Goal: Task Accomplishment & Management: Use online tool/utility

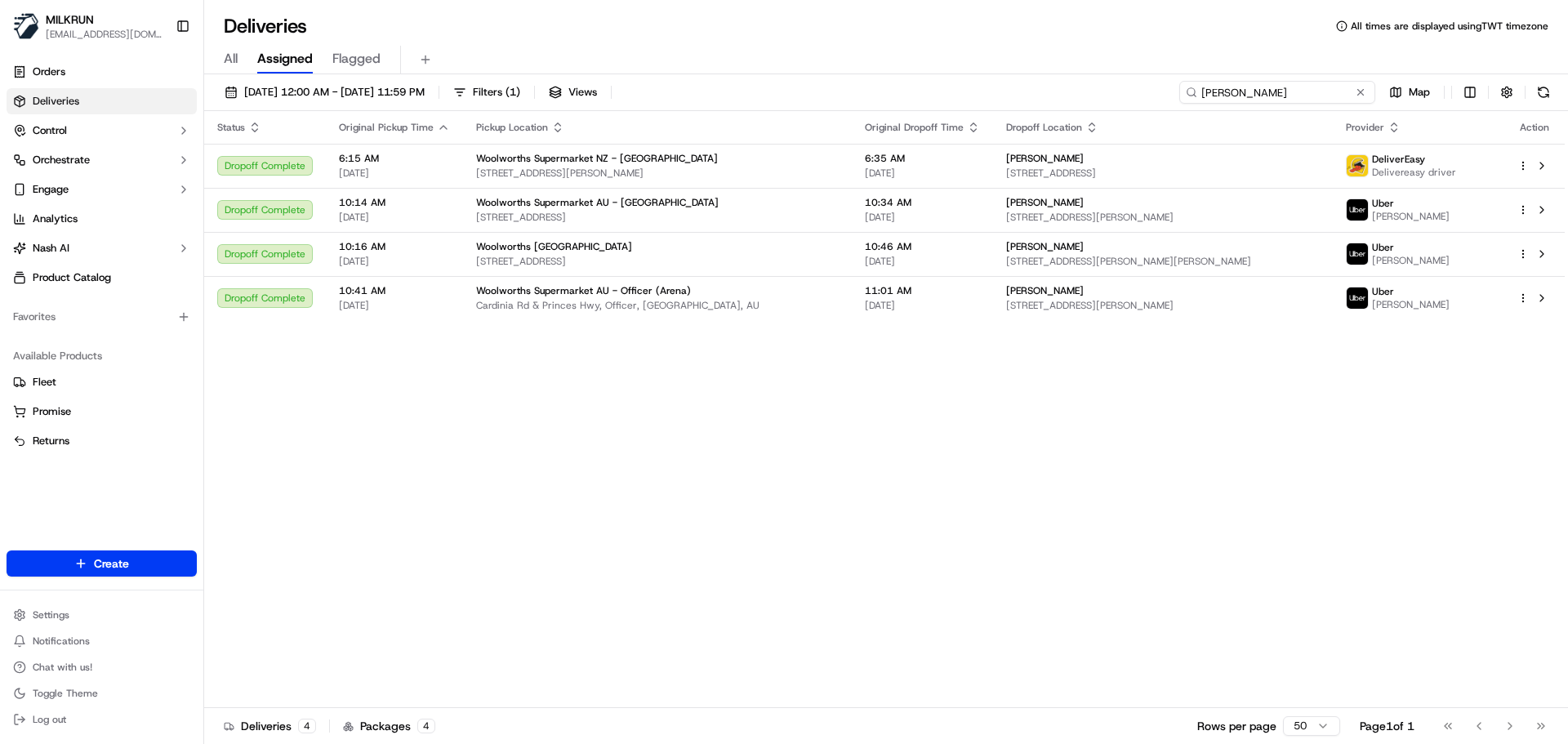
click at [1276, 100] on input "Karen Clark" at bounding box center [1277, 93] width 196 height 23
paste input "Paul Reid"
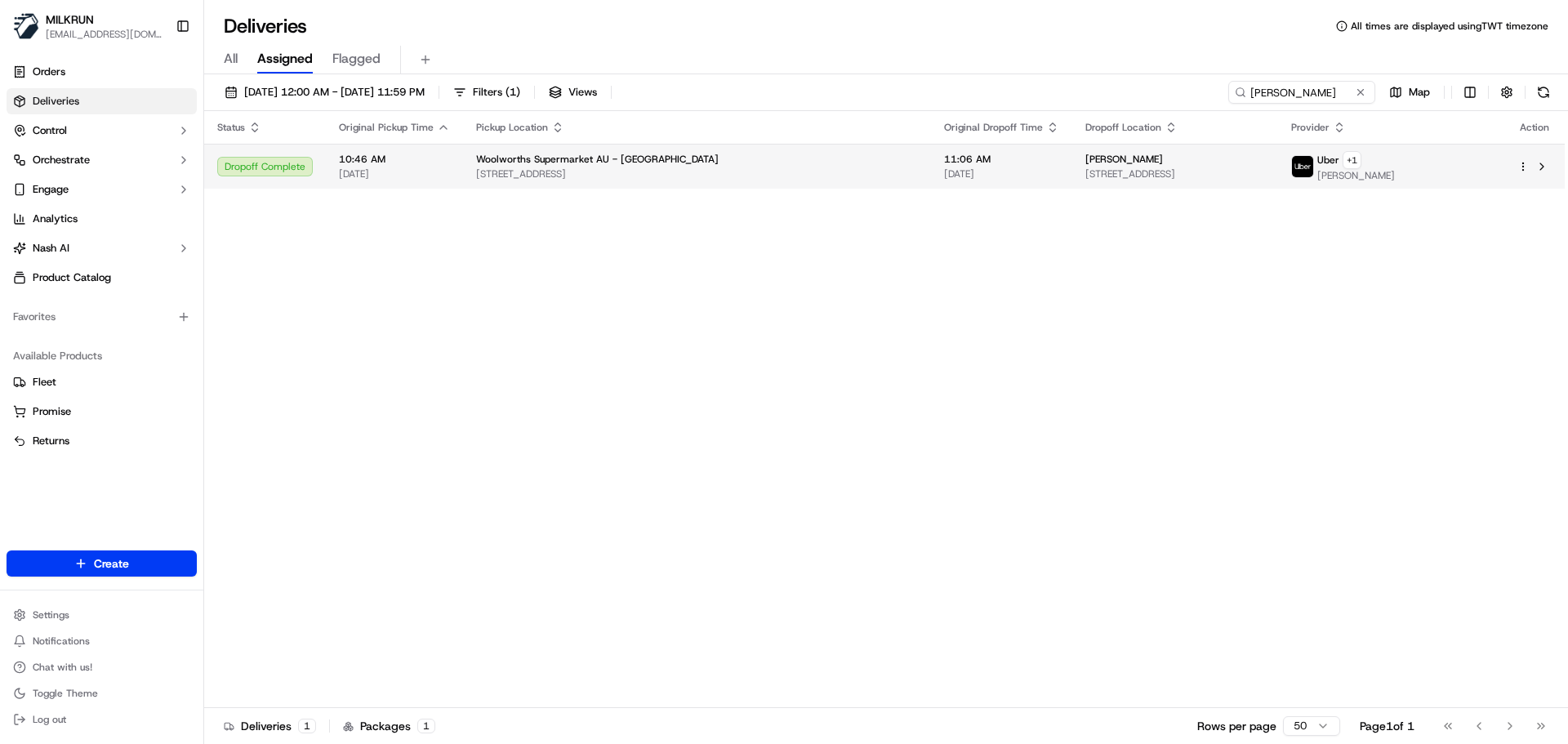
click at [690, 155] on div "Woolworths Supermarket AU - Park Ridge" at bounding box center [697, 159] width 442 height 13
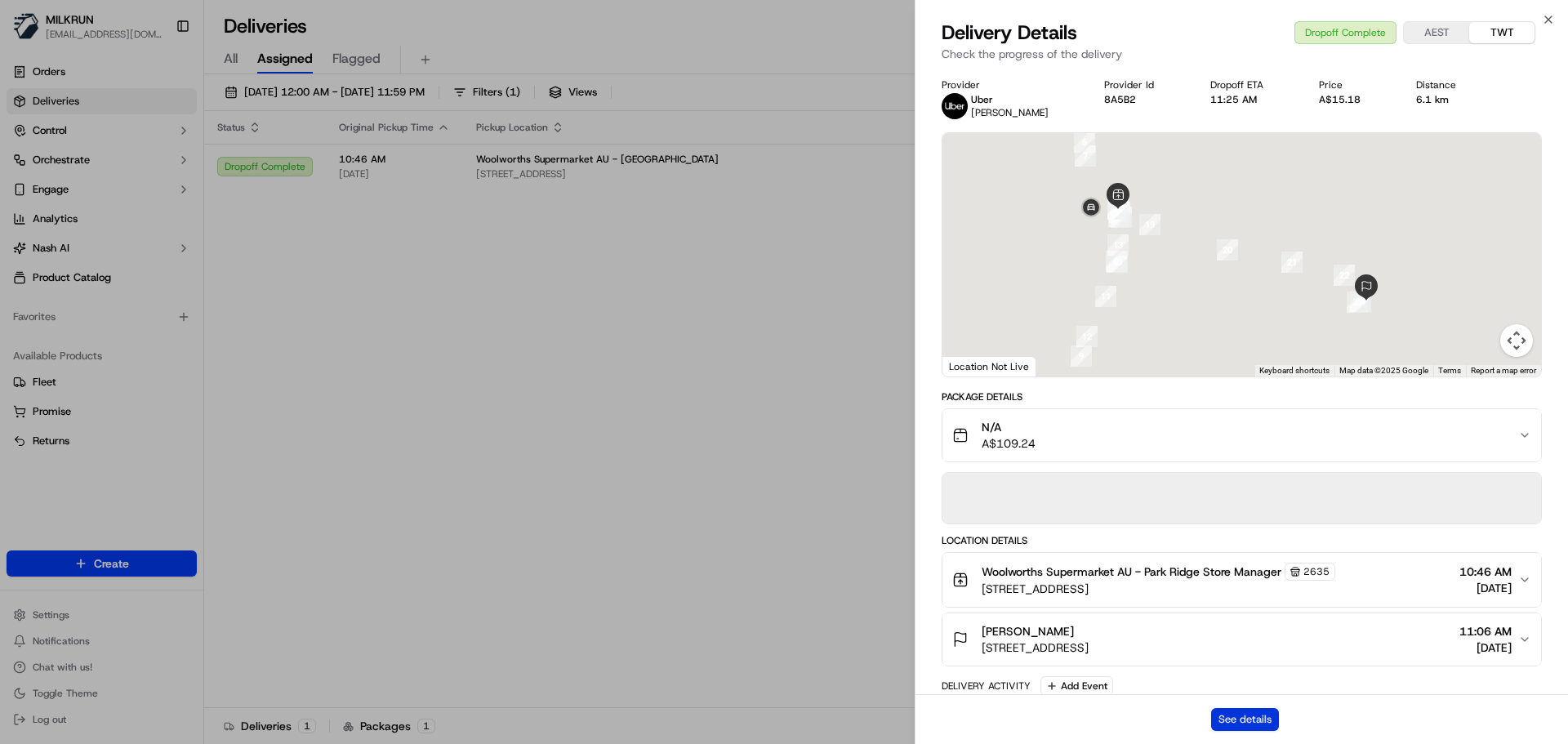
click at [1233, 718] on button "See details" at bounding box center [1245, 720] width 68 height 23
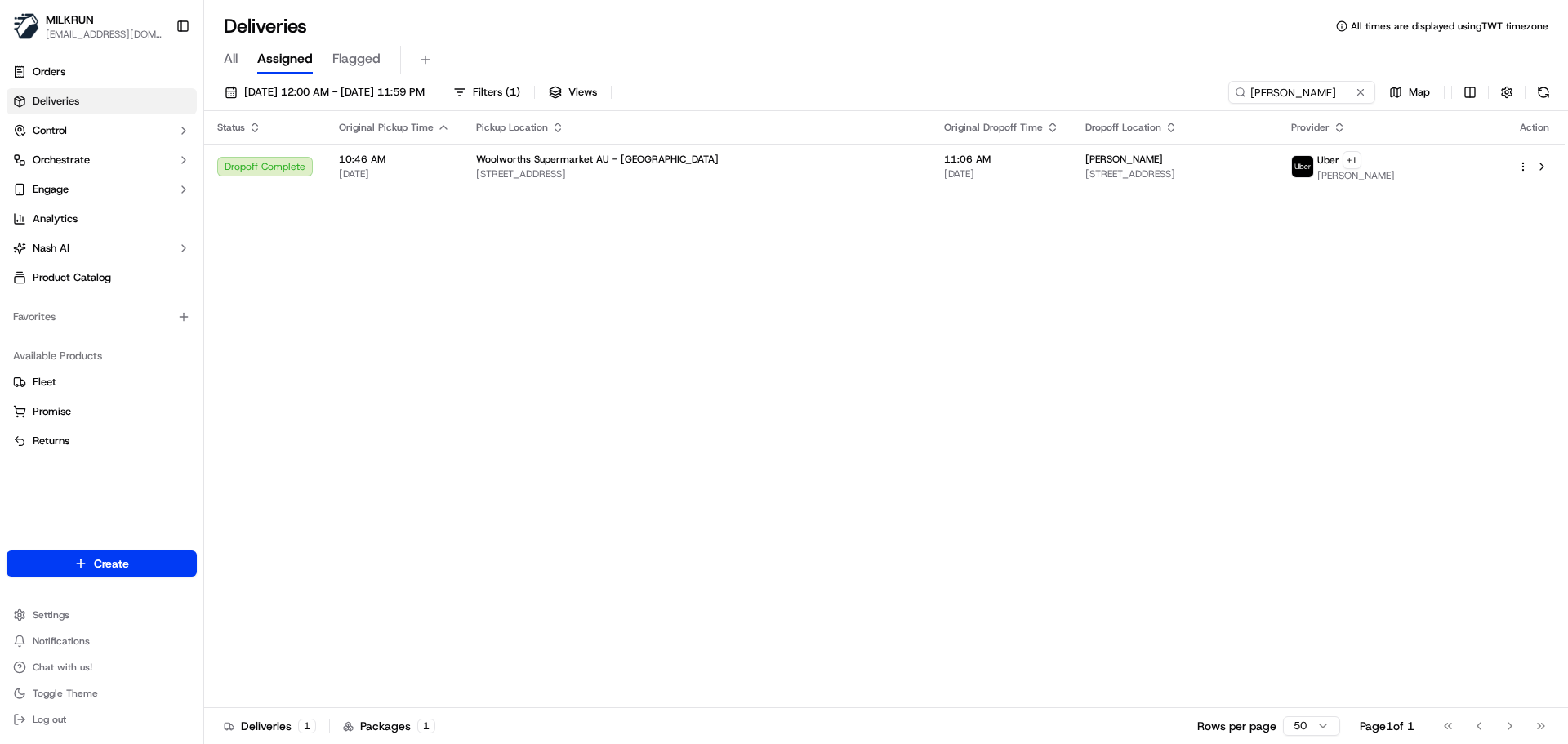
drag, startPoint x: 672, startPoint y: 328, endPoint x: 1267, endPoint y: 96, distance: 638.6
click at [1294, 82] on input "Paul Reid" at bounding box center [1277, 93] width 196 height 23
paste input "Mariam Abou"
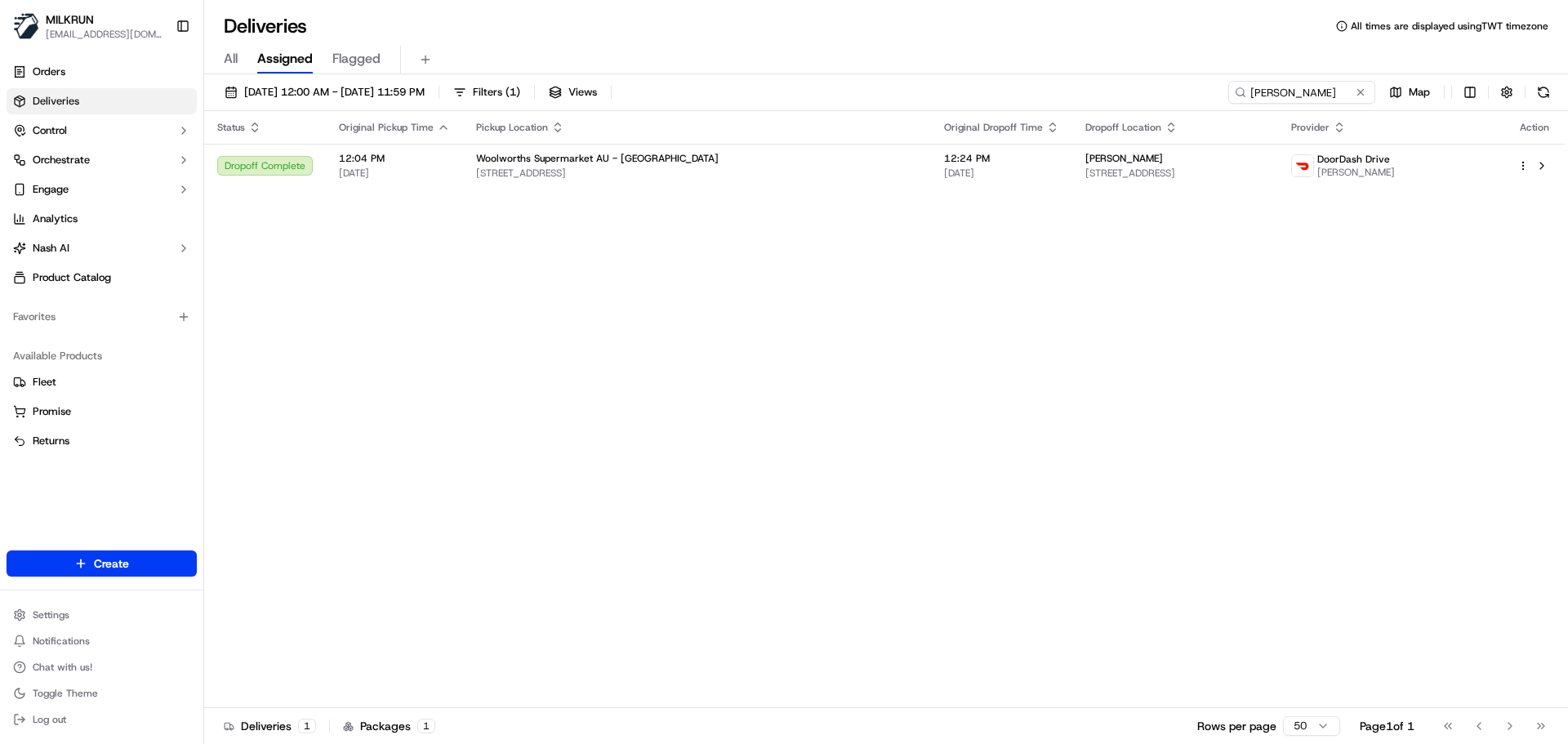
click at [1179, 387] on div "Status Original Pickup Time Pickup Location Original Dropoff Time Dropoff Locat…" at bounding box center [884, 410] width 1360 height 597
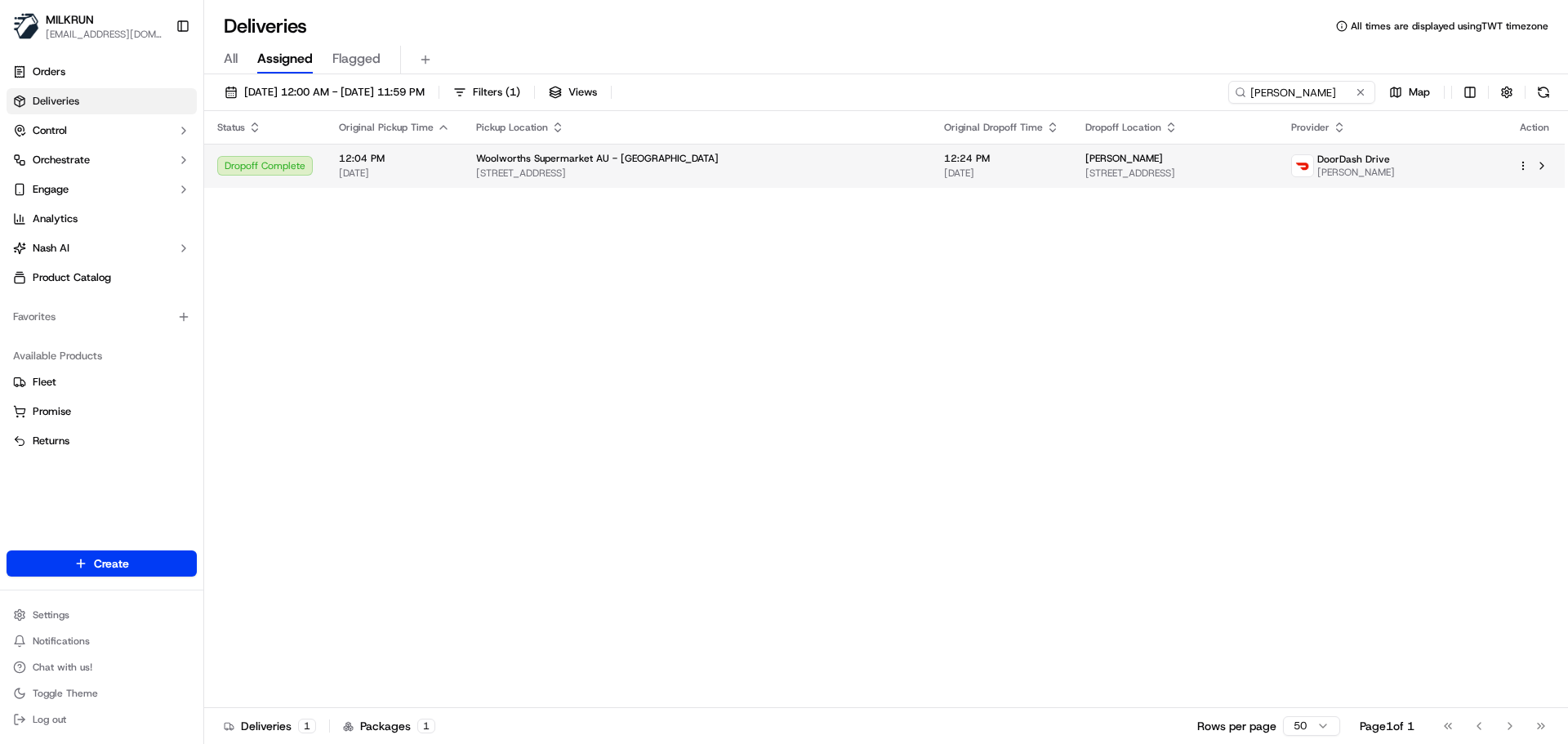
click at [771, 183] on td "Woolworths Supermarket AU - Tarneit Gardens 747 Tarneit Rd, Tarneit, VIC 3029, …" at bounding box center [697, 166] width 468 height 45
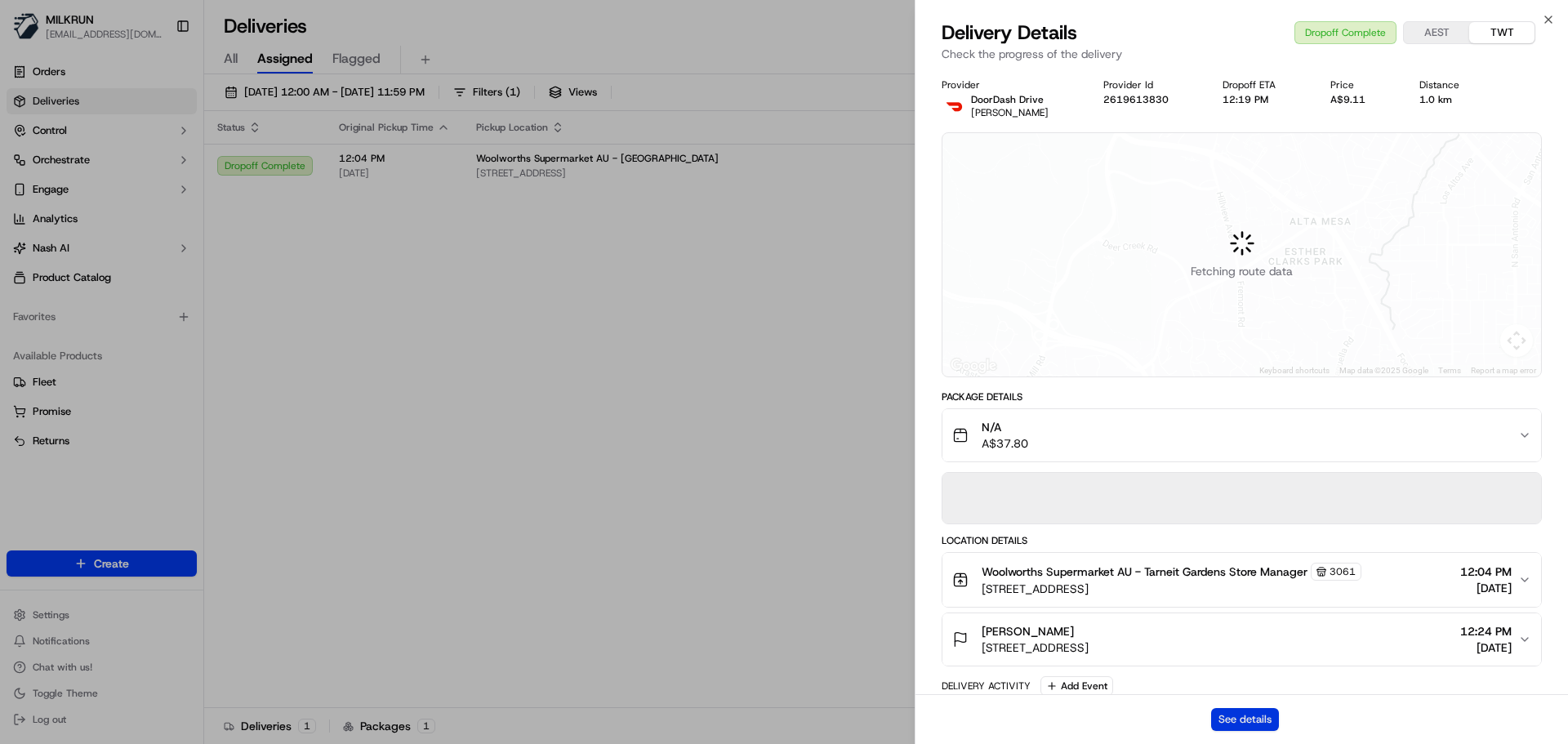
click at [1271, 727] on button "See details" at bounding box center [1245, 720] width 68 height 23
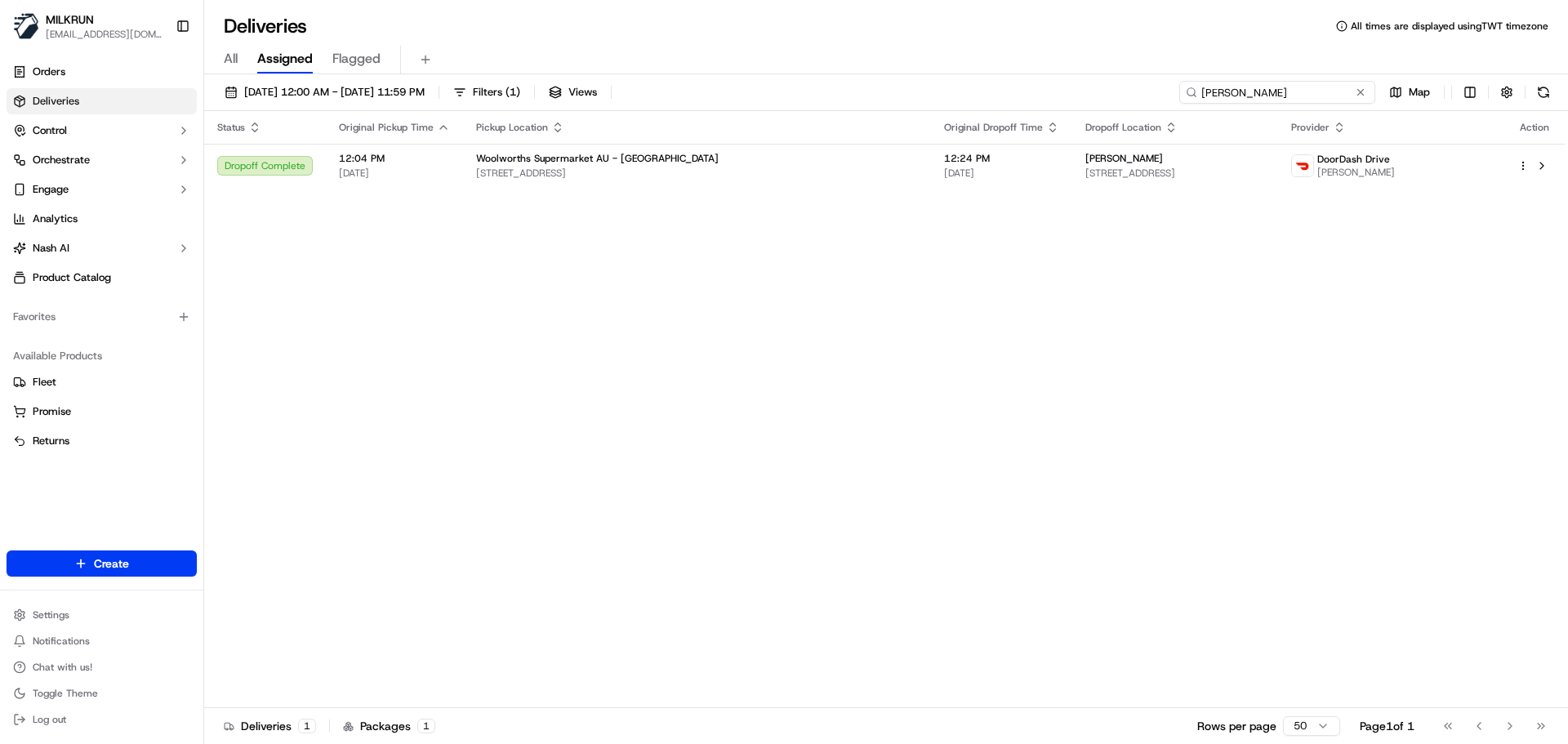
click at [1257, 82] on input "Mariam Aboueid" at bounding box center [1277, 93] width 196 height 23
paste input "Sava Hanna"
type input "Sava Hanna"
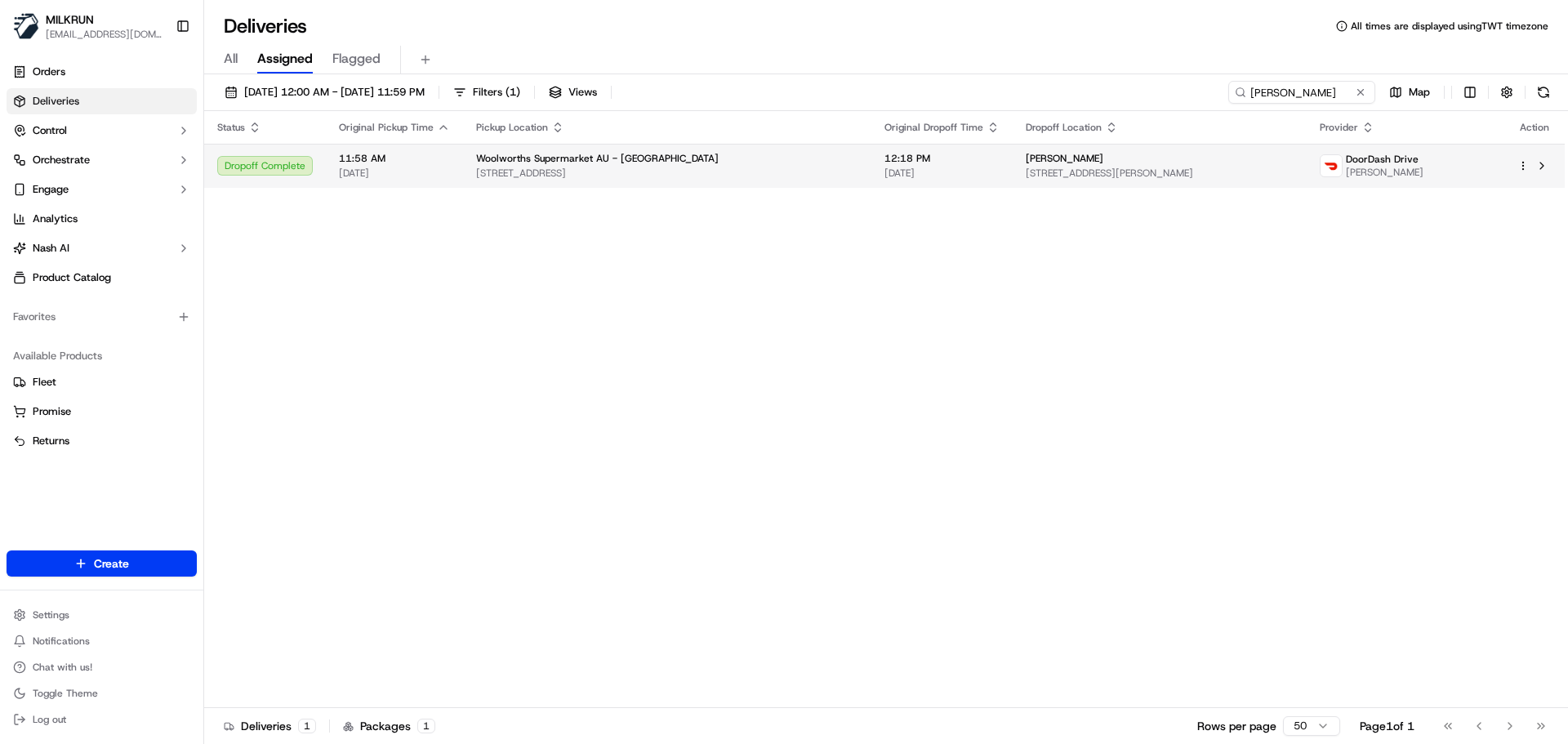
click at [721, 149] on td "Woolworths Supermarket AU - Epping North 2 Lyndarum Dr, Epping North, VIC 3076,…" at bounding box center [667, 166] width 409 height 45
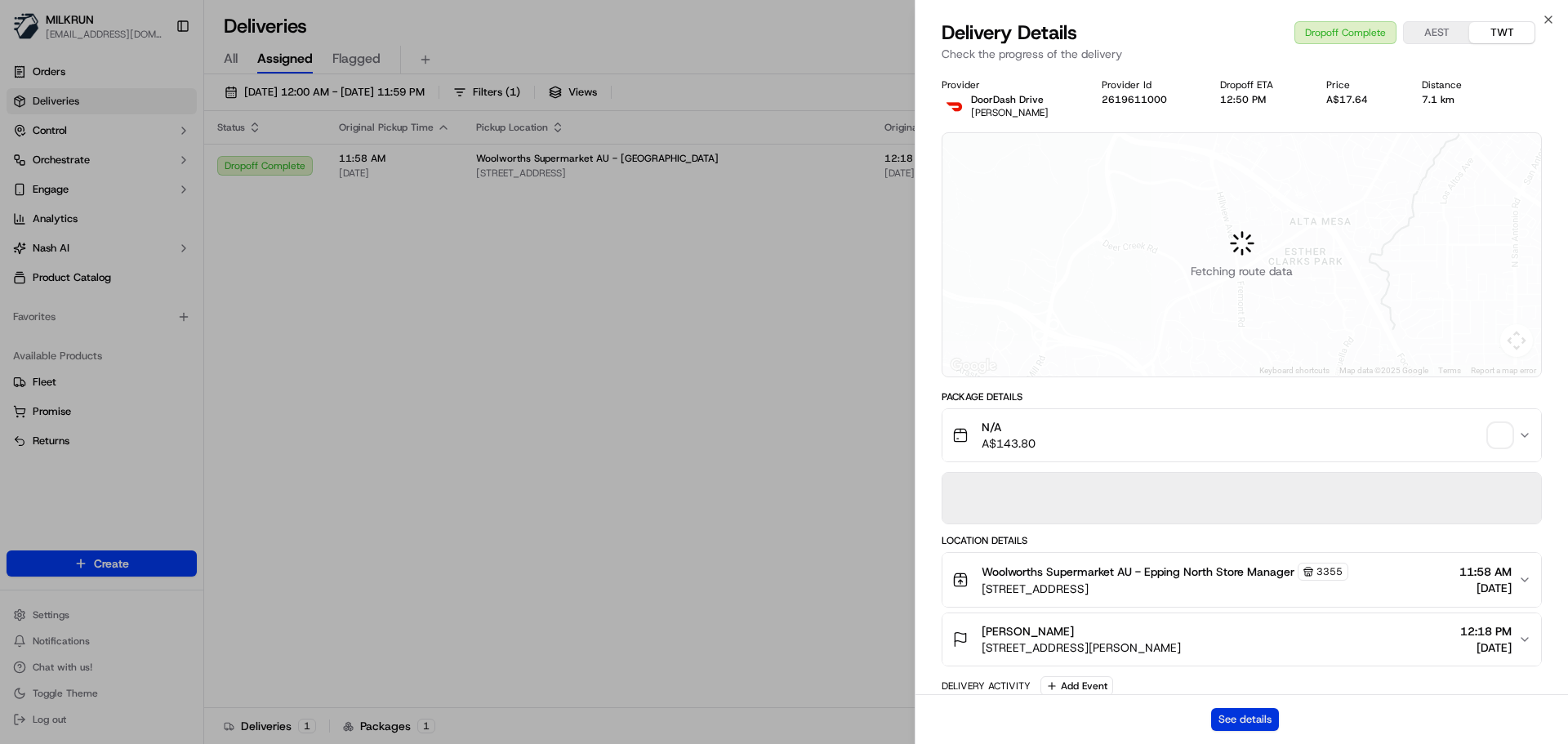
click at [1228, 713] on button "See details" at bounding box center [1245, 720] width 68 height 23
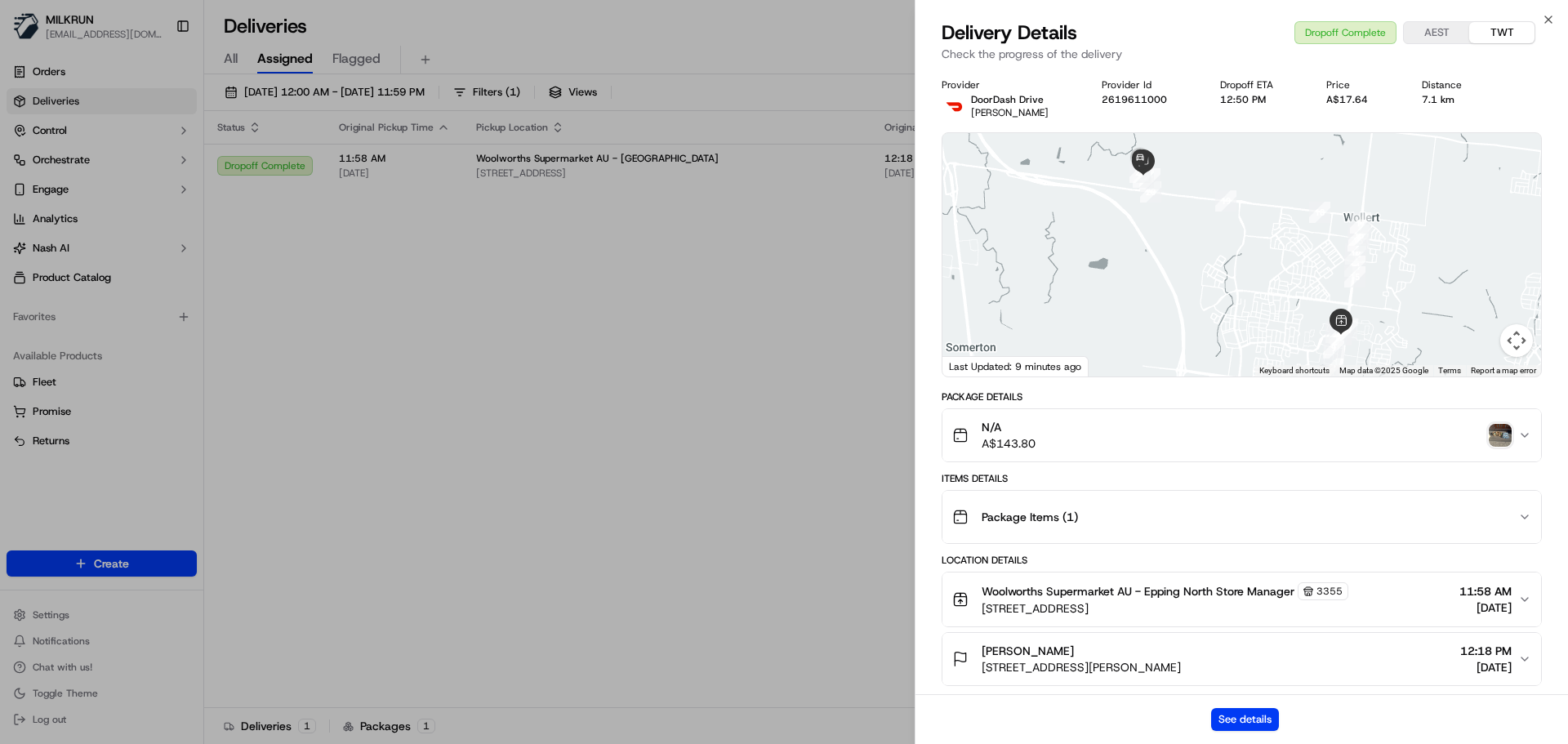
click at [1489, 436] on img "button" at bounding box center [1500, 435] width 23 height 23
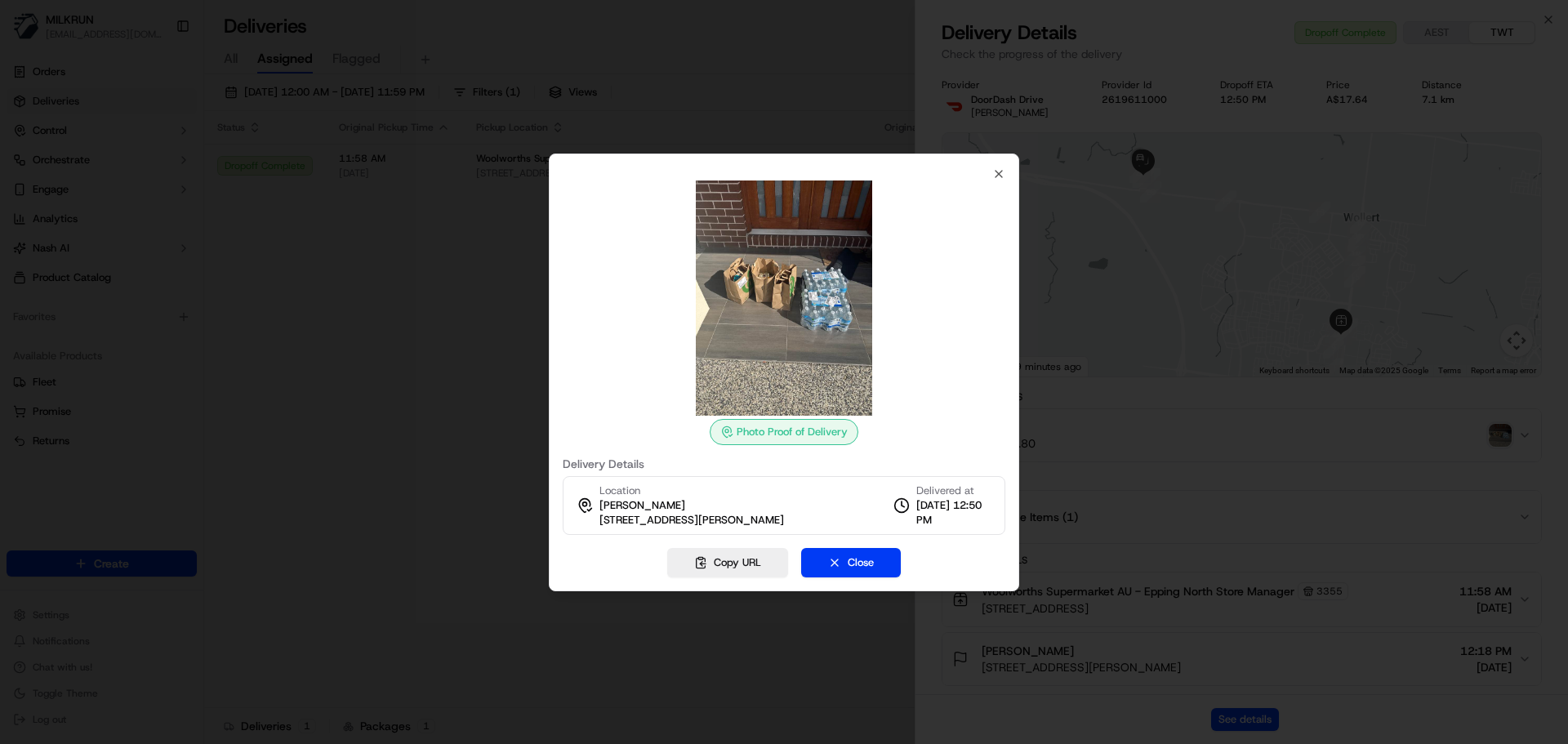
click at [334, 395] on div at bounding box center [784, 372] width 1568 height 744
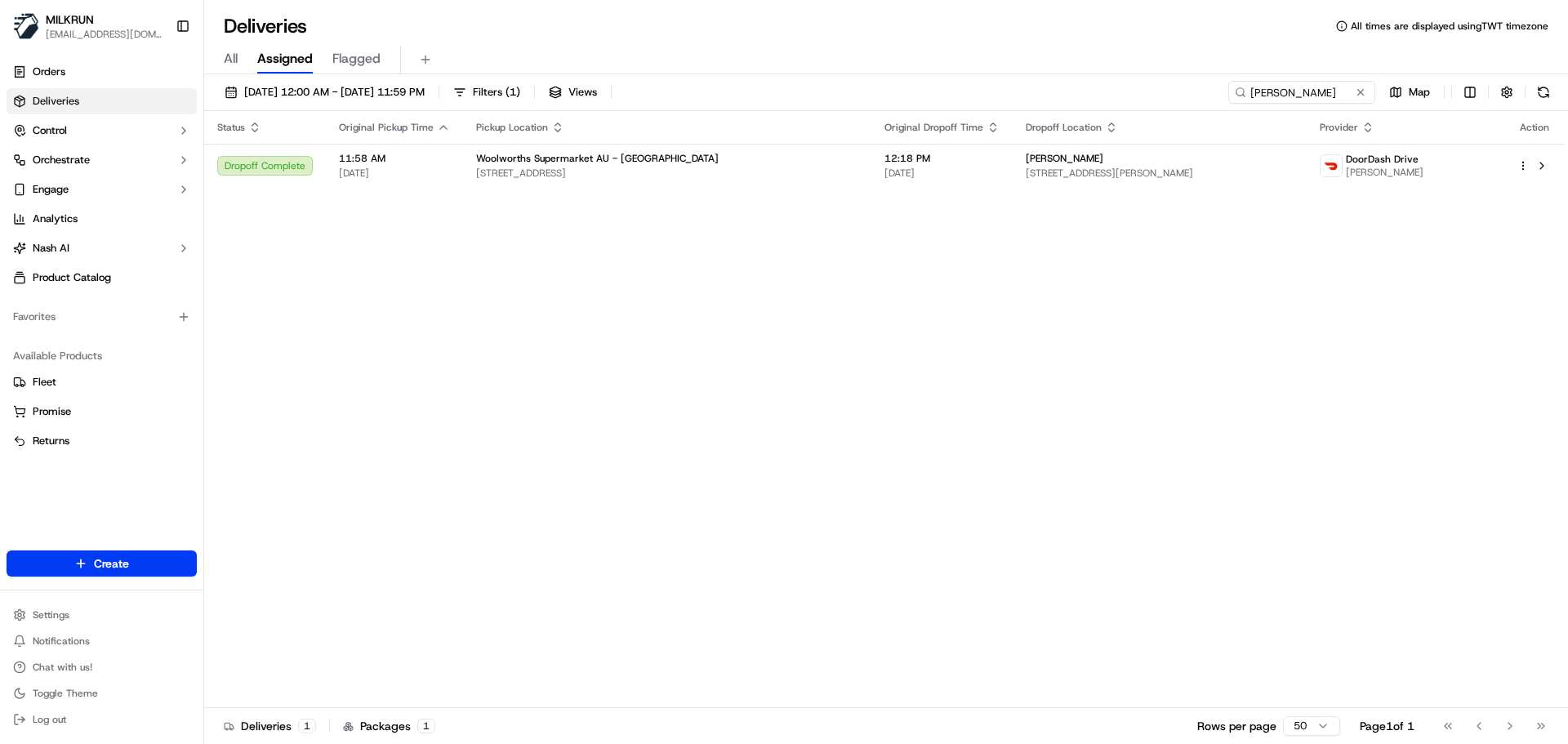
drag, startPoint x: 1365, startPoint y: 88, endPoint x: 1357, endPoint y: 88, distance: 8.0
click at [1364, 88] on button at bounding box center [1360, 92] width 17 height 17
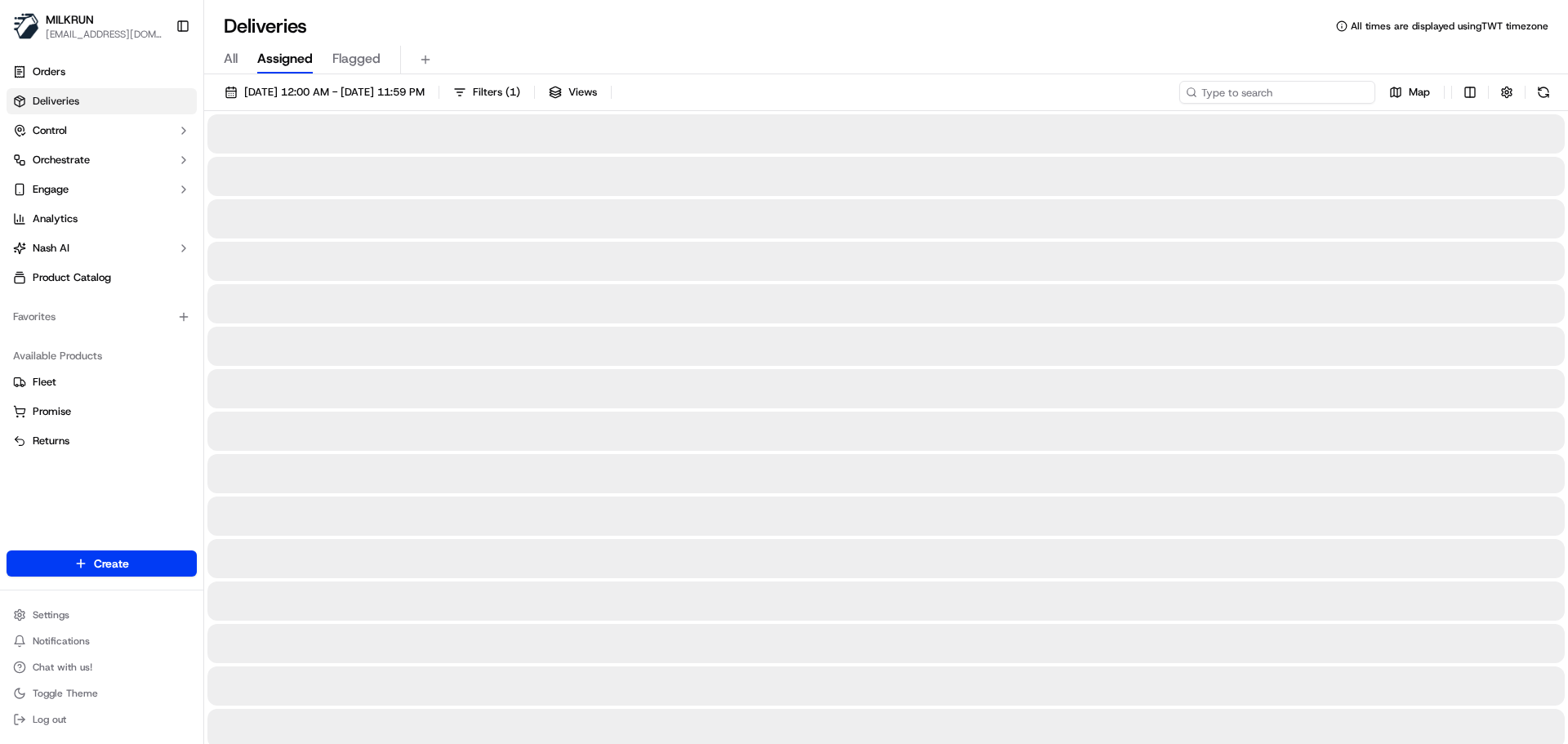
click at [1340, 86] on input at bounding box center [1277, 93] width 196 height 23
paste input "[PERSON_NAME]"
type input "[PERSON_NAME]"
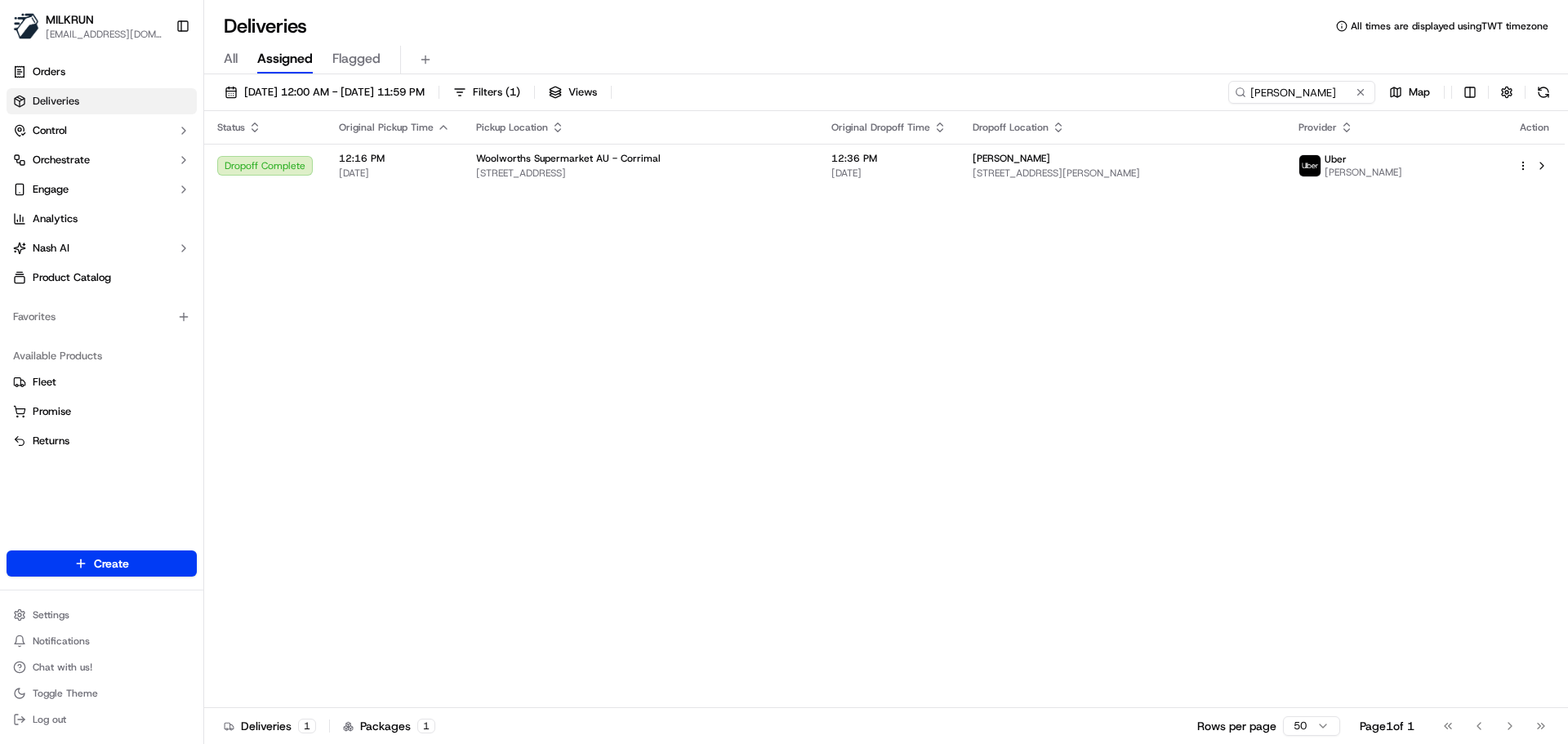
click at [639, 443] on div "Status Original Pickup Time Pickup Location Original Dropoff Time Dropoff Locat…" at bounding box center [884, 410] width 1360 height 597
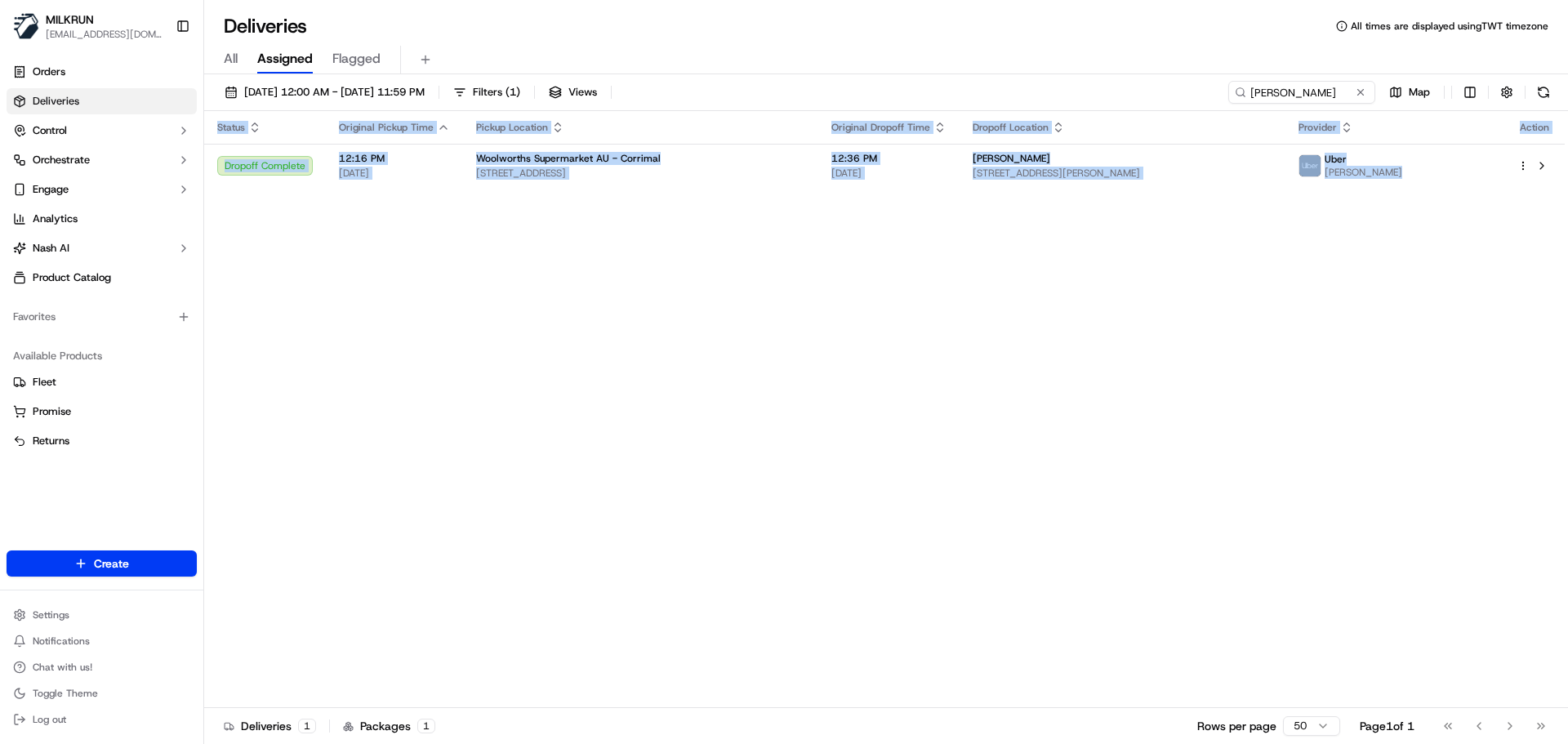
click at [639, 443] on div "Status Original Pickup Time Pickup Location Original Dropoff Time Dropoff Locat…" at bounding box center [884, 410] width 1360 height 597
click at [846, 473] on div "Status Original Pickup Time Pickup Location Original Dropoff Time Dropoff Locat…" at bounding box center [884, 410] width 1360 height 597
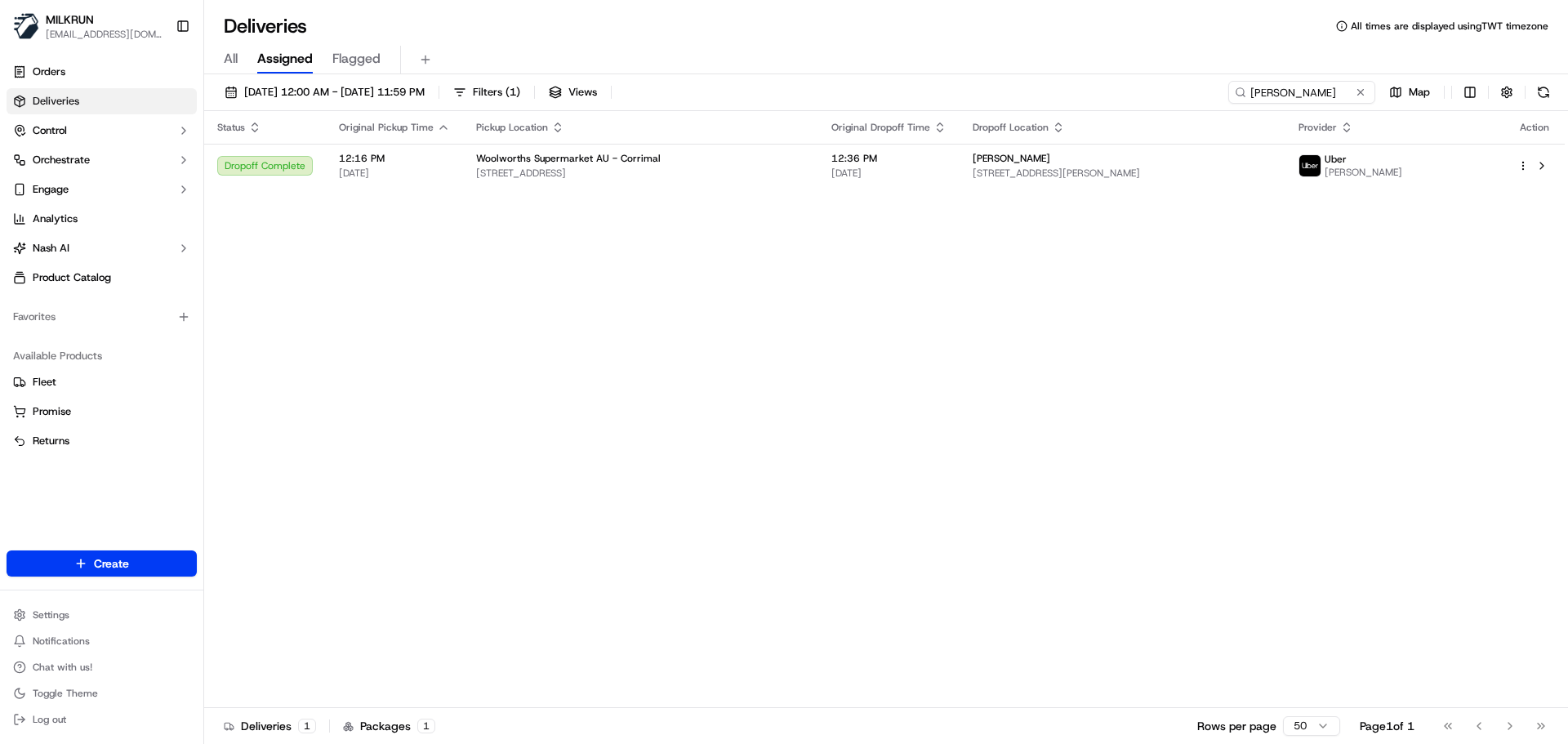
click at [450, 280] on div "Status Original Pickup Time Pickup Location Original Dropoff Time Dropoff Locat…" at bounding box center [884, 410] width 1360 height 597
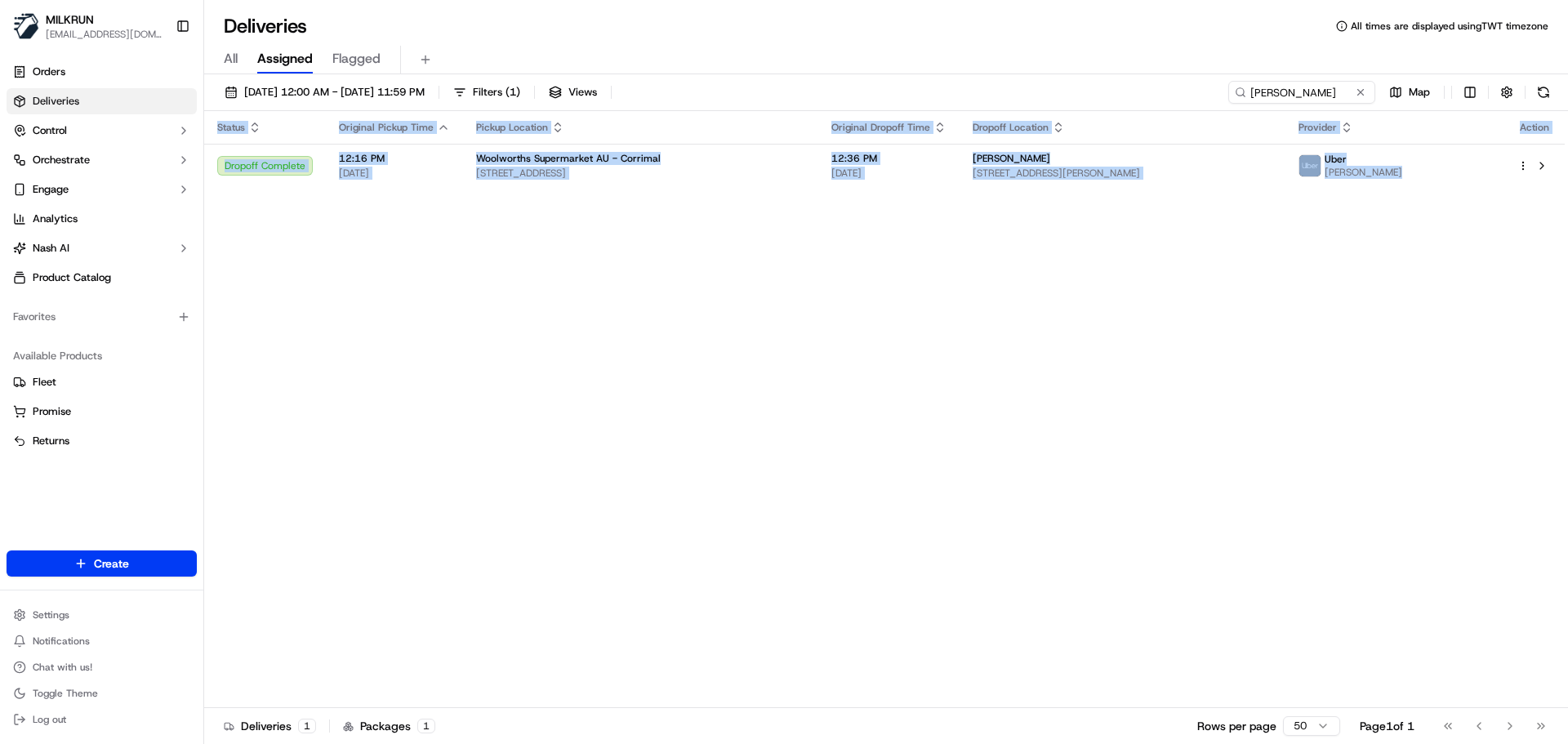
click at [450, 280] on div "Status Original Pickup Time Pickup Location Original Dropoff Time Dropoff Locat…" at bounding box center [884, 410] width 1360 height 597
click at [741, 424] on div "Status Original Pickup Time Pickup Location Original Dropoff Time Dropoff Locat…" at bounding box center [884, 410] width 1360 height 597
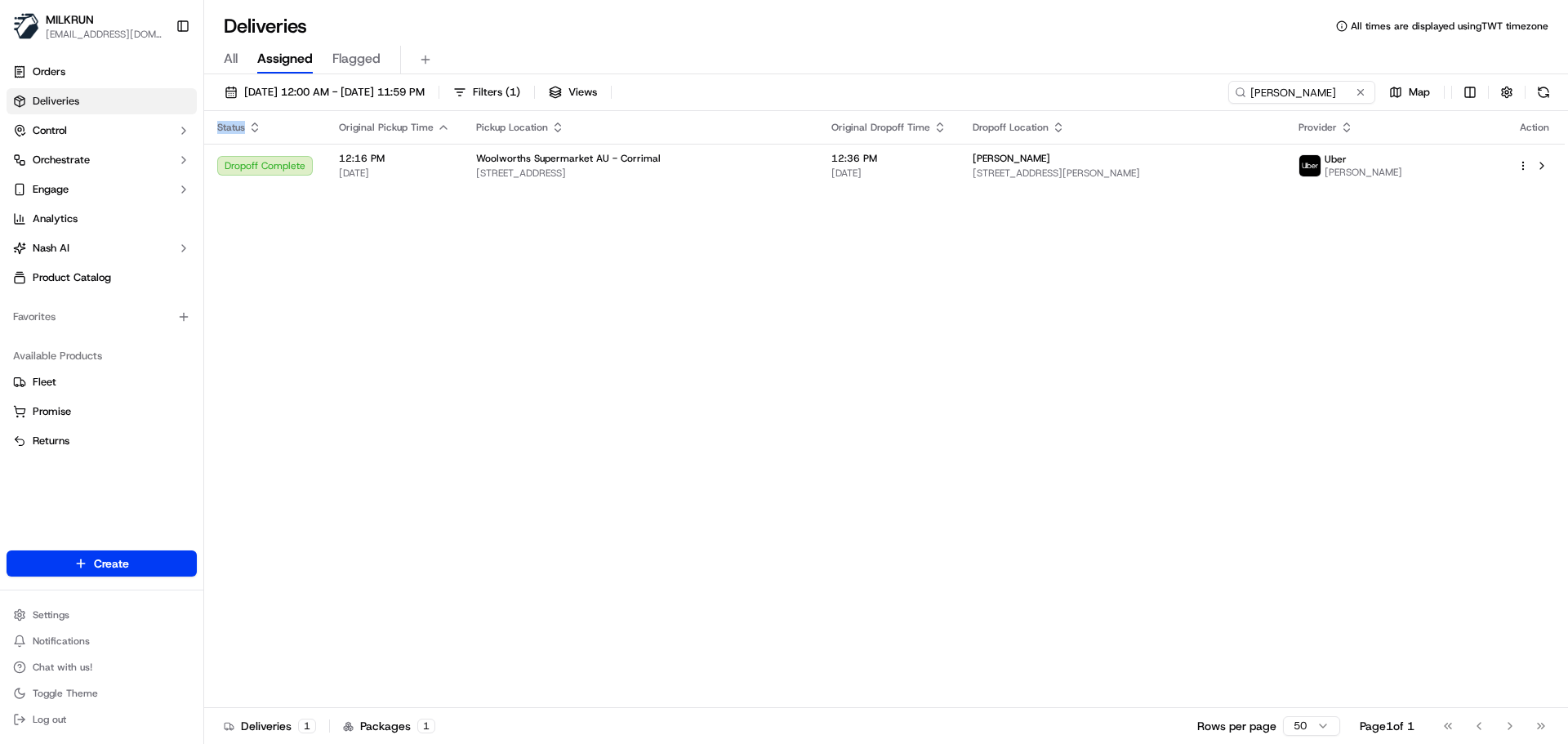
click at [741, 424] on div "Status Original Pickup Time Pickup Location Original Dropoff Time Dropoff Locat…" at bounding box center [884, 410] width 1360 height 597
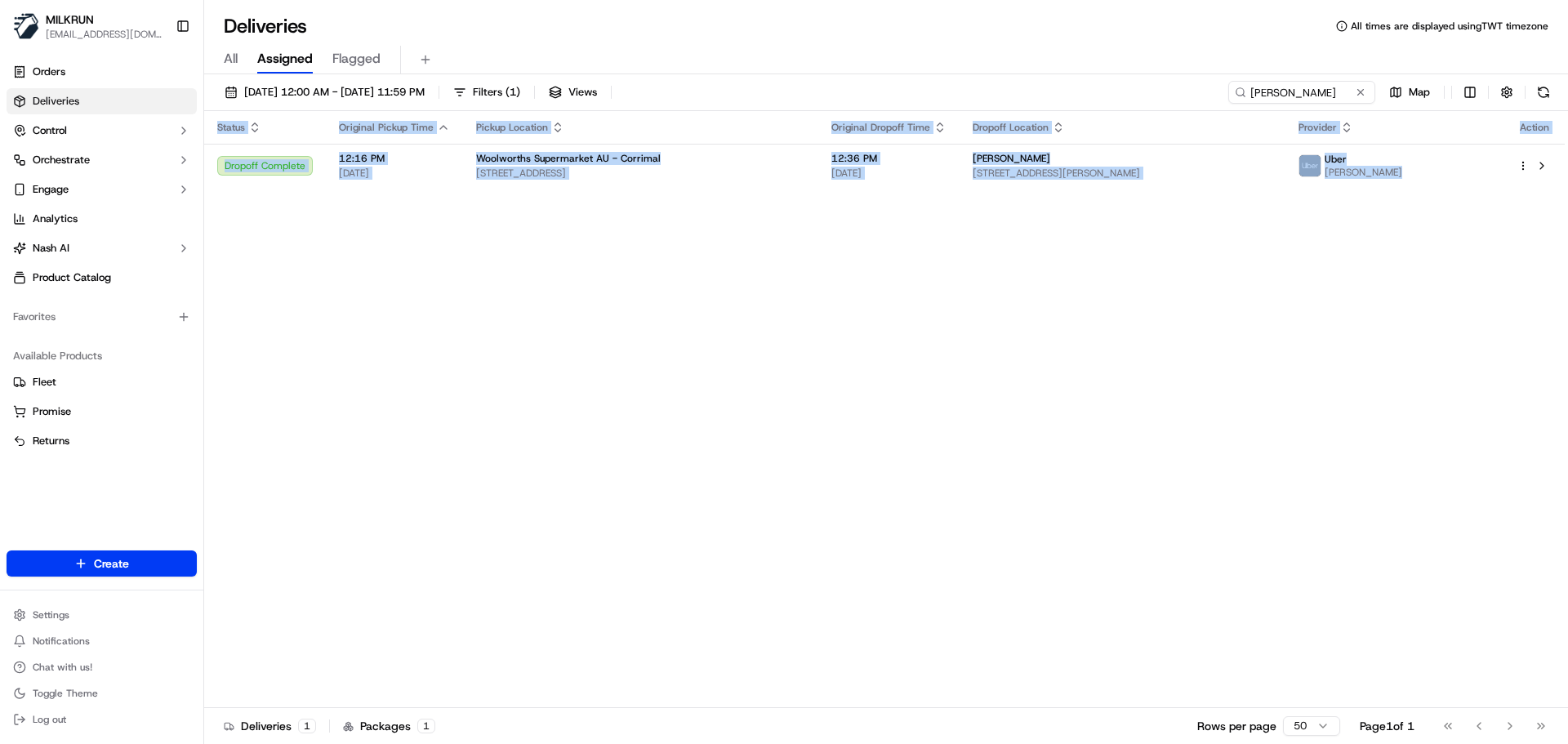
click at [741, 424] on div "Status Original Pickup Time Pickup Location Original Dropoff Time Dropoff Locat…" at bounding box center [884, 410] width 1360 height 597
click at [716, 477] on div "Status Original Pickup Time Pickup Location Original Dropoff Time Dropoff Locat…" at bounding box center [884, 410] width 1360 height 597
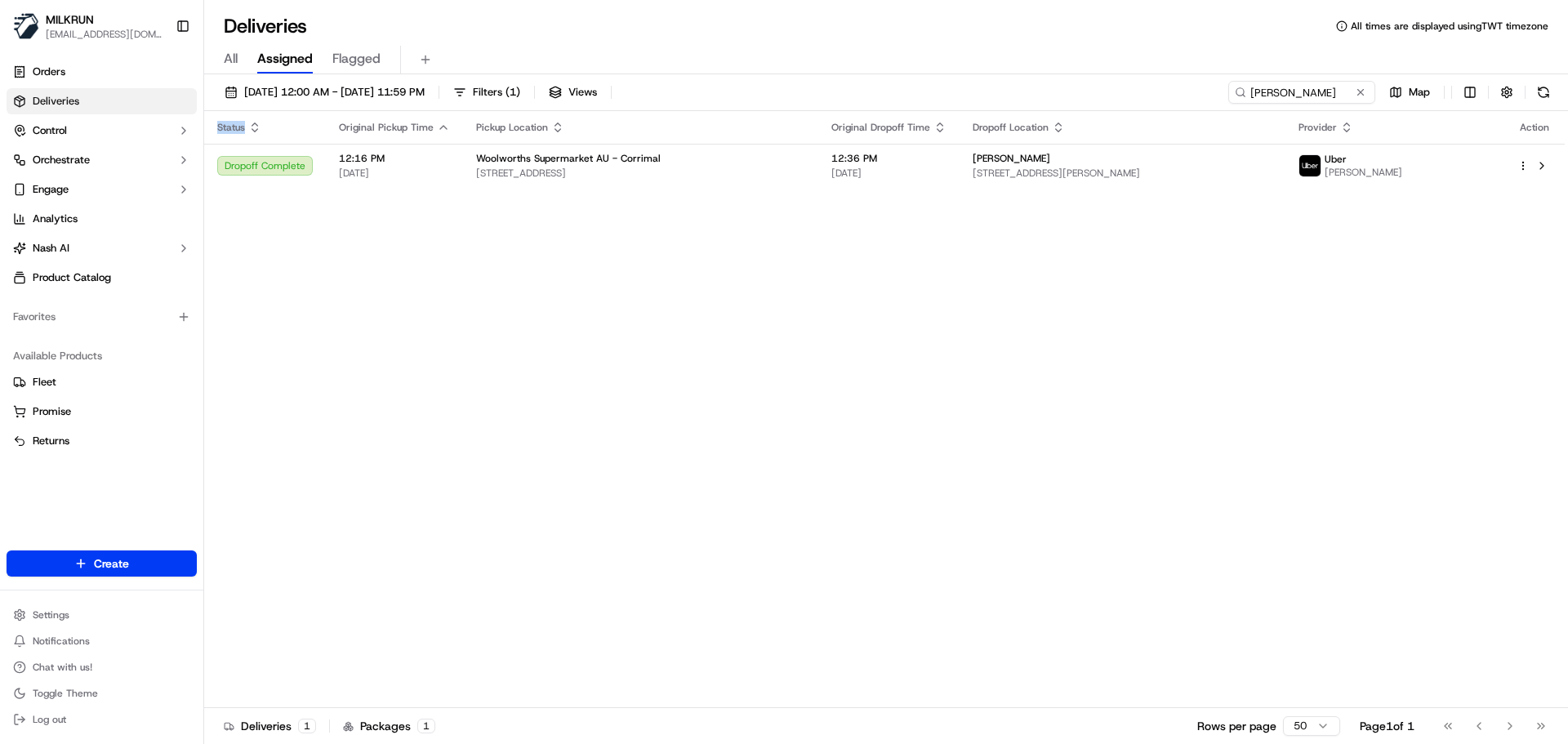
click at [716, 477] on div "Status Original Pickup Time Pickup Location Original Dropoff Time Dropoff Locat…" at bounding box center [884, 410] width 1360 height 597
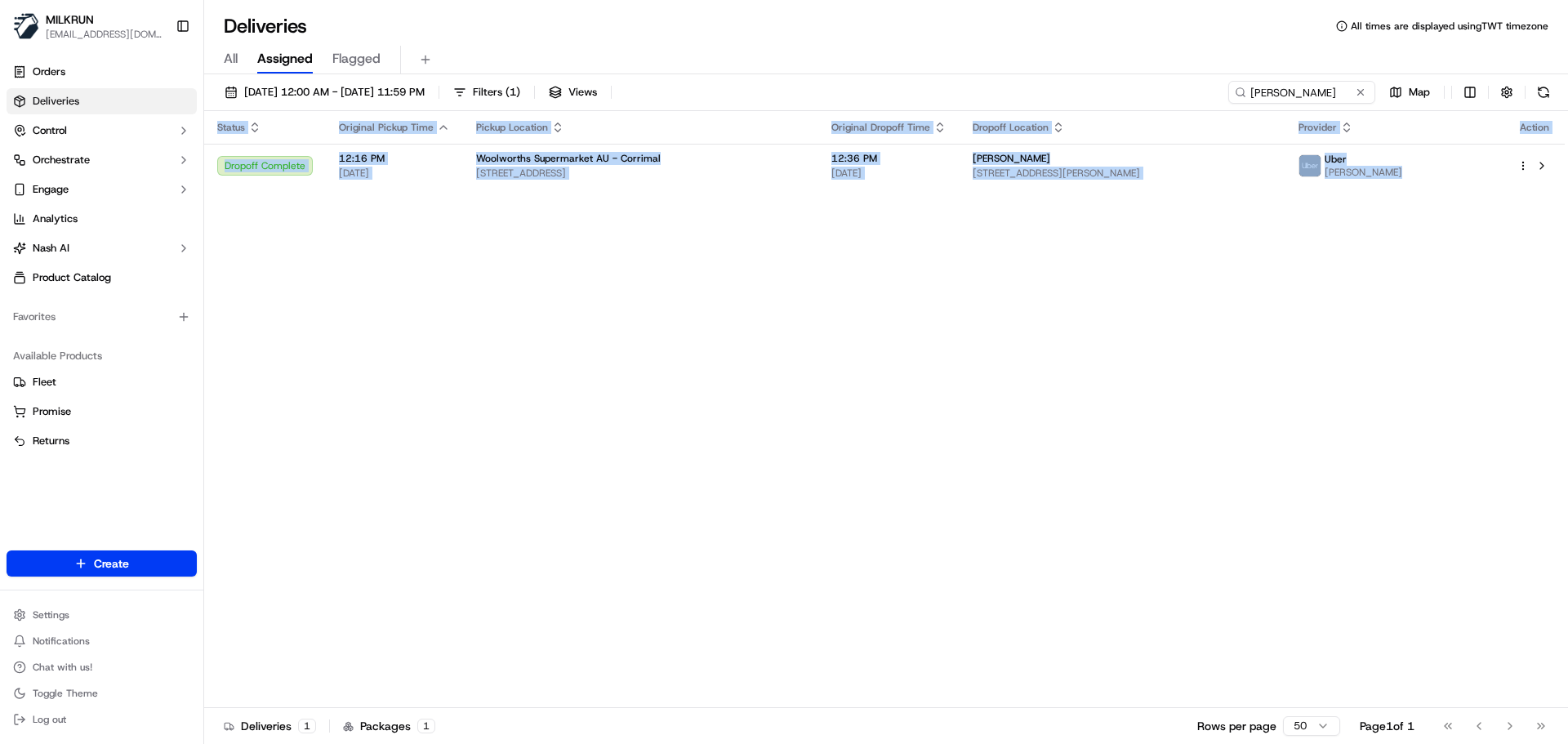
click at [716, 477] on div "Status Original Pickup Time Pickup Location Original Dropoff Time Dropoff Locat…" at bounding box center [884, 410] width 1360 height 597
click at [688, 482] on div "Status Original Pickup Time Pickup Location Original Dropoff Time Dropoff Locat…" at bounding box center [884, 410] width 1360 height 597
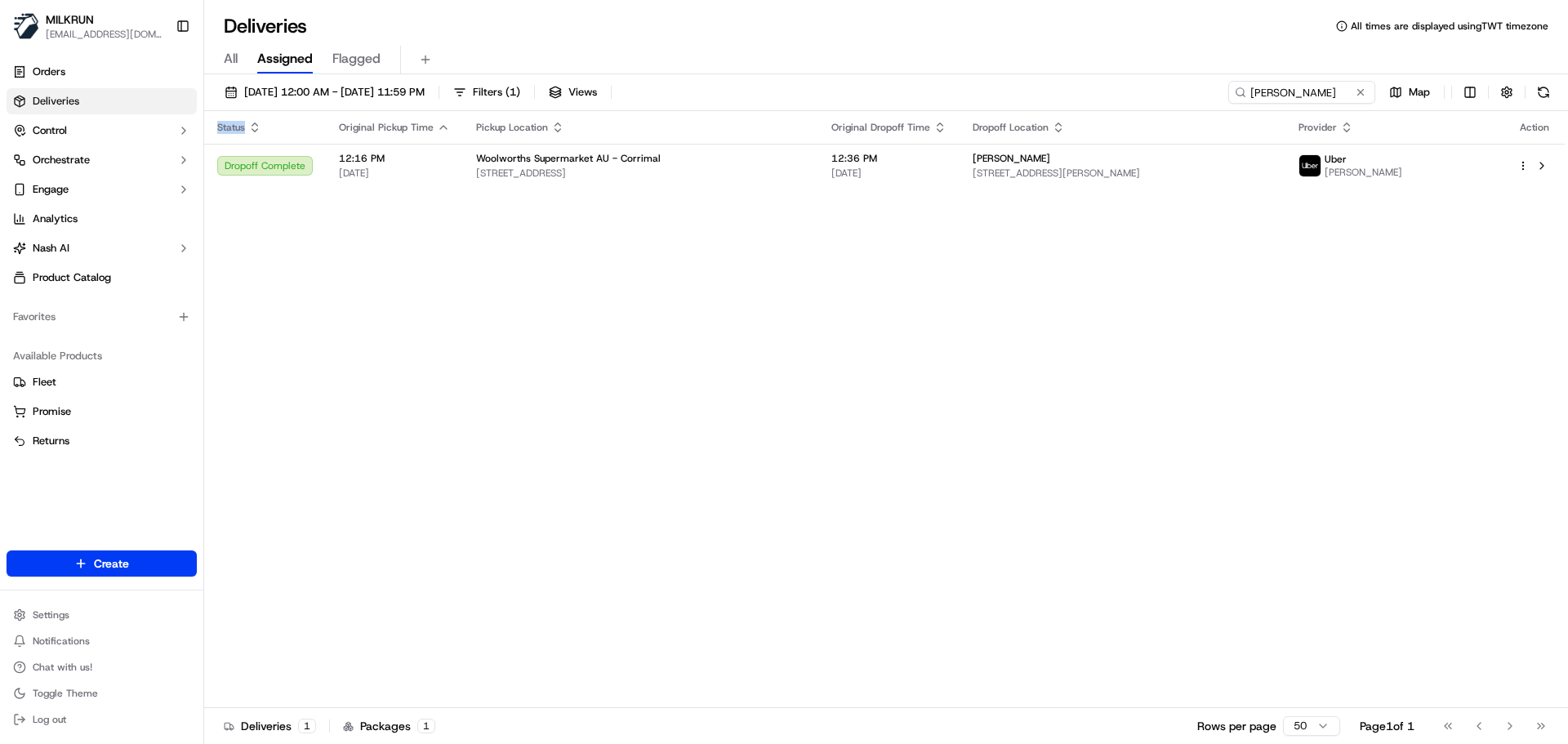
click at [687, 482] on div "Status Original Pickup Time Pickup Location Original Dropoff Time Dropoff Locat…" at bounding box center [884, 410] width 1360 height 597
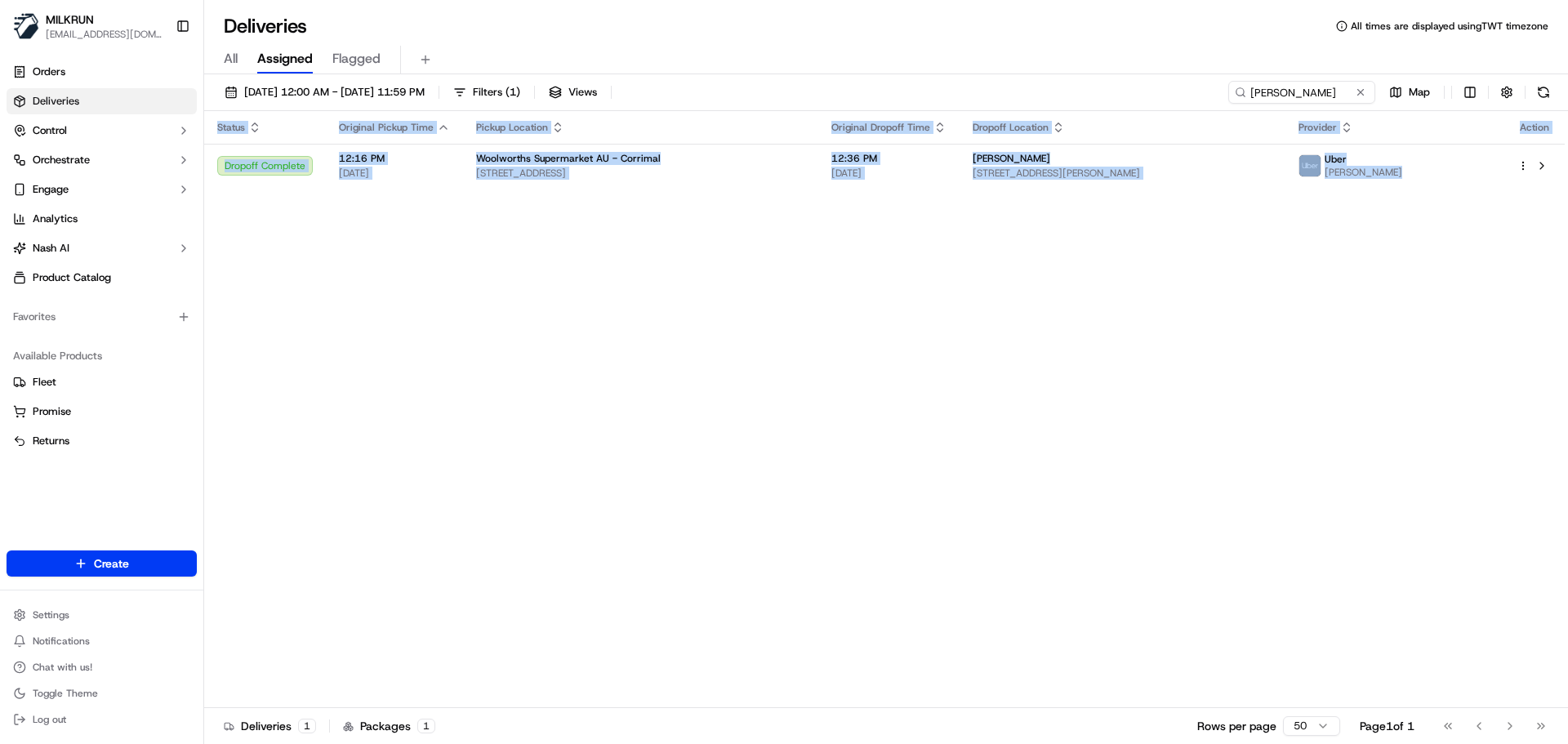
click at [687, 482] on div "Status Original Pickup Time Pickup Location Original Dropoff Time Dropoff Locat…" at bounding box center [884, 410] width 1360 height 597
click at [544, 404] on div "Status Original Pickup Time Pickup Location Original Dropoff Time Dropoff Locat…" at bounding box center [884, 410] width 1360 height 597
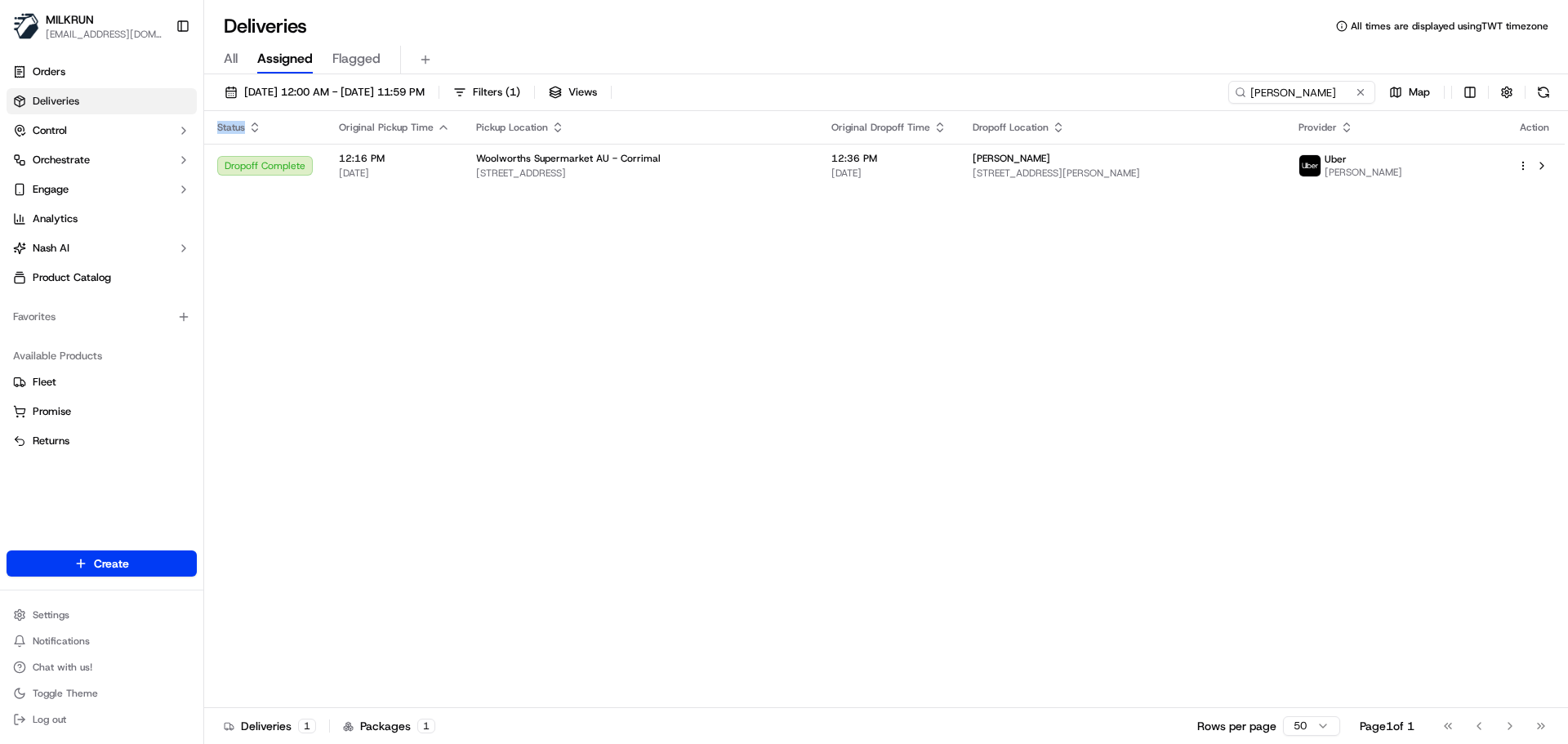
click at [544, 404] on div "Status Original Pickup Time Pickup Location Original Dropoff Time Dropoff Locat…" at bounding box center [884, 410] width 1360 height 597
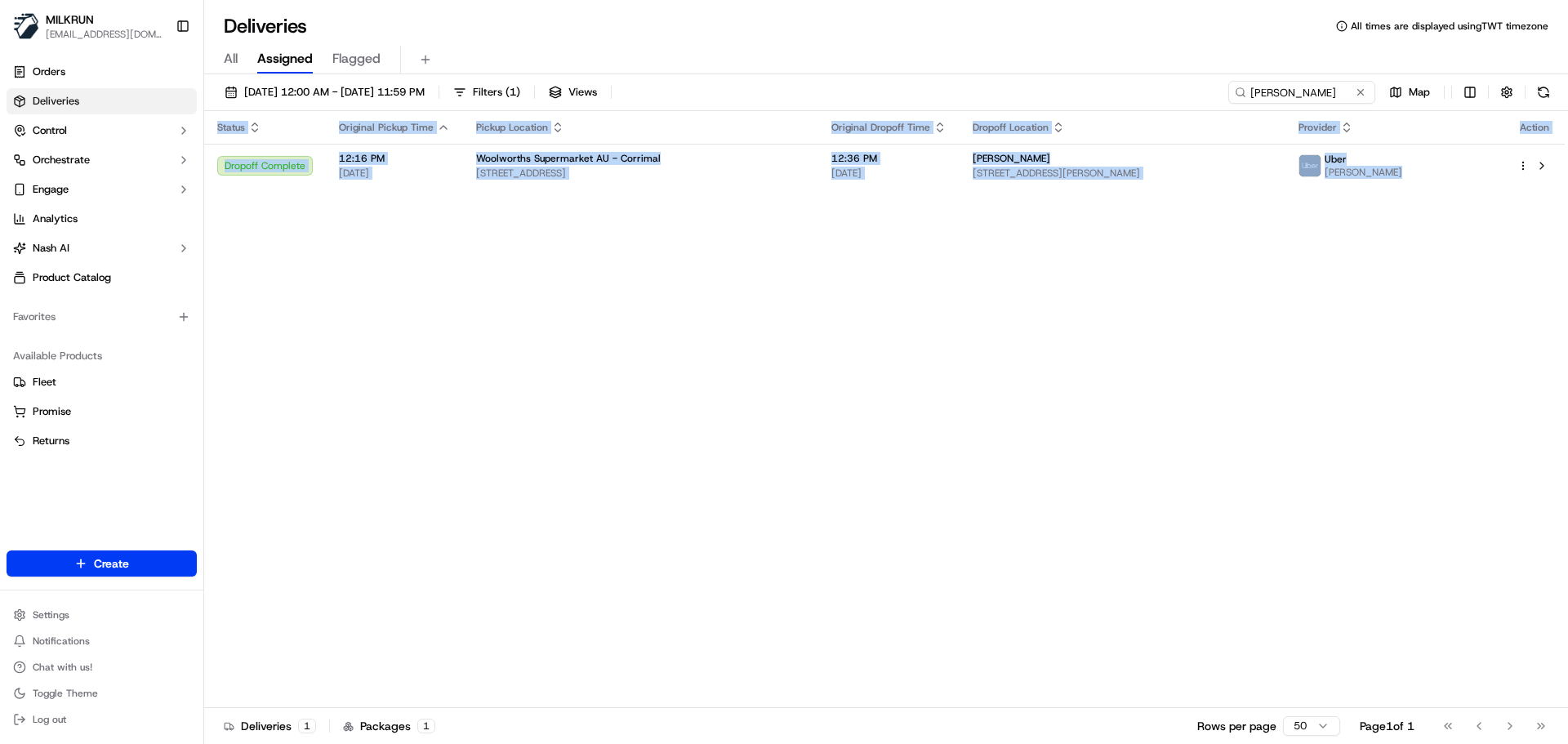
click at [544, 404] on div "Status Original Pickup Time Pickup Location Original Dropoff Time Dropoff Locat…" at bounding box center [884, 410] width 1360 height 597
click at [891, 359] on div "Status Original Pickup Time Pickup Location Original Dropoff Time Dropoff Locat…" at bounding box center [884, 410] width 1360 height 597
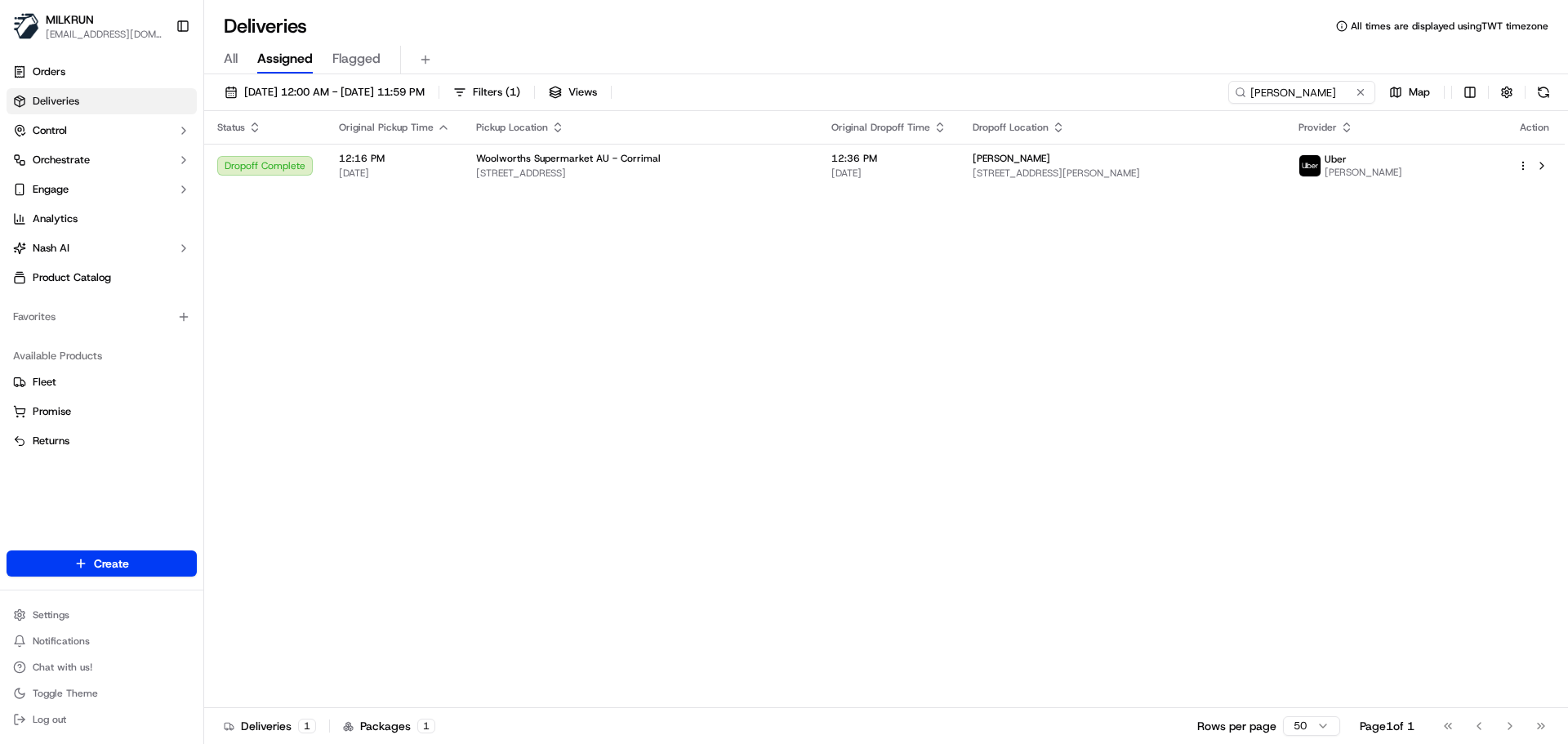
click at [891, 359] on div "Status Original Pickup Time Pickup Location Original Dropoff Time Dropoff Locat…" at bounding box center [884, 410] width 1360 height 597
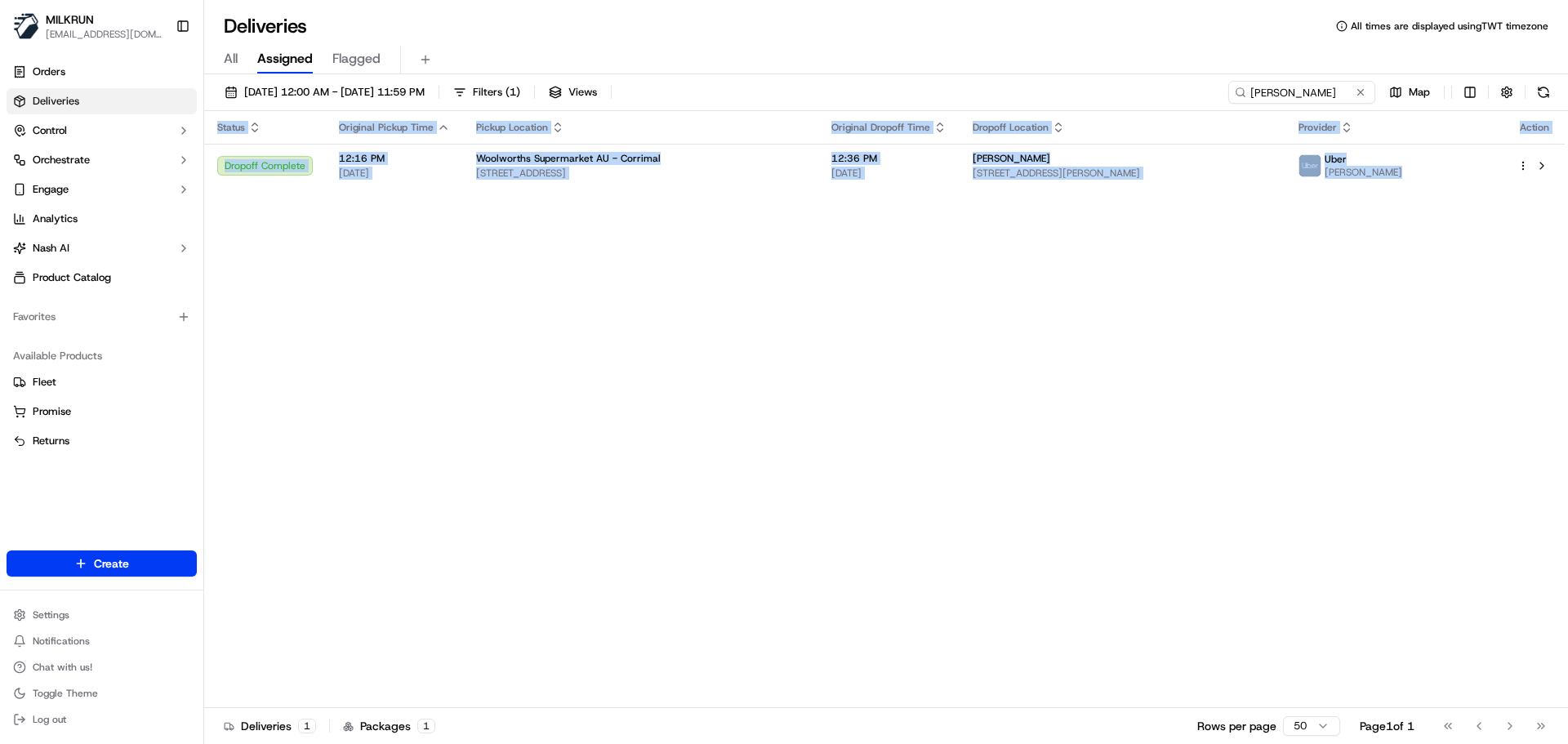
click at [891, 359] on div "Status Original Pickup Time Pickup Location Original Dropoff Time Dropoff Locat…" at bounding box center [884, 410] width 1360 height 597
click at [930, 416] on div "Status Original Pickup Time Pickup Location Original Dropoff Time Dropoff Locat…" at bounding box center [884, 410] width 1360 height 597
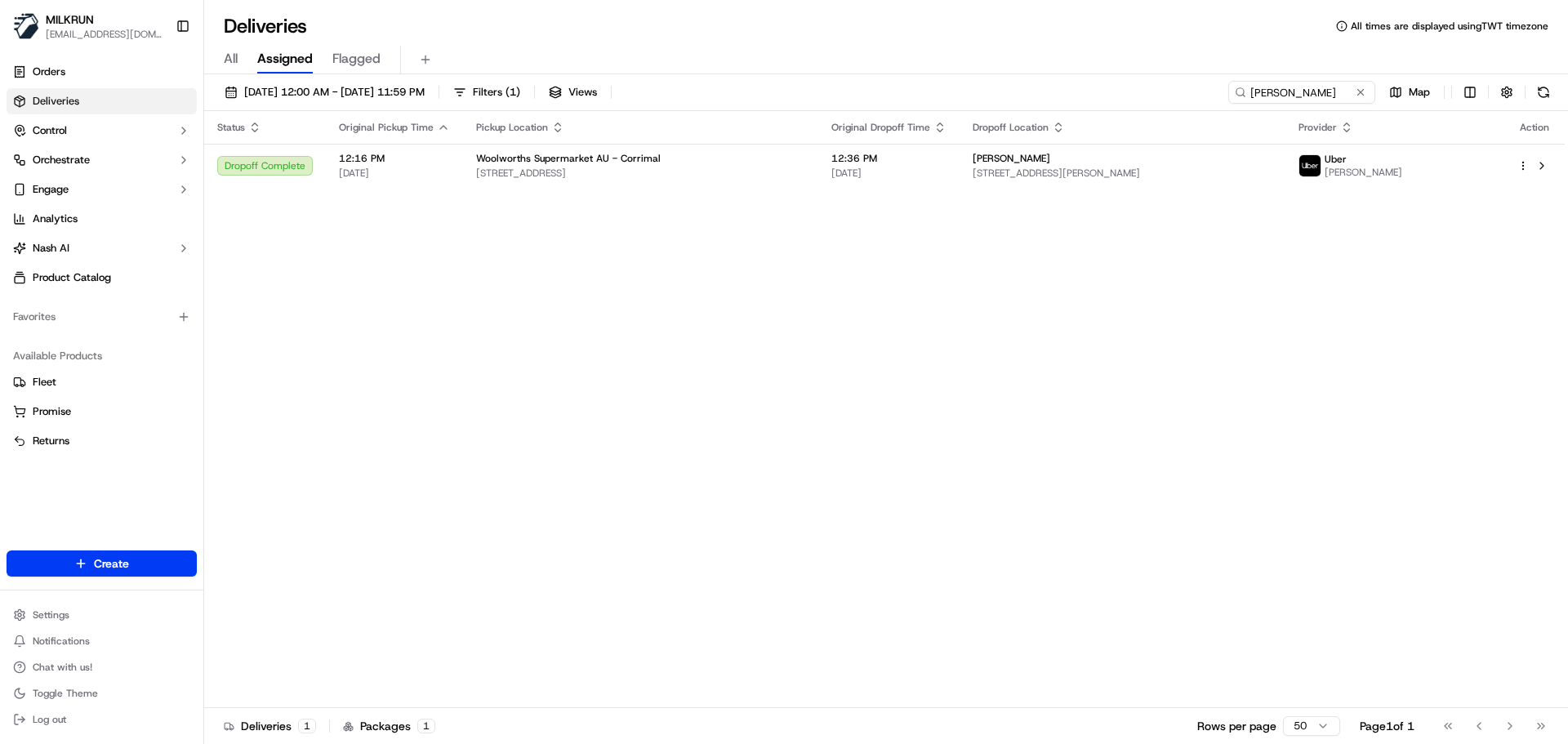
click at [860, 265] on div "Status Original Pickup Time Pickup Location Original Dropoff Time Dropoff Locat…" at bounding box center [884, 410] width 1360 height 597
click at [856, 264] on div "Status Original Pickup Time Pickup Location Original Dropoff Time Dropoff Locat…" at bounding box center [884, 410] width 1360 height 597
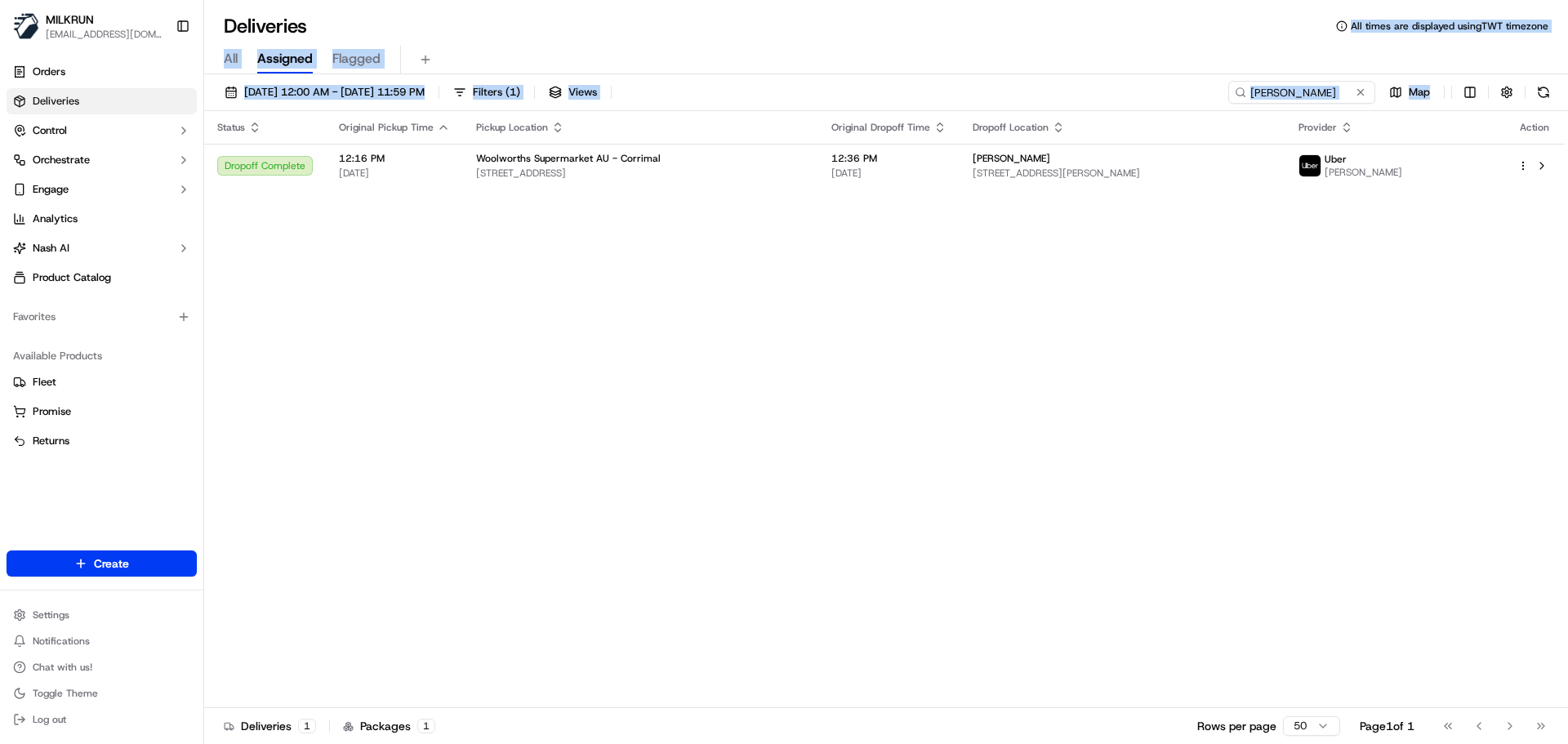
drag, startPoint x: 856, startPoint y: 264, endPoint x: 833, endPoint y: -51, distance: 315.8
click at [833, 0] on html "MILKRUN snatividad@woolworths.com.au Toggle Sidebar Orders Deliveries Control O…" at bounding box center [784, 372] width 1568 height 744
click at [883, 381] on div "Status Original Pickup Time Pickup Location Original Dropoff Time Dropoff Locat…" at bounding box center [884, 410] width 1360 height 597
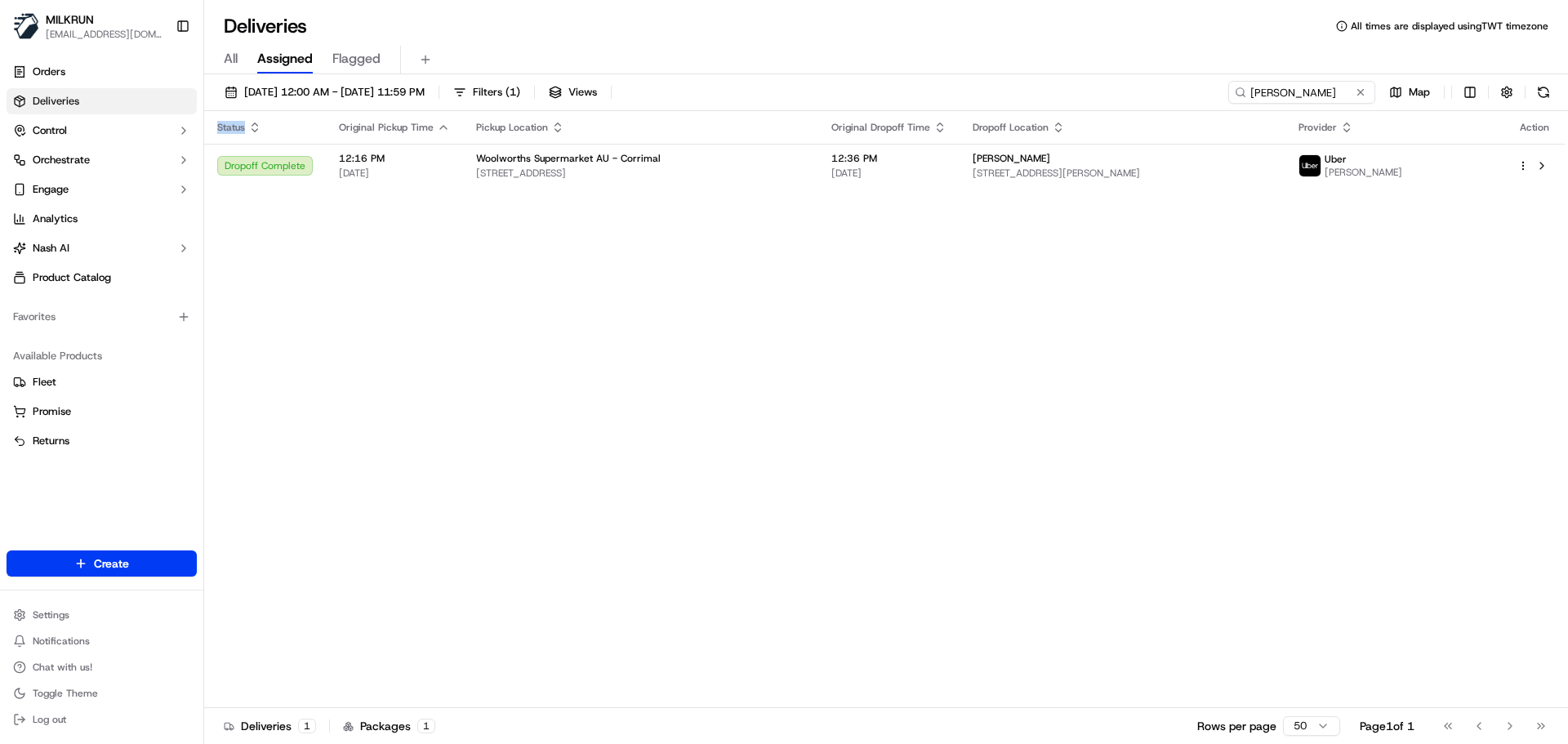
click at [883, 381] on div "Status Original Pickup Time Pickup Location Original Dropoff Time Dropoff Locat…" at bounding box center [884, 410] width 1360 height 597
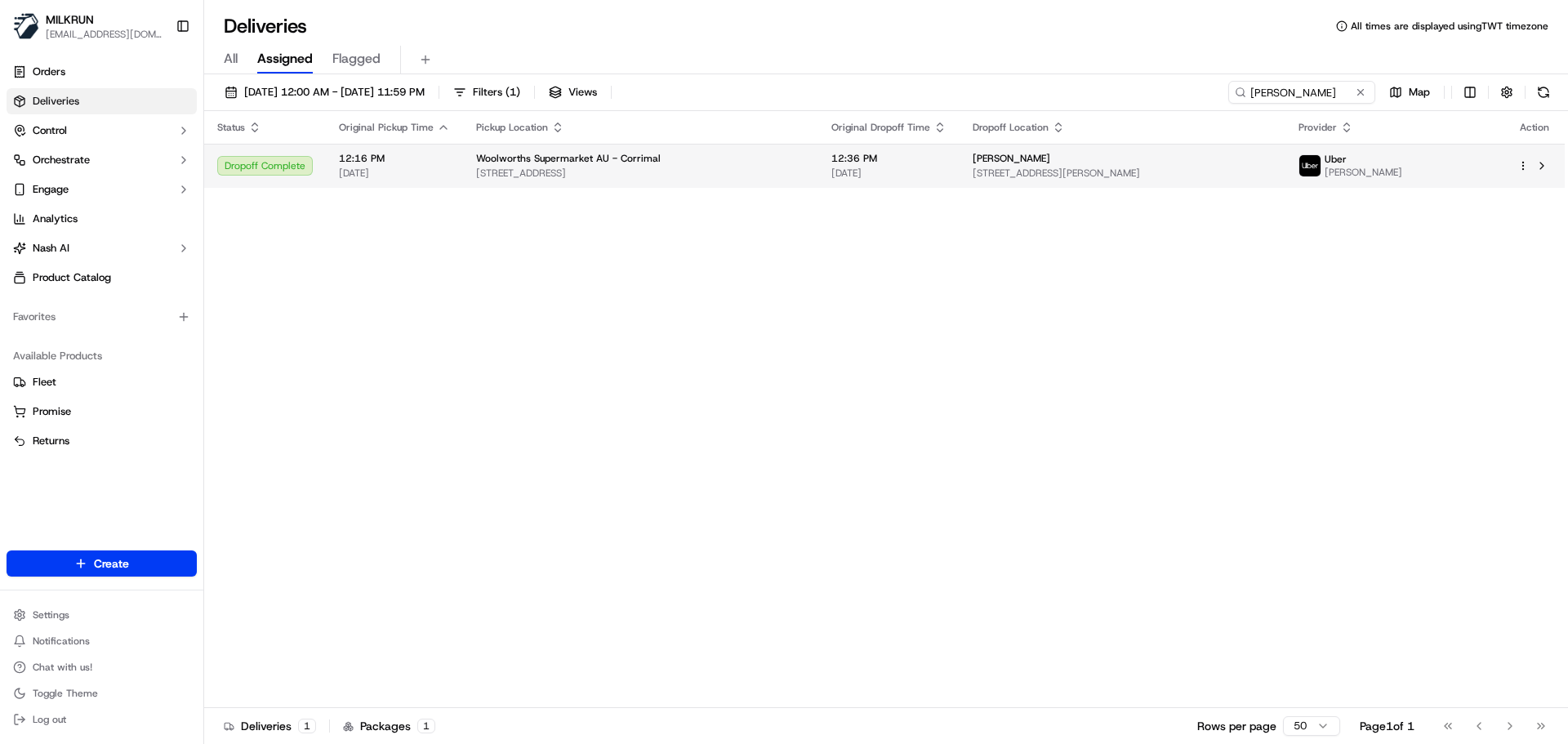
click at [588, 162] on span "Woolworths Supermarket AU - Corrimal" at bounding box center [567, 158] width 184 height 13
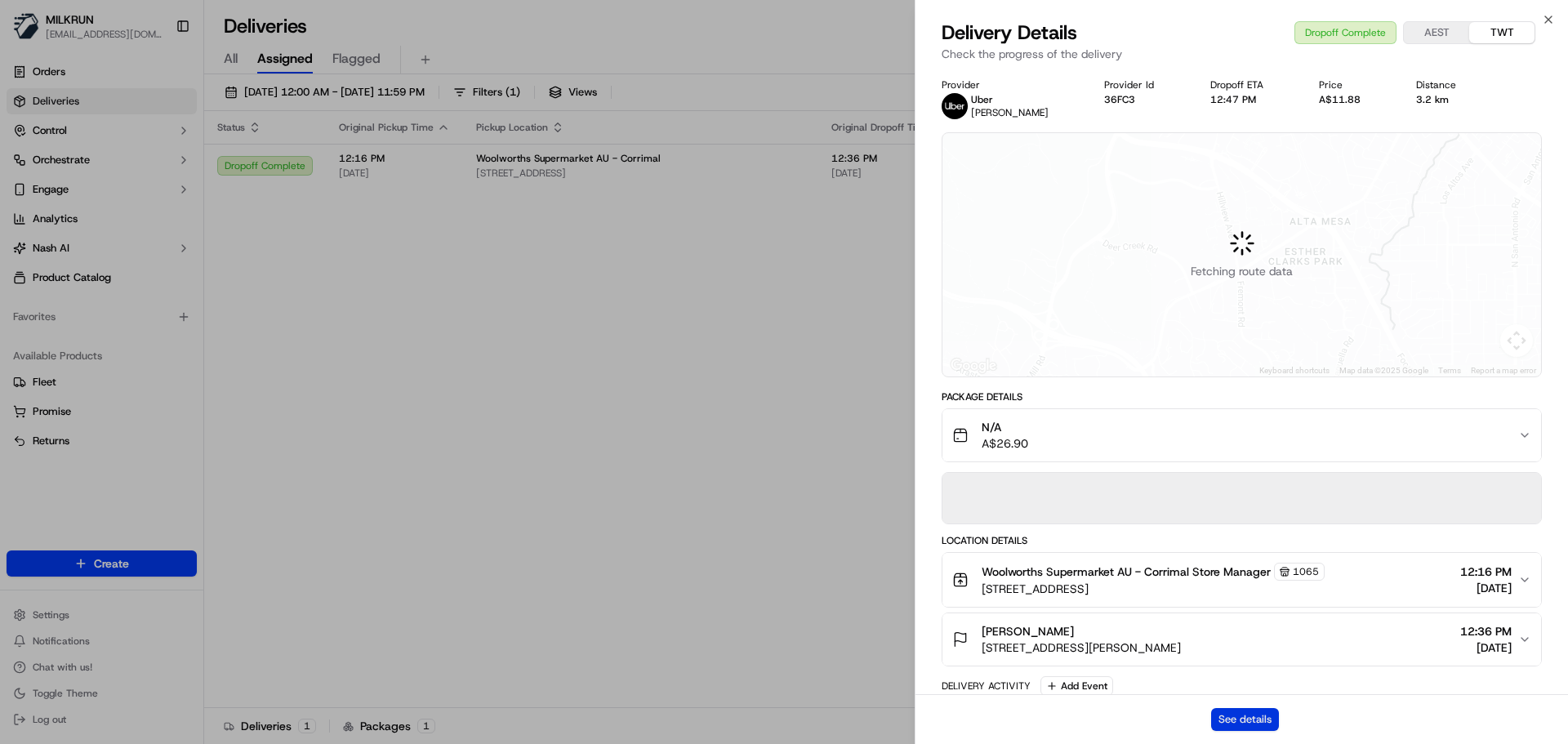
click at [1221, 718] on button "See details" at bounding box center [1245, 720] width 68 height 23
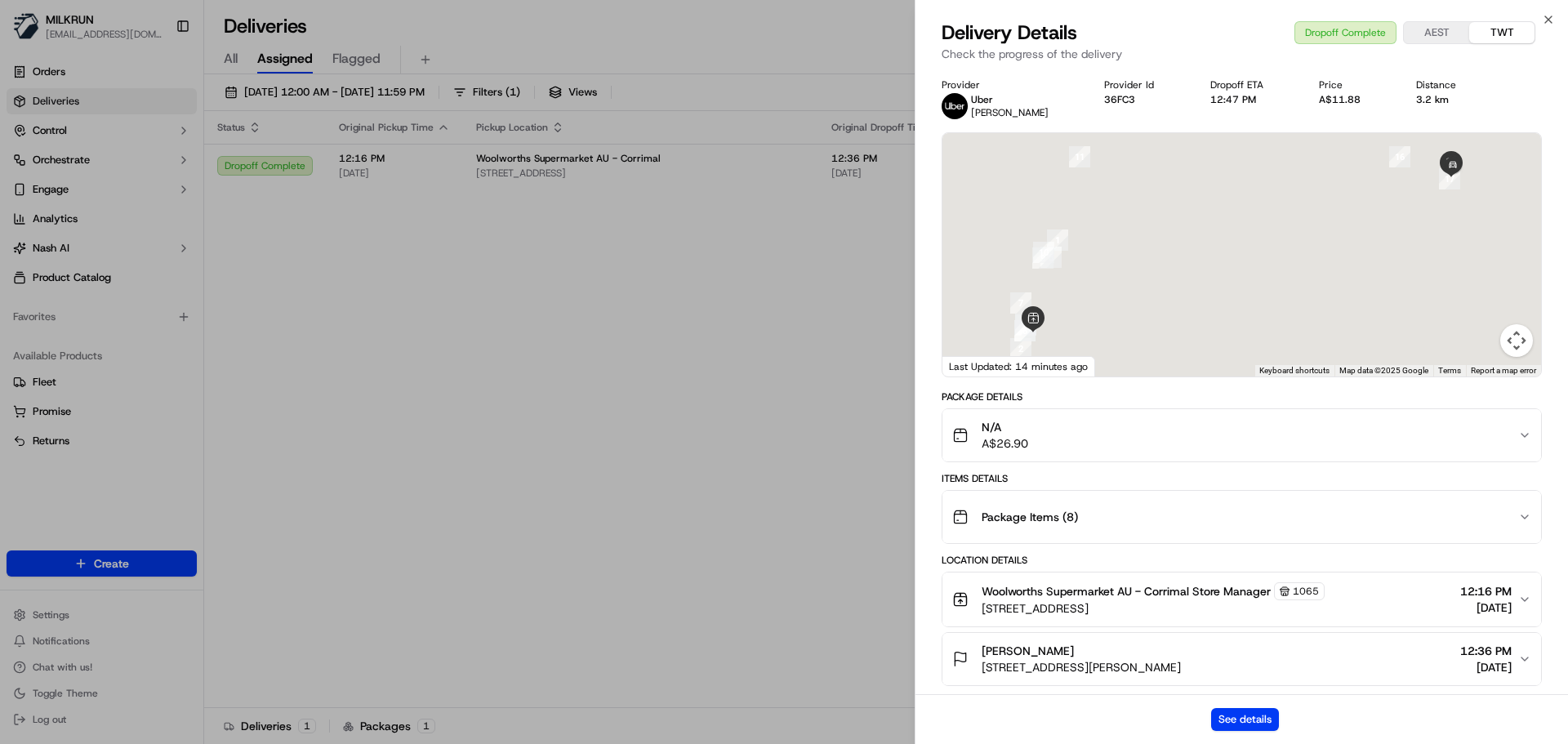
click at [1342, 46] on p "Check the progress of the delivery" at bounding box center [1242, 53] width 601 height 17
drag, startPoint x: 1342, startPoint y: 46, endPoint x: 1330, endPoint y: 36, distance: 15.6
click at [1317, 40] on div "Delivery Details Dropoff Complete AEST TWT Check the progress of the delivery" at bounding box center [1241, 44] width 652 height 49
click at [1371, 34] on div "Dropoff Complete AEST TWT" at bounding box center [1415, 32] width 241 height 23
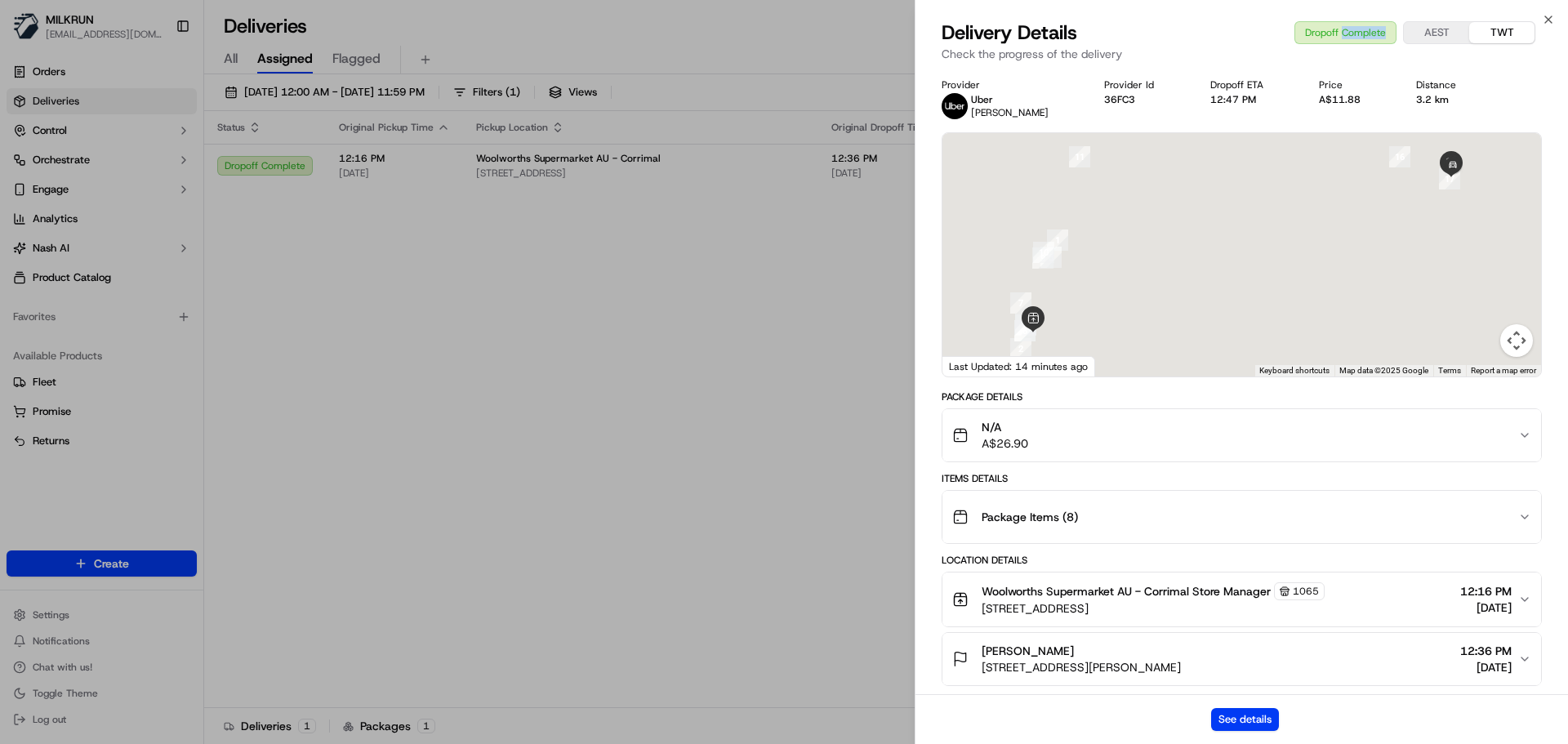
click at [1371, 34] on div "Dropoff Complete AEST TWT" at bounding box center [1415, 32] width 241 height 23
drag, startPoint x: 1371, startPoint y: 34, endPoint x: 1294, endPoint y: 18, distance: 78.6
click at [1294, 18] on div "Close Delivery Details Dropoff Complete AEST TWT Check the progress of the deli…" at bounding box center [1241, 372] width 653 height 744
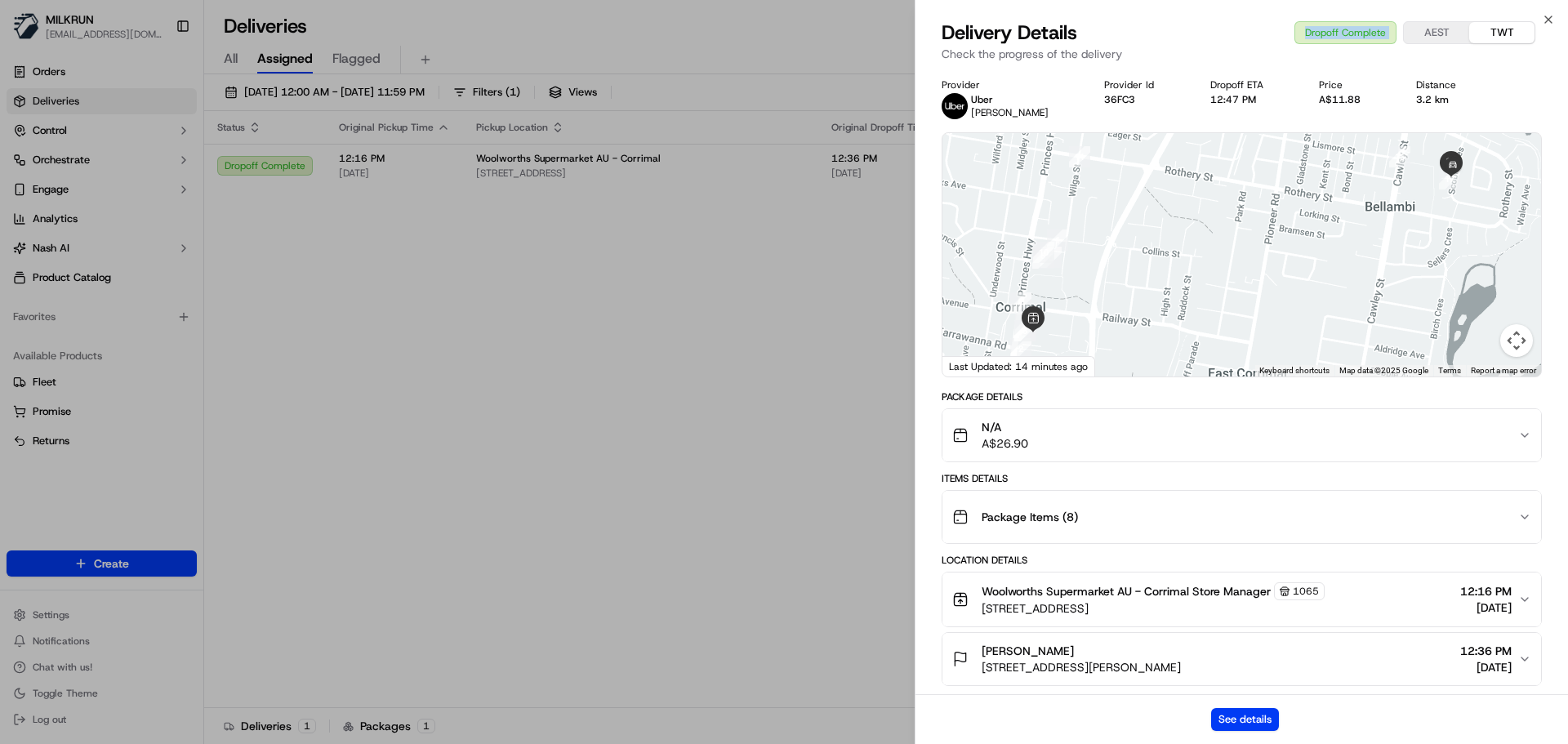
click at [1318, 24] on div "Dropoff Complete AEST TWT" at bounding box center [1415, 32] width 241 height 23
drag, startPoint x: 1318, startPoint y: 24, endPoint x: 1386, endPoint y: 30, distance: 68.3
click at [1375, 30] on div "Dropoff Complete AEST TWT" at bounding box center [1415, 32] width 241 height 23
click at [1369, 35] on div "Dropoff Complete AEST TWT" at bounding box center [1415, 32] width 241 height 23
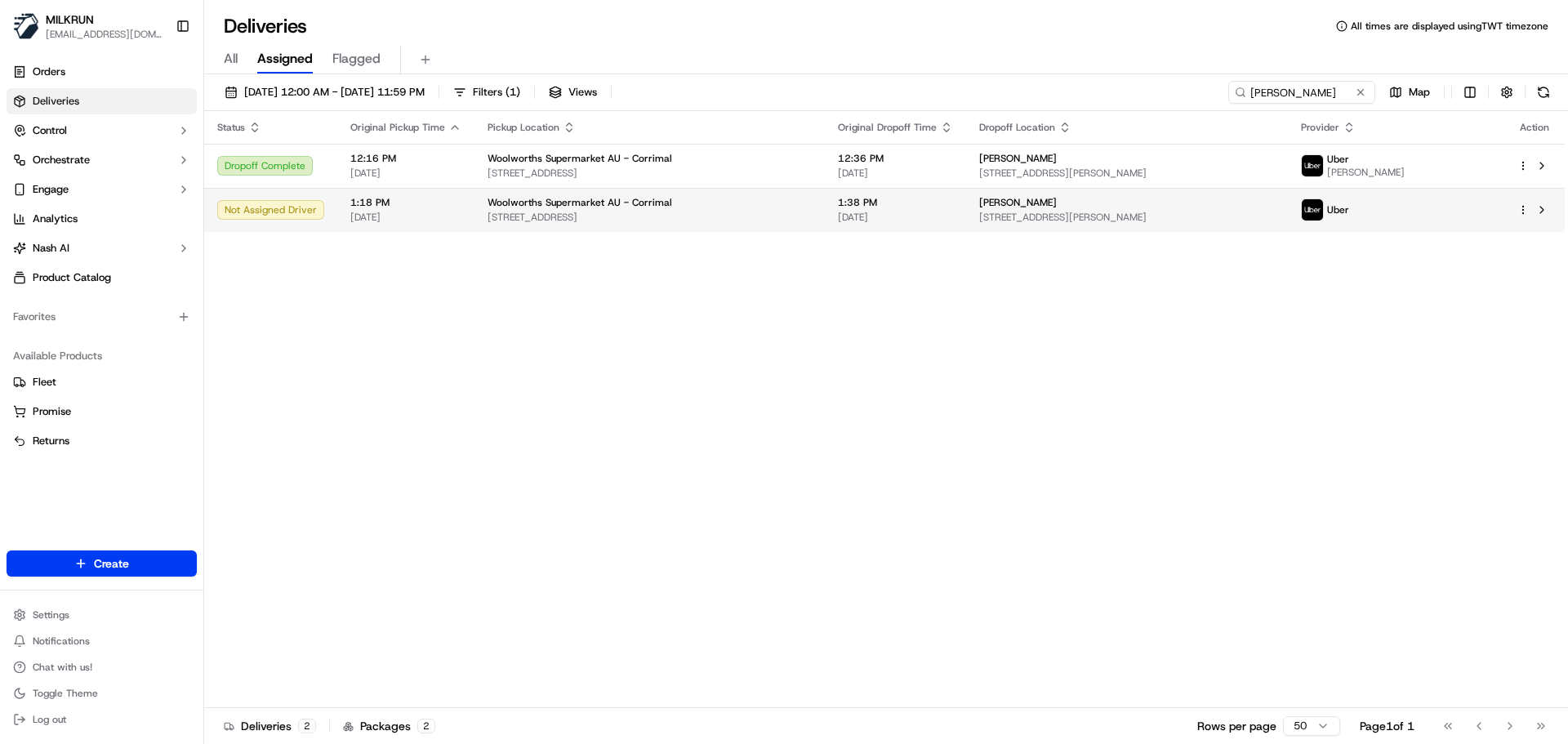
click at [619, 223] on span "270 Princes Hwy, Corrimal, NSW 2518, AU" at bounding box center [649, 217] width 324 height 13
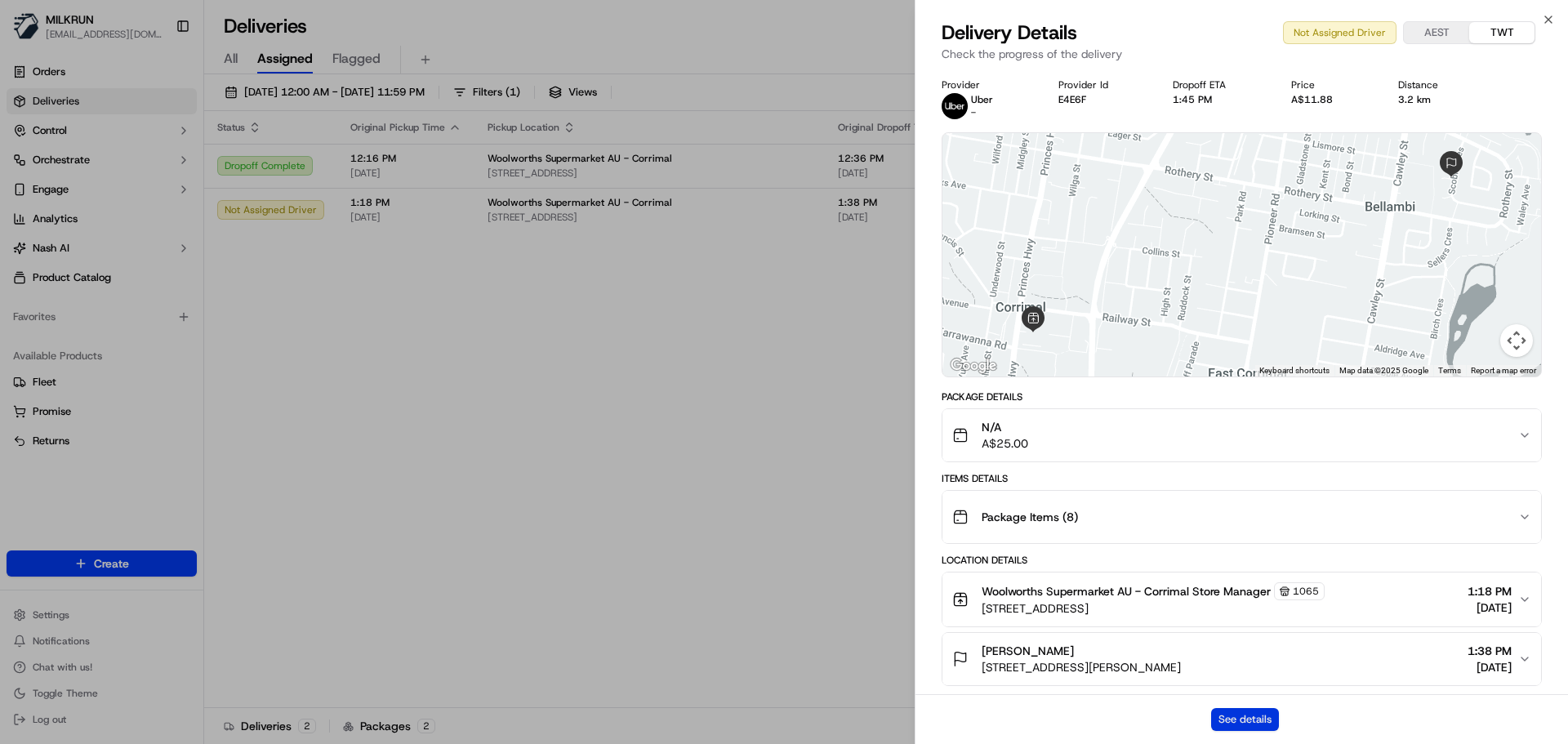
click at [1255, 718] on button "See details" at bounding box center [1245, 720] width 68 height 23
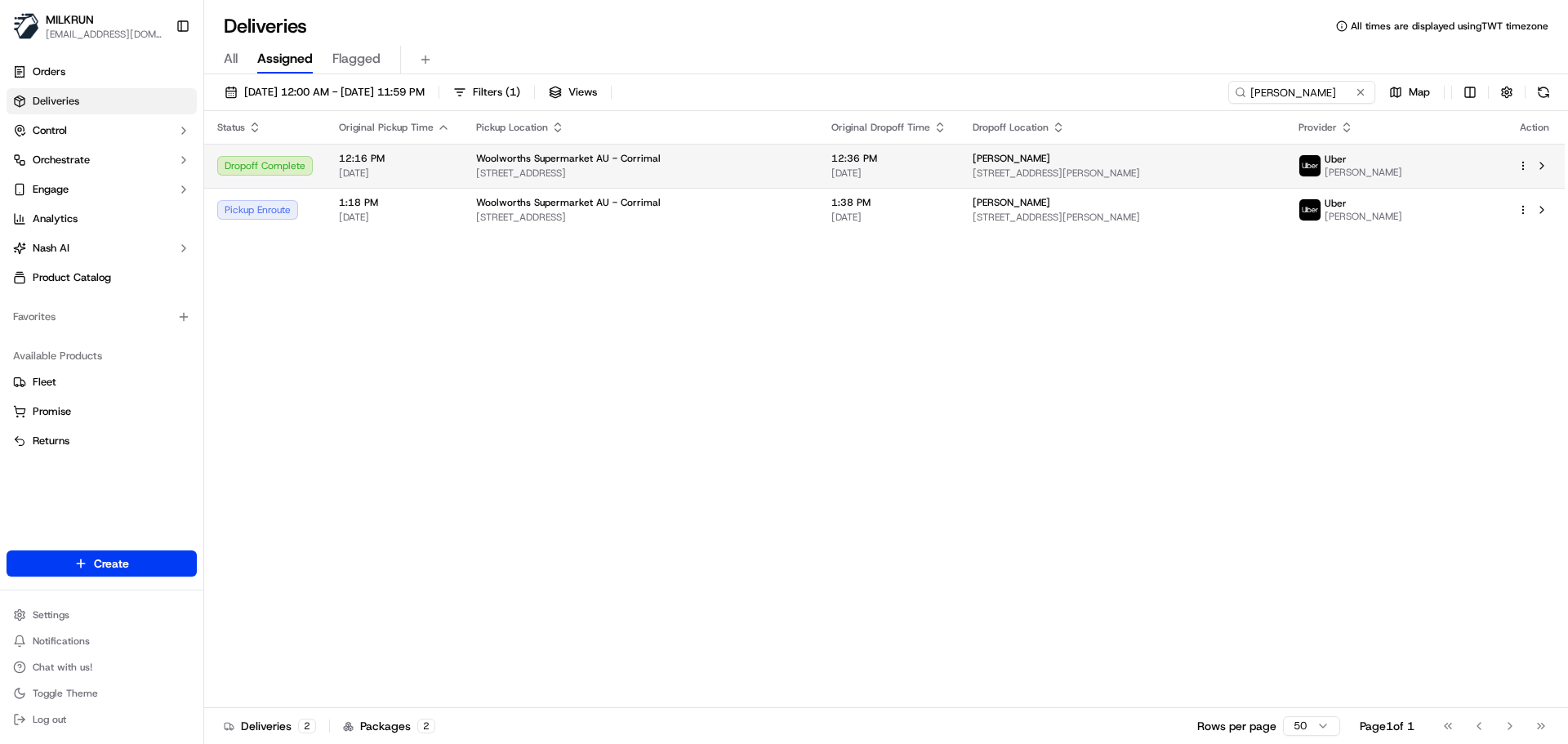
click at [856, 165] on div "12:36 PM 19/09/2025" at bounding box center [889, 166] width 115 height 28
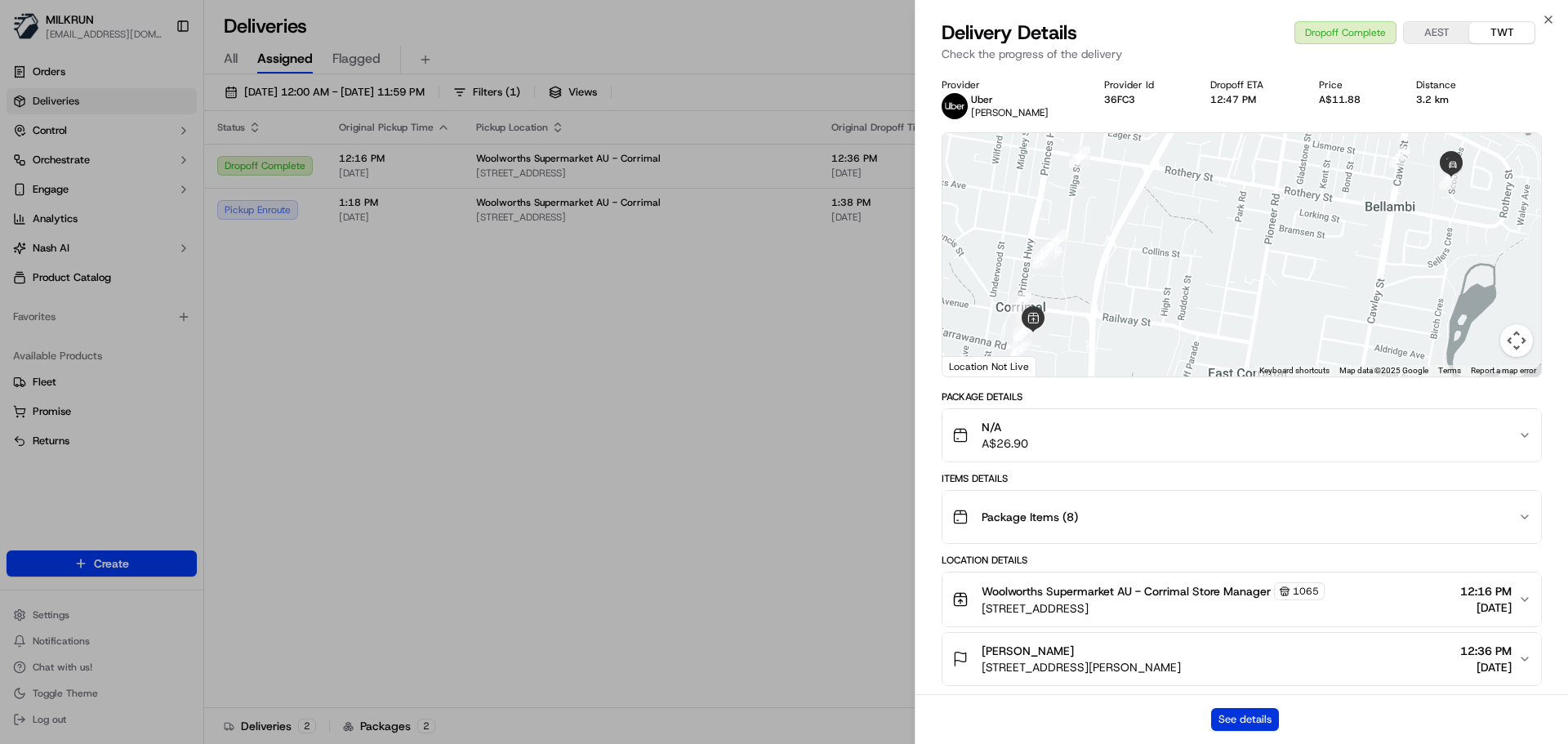
click at [1219, 724] on button "See details" at bounding box center [1245, 720] width 68 height 23
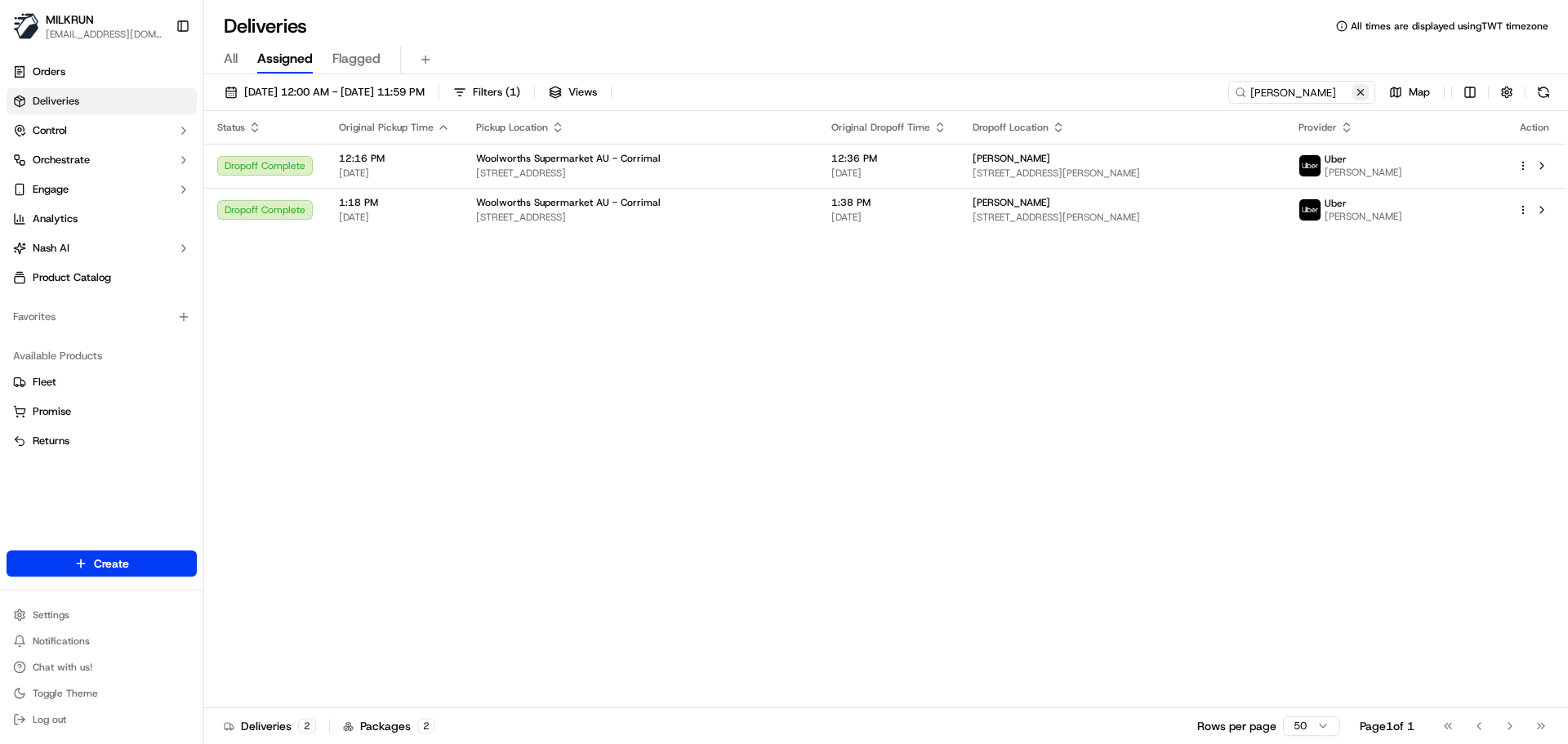
click at [1358, 95] on button at bounding box center [1360, 92] width 17 height 17
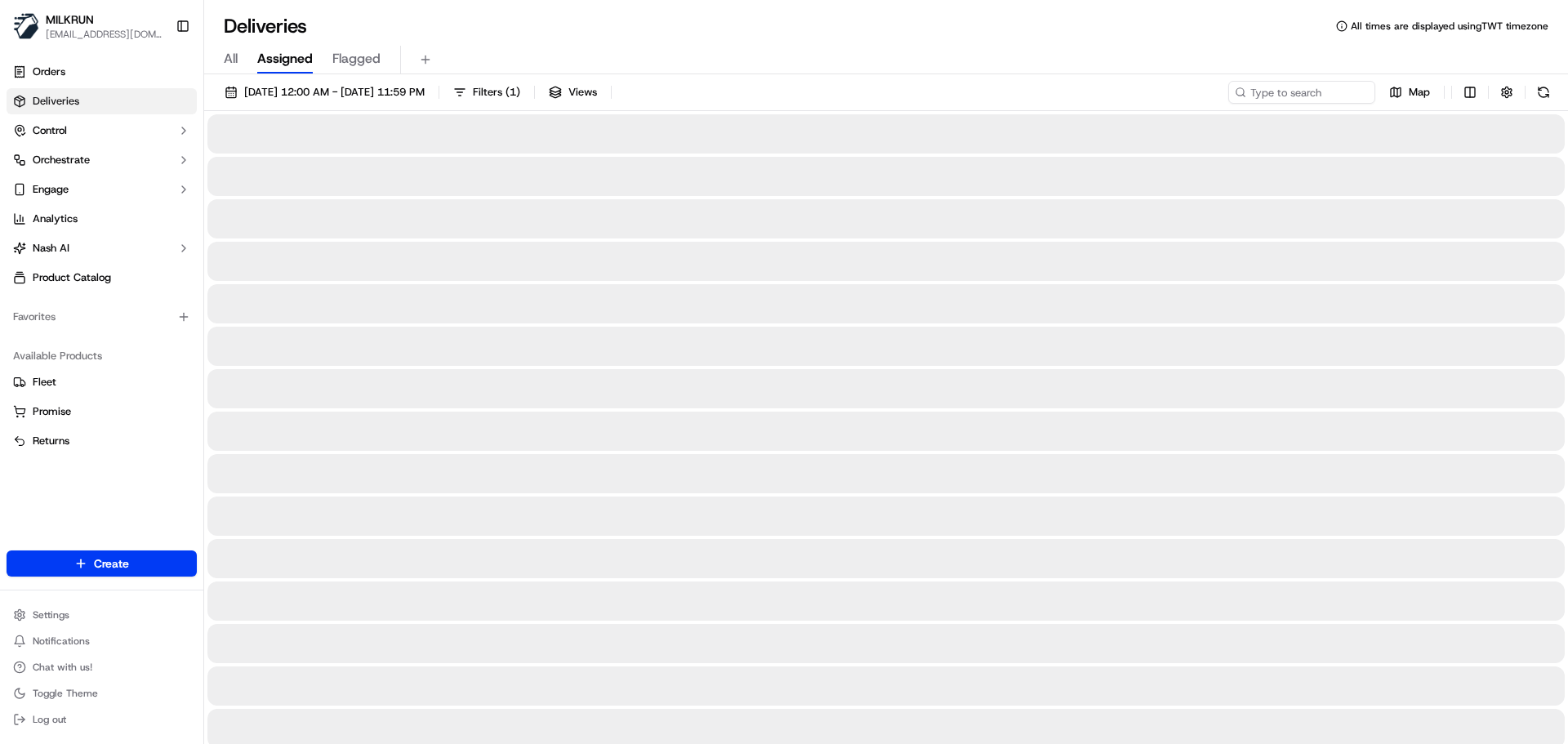
click at [760, 90] on div "19/09/2025 12:00 AM - 19/09/2025 11:59 PM Filters ( 1 ) Views Map" at bounding box center [886, 96] width 1364 height 31
drag, startPoint x: 760, startPoint y: 90, endPoint x: 765, endPoint y: 50, distance: 40.3
click at [759, 35] on div "Deliveries All times are displayed using TWT timezone All Assigned Flagged 19/0…" at bounding box center [886, 372] width 1364 height 744
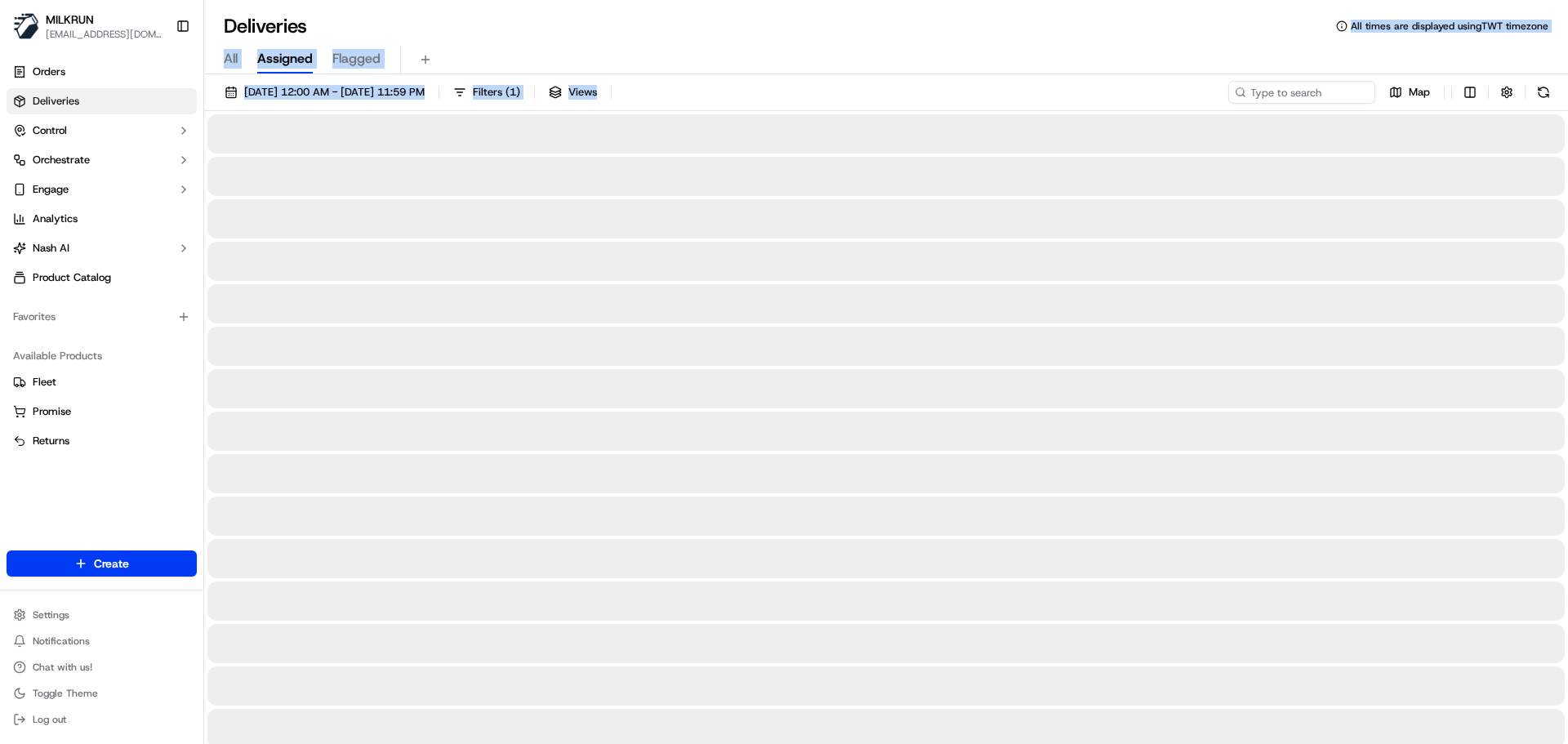
click at [773, 63] on div "All Assigned Flagged" at bounding box center [886, 59] width 1364 height 29
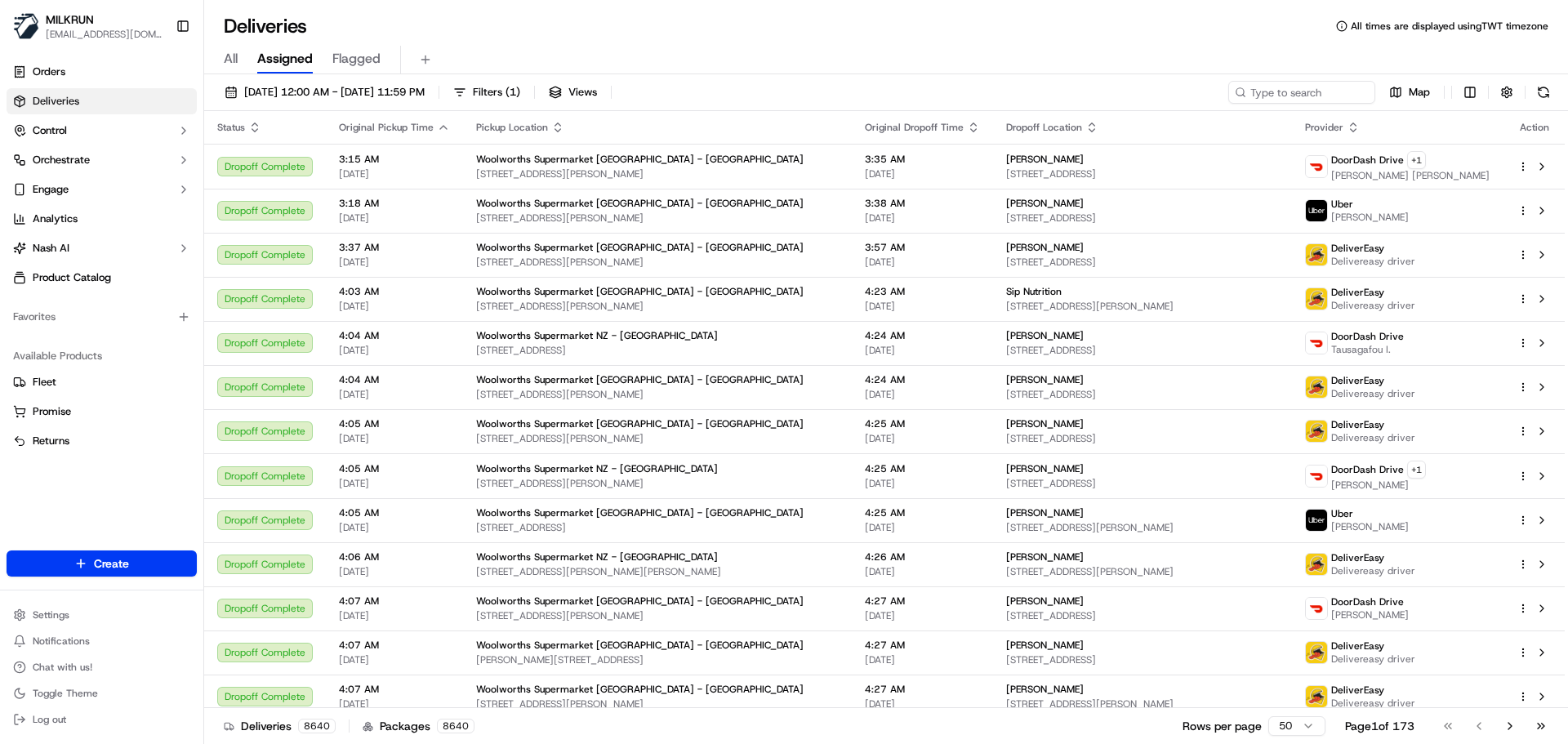
click at [741, 31] on div "Deliveries All times are displayed using TWT timezone" at bounding box center [886, 26] width 1364 height 26
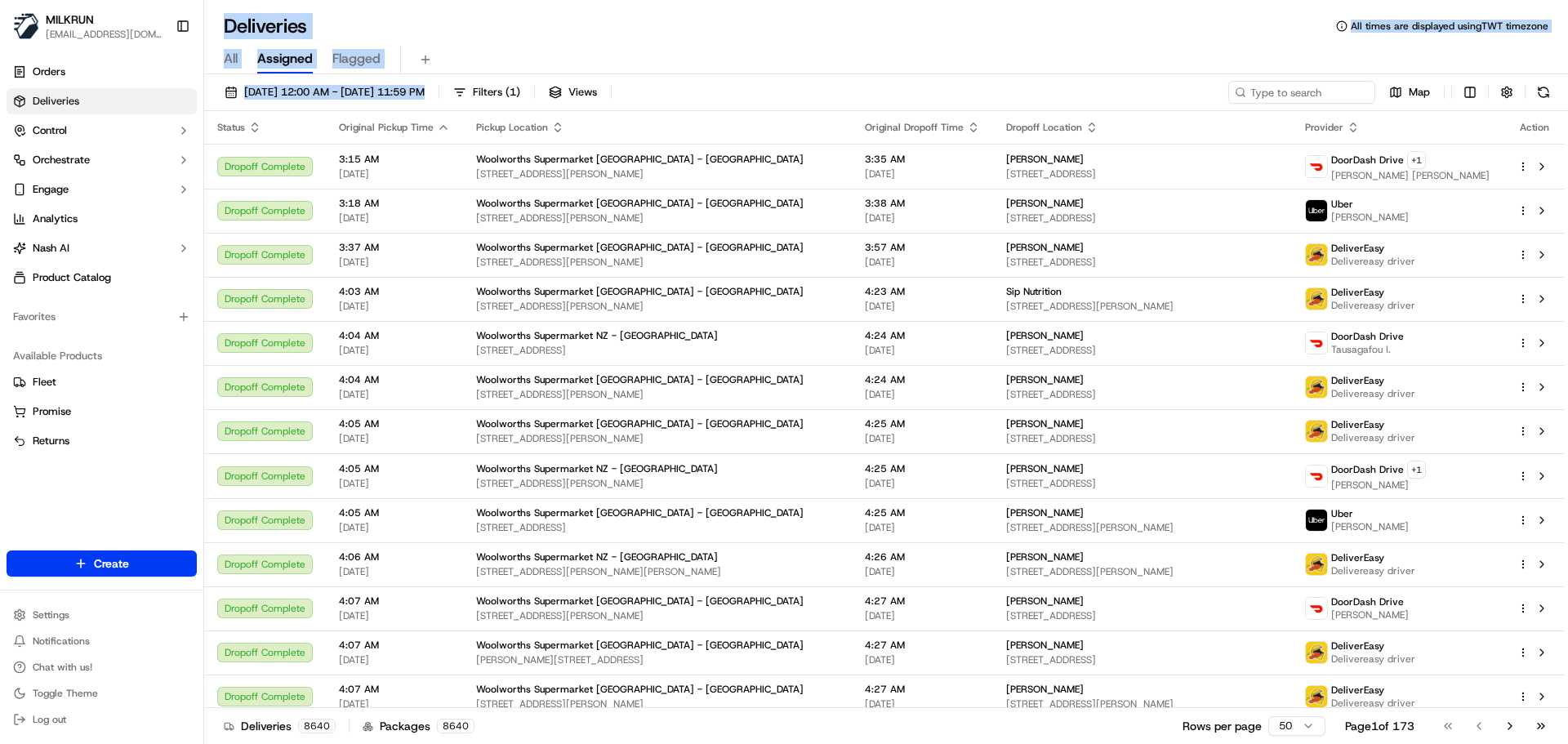
drag, startPoint x: 741, startPoint y: 31, endPoint x: 759, endPoint y: 72, distance: 44.8
click at [759, 72] on div "Deliveries All times are displayed using TWT timezone All Assigned Flagged 19/0…" at bounding box center [886, 372] width 1364 height 744
click at [759, 72] on div "All Assigned Flagged" at bounding box center [886, 59] width 1364 height 29
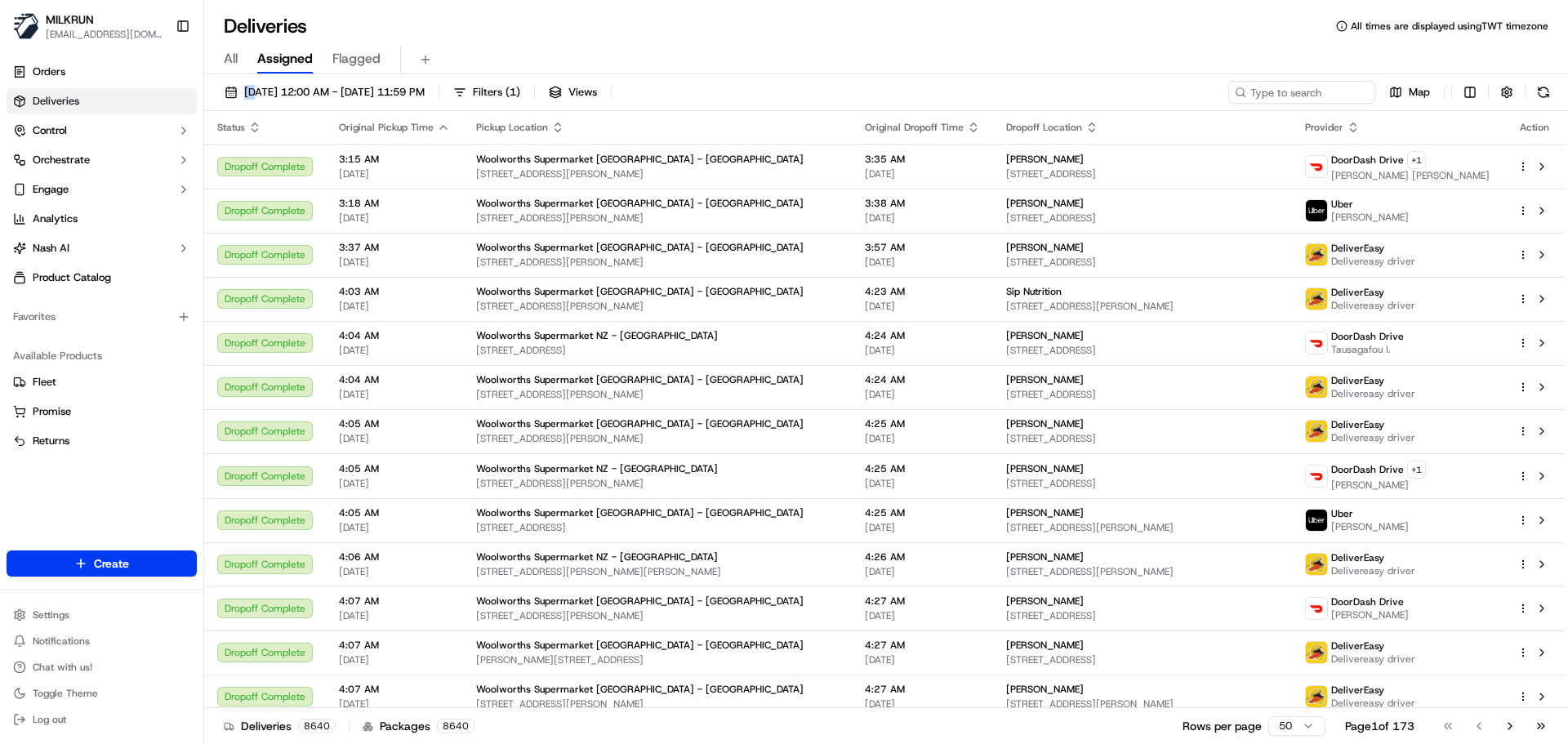
click at [759, 72] on div "All Assigned Flagged" at bounding box center [886, 59] width 1364 height 29
drag, startPoint x: 759, startPoint y: 72, endPoint x: 763, endPoint y: 93, distance: 21.4
click at [763, 93] on div "Deliveries All times are displayed using TWT timezone All Assigned Flagged 19/0…" at bounding box center [886, 372] width 1364 height 744
click at [763, 93] on div "19/09/2025 12:00 AM - 19/09/2025 11:59 PM Filters ( 1 ) Views Map" at bounding box center [886, 96] width 1364 height 31
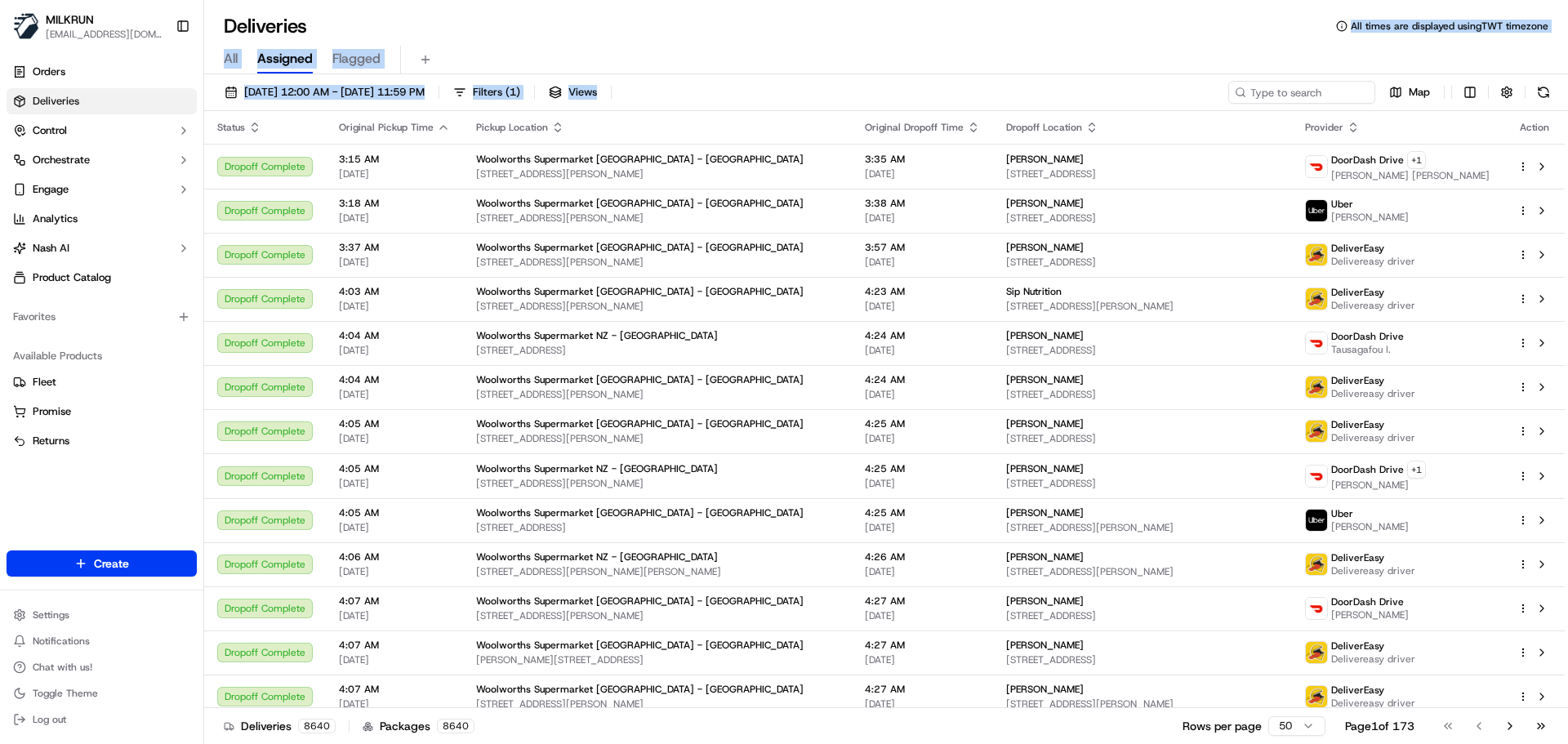
drag, startPoint x: 763, startPoint y: 93, endPoint x: 753, endPoint y: 42, distance: 52.0
click at [753, 35] on div "Deliveries All times are displayed using TWT timezone All Assigned Flagged 19/0…" at bounding box center [886, 372] width 1364 height 744
drag, startPoint x: 761, startPoint y: 74, endPoint x: 743, endPoint y: 86, distance: 21.6
click at [761, 75] on div "19/09/2025 12:00 AM - 19/09/2025 11:59 PM Filters ( 1 ) Views Map Status Origin…" at bounding box center [886, 410] width 1364 height 673
click at [899, 72] on div "All Assigned Flagged" at bounding box center [886, 59] width 1364 height 29
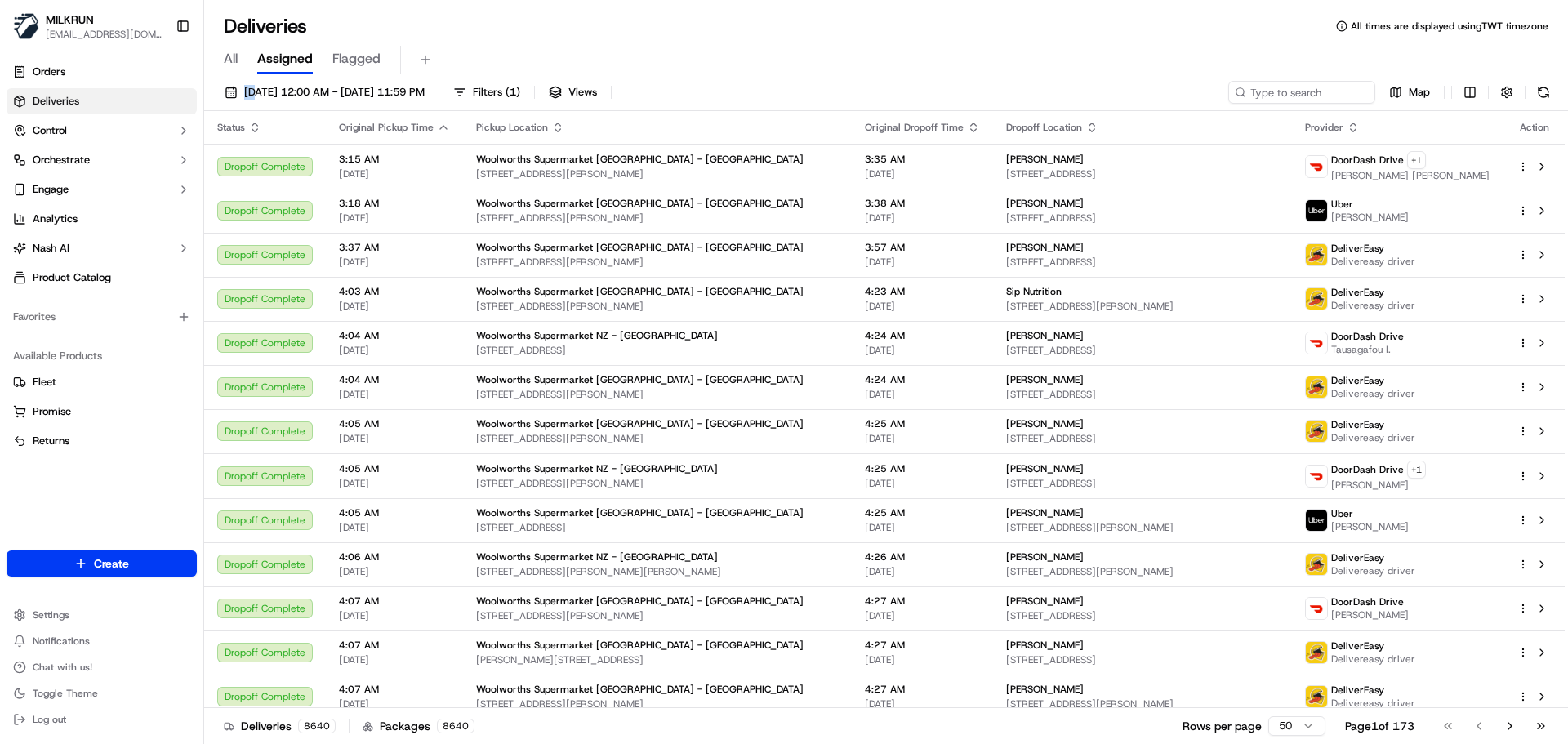
click at [899, 72] on div "All Assigned Flagged" at bounding box center [886, 59] width 1364 height 29
drag, startPoint x: 899, startPoint y: 72, endPoint x: 928, endPoint y: 19, distance: 60.4
click at [929, 7] on div "Deliveries All times are displayed using TWT timezone All Assigned Flagged 19/0…" at bounding box center [886, 372] width 1364 height 744
click at [919, 74] on div "19/09/2025 12:00 AM - 19/09/2025 11:59 PM Filters ( 1 ) Views Map Status Origin…" at bounding box center [886, 410] width 1364 height 673
click at [361, 31] on div "Deliveries All times are displayed using TWT timezone" at bounding box center [886, 26] width 1364 height 26
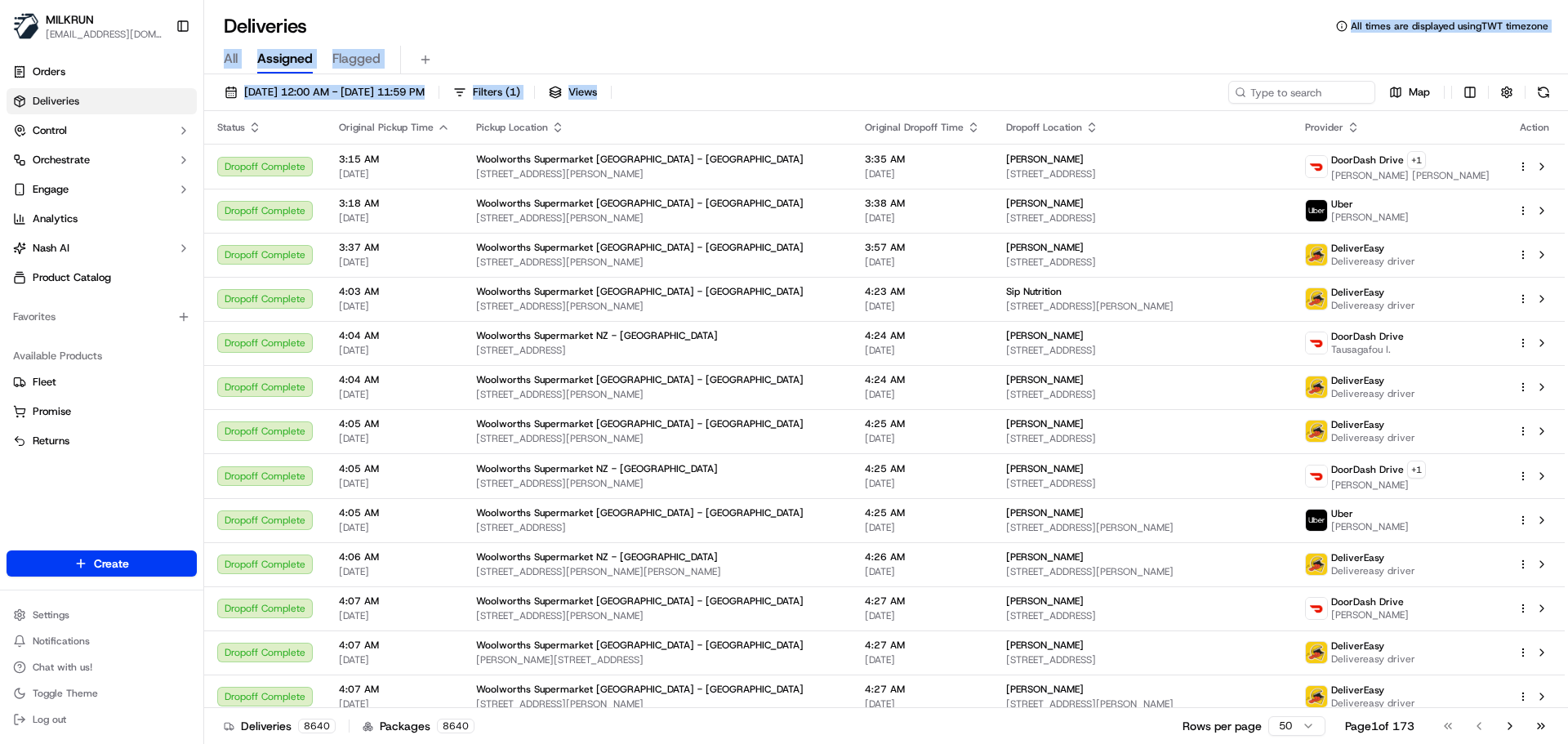
drag, startPoint x: 361, startPoint y: 31, endPoint x: 829, endPoint y: 98, distance: 472.8
click at [829, 98] on div "Deliveries All times are displayed using TWT timezone All Assigned Flagged 19/0…" at bounding box center [886, 372] width 1364 height 744
click at [862, 57] on div "All Assigned Flagged" at bounding box center [886, 59] width 1364 height 29
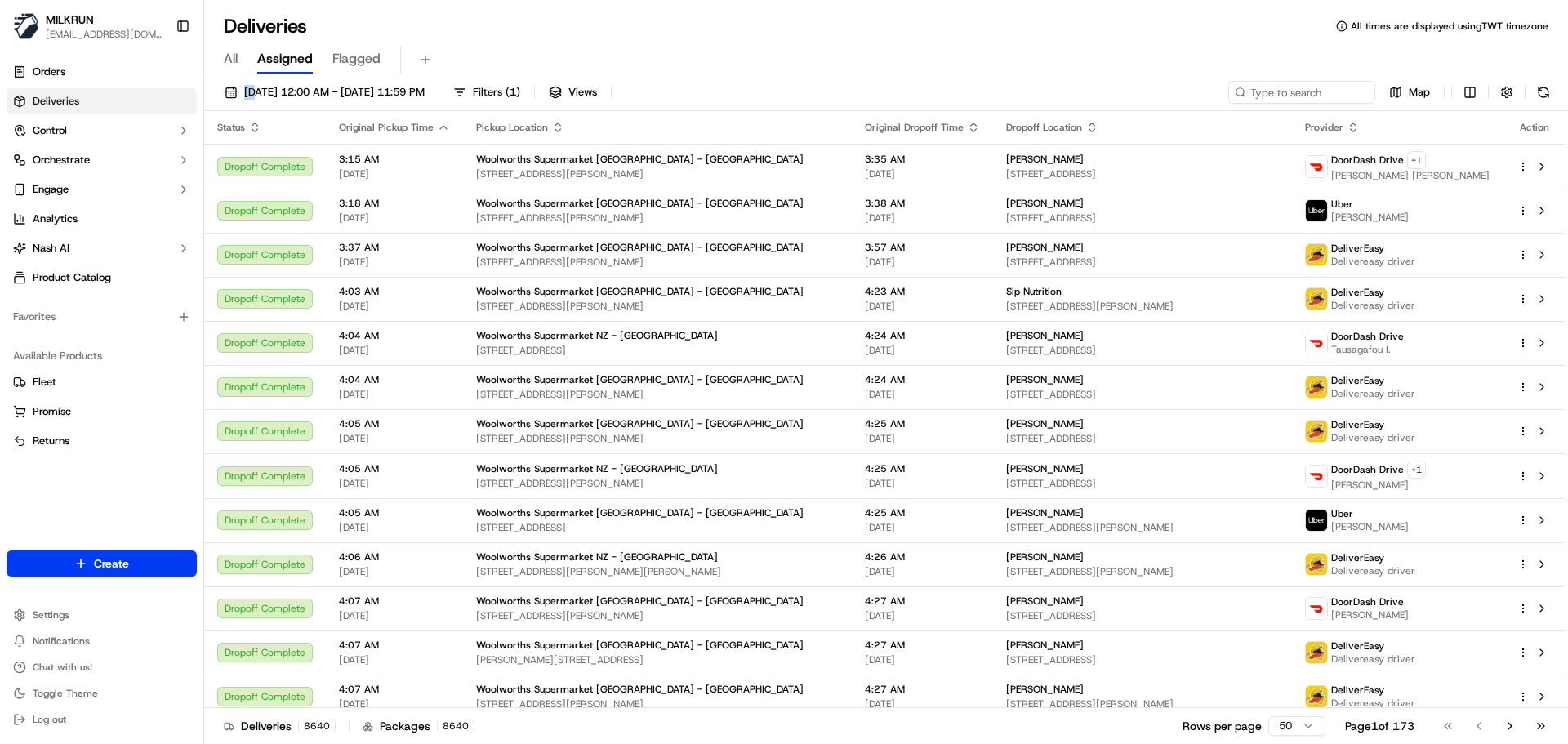
click at [862, 57] on div "All Assigned Flagged" at bounding box center [886, 59] width 1364 height 29
drag, startPoint x: 862, startPoint y: 57, endPoint x: 866, endPoint y: 88, distance: 31.3
click at [866, 88] on div "Deliveries All times are displayed using TWT timezone All Assigned Flagged 19/0…" at bounding box center [886, 372] width 1364 height 744
click at [866, 88] on div "19/09/2025 12:00 AM - 19/09/2025 11:59 PM Filters ( 1 ) Views Map" at bounding box center [886, 96] width 1364 height 31
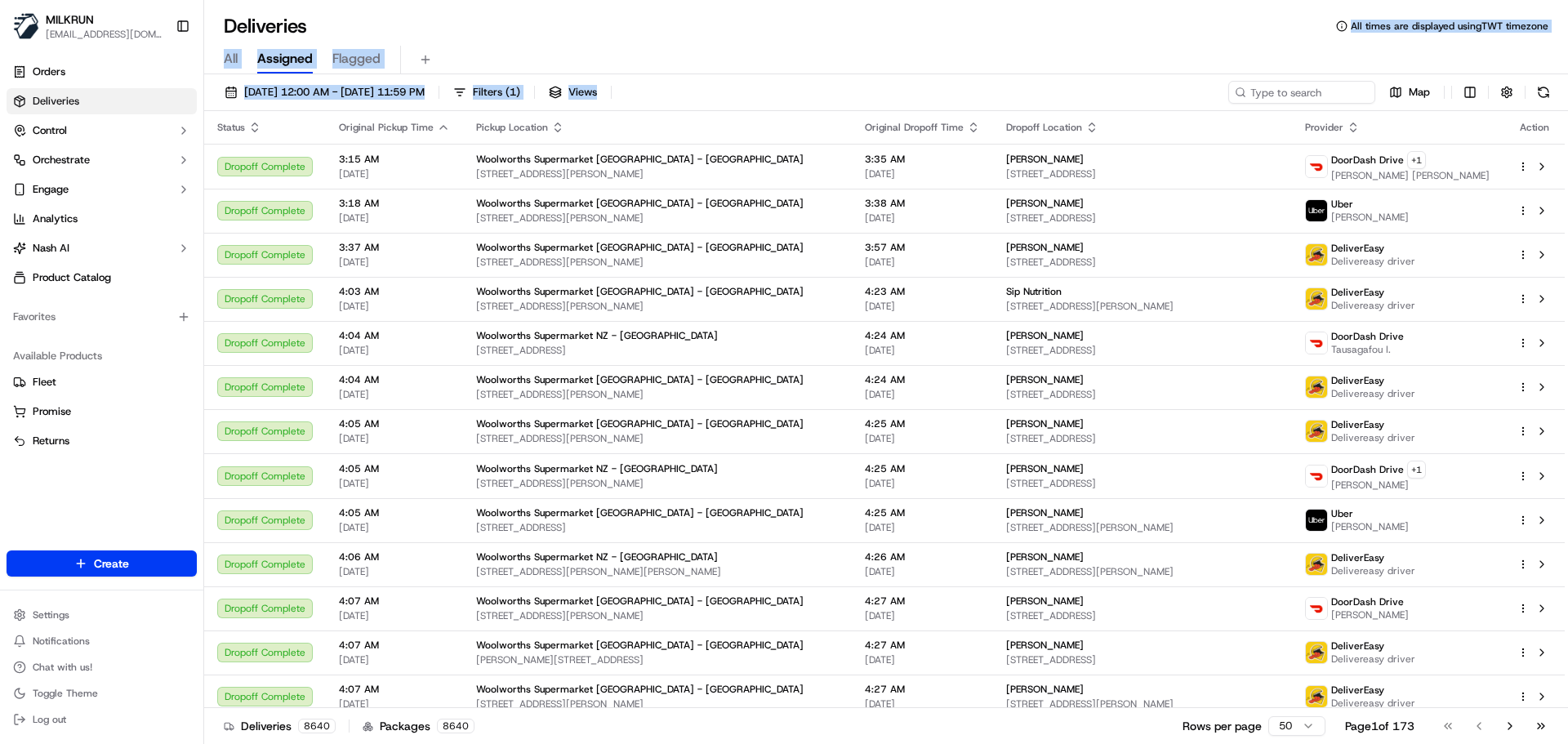
drag, startPoint x: 866, startPoint y: 88, endPoint x: 898, endPoint y: -24, distance: 116.5
click at [898, 0] on html "MILKRUN snatividad@woolworths.com.au Toggle Sidebar Orders Deliveries Control O…" at bounding box center [784, 372] width 1568 height 744
click at [896, 79] on div "19/09/2025 12:00 AM - 19/09/2025 11:59 PM Filters ( 1 ) Views Map Status Origin…" at bounding box center [886, 410] width 1364 height 673
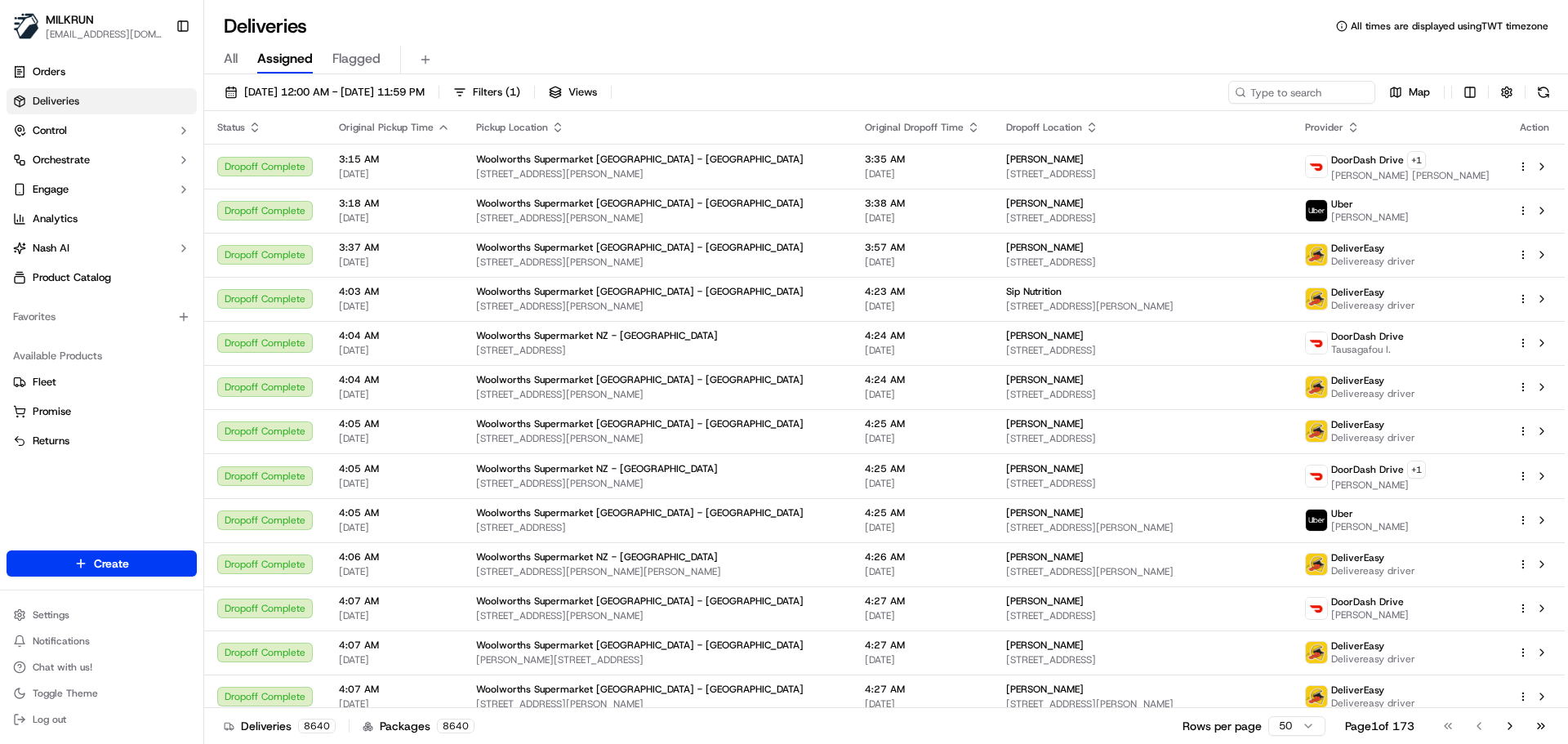
click at [896, 79] on div "19/09/2025 12:00 AM - 19/09/2025 11:59 PM Filters ( 1 ) Views Map Status Origin…" at bounding box center [886, 410] width 1364 height 673
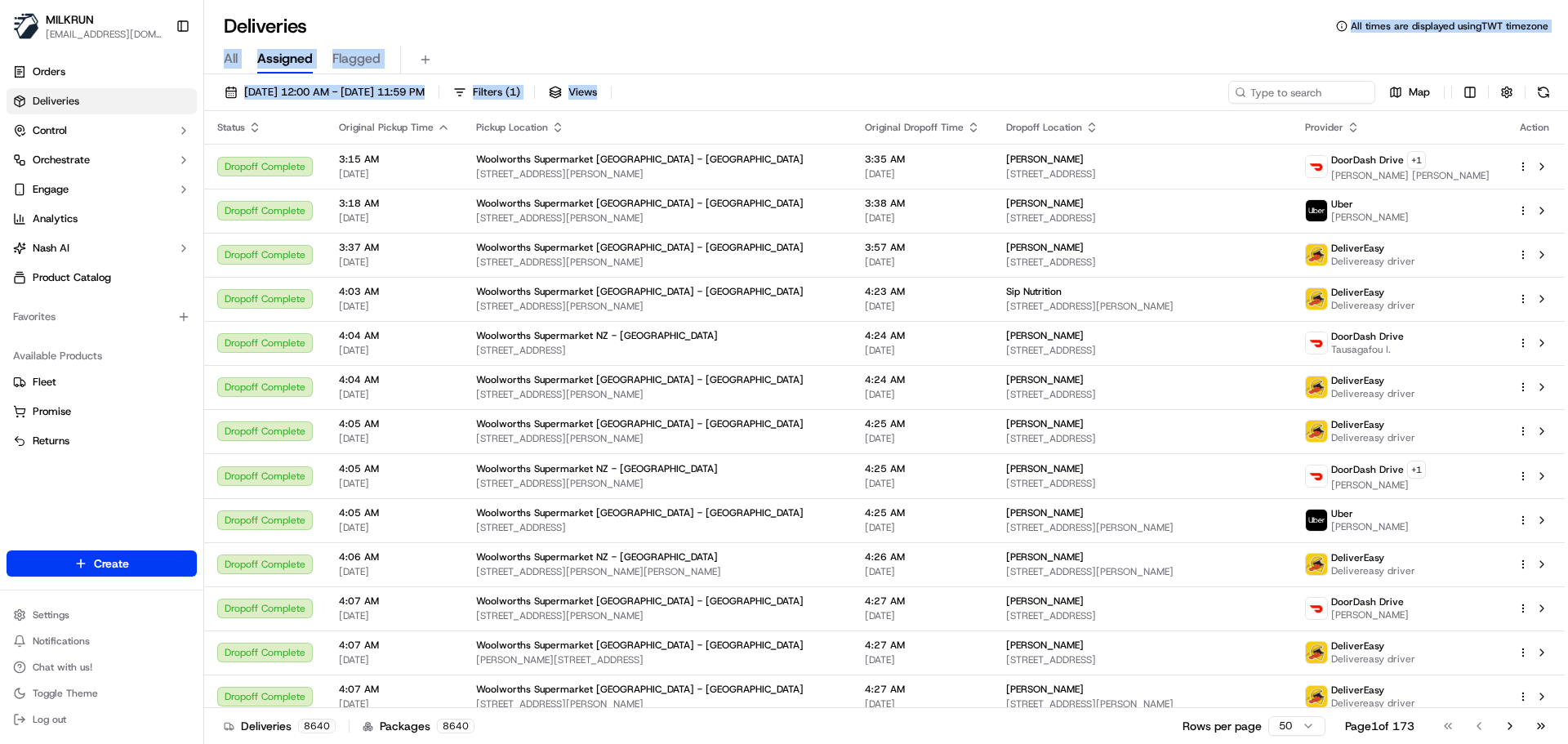
drag, startPoint x: 896, startPoint y: 79, endPoint x: 477, endPoint y: 32, distance: 421.6
click at [477, 32] on div "Deliveries All times are displayed using TWT timezone All Assigned Flagged 19/0…" at bounding box center [886, 372] width 1364 height 744
click at [307, 25] on h1 "Deliveries" at bounding box center [265, 26] width 83 height 26
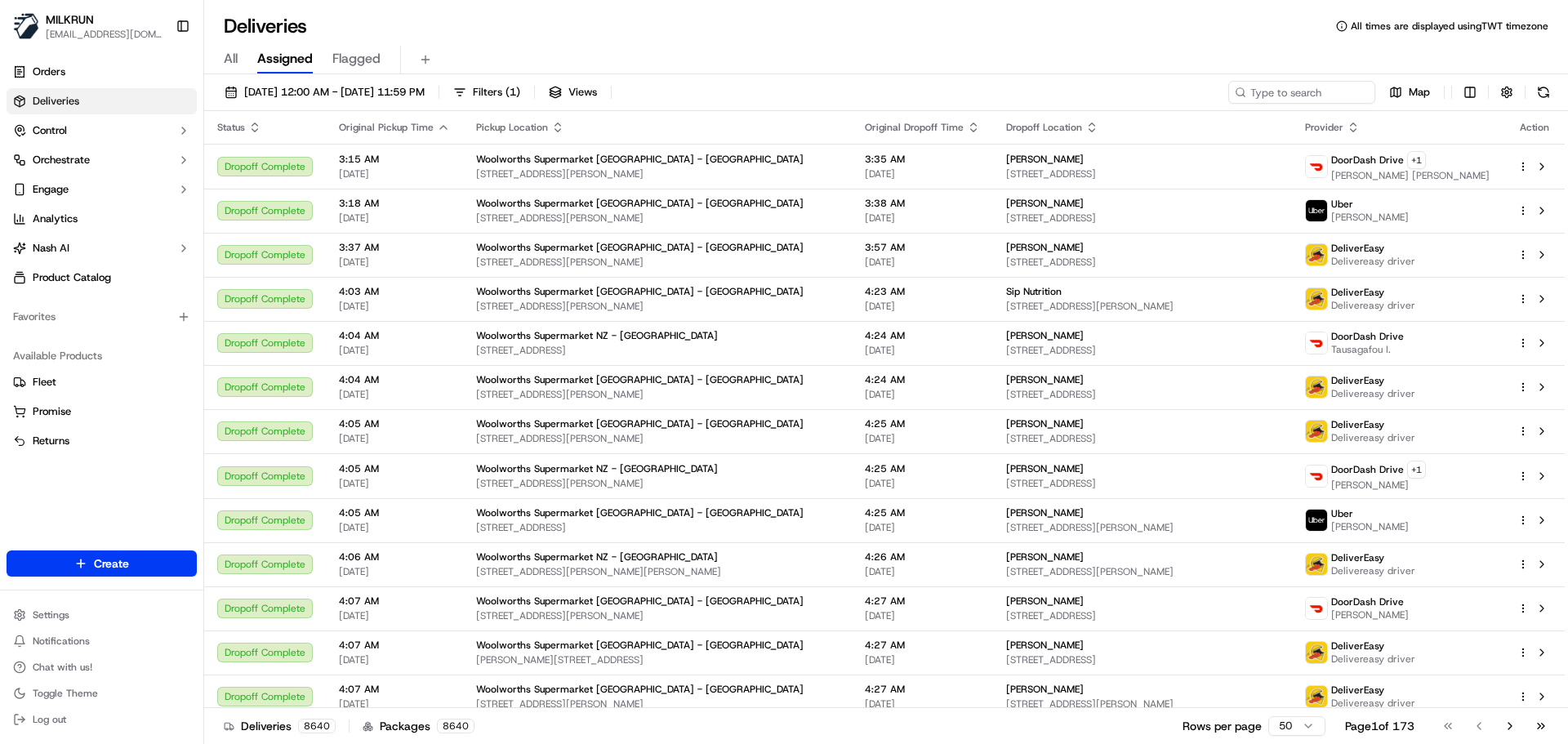
click at [307, 25] on h1 "Deliveries" at bounding box center [265, 26] width 83 height 26
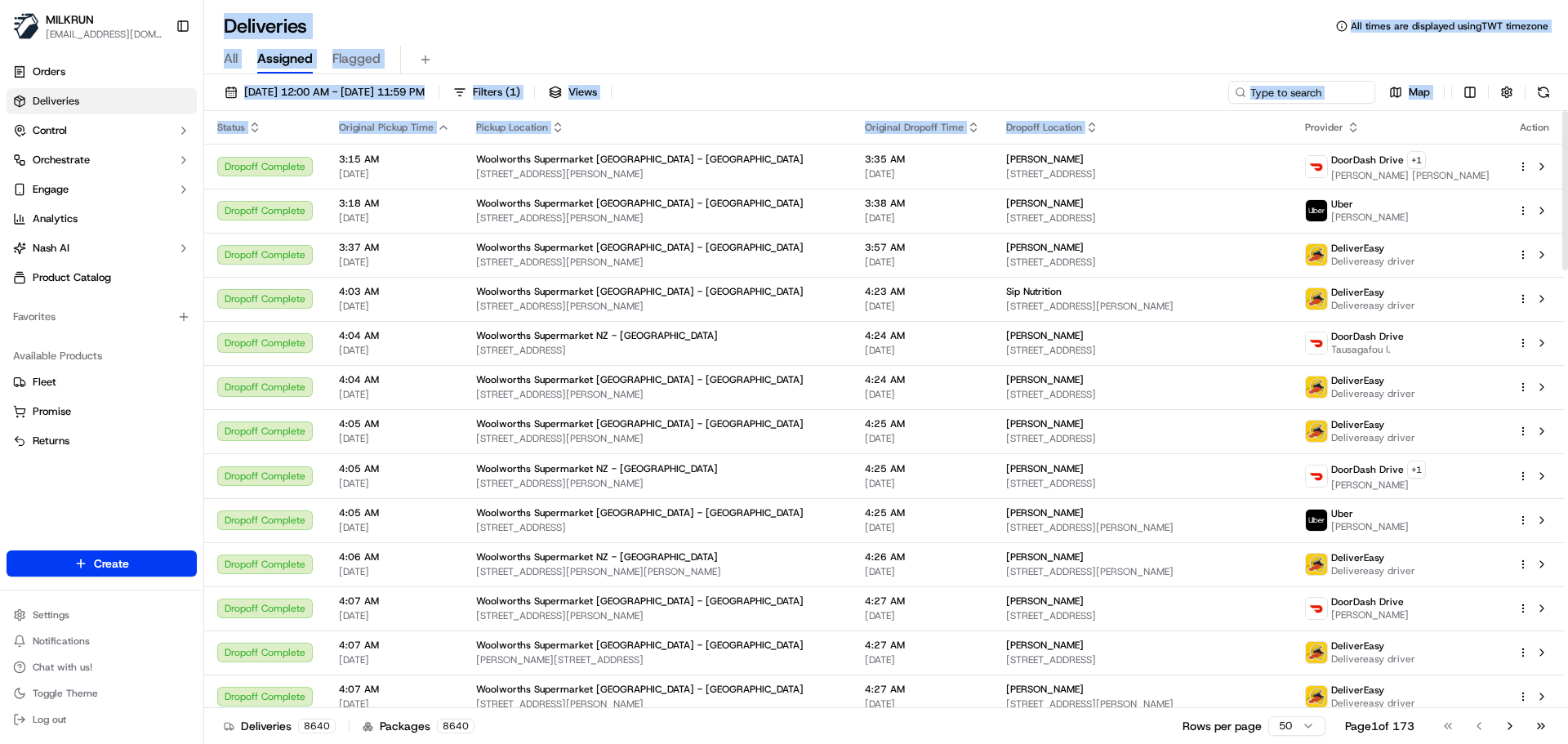
drag, startPoint x: 307, startPoint y: 25, endPoint x: 952, endPoint y: 134, distance: 654.1
click at [952, 134] on div "Deliveries All times are displayed using TWT timezone All Assigned Flagged 19/0…" at bounding box center [886, 372] width 1364 height 744
click at [1039, 51] on div "All Assigned Flagged" at bounding box center [886, 59] width 1364 height 29
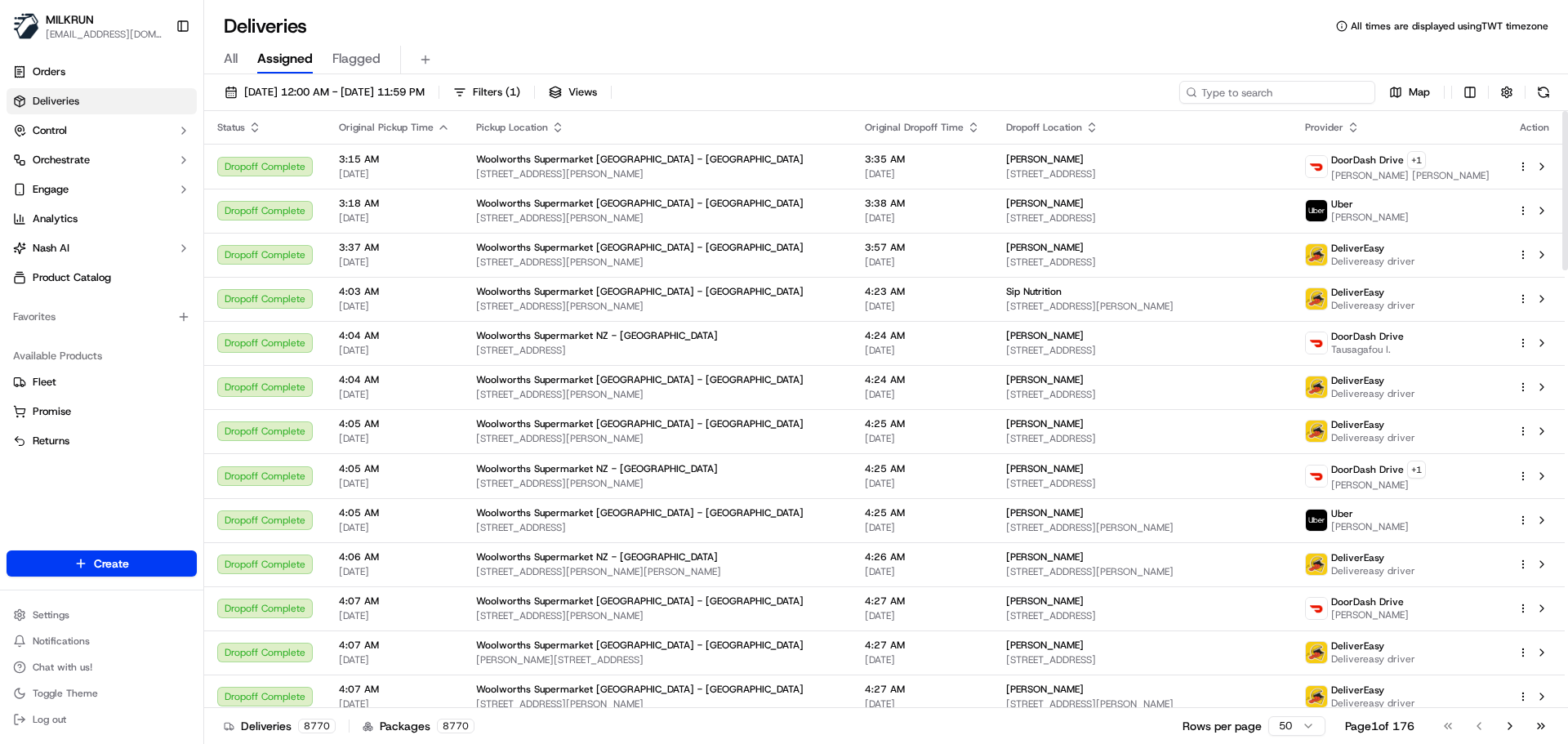
click at [1316, 90] on input at bounding box center [1277, 93] width 196 height 23
paste input "lily cooper"
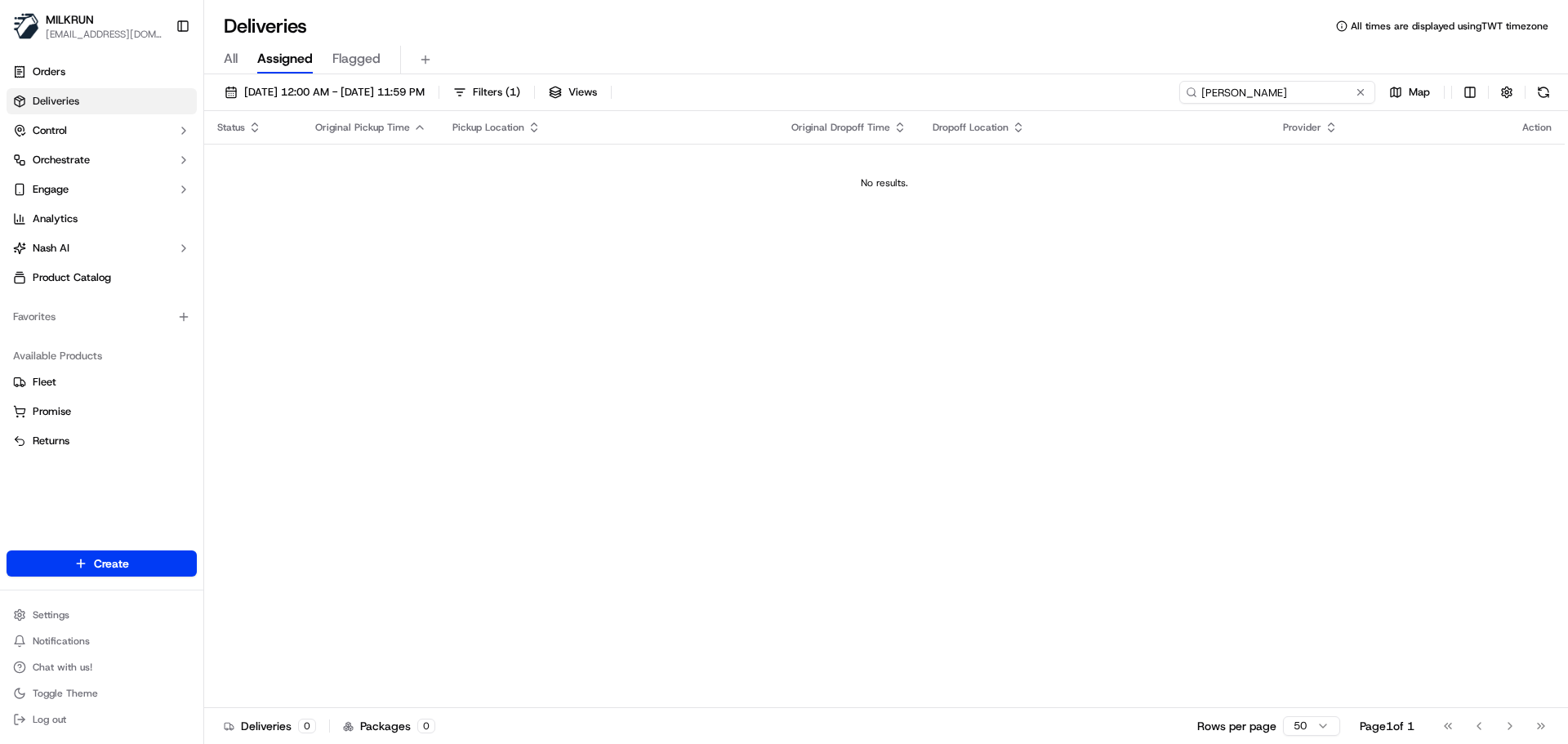
click at [1254, 90] on input "lily cooper" at bounding box center [1277, 93] width 196 height 23
paste input "Xaleah Andrews"
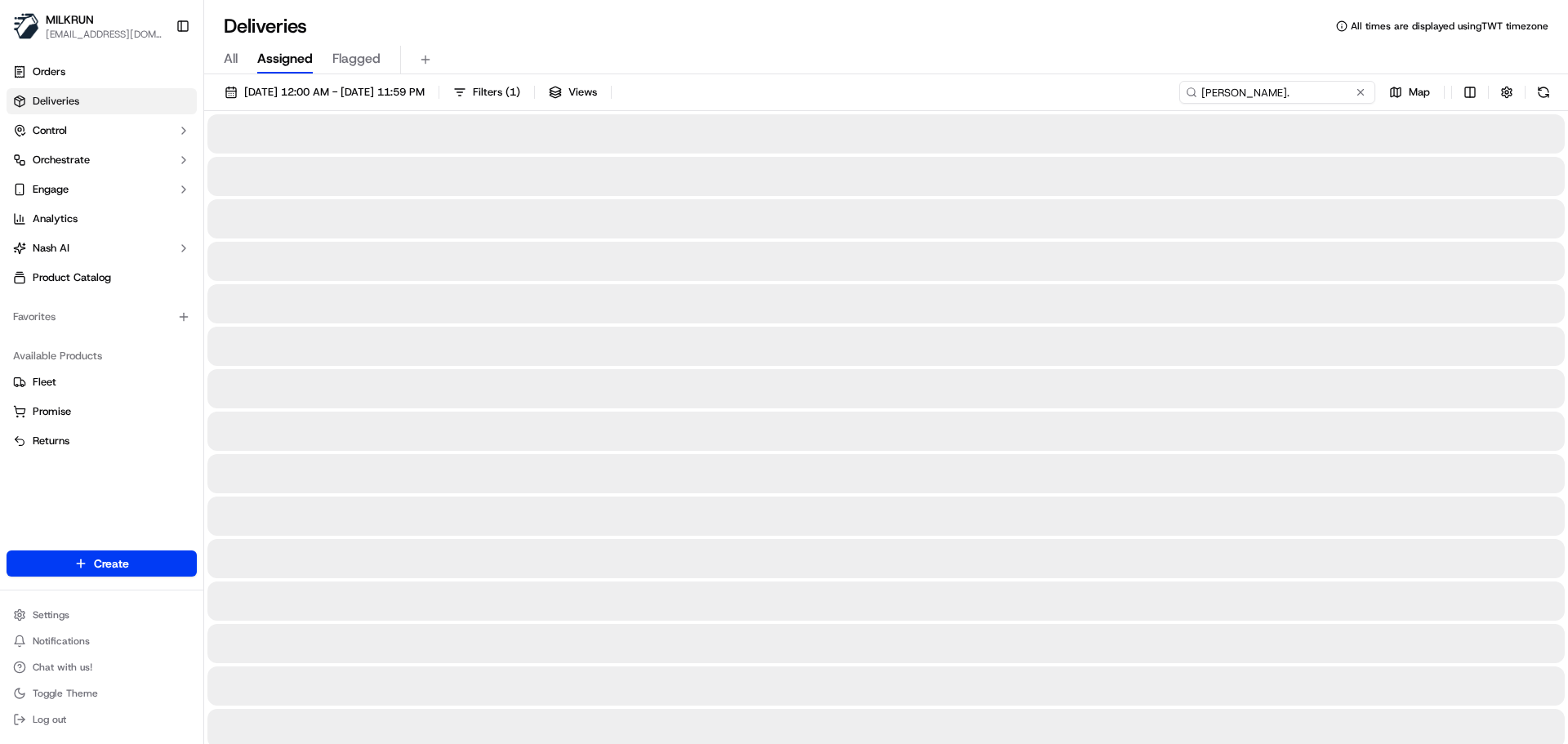
type input "Xaleah Andrews"
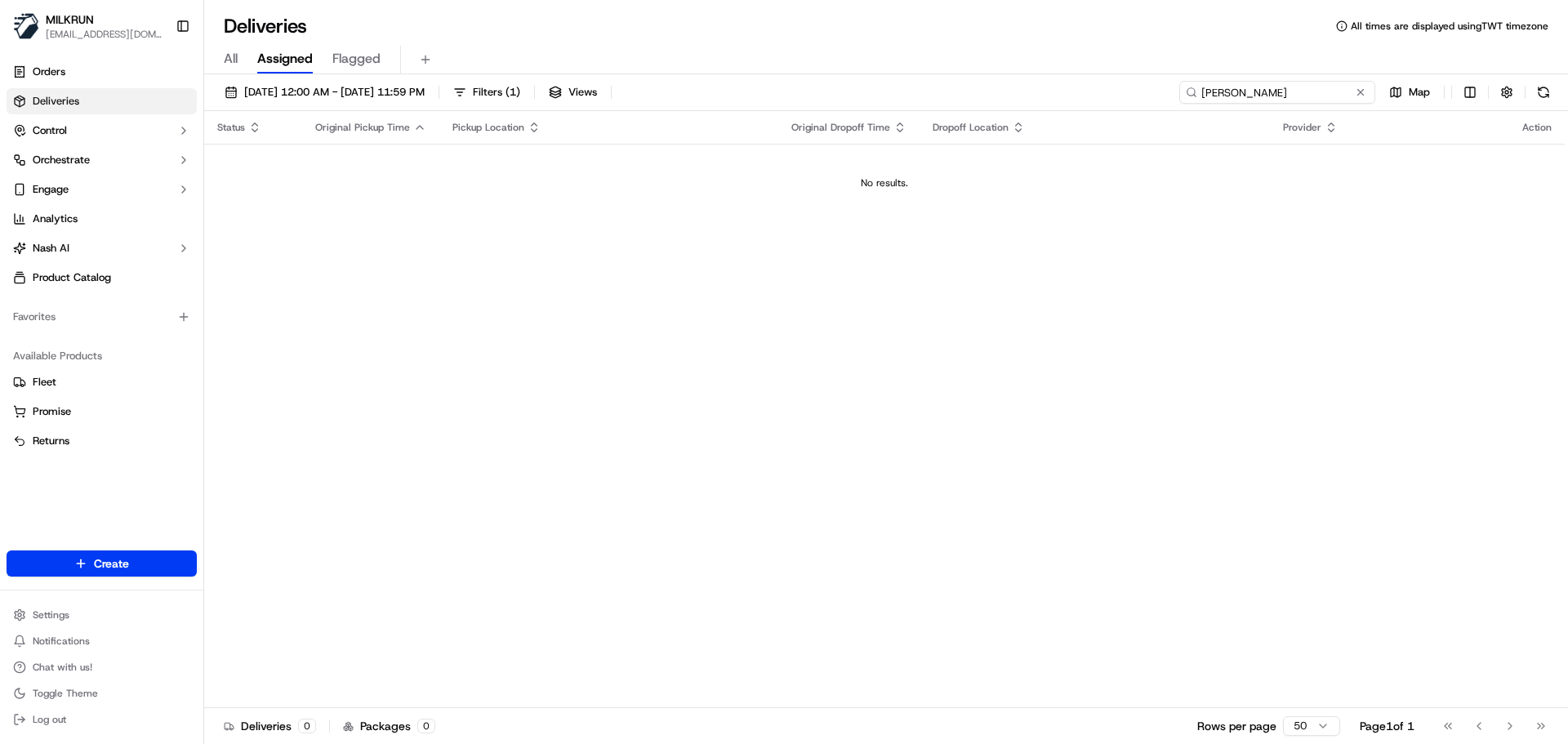
click at [1207, 93] on input "Xaleah Andrews" at bounding box center [1277, 93] width 196 height 23
click at [1245, 89] on input "Xaleah Andrews" at bounding box center [1277, 93] width 196 height 23
click at [111, 77] on link "Orders" at bounding box center [101, 72] width 190 height 26
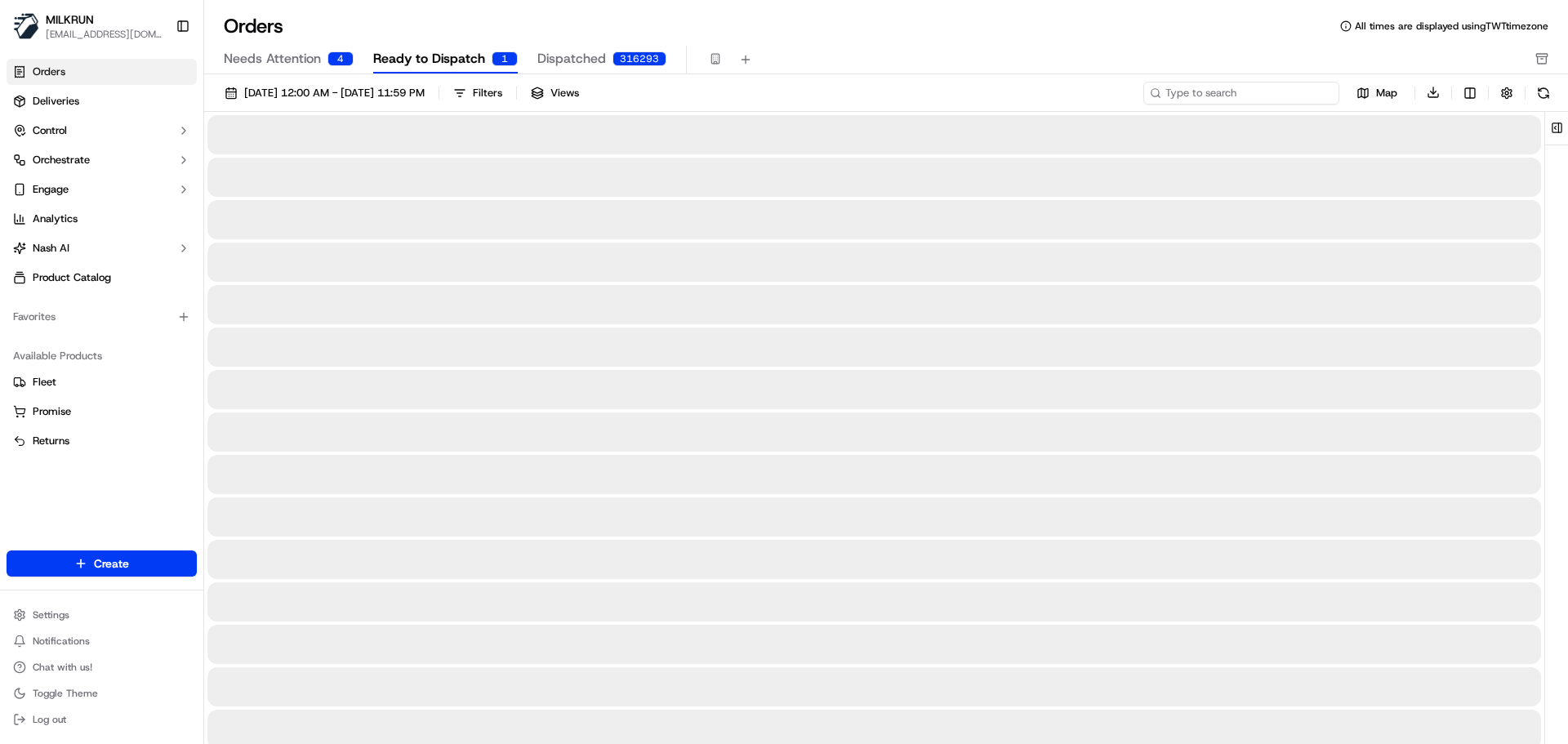
click at [1253, 95] on input at bounding box center [1241, 93] width 196 height 23
paste input "Xaleah Andrews"
type input "Xaleah Andrews"
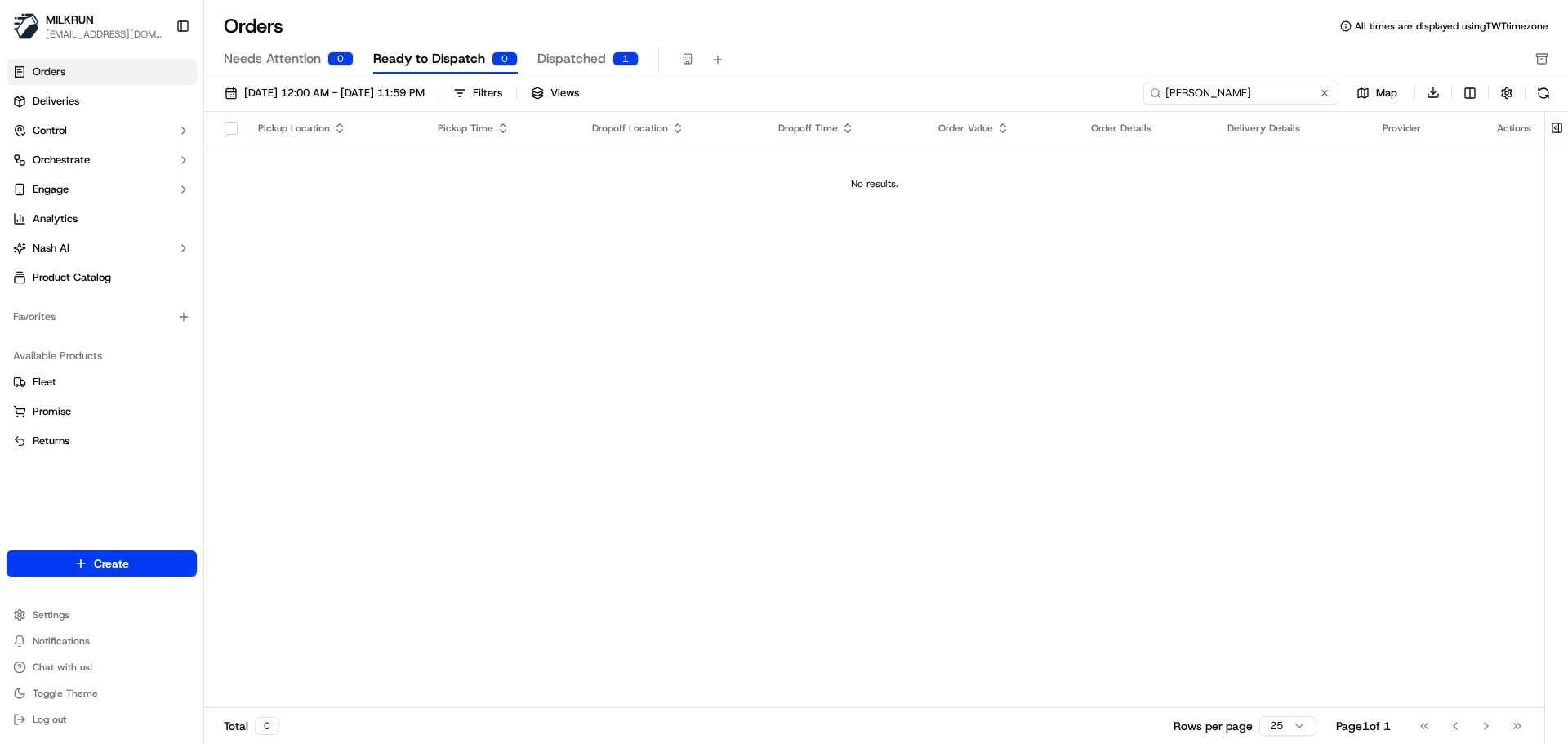
click at [1277, 98] on input "Xaleah Andrews" at bounding box center [1241, 93] width 196 height 23
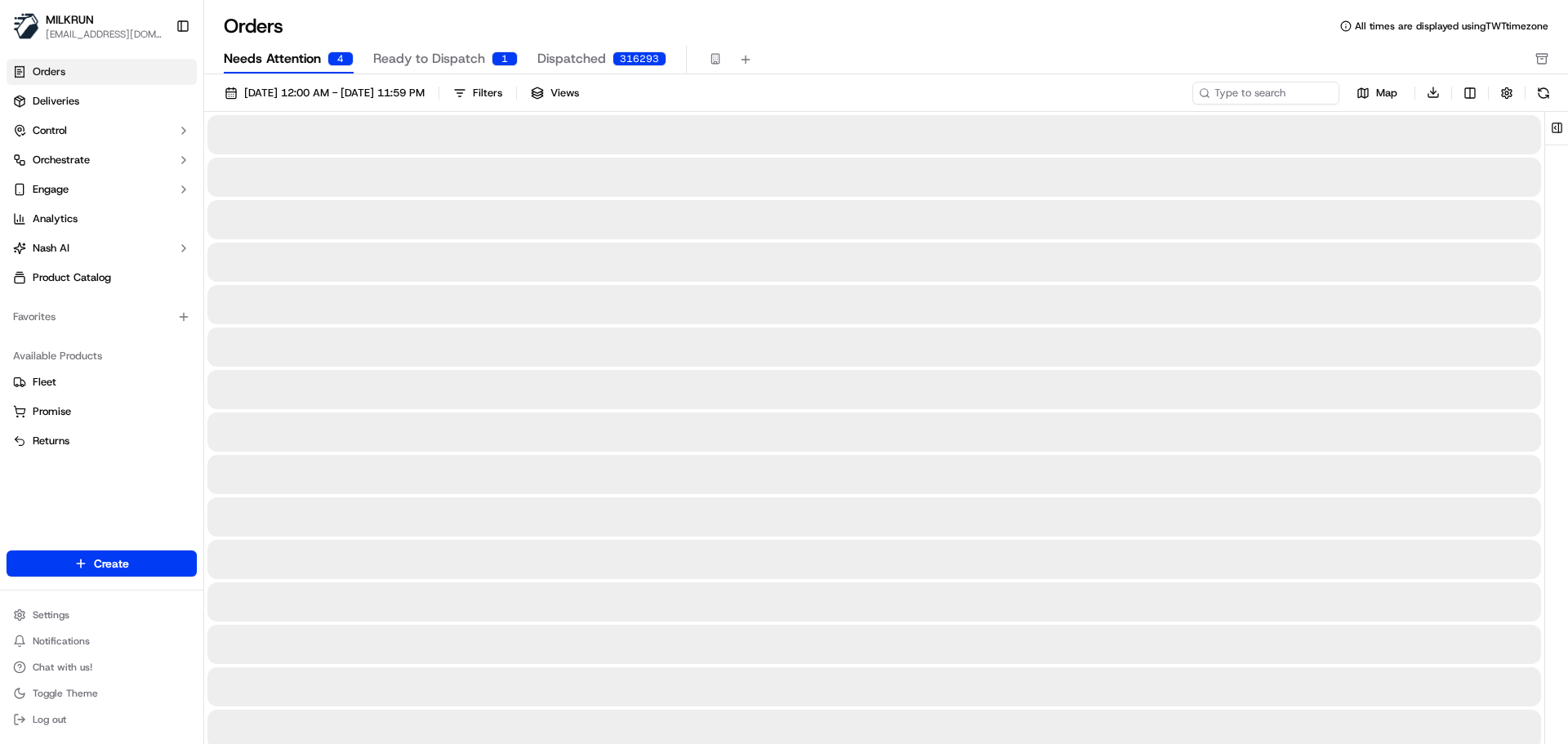
click at [324, 65] on button "Needs Attention 4" at bounding box center [288, 59] width 130 height 28
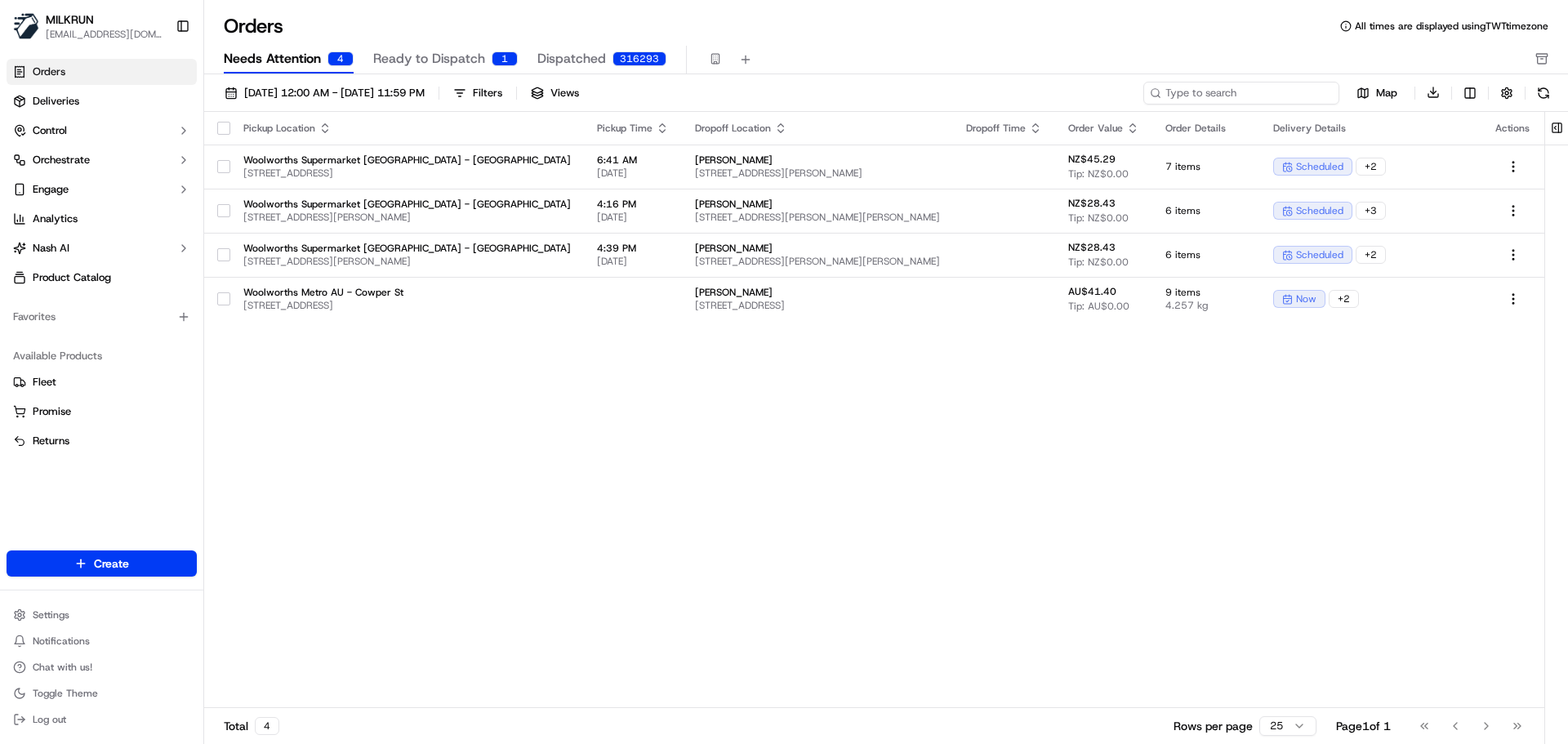
click at [1283, 85] on input at bounding box center [1241, 93] width 196 height 23
paste input "Xaleah Andrews"
type input "Xaleah Andrews"
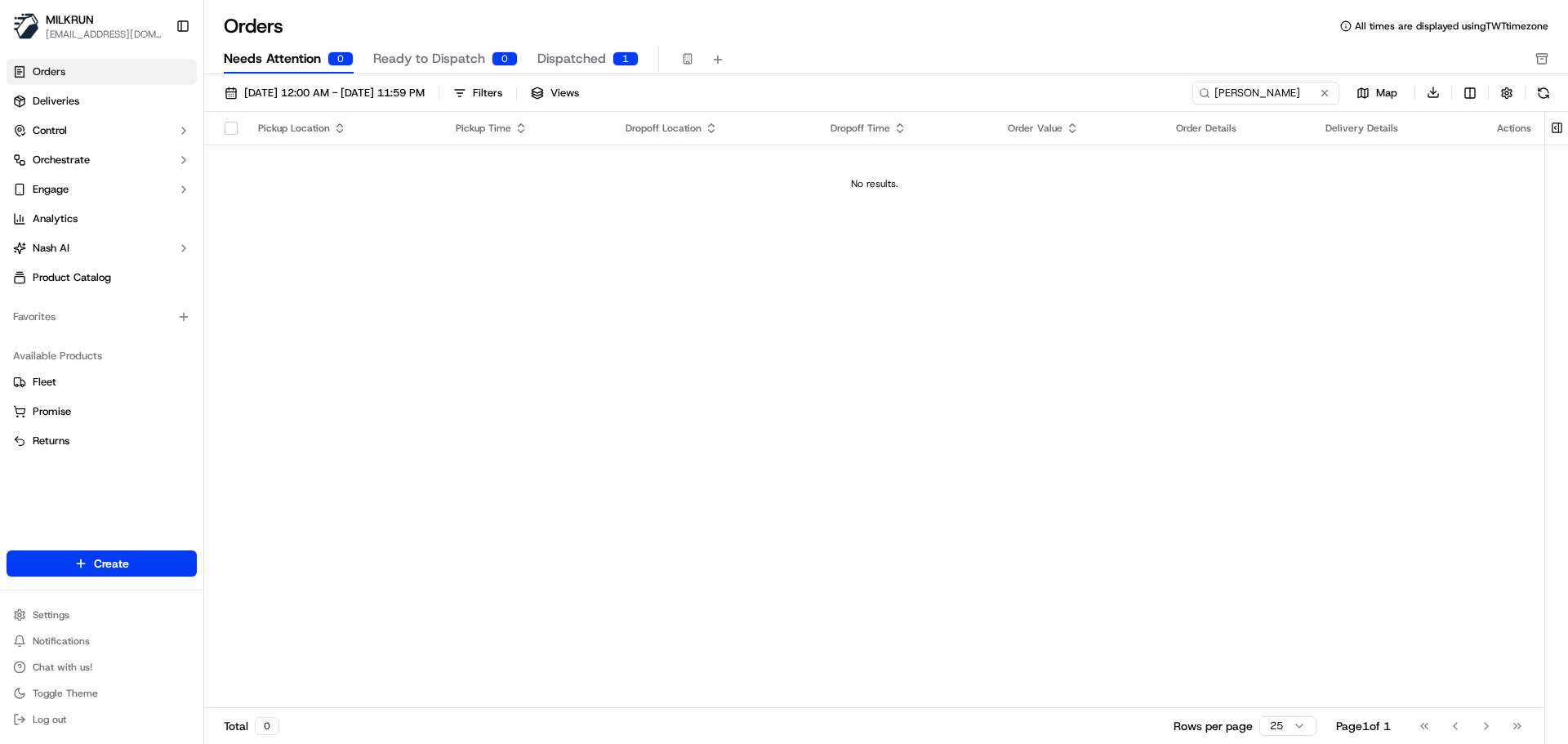
click at [1251, 109] on div "01/09/2025 12:00 AM - 30/09/2025 11:59 PM Filters Views Xaleah Andrews Map Down…" at bounding box center [886, 97] width 1364 height 31
click at [1255, 95] on input "Xaleah Andrews" at bounding box center [1241, 93] width 196 height 23
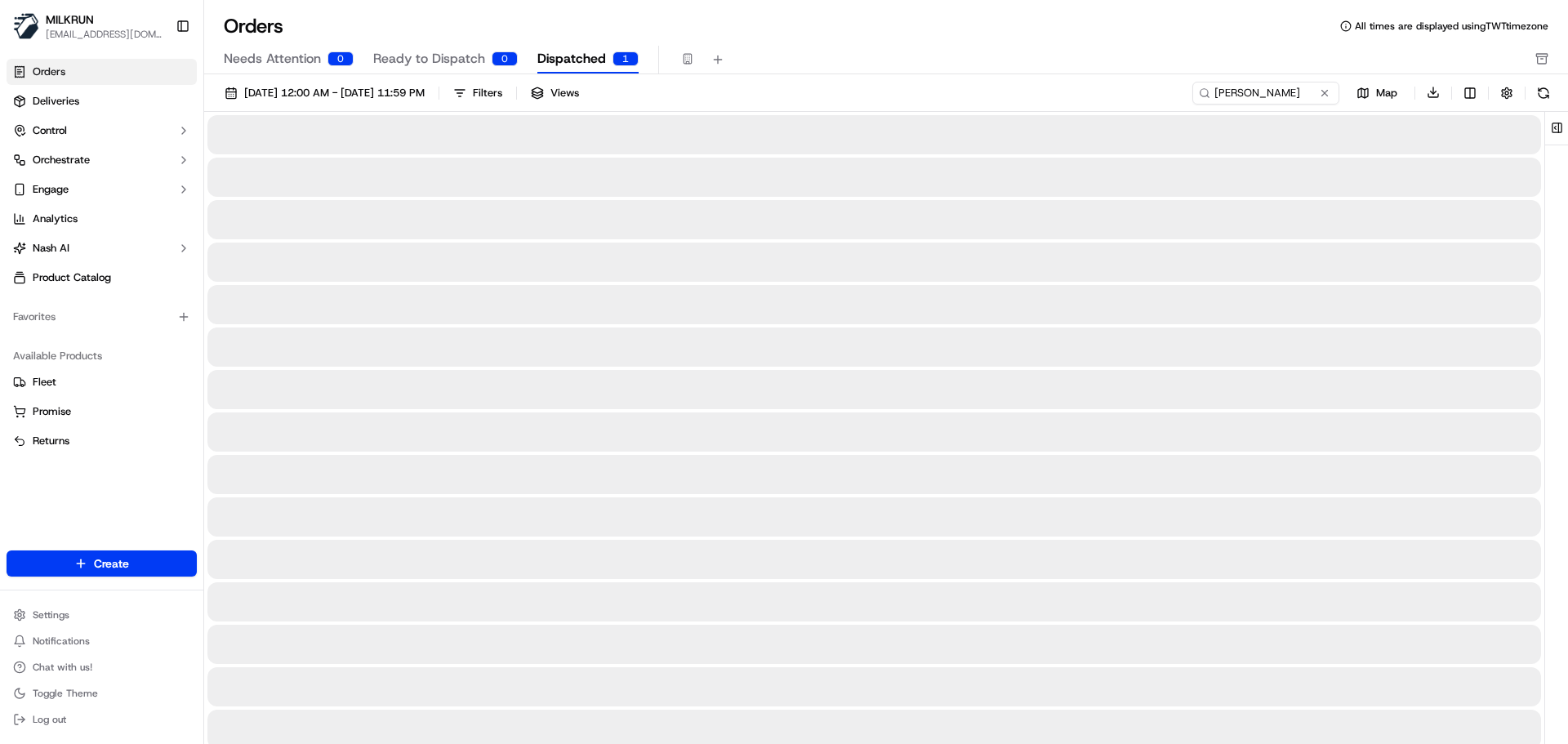
click at [588, 47] on button "Dispatched 1" at bounding box center [588, 59] width 101 height 28
click at [1303, 84] on input "Xaleah Andrews" at bounding box center [1241, 93] width 196 height 23
click at [79, 115] on ul "Orders Deliveries Control Orchestrate Engage Analytics Nash AI Product Catalog" at bounding box center [101, 175] width 190 height 232
click at [78, 105] on span "Deliveries" at bounding box center [55, 101] width 46 height 15
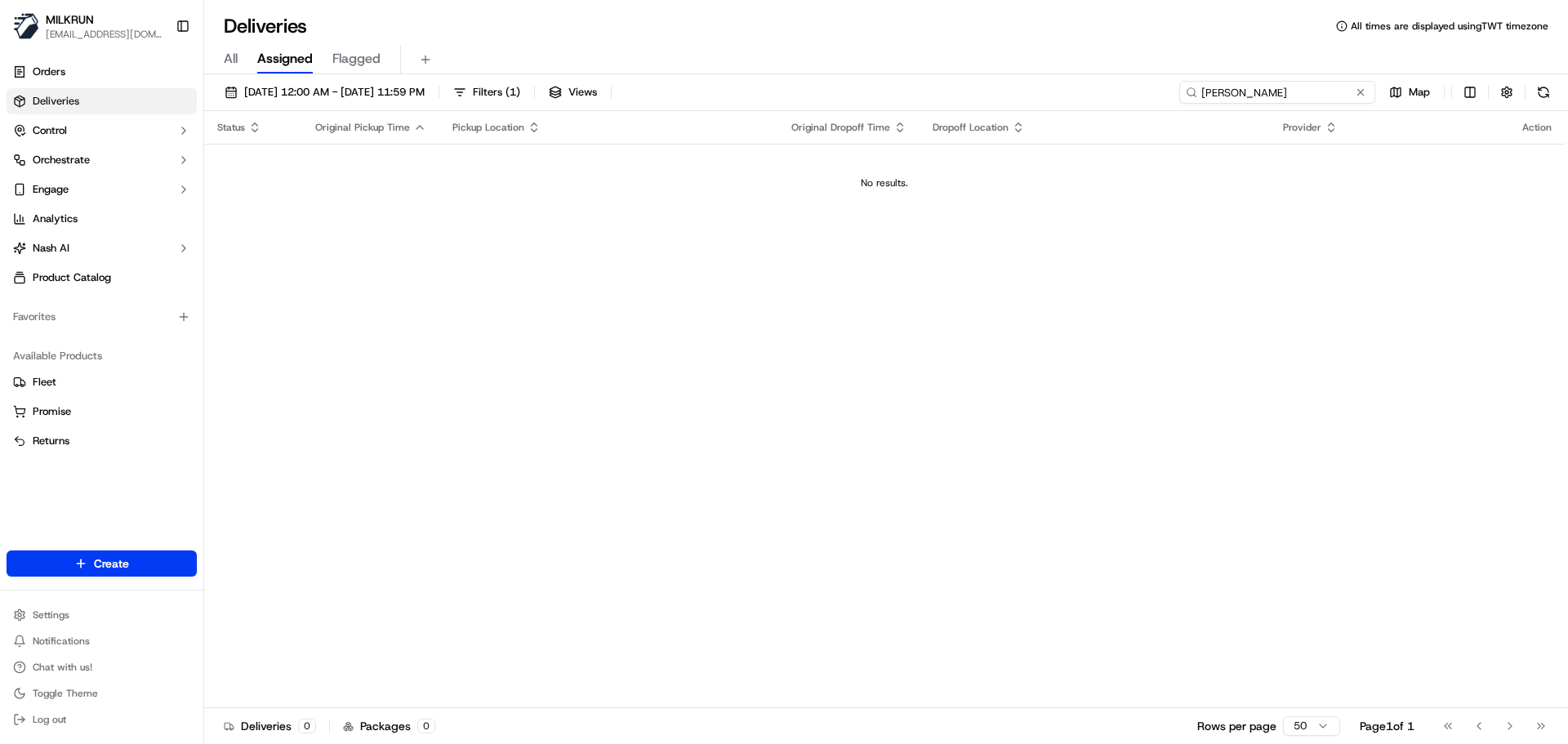
click at [1271, 95] on input "Xaleah Andrews" at bounding box center [1277, 93] width 196 height 23
paste input "13024207-bf12-4024-8d40-cdfe16b0dfab"
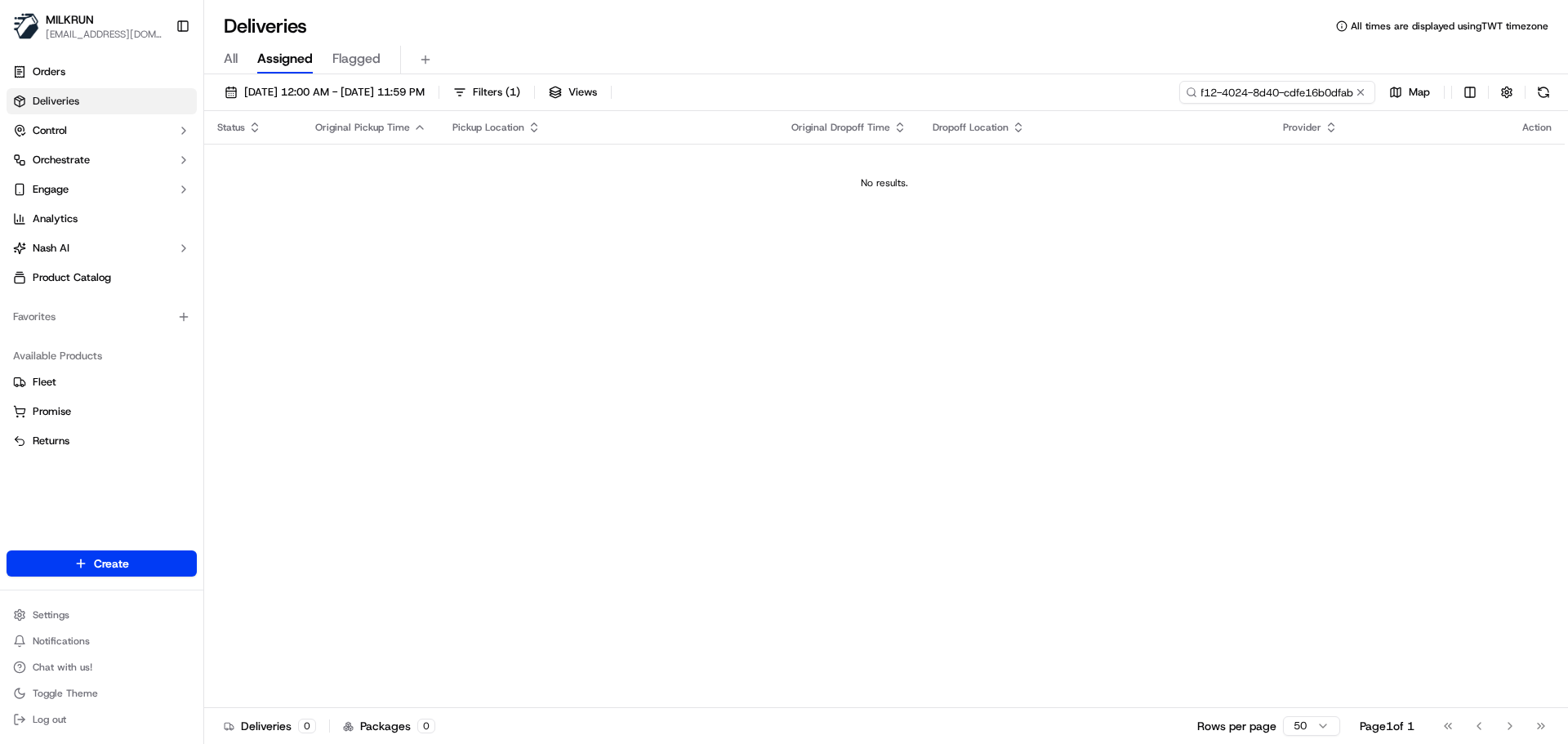
type input "13024207-bf12-4024-8d40-cdfe16b0dfab"
click at [700, 409] on div "Status Original Pickup Time Pickup Location Original Dropoff Time Dropoff Locat…" at bounding box center [884, 410] width 1360 height 597
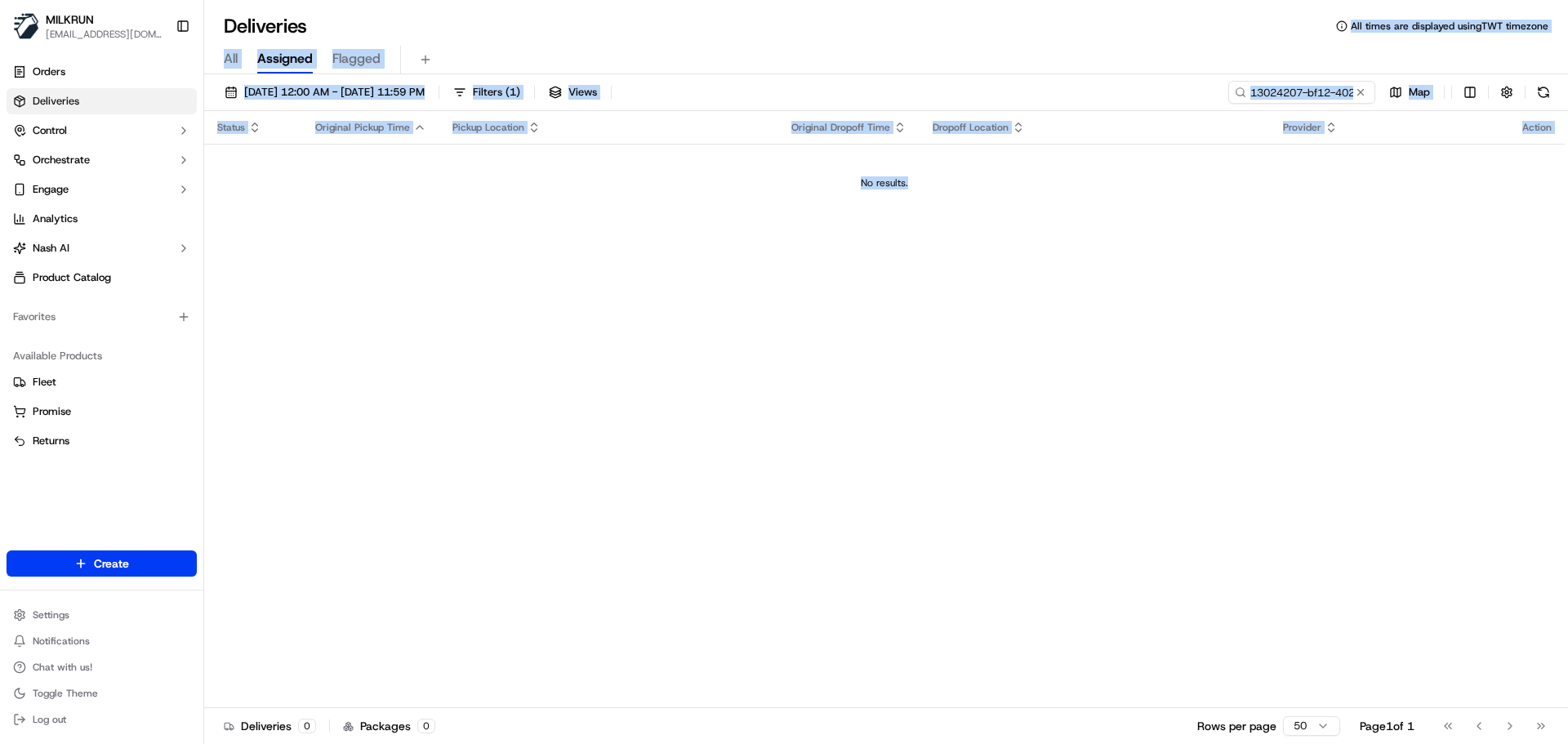
drag, startPoint x: 700, startPoint y: 409, endPoint x: 849, endPoint y: -24, distance: 457.9
click at [849, 0] on html "MILKRUN snatividad@woolworths.com.au Toggle Sidebar Orders Deliveries Control O…" at bounding box center [784, 372] width 1568 height 744
click at [904, 445] on div "Status Original Pickup Time Pickup Location Original Dropoff Time Dropoff Locat…" at bounding box center [884, 410] width 1360 height 597
click at [905, 445] on div "Status Original Pickup Time Pickup Location Original Dropoff Time Dropoff Locat…" at bounding box center [884, 410] width 1360 height 597
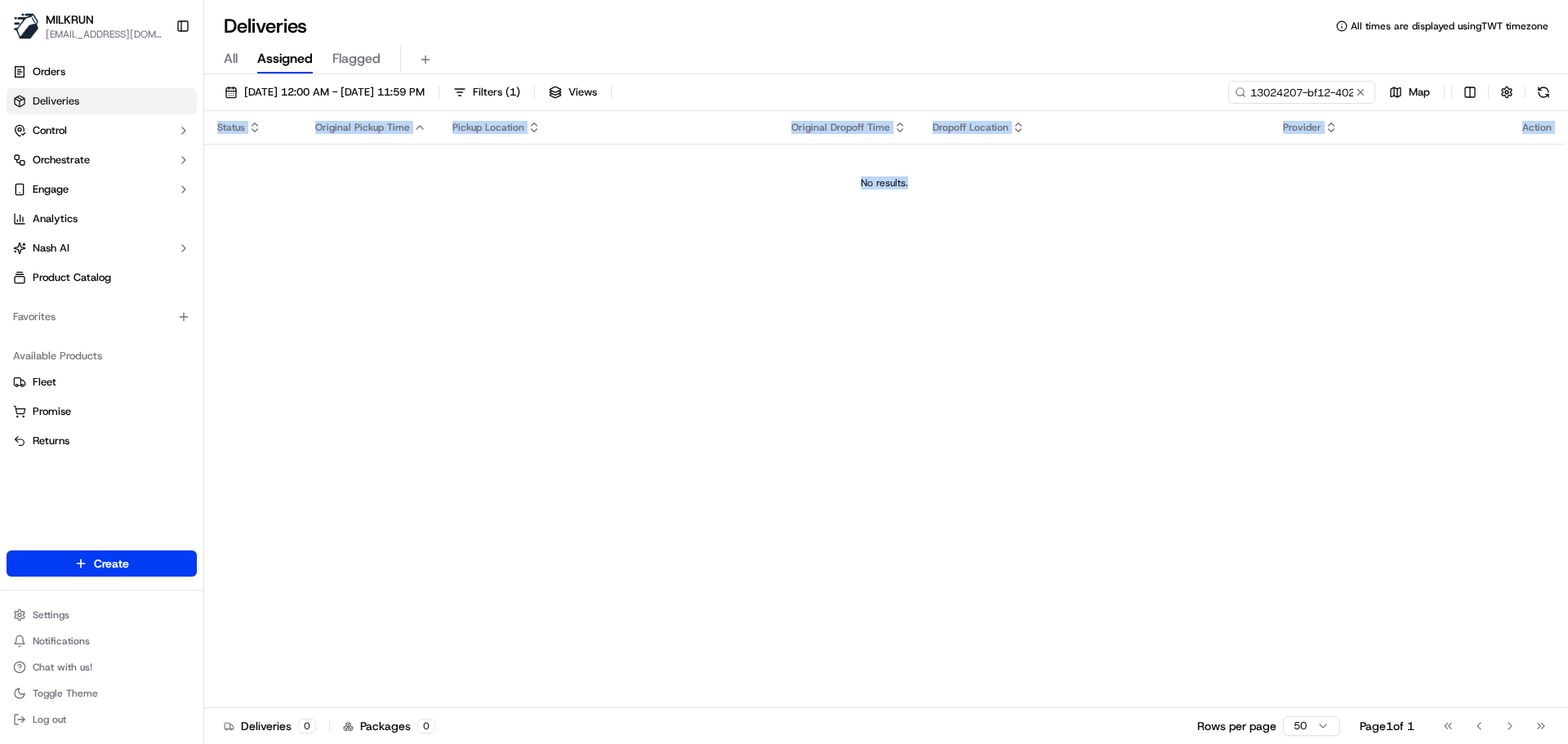
click at [895, 477] on div "Status Original Pickup Time Pickup Location Original Dropoff Time Dropoff Locat…" at bounding box center [884, 410] width 1360 height 597
drag, startPoint x: 895, startPoint y: 477, endPoint x: 863, endPoint y: 3, distance: 475.1
click at [860, 42] on div "Deliveries All times are displayed using TWT timezone All Assigned Flagged 19/0…" at bounding box center [886, 372] width 1364 height 744
click at [987, 506] on div "Status Original Pickup Time Pickup Location Original Dropoff Time Dropoff Locat…" at bounding box center [884, 410] width 1360 height 597
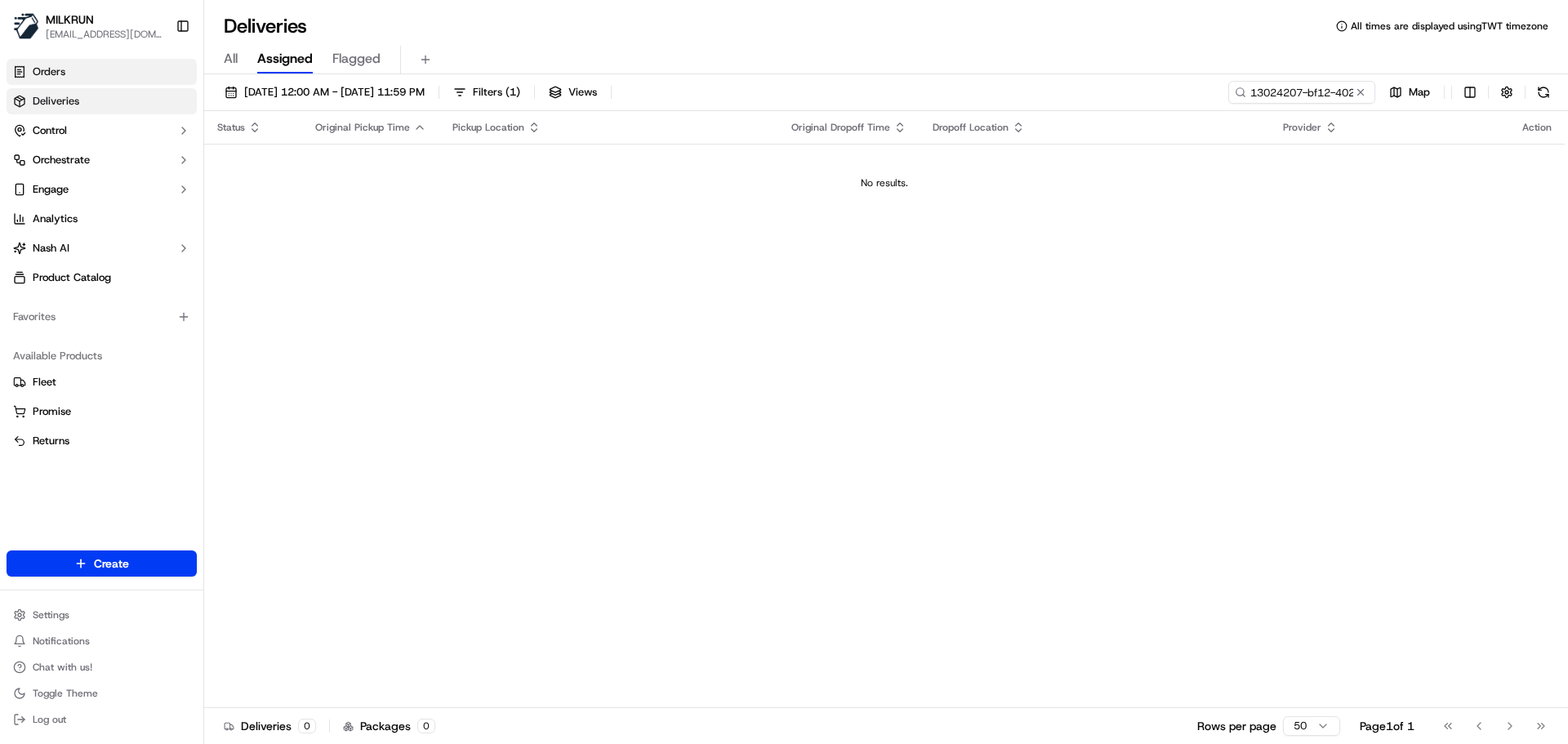
click at [107, 71] on link "Orders" at bounding box center [101, 72] width 190 height 26
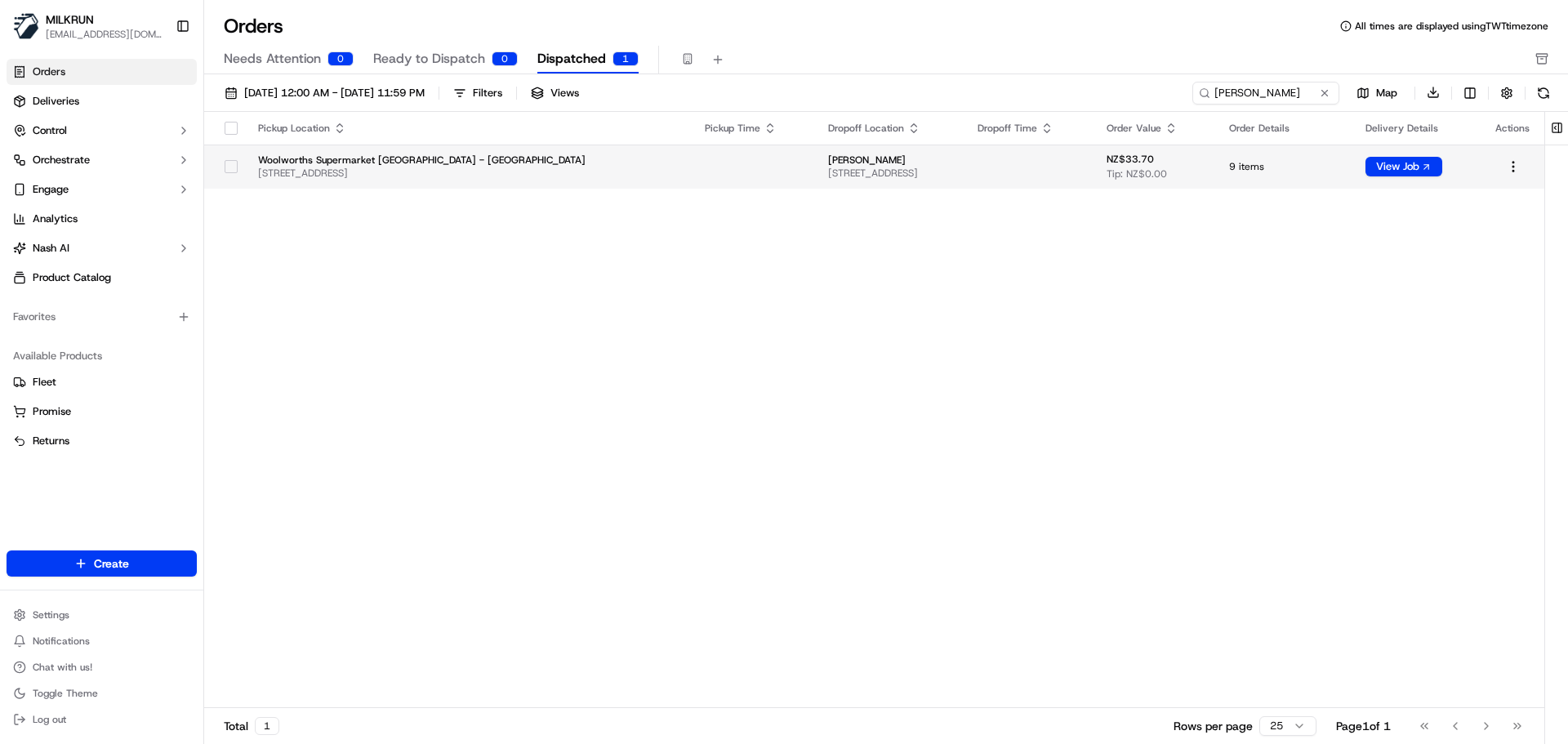
click at [228, 165] on button "button" at bounding box center [230, 166] width 13 height 13
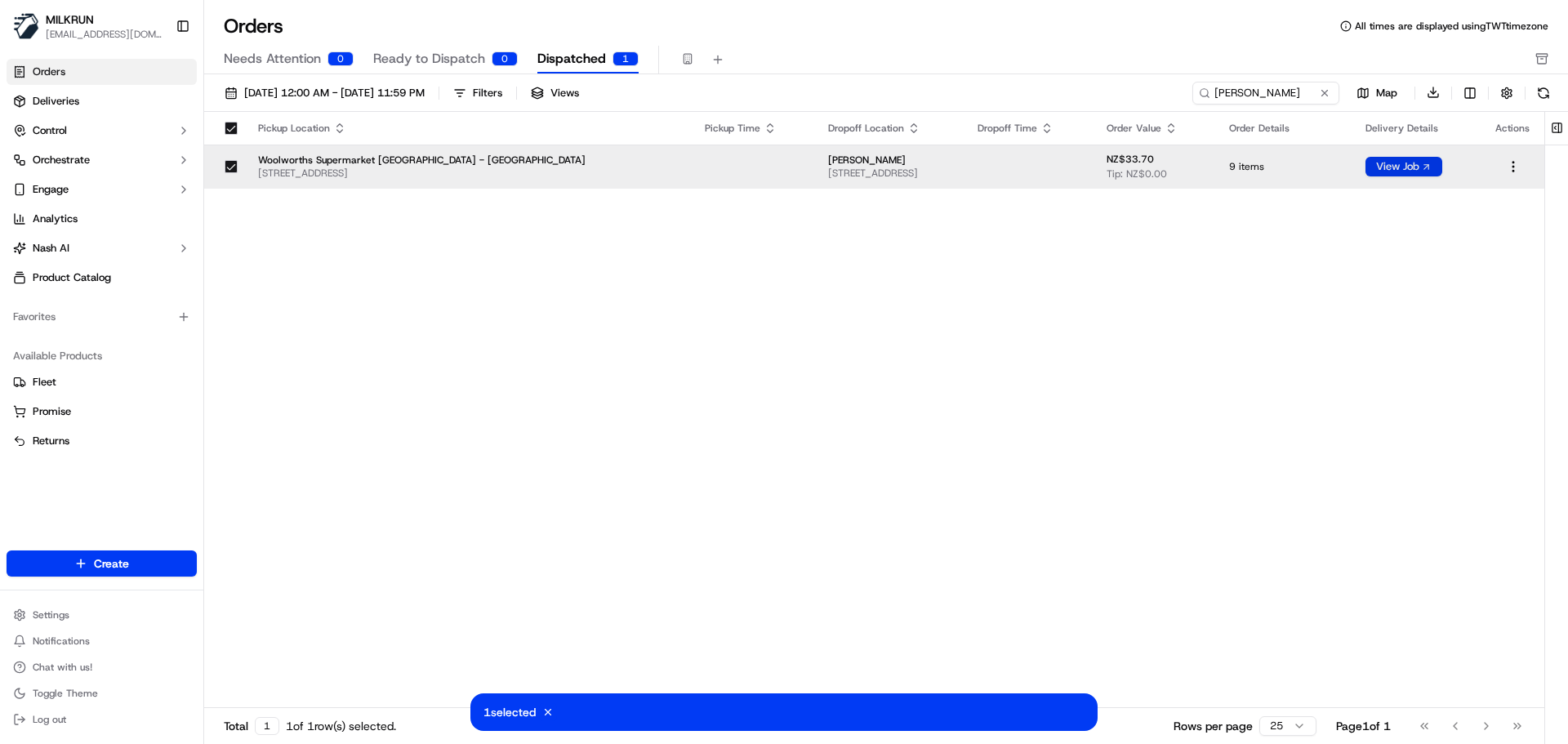
click at [1428, 166] on button "View Job" at bounding box center [1404, 167] width 77 height 19
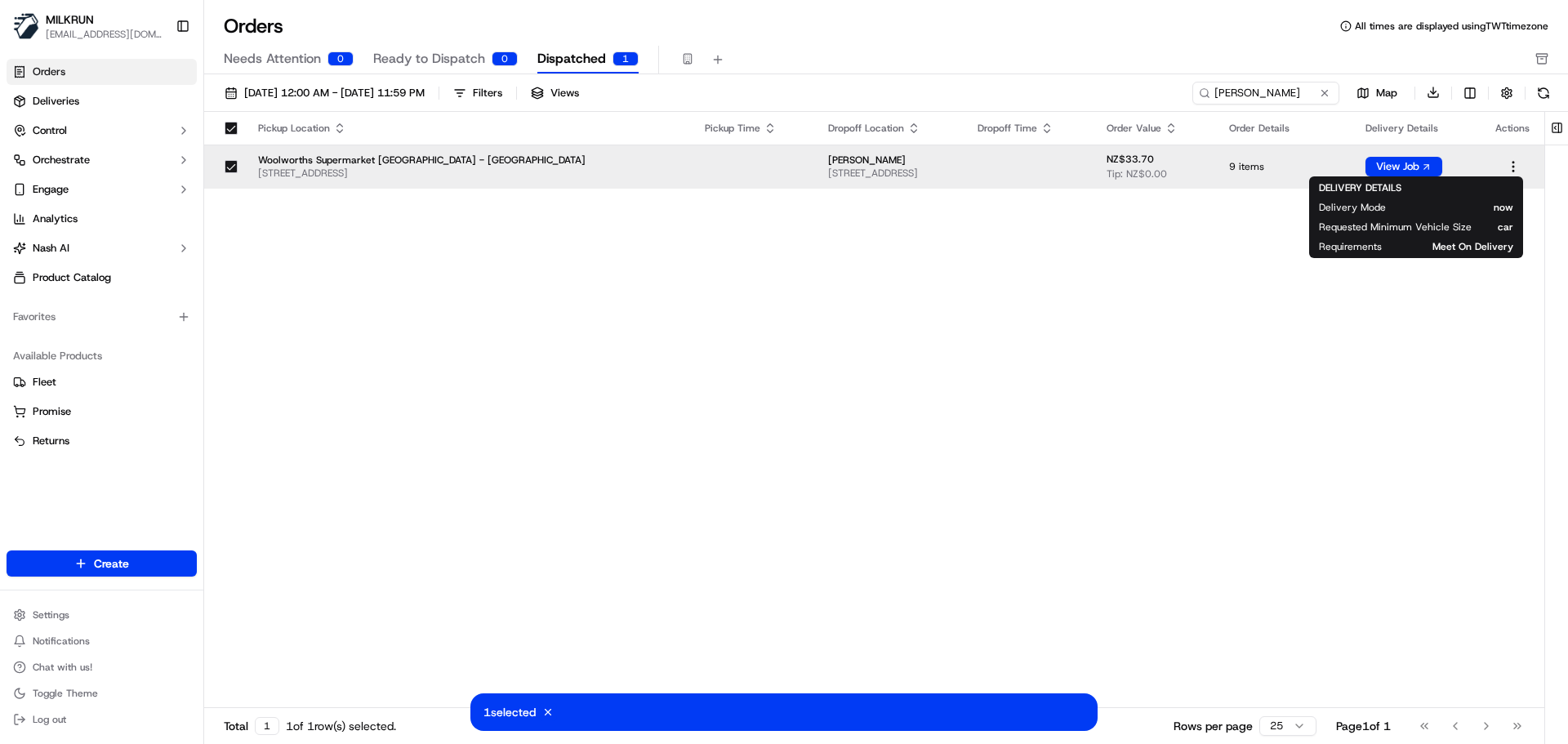
click at [841, 424] on div "Pickup Location Pickup Time Dropoff Location Dropoff Time Order Value Order Det…" at bounding box center [874, 410] width 1340 height 597
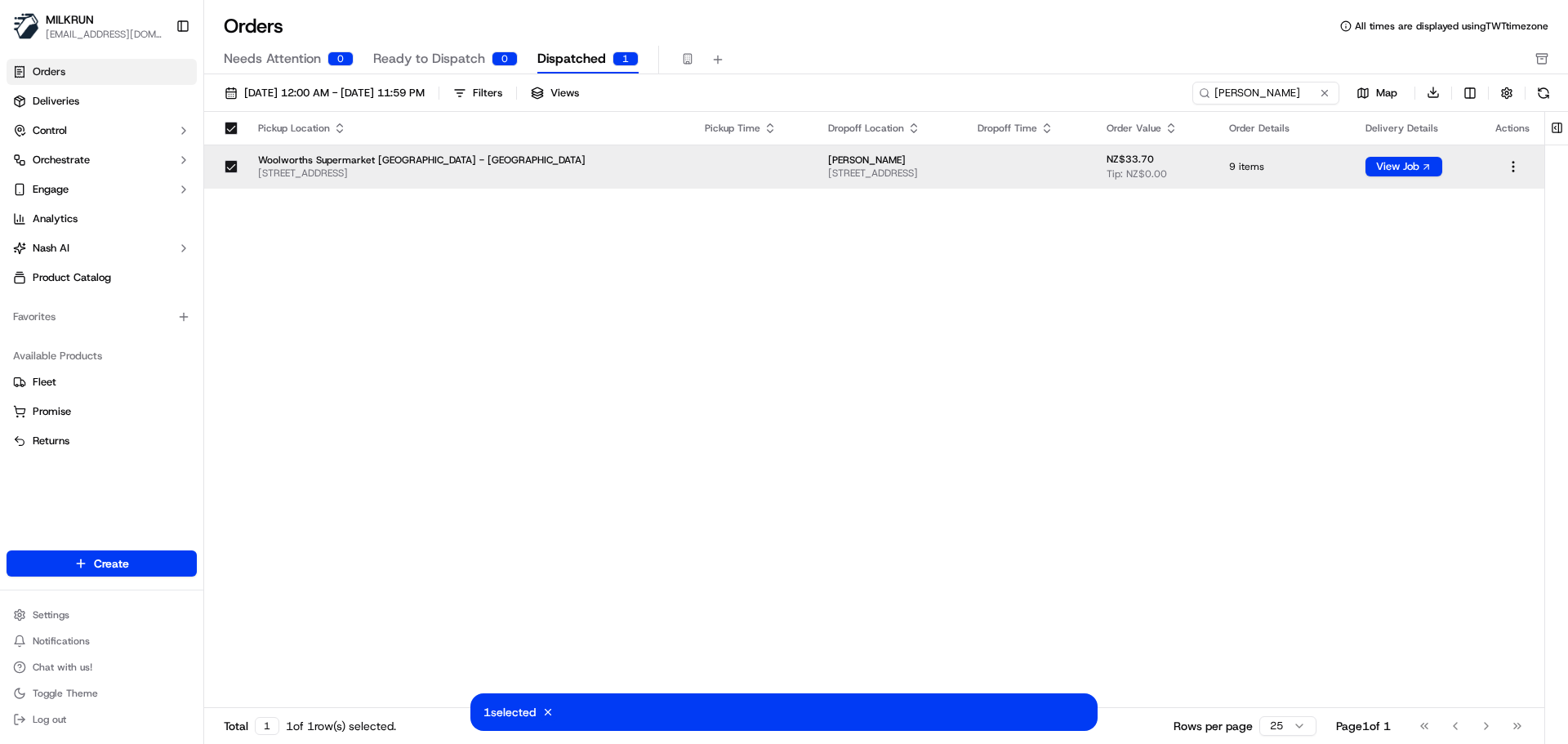
click at [233, 126] on button "button" at bounding box center [230, 127] width 13 height 13
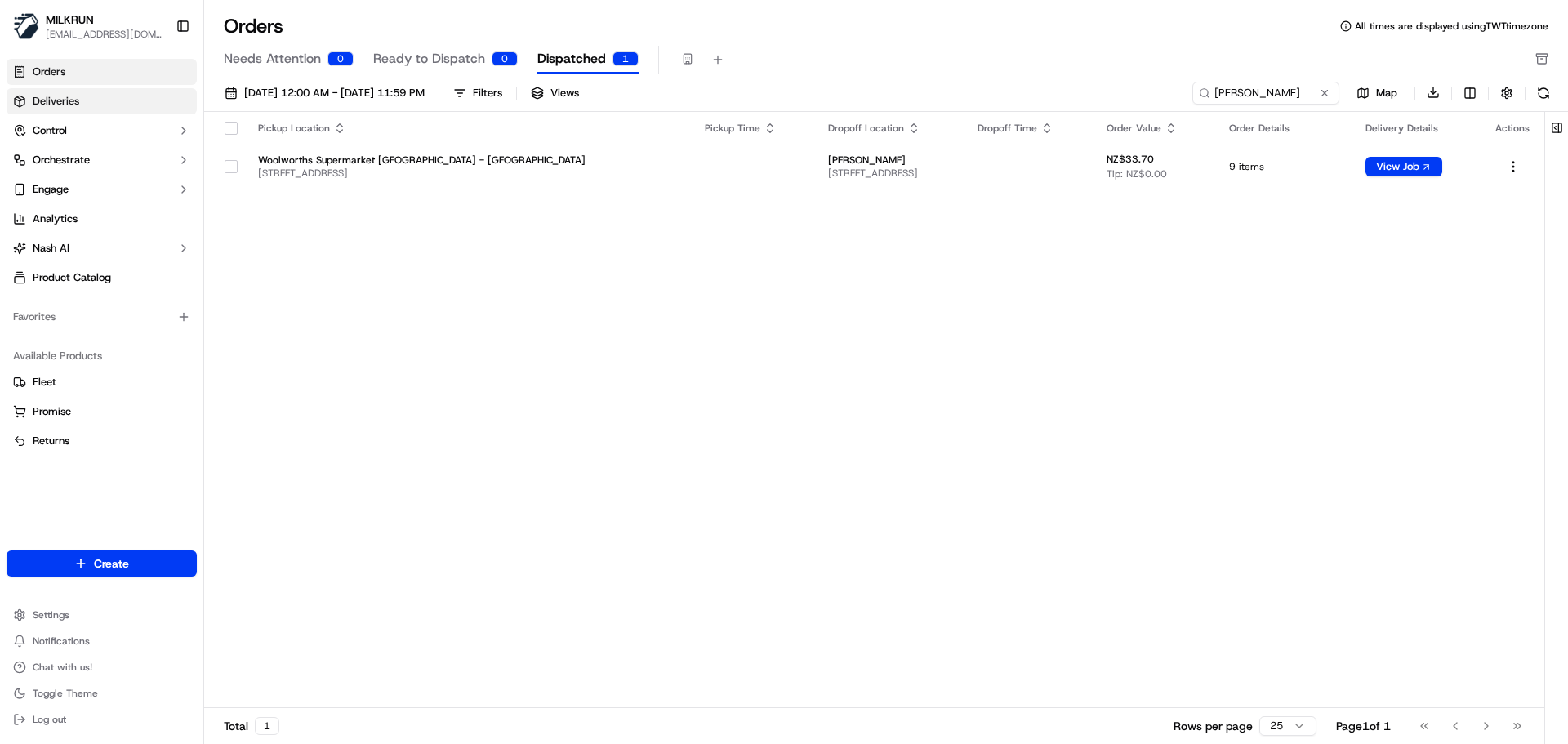
click at [55, 103] on span "Deliveries" at bounding box center [55, 101] width 46 height 15
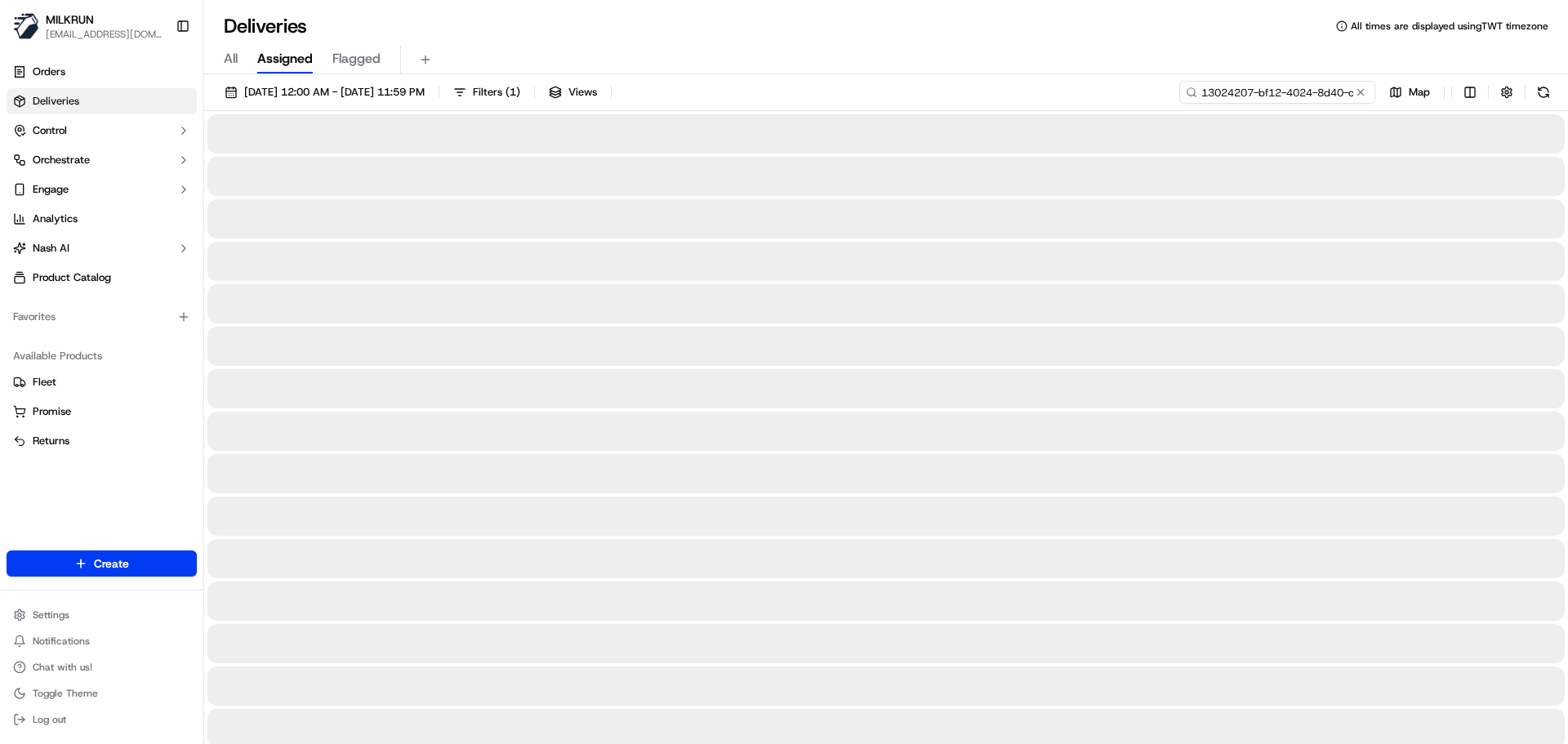
click at [1295, 95] on input "13024207-bf12-4024-8d40-cdfe16b0dfab" at bounding box center [1277, 93] width 196 height 23
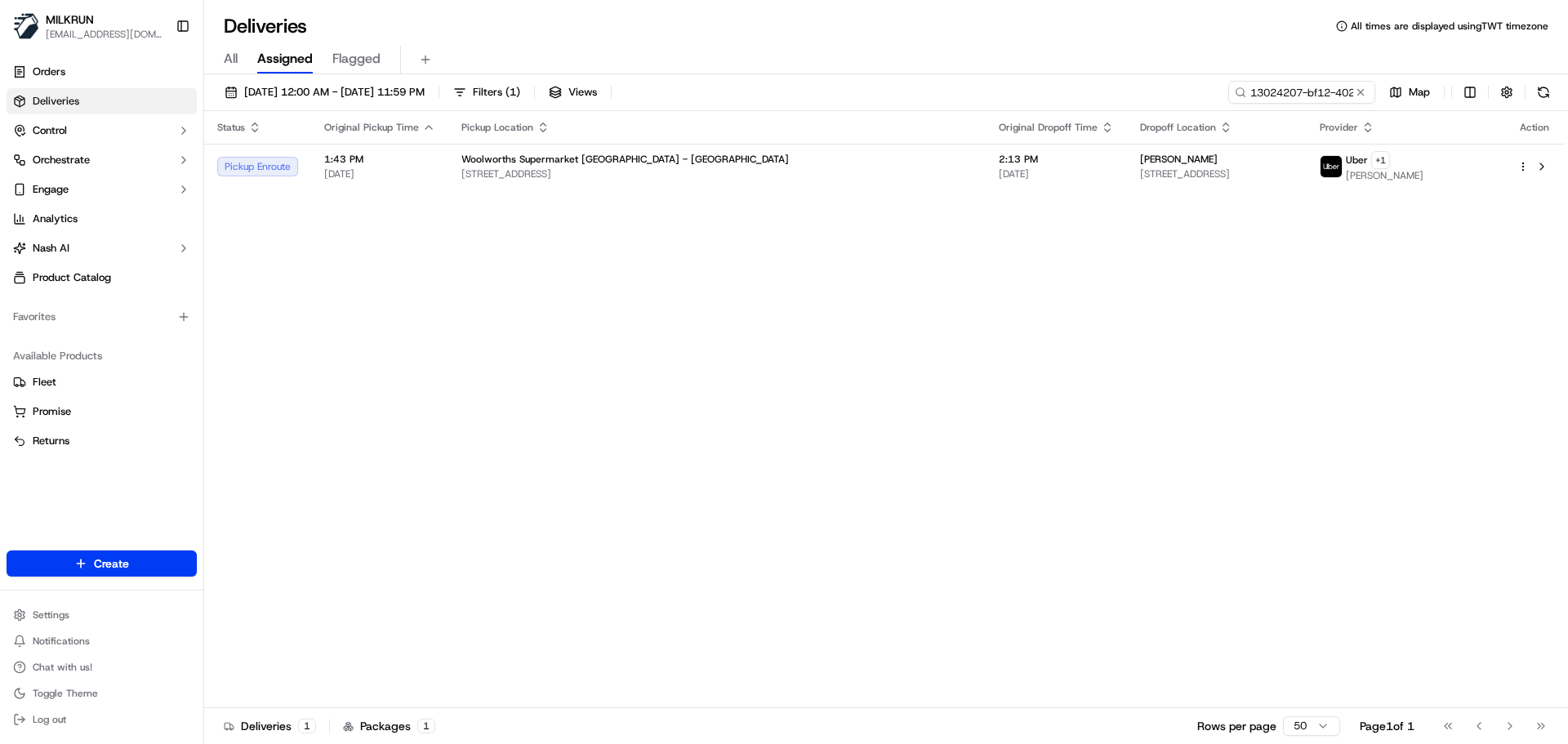
click at [954, 465] on div "Status Original Pickup Time Pickup Location Original Dropoff Time Dropoff Locat…" at bounding box center [884, 410] width 1360 height 597
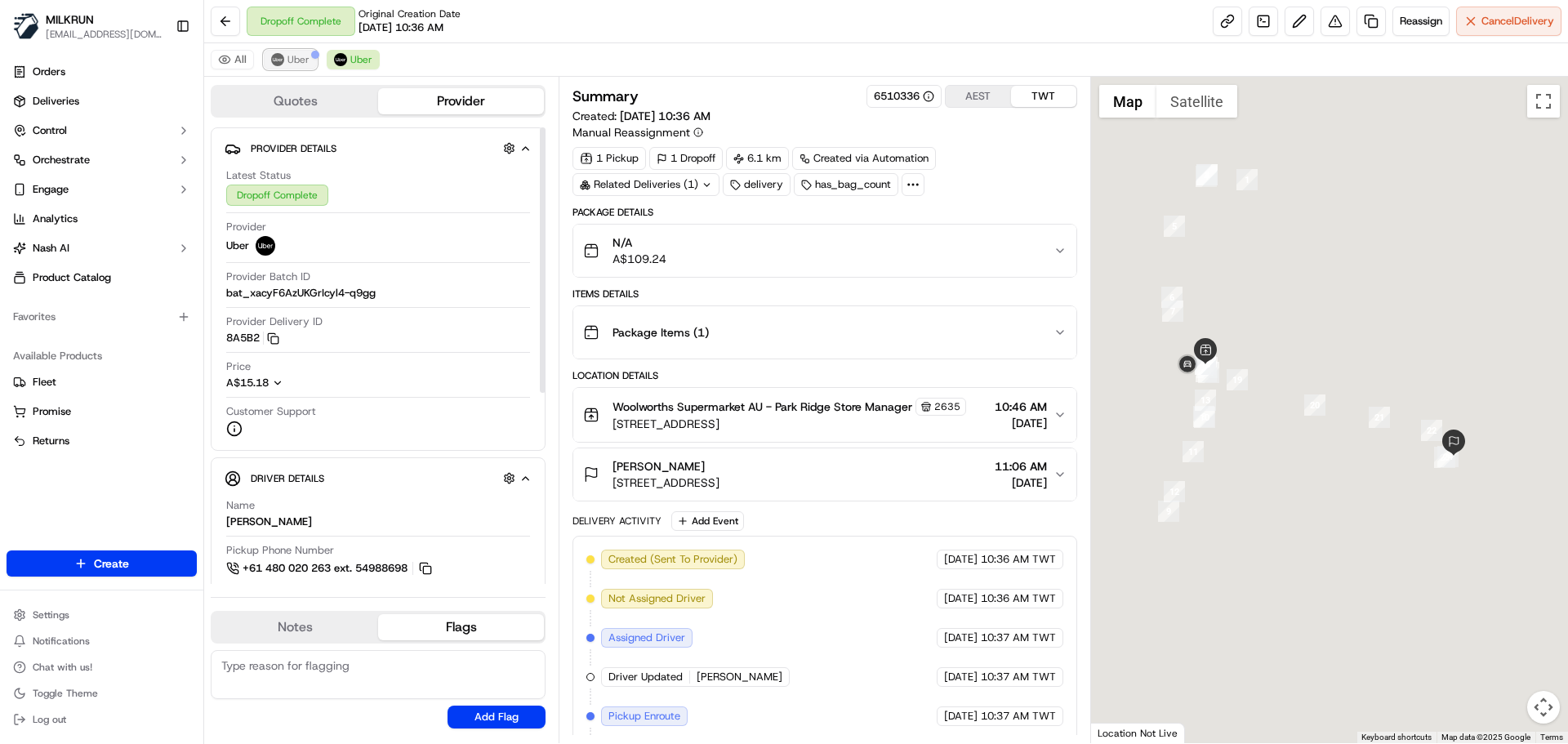
click at [295, 66] on button "Uber" at bounding box center [290, 59] width 53 height 19
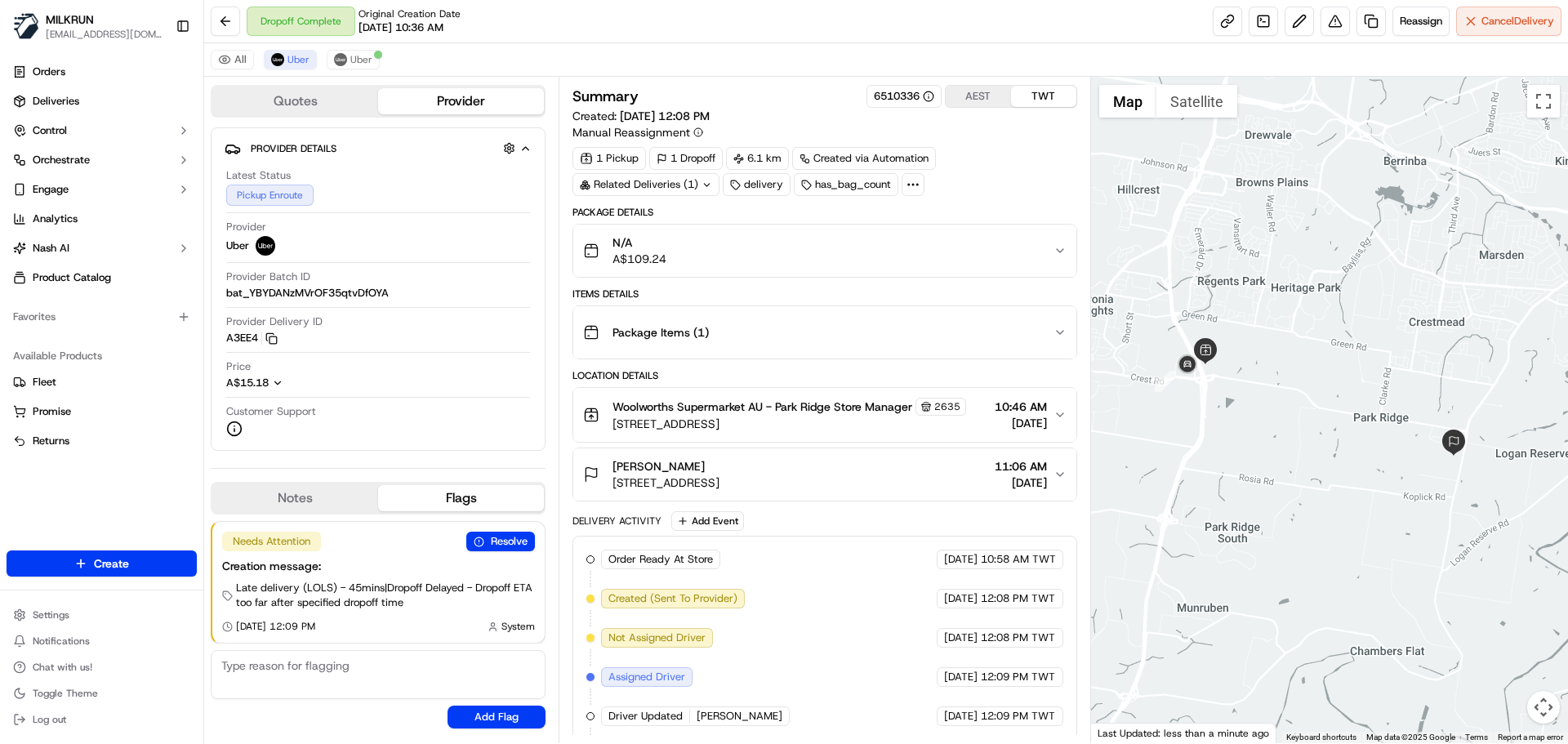
click at [673, 708] on div "Driver Updated GAGANDEEP SINGH G." at bounding box center [695, 716] width 189 height 19
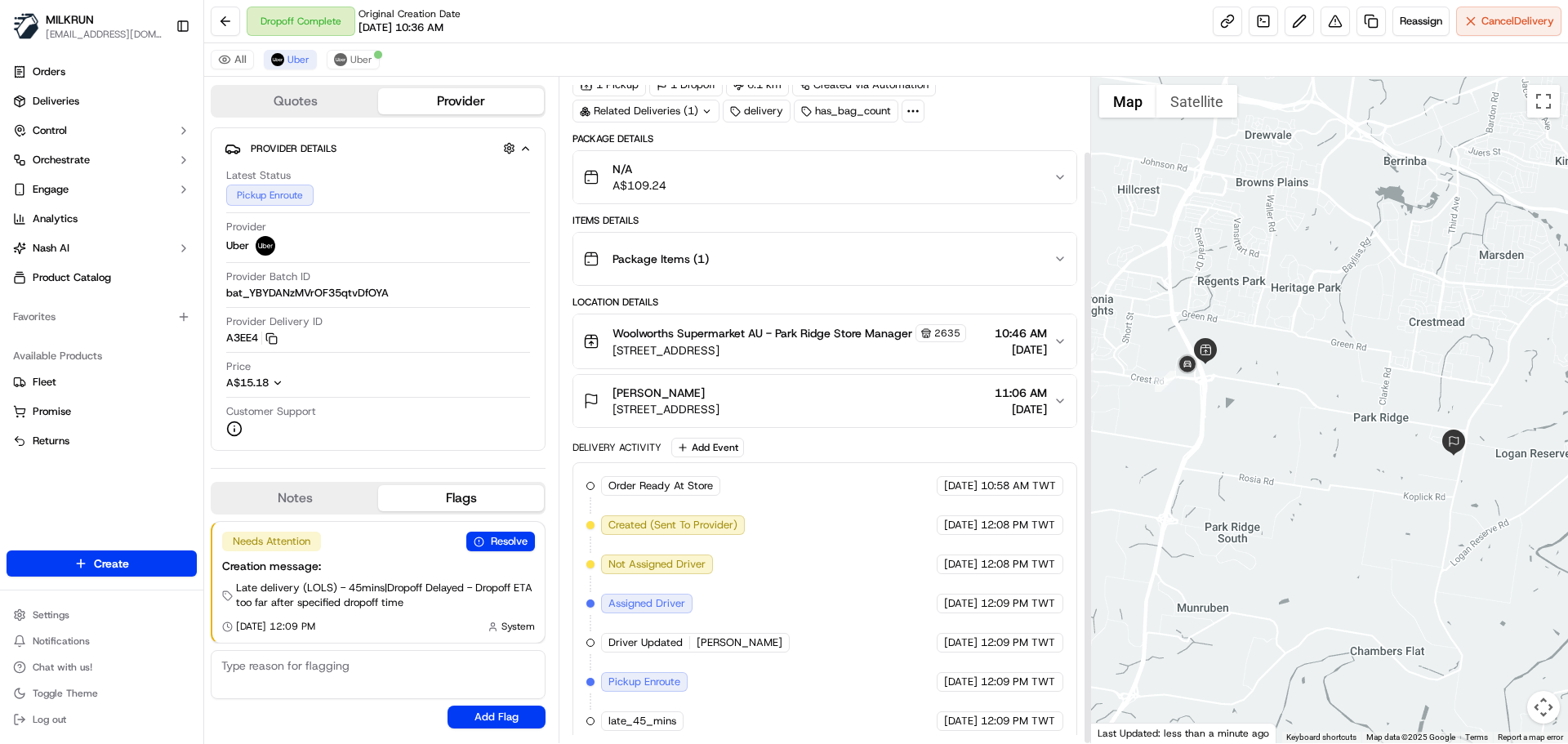
scroll to position [83, 0]
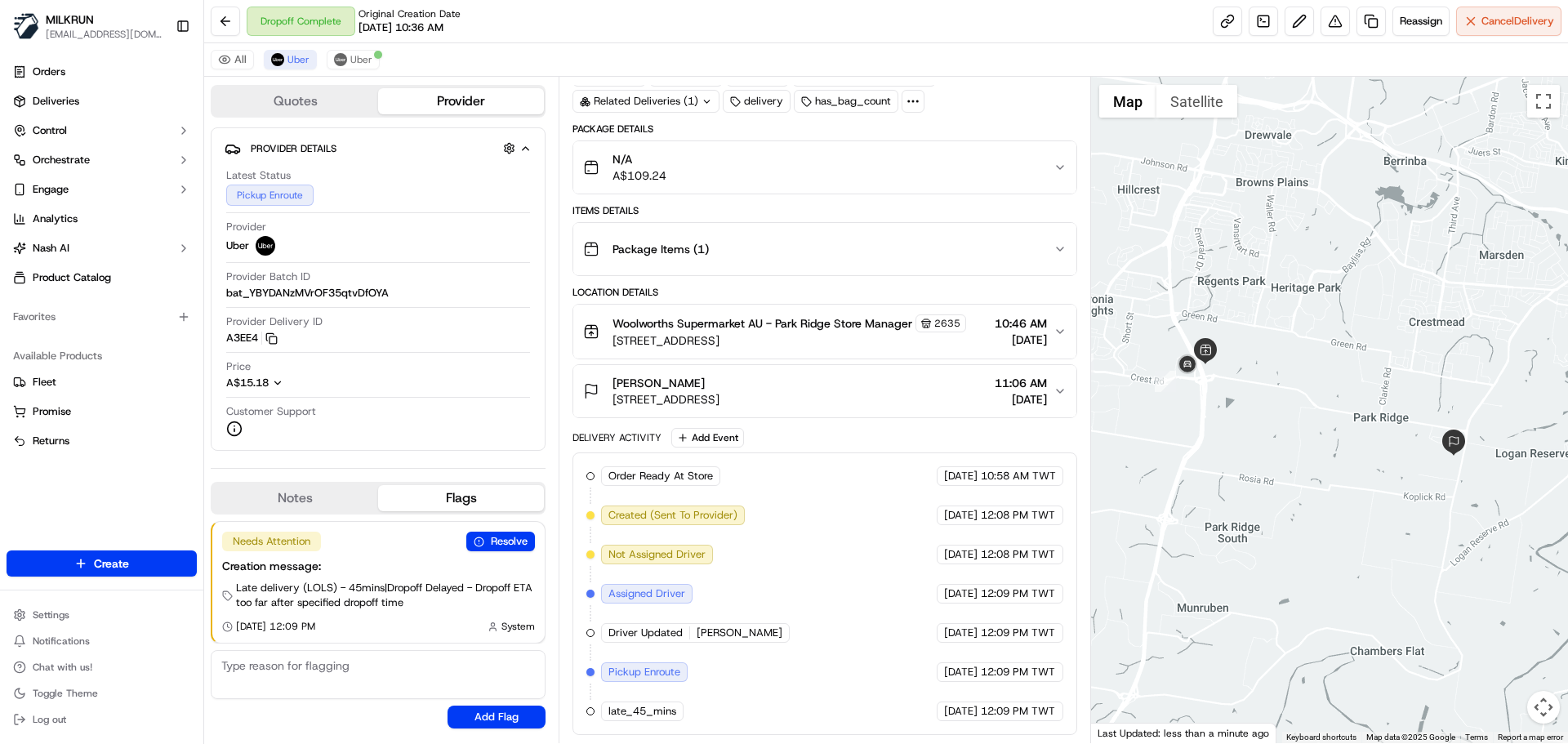
click at [1007, 707] on span "12:09 PM TWT" at bounding box center [1017, 711] width 74 height 15
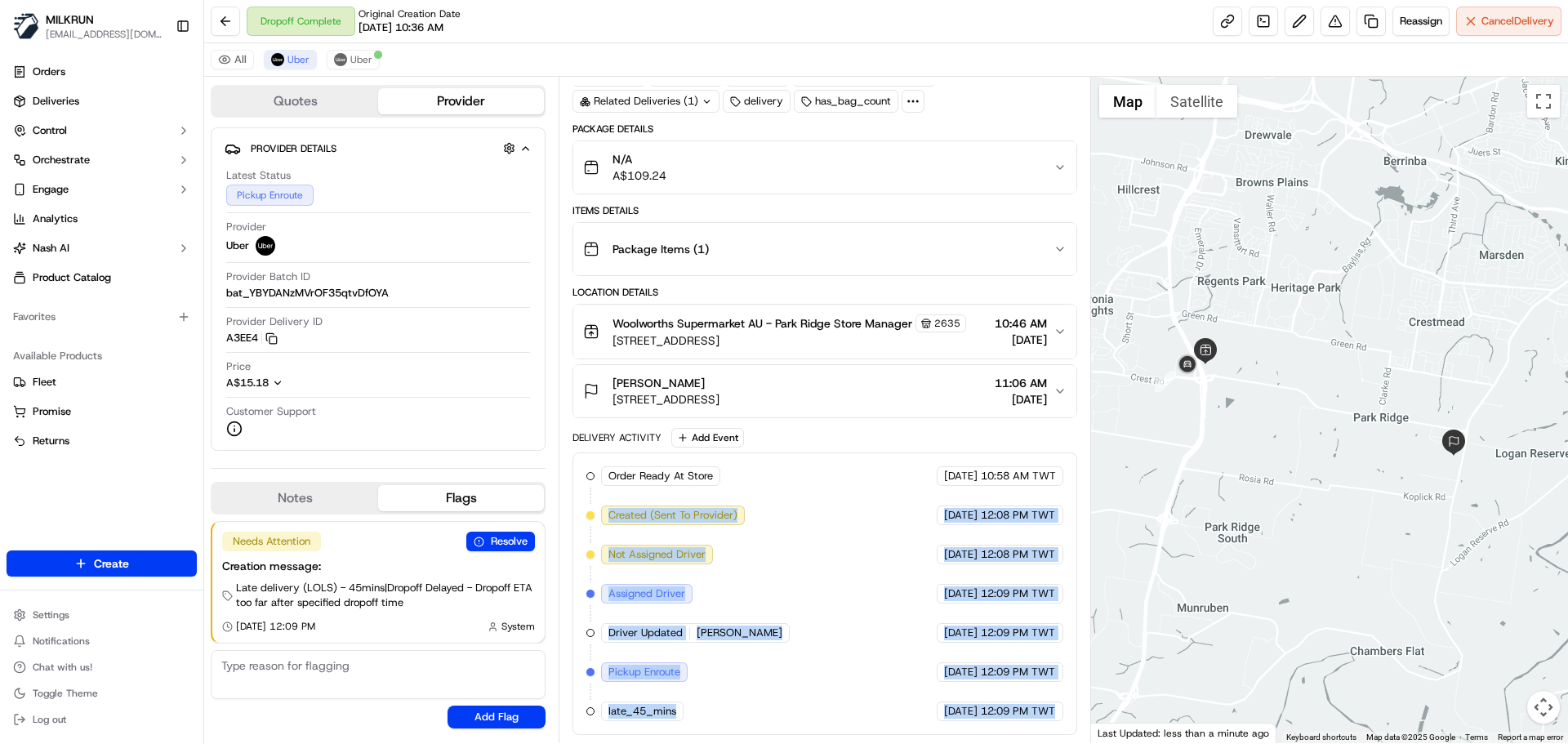
drag, startPoint x: 1007, startPoint y: 707, endPoint x: 727, endPoint y: 507, distance: 344.1
click at [717, 493] on div "Order Ready At Store MILKRUN 19/09/2025 10:58 AM TWT Created (Sent To Provider)…" at bounding box center [824, 594] width 476 height 255
click at [853, 656] on div "Order Ready At Store MILKRUN 19/09/2025 10:58 AM TWT Created (Sent To Provider)…" at bounding box center [824, 594] width 476 height 255
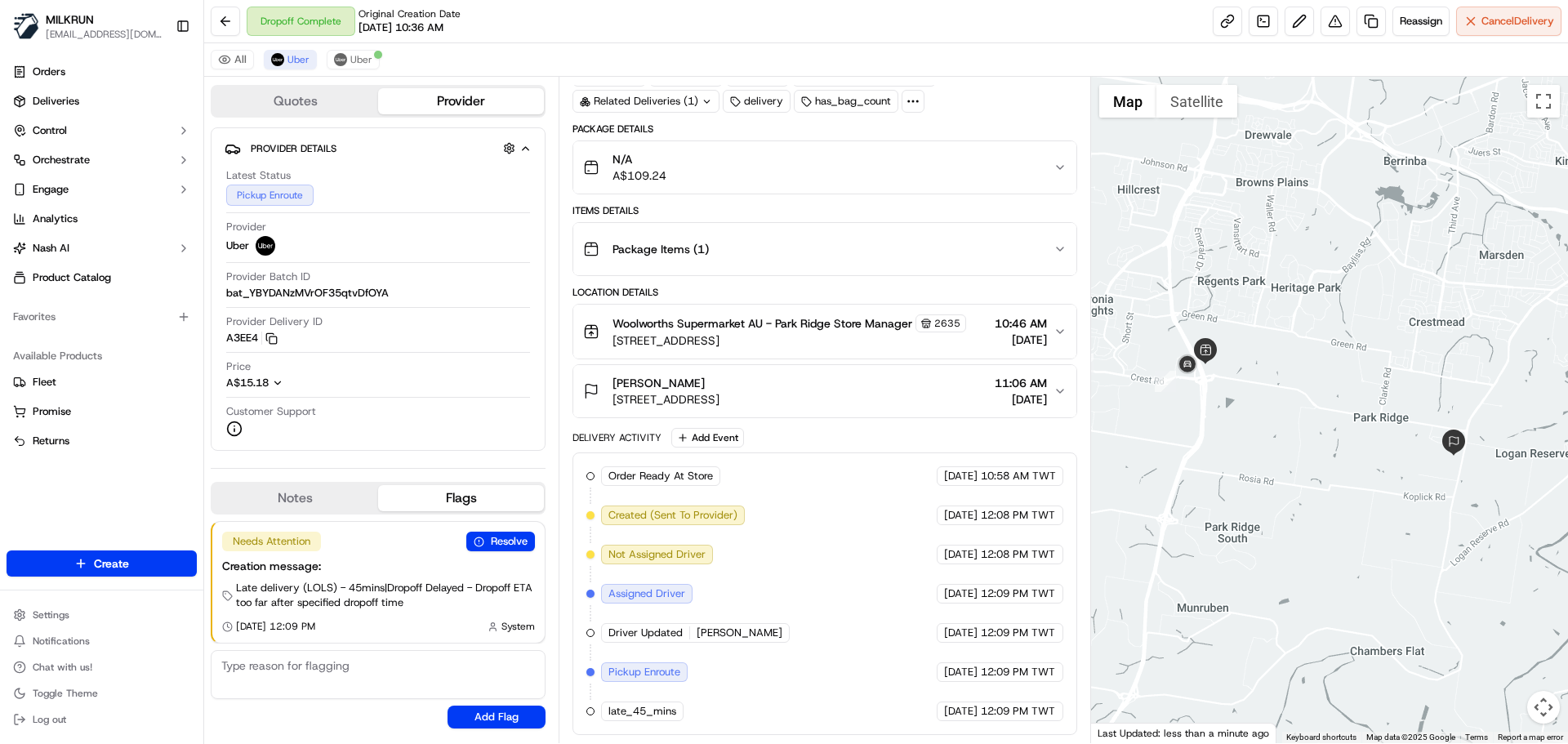
click at [853, 656] on div "Order Ready At Store MILKRUN 19/09/2025 10:58 AM TWT Created (Sent To Provider)…" at bounding box center [824, 594] width 476 height 255
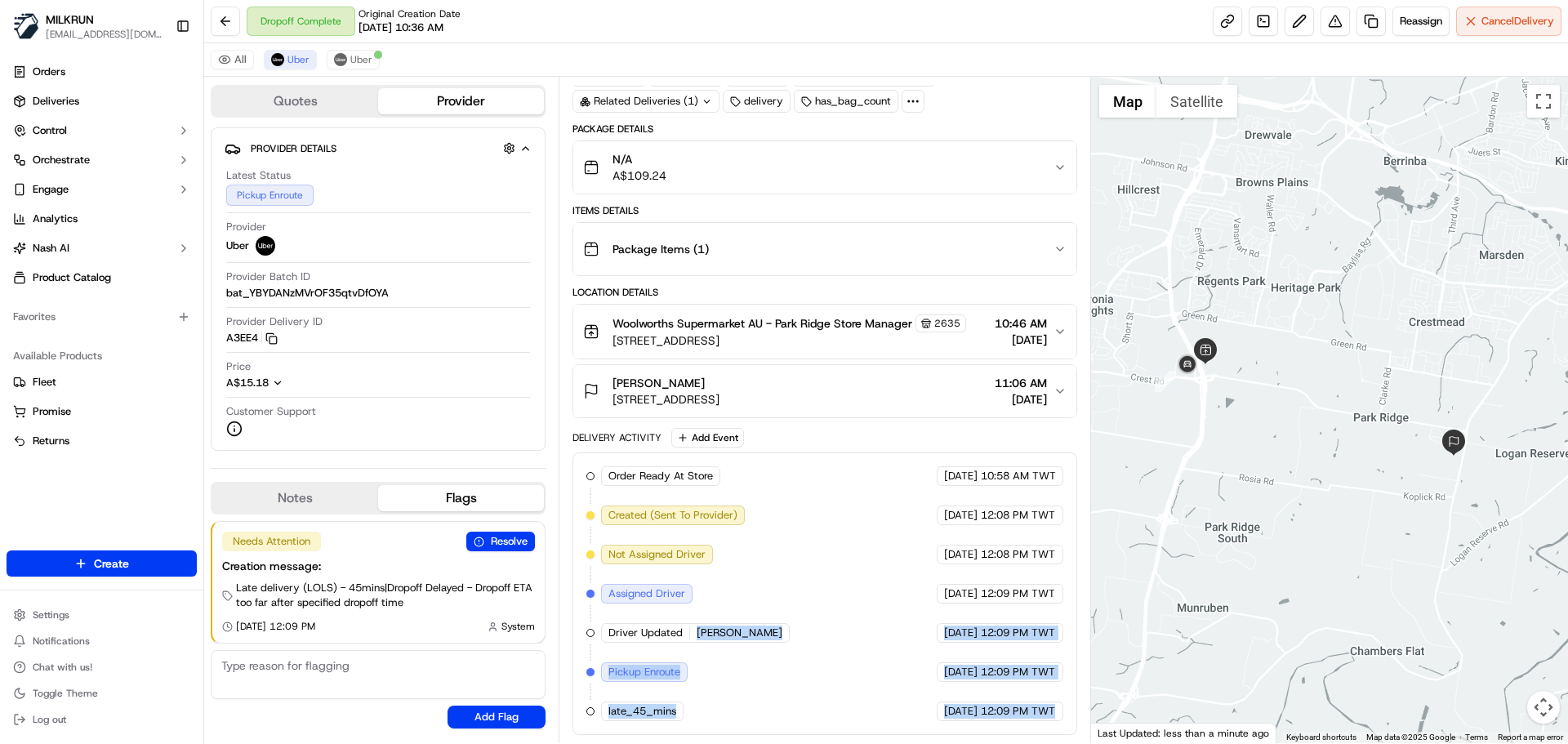
drag, startPoint x: 853, startPoint y: 656, endPoint x: 1028, endPoint y: 696, distance: 179.5
click at [1029, 696] on div "Order Ready At Store MILKRUN 19/09/2025 10:58 AM TWT Created (Sent To Provider)…" at bounding box center [824, 594] width 476 height 255
click at [1023, 700] on div "Order Ready At Store MILKRUN 19/09/2025 10:58 AM TWT Created (Sent To Provider)…" at bounding box center [824, 594] width 476 height 255
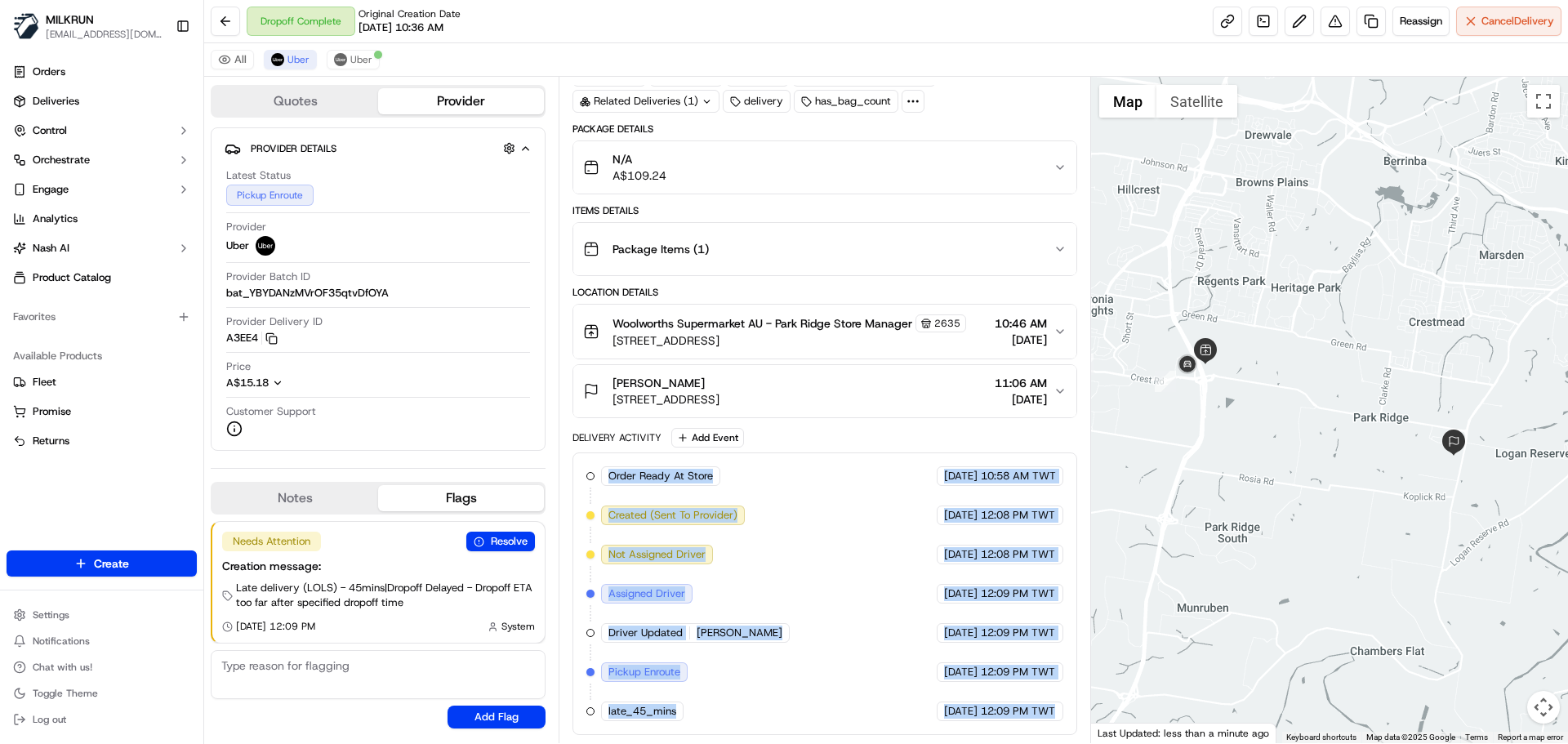
drag, startPoint x: 1023, startPoint y: 700, endPoint x: 618, endPoint y: 451, distance: 475.4
click at [618, 451] on div "Delivery Activity Add Event Order Ready At Store MILKRUN 19/09/2025 10:58 AM TW…" at bounding box center [824, 582] width 504 height 307
click at [620, 414] on button "Paul Reid 31 Isla St, Park Ridge, QLD 4125, AU 11:06 AM 19/09/2025" at bounding box center [824, 391] width 502 height 52
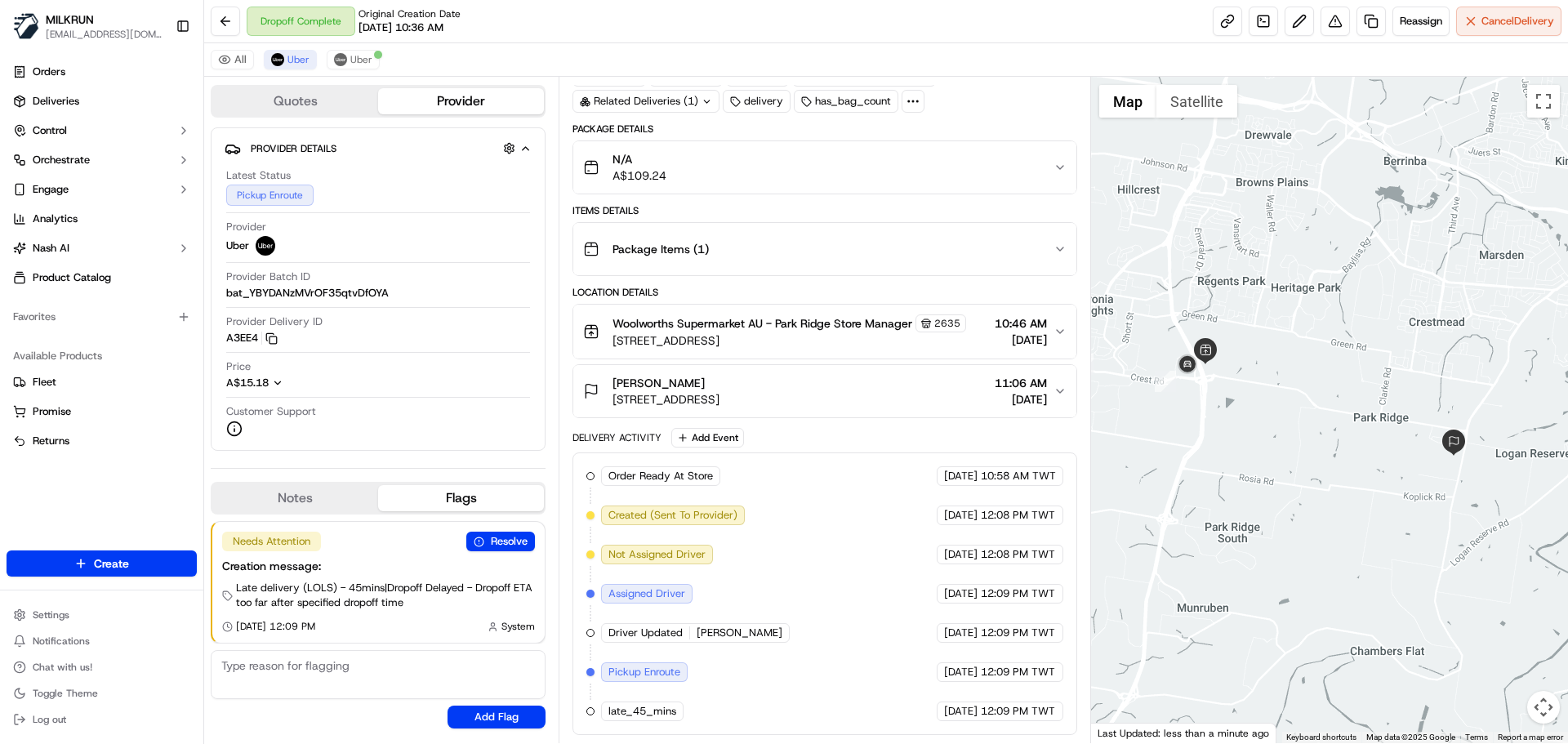
click at [622, 431] on div "Delivery Activity Add Event" at bounding box center [824, 437] width 504 height 19
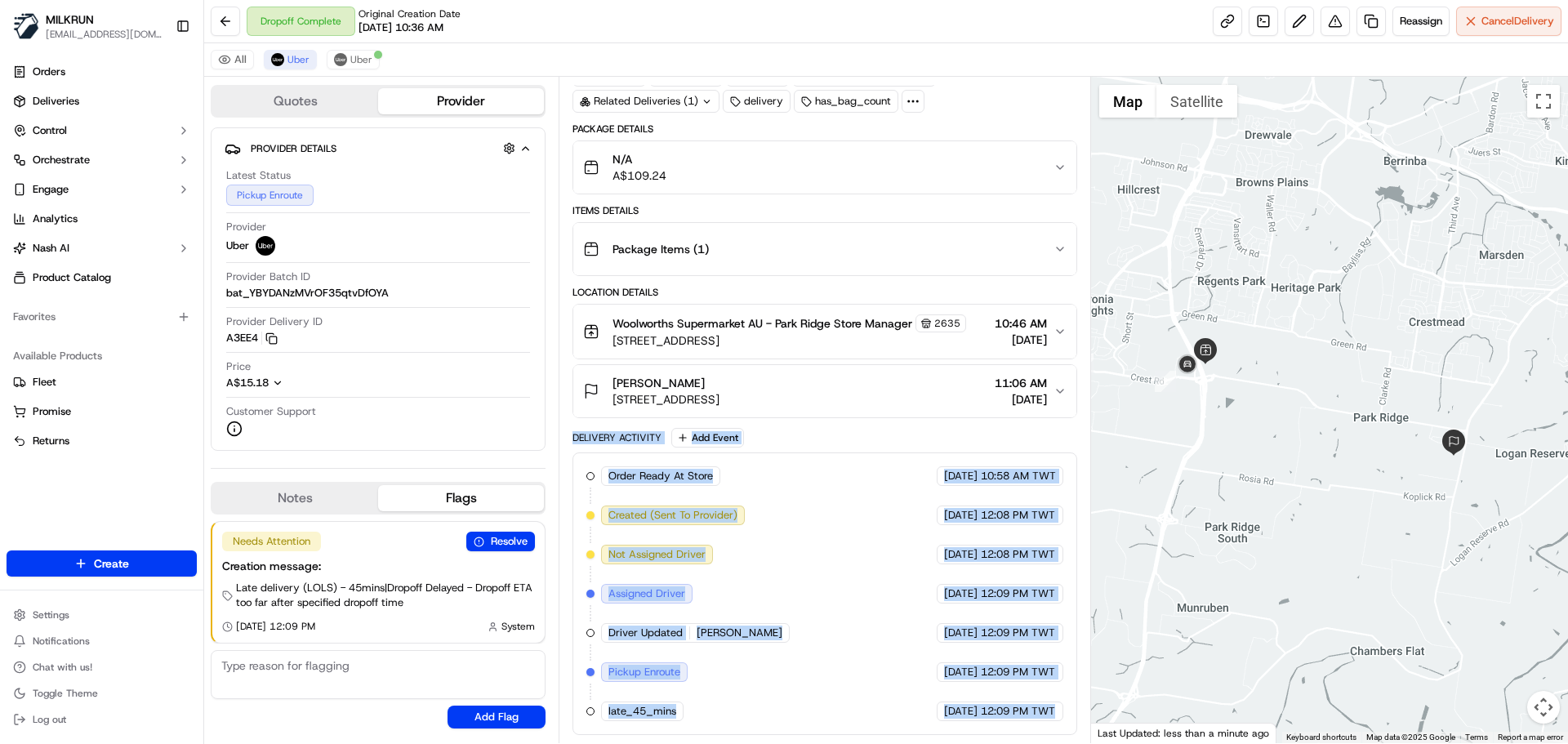
drag, startPoint x: 622, startPoint y: 431, endPoint x: 990, endPoint y: 742, distance: 481.8
click at [968, 740] on div "Summary 6510336 AEST TWT Created: 19/09/2025 12:08 PM Manual Reassignment 1 Pic…" at bounding box center [824, 410] width 532 height 666
click at [1023, 727] on div "Order Ready At Store MILKRUN 19/09/2025 10:58 AM TWT Created (Sent To Provider)…" at bounding box center [824, 594] width 504 height 283
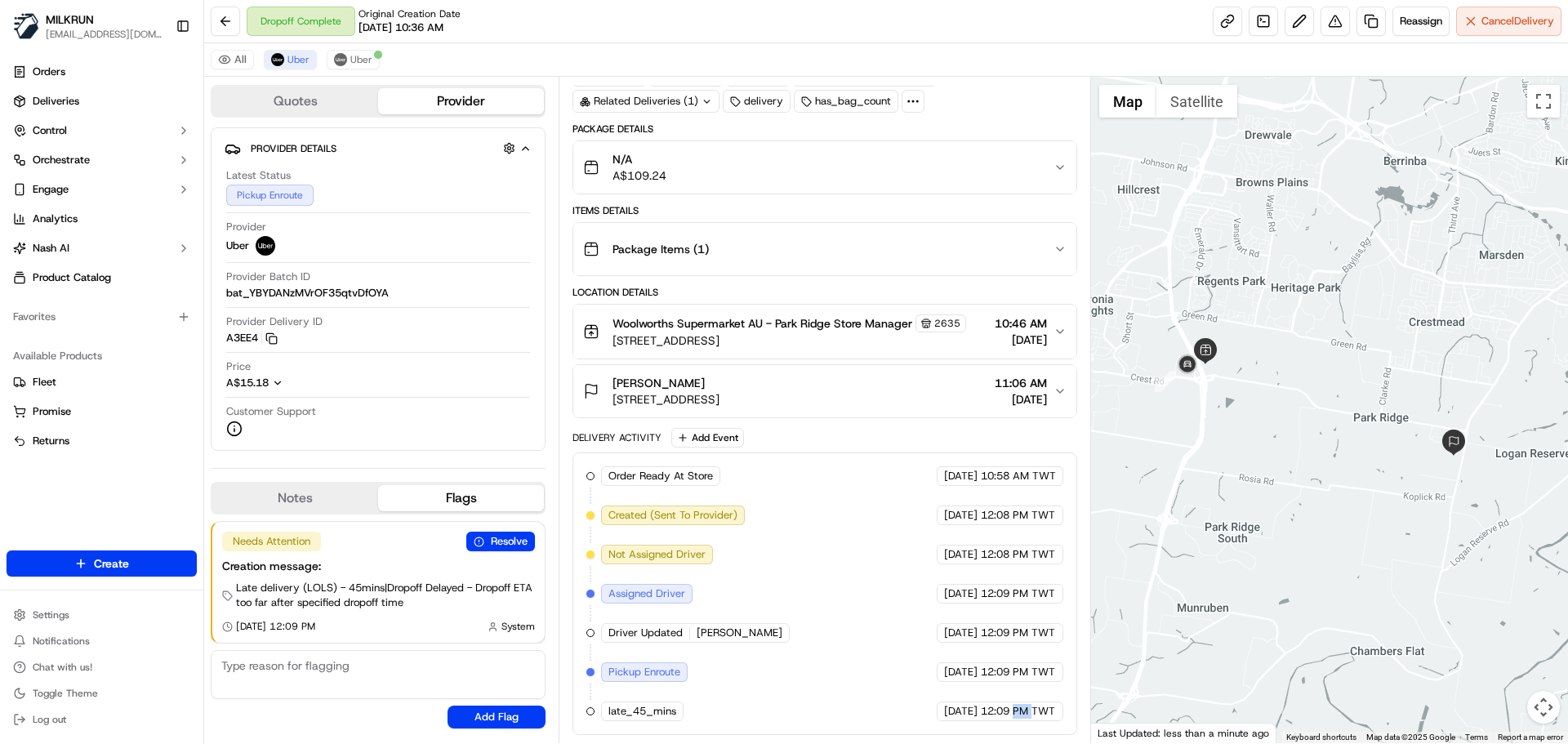
click at [1023, 727] on div "Order Ready At Store MILKRUN 19/09/2025 10:58 AM TWT Created (Sent To Provider)…" at bounding box center [824, 594] width 504 height 283
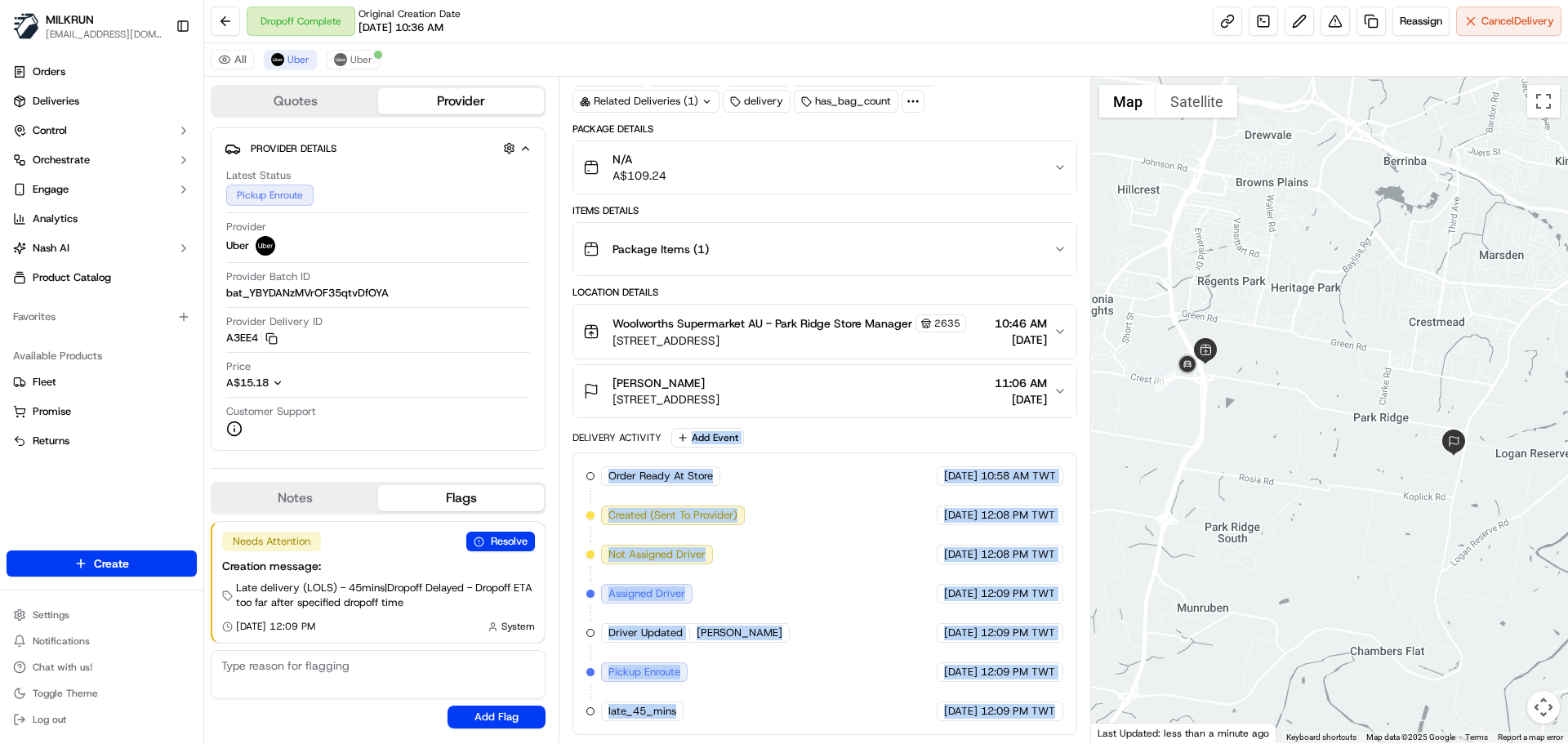
drag, startPoint x: 1023, startPoint y: 727, endPoint x: 922, endPoint y: 409, distance: 333.7
click at [923, 409] on div "Package Details N/A A$109.24 Items Details Package Items ( 1 ) Location Details…" at bounding box center [824, 429] width 504 height 613
click at [1011, 661] on div "Order Ready At Store MILKRUN 19/09/2025 10:58 AM TWT Created (Sent To Provider)…" at bounding box center [824, 594] width 476 height 255
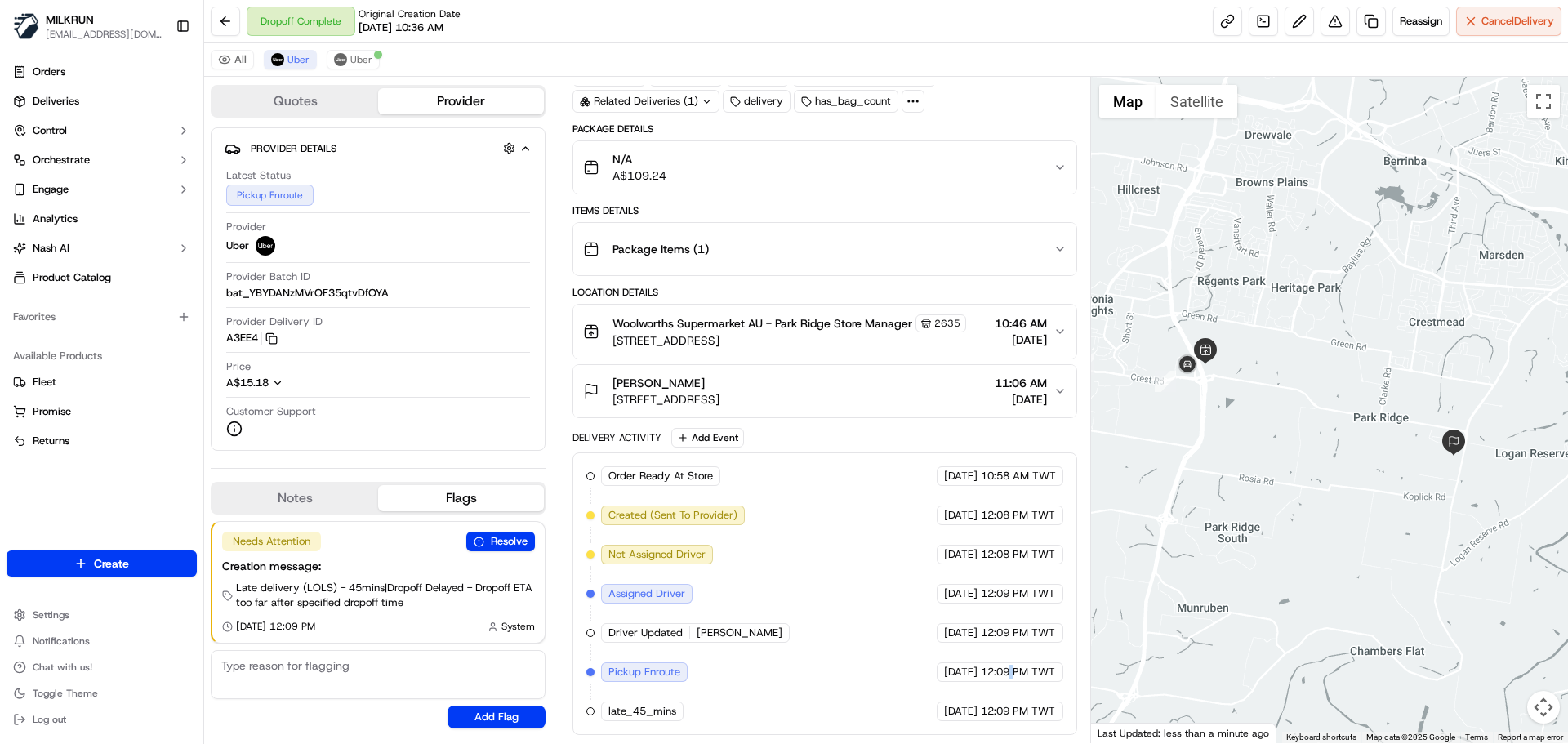
click at [1011, 661] on div "Order Ready At Store MILKRUN 19/09/2025 10:58 AM TWT Created (Sent To Provider)…" at bounding box center [824, 594] width 476 height 255
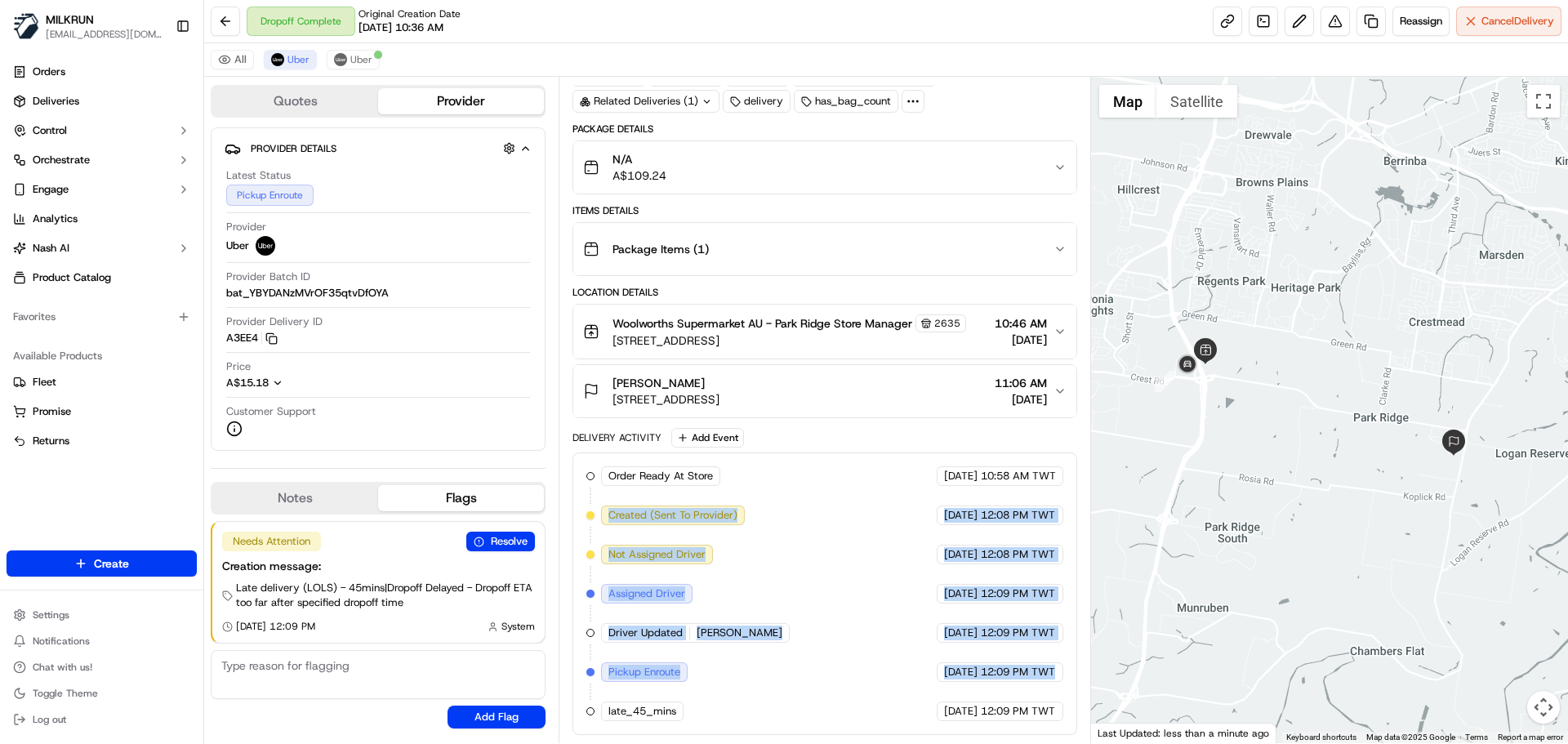
drag, startPoint x: 1011, startPoint y: 661, endPoint x: 721, endPoint y: 416, distance: 379.6
click at [713, 402] on div "Package Details N/A A$109.24 Items Details Package Items ( 1 ) Location Details…" at bounding box center [824, 429] width 504 height 613
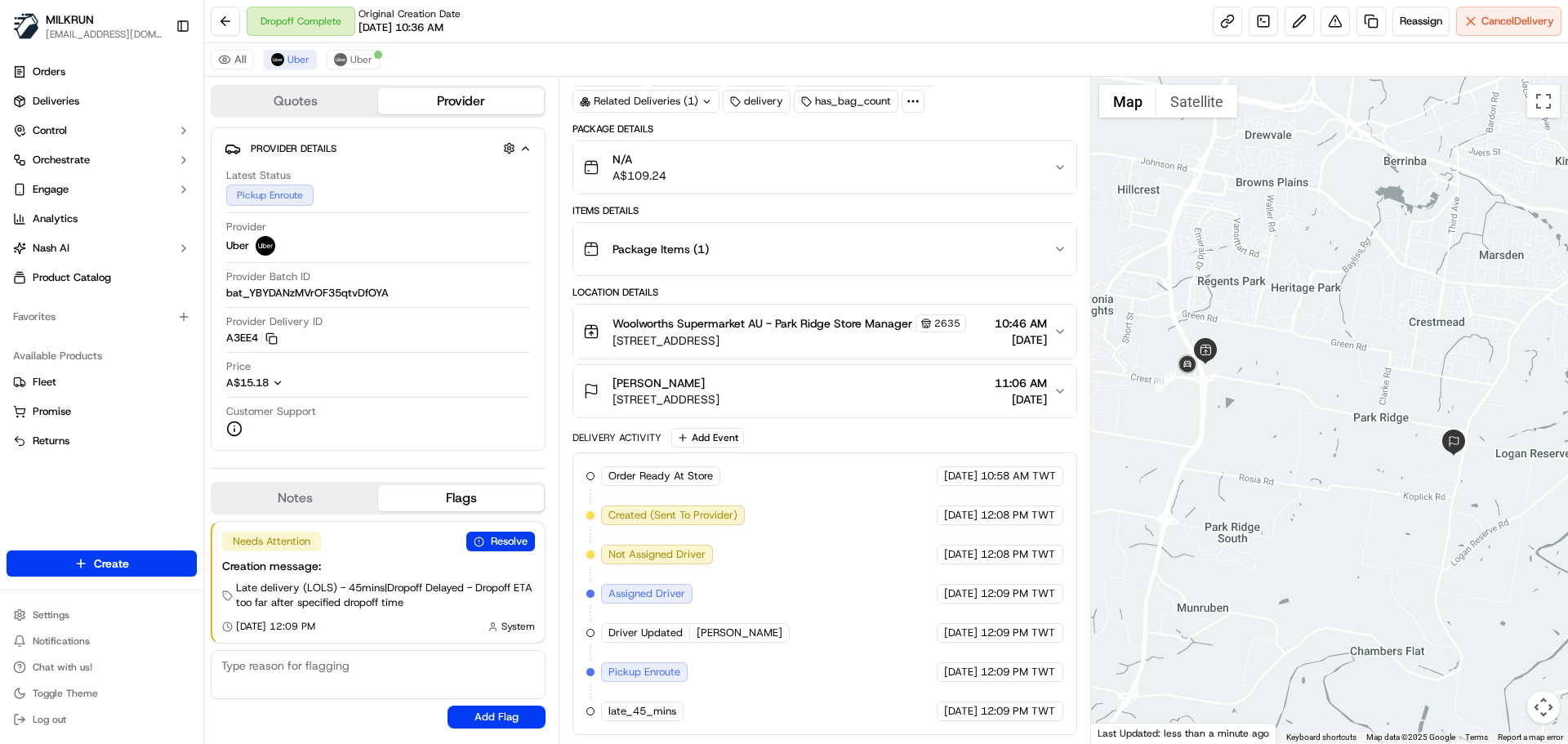
click at [1043, 724] on div "Order Ready At Store MILKRUN 19/09/2025 10:58 AM TWT Created (Sent To Provider)…" at bounding box center [824, 594] width 504 height 283
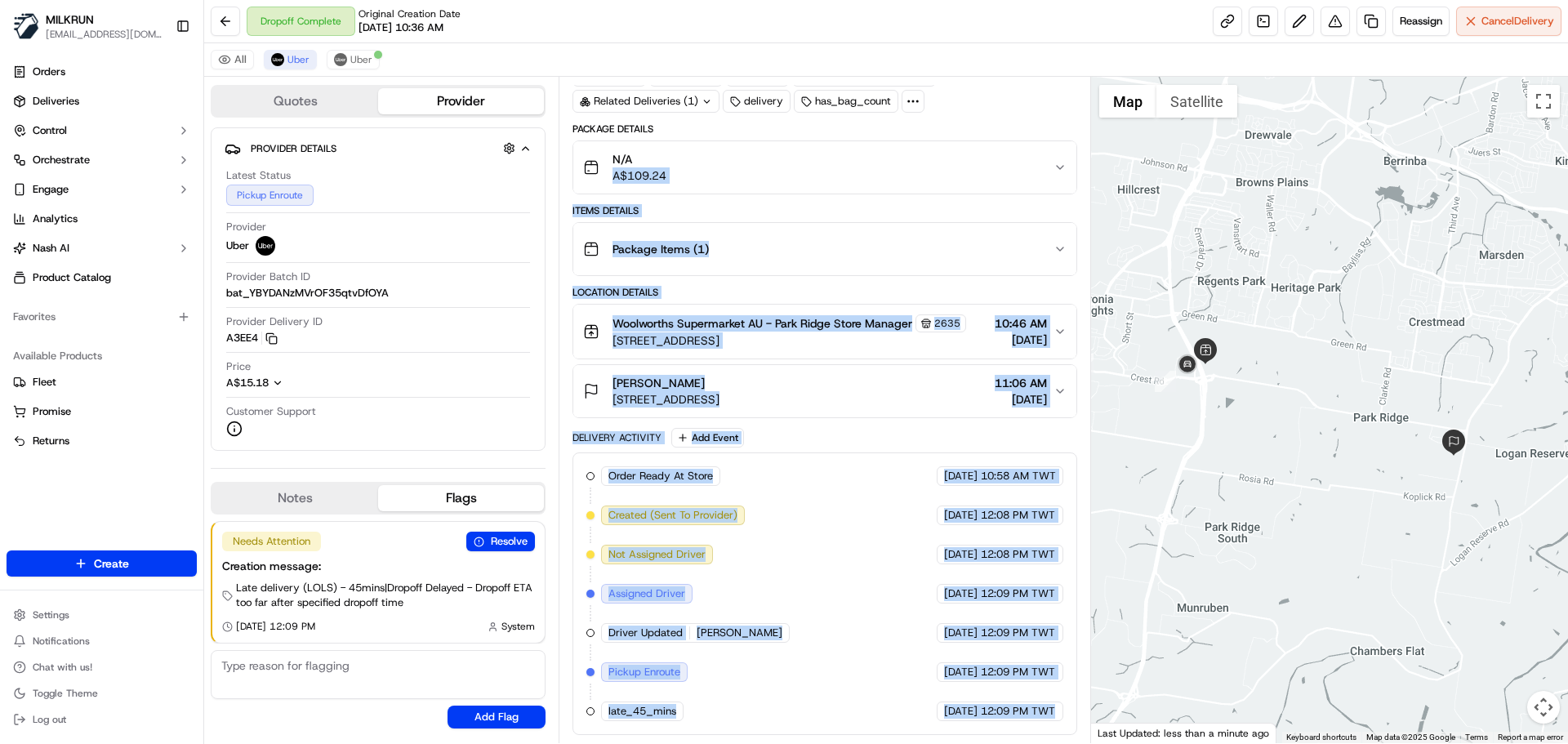
drag, startPoint x: 1043, startPoint y: 724, endPoint x: 691, endPoint y: 160, distance: 664.8
click at [691, 160] on div "Package Details N/A A$109.24 Items Details Package Items ( 1 ) Location Details…" at bounding box center [824, 429] width 504 height 613
click at [1027, 725] on div "Order Ready At Store MILKRUN 19/09/2025 10:58 AM TWT Created (Sent To Provider)…" at bounding box center [824, 594] width 504 height 283
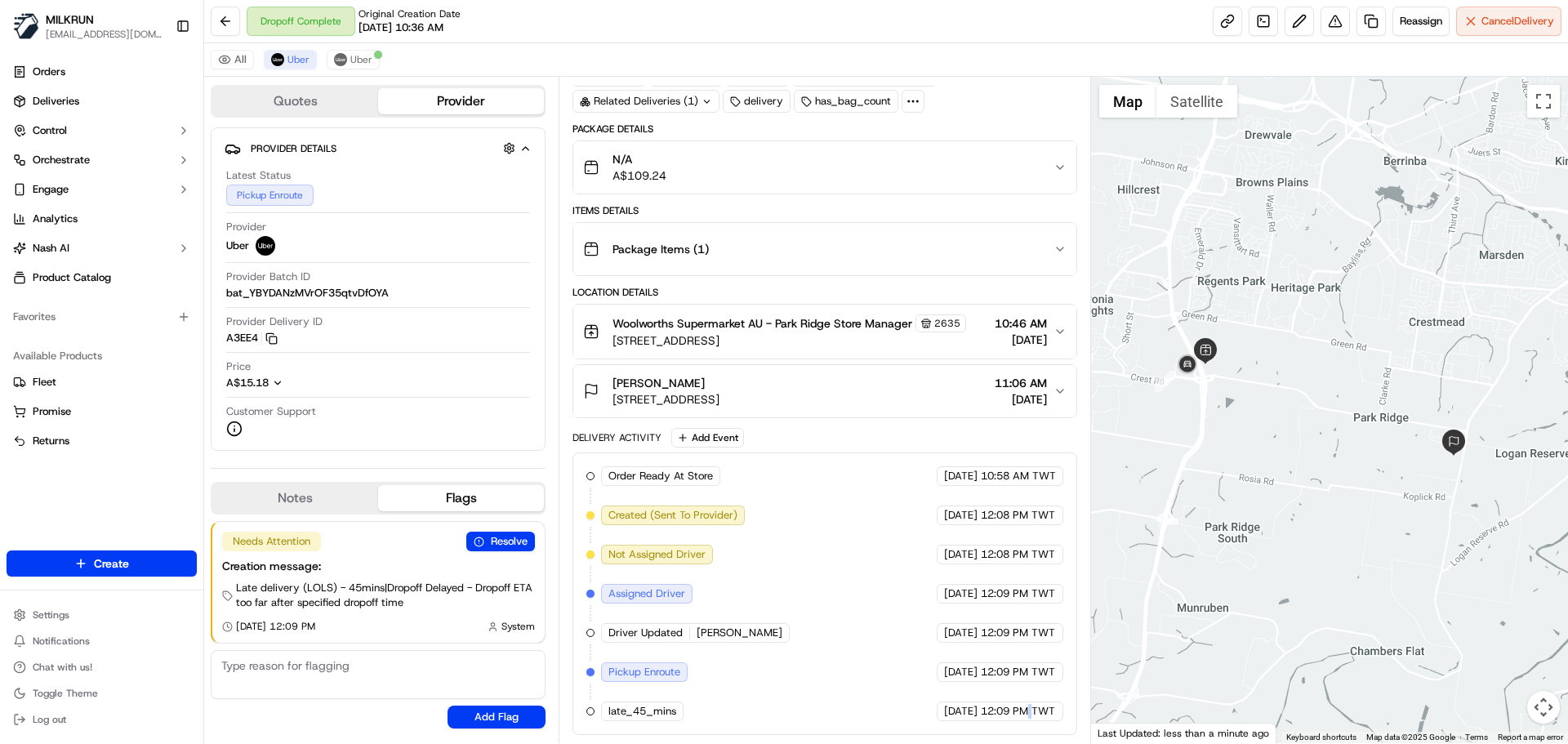
click at [1027, 725] on div "Order Ready At Store MILKRUN 19/09/2025 10:58 AM TWT Created (Sent To Provider)…" at bounding box center [824, 594] width 504 height 283
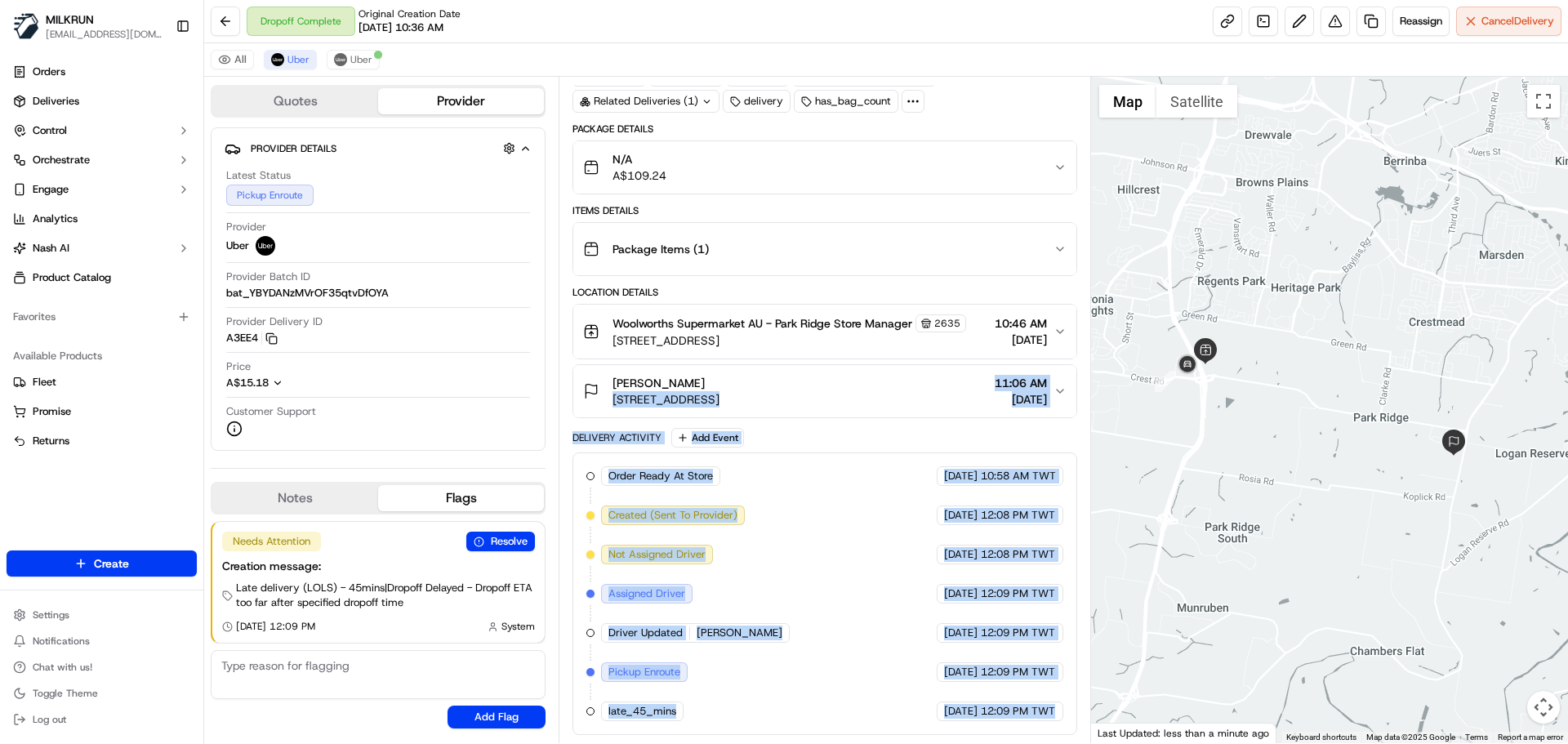
drag, startPoint x: 1027, startPoint y: 725, endPoint x: 639, endPoint y: 367, distance: 527.9
click at [640, 368] on div "Package Details N/A A$109.24 Items Details Package Items ( 1 ) Location Details…" at bounding box center [824, 429] width 504 height 613
click at [849, 556] on div "Order Ready At Store MILKRUN 19/09/2025 10:58 AM TWT Created (Sent To Provider)…" at bounding box center [824, 594] width 476 height 255
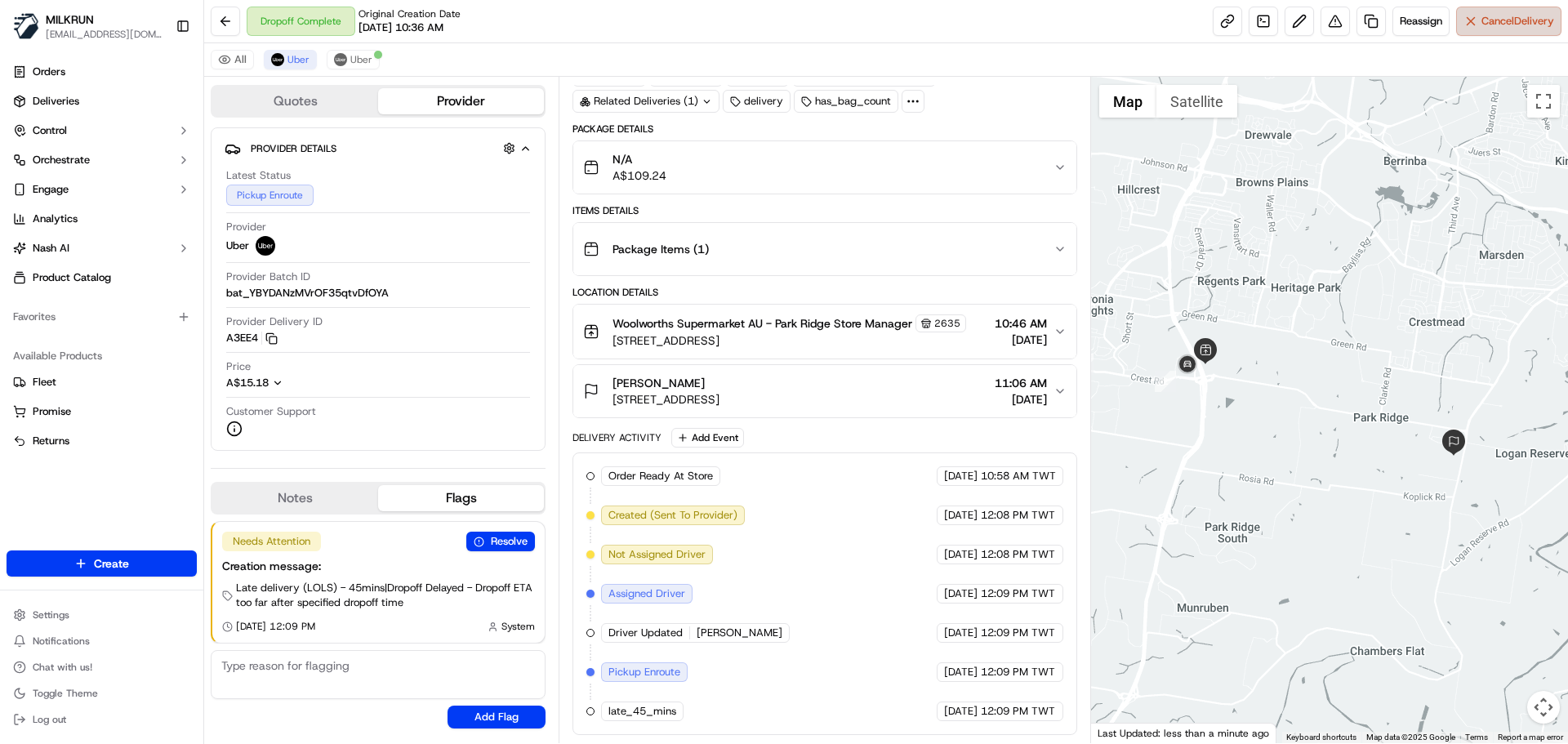
click at [1504, 32] on button "Cancel Delivery" at bounding box center [1509, 21] width 106 height 30
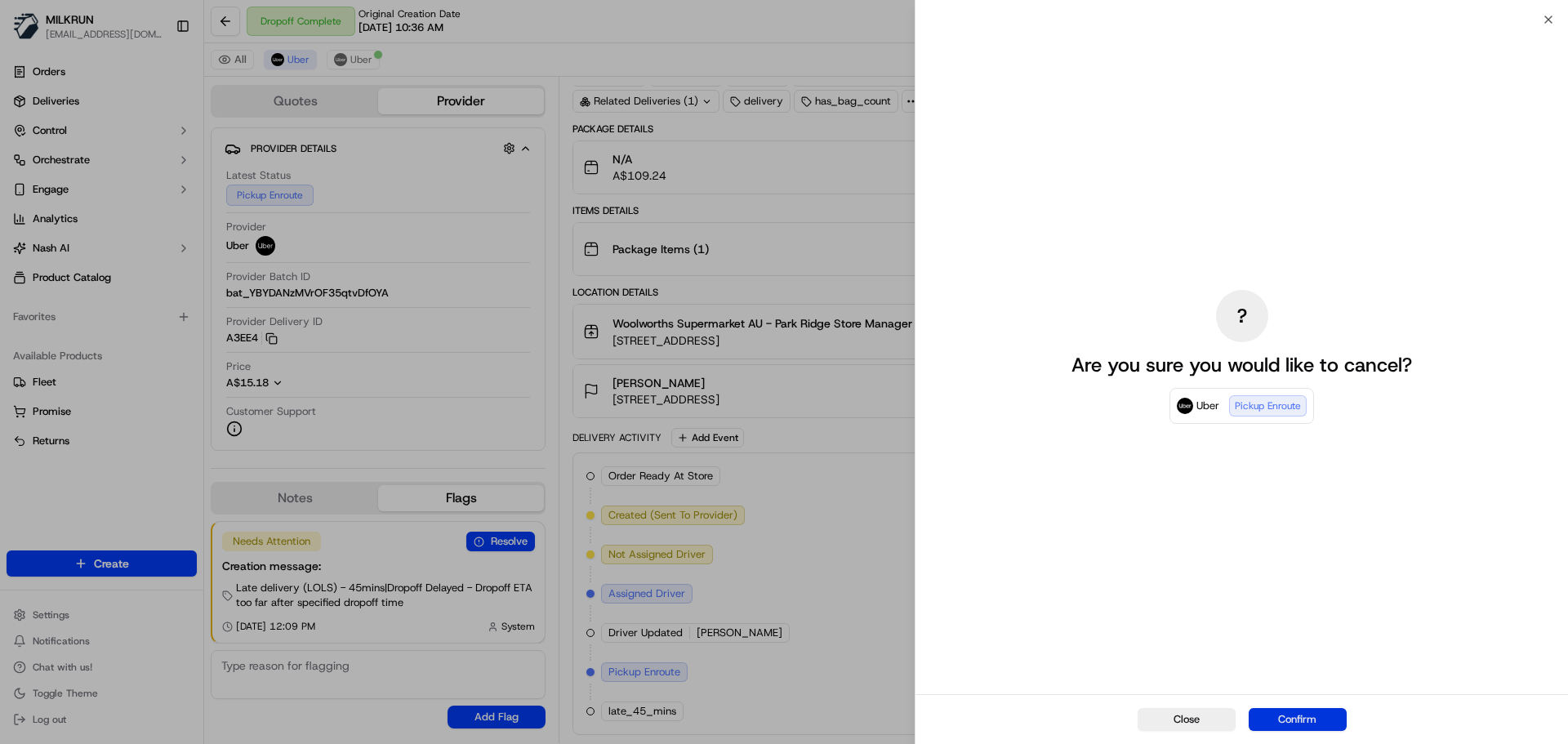
click at [1336, 713] on button "Confirm" at bounding box center [1297, 720] width 98 height 23
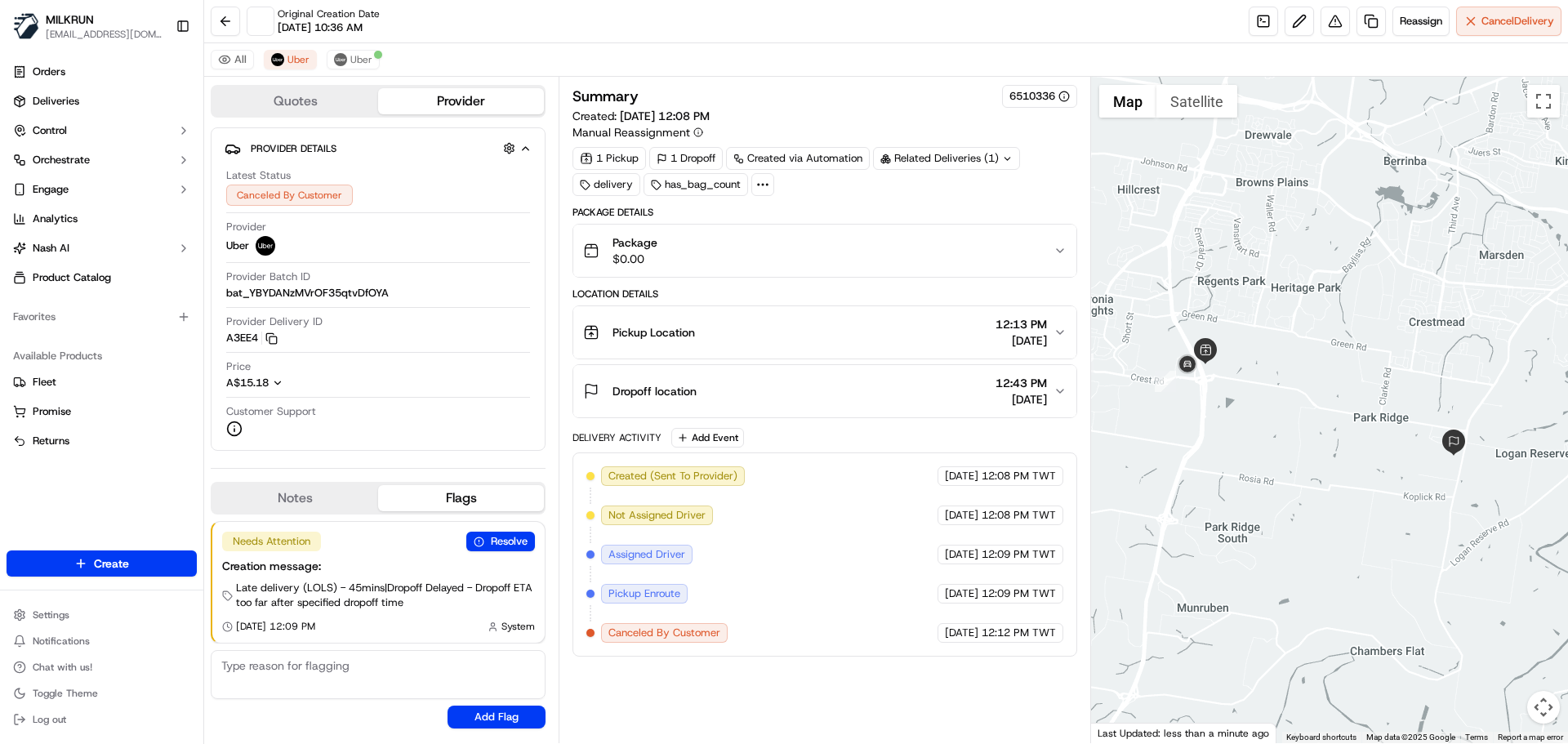
scroll to position [0, 0]
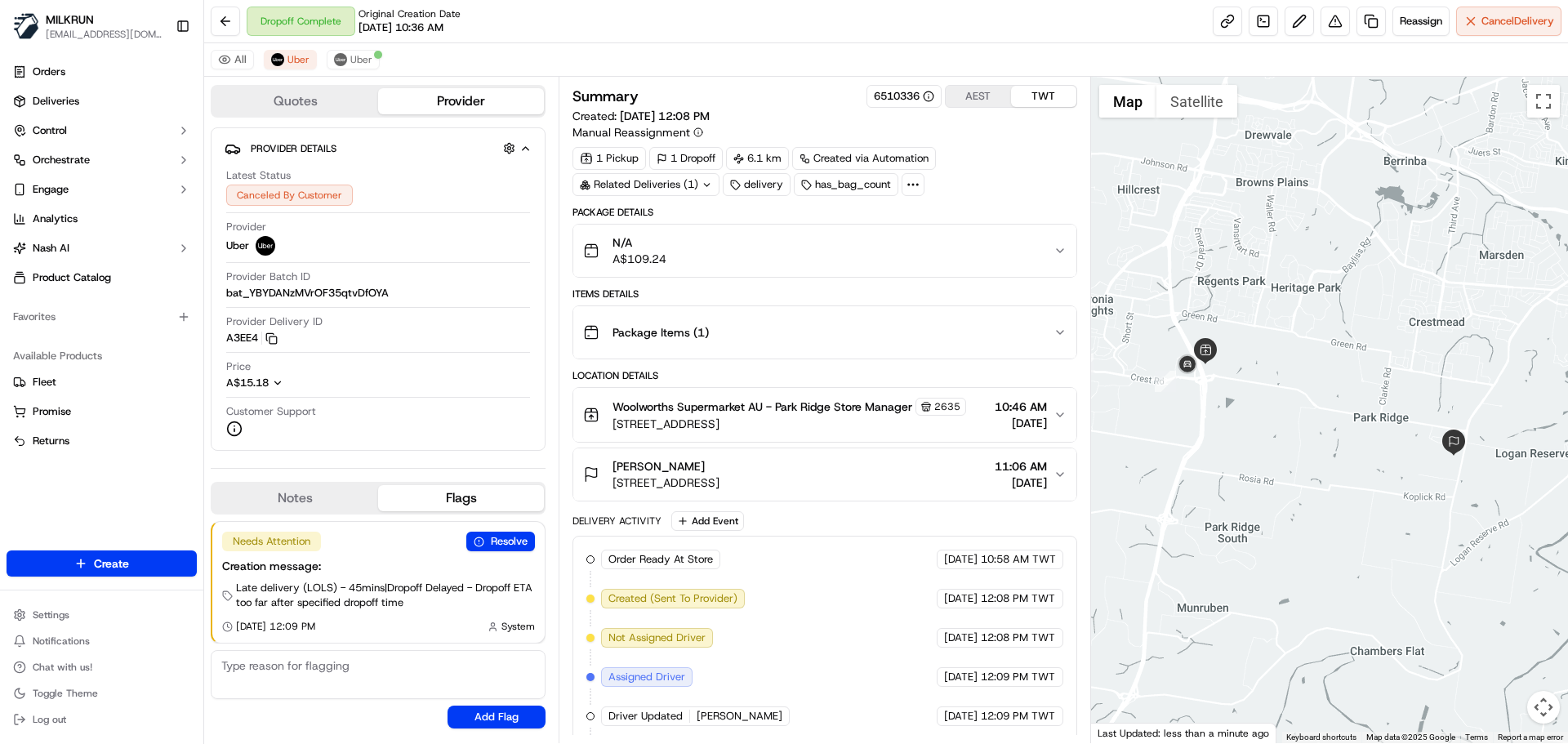
click at [785, 674] on div "Order Ready At Store MILKRUN 19/09/2025 10:58 AM TWT Created (Sent To Provider)…" at bounding box center [824, 697] width 476 height 294
drag, startPoint x: 785, startPoint y: 674, endPoint x: 828, endPoint y: 702, distance: 51.3
click at [817, 700] on div "Order Ready At Store MILKRUN 19/09/2025 10:58 AM TWT Created (Sent To Provider)…" at bounding box center [824, 697] width 476 height 294
click at [860, 703] on div "Order Ready At Store MILKRUN 19/09/2025 10:58 AM TWT Created (Sent To Provider)…" at bounding box center [824, 697] width 476 height 294
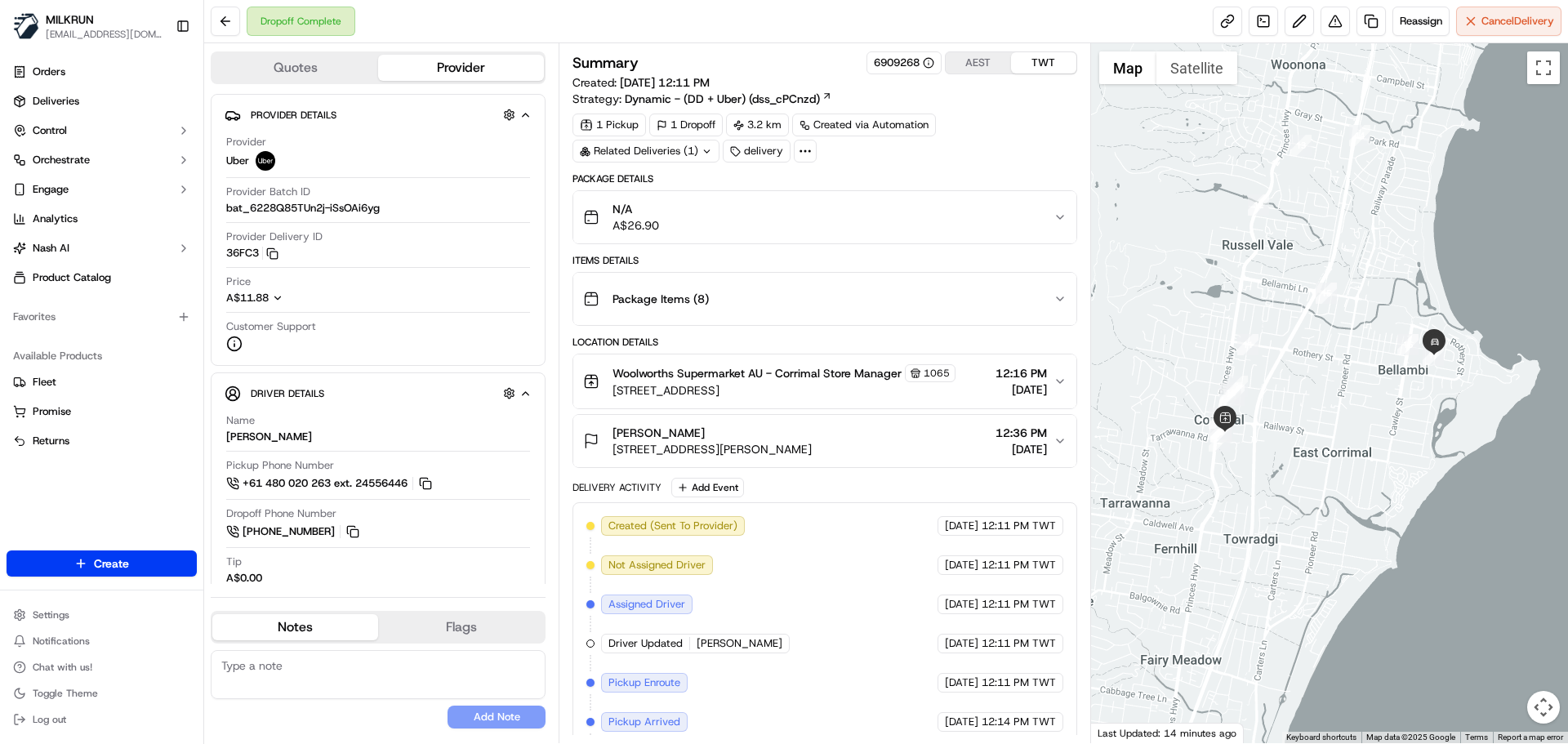
click at [893, 657] on div "Created (Sent To Provider) Uber 19/09/2025 12:11 PM TWT Not Assigned Driver Ube…" at bounding box center [824, 741] width 476 height 451
drag, startPoint x: 893, startPoint y: 657, endPoint x: 996, endPoint y: 708, distance: 114.9
click at [993, 707] on div "Created (Sent To Provider) Uber 19/09/2025 12:11 PM TWT Not Assigned Driver Ube…" at bounding box center [824, 741] width 476 height 451
click at [1020, 712] on div "Created (Sent To Provider) Uber 19/09/2025 12:11 PM TWT Not Assigned Driver Ube…" at bounding box center [824, 741] width 476 height 451
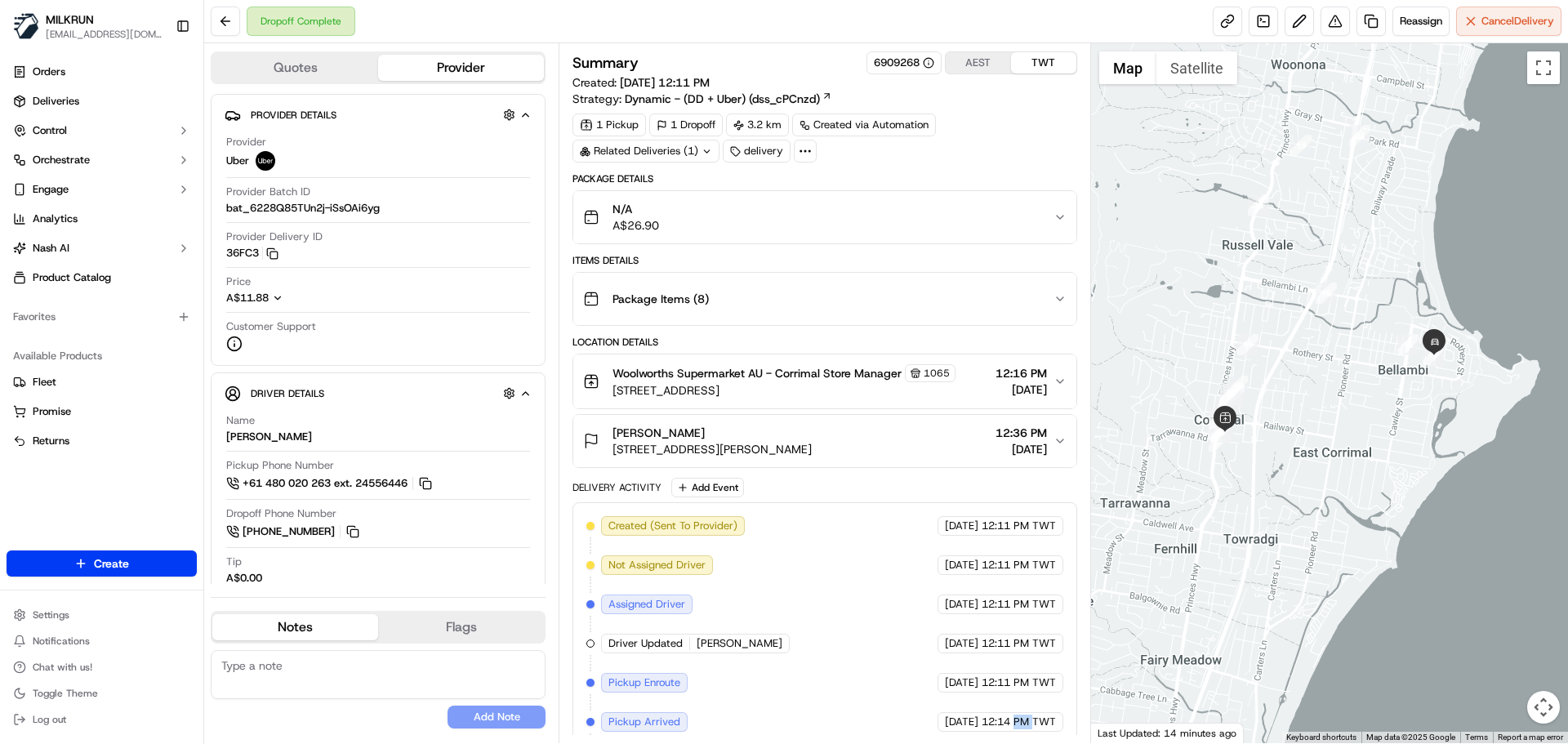
click at [1020, 712] on div "Created (Sent To Provider) Uber 19/09/2025 12:11 PM TWT Not Assigned Driver Ube…" at bounding box center [824, 741] width 476 height 451
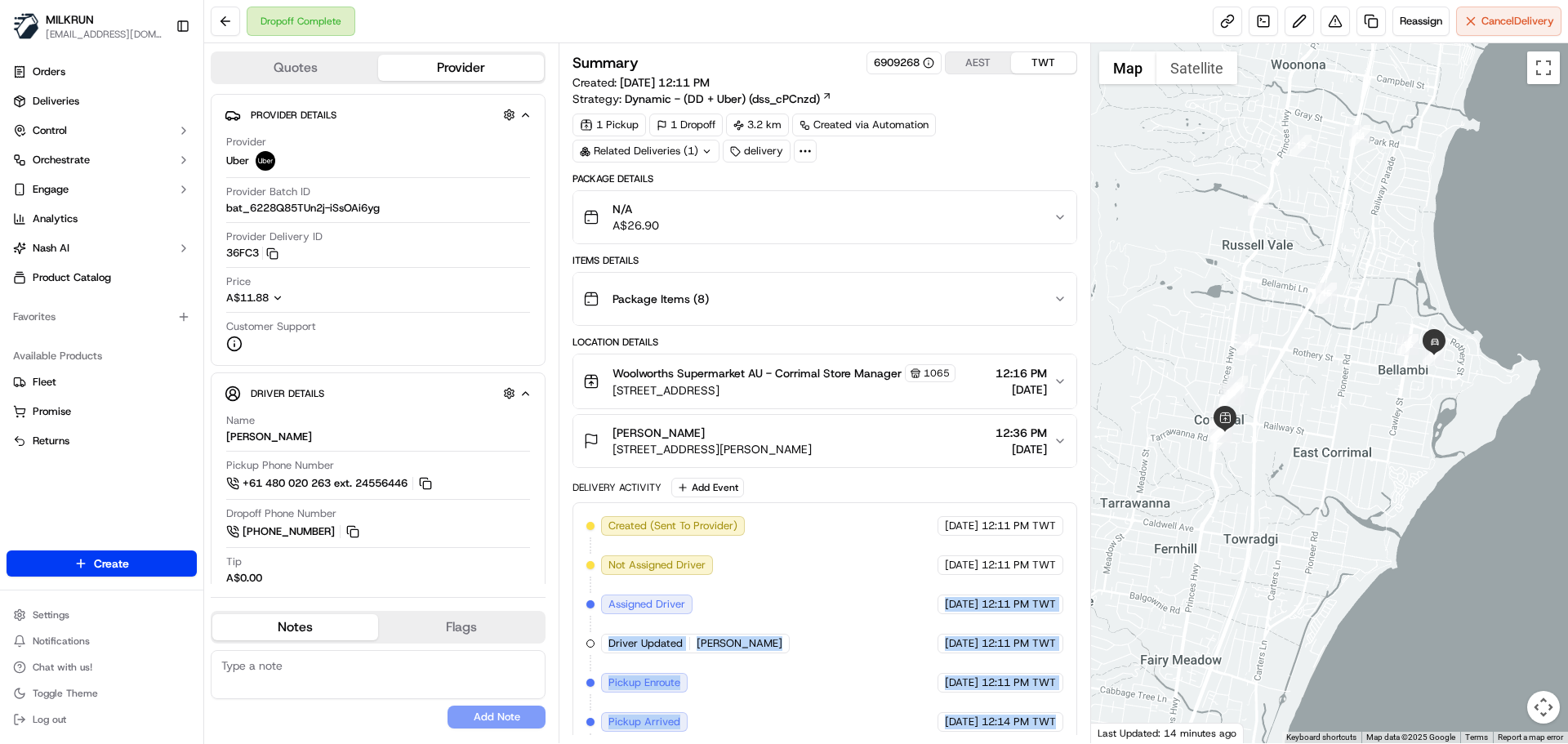
drag, startPoint x: 1020, startPoint y: 712, endPoint x: 835, endPoint y: 572, distance: 232.0
click at [835, 572] on div "Created (Sent To Provider) Uber 19/09/2025 12:11 PM TWT Not Assigned Driver Ube…" at bounding box center [824, 741] width 476 height 451
click at [866, 623] on div "Created (Sent To Provider) Uber 19/09/2025 12:11 PM TWT Not Assigned Driver Ube…" at bounding box center [824, 741] width 476 height 451
drag, startPoint x: 866, startPoint y: 623, endPoint x: 1059, endPoint y: 719, distance: 215.6
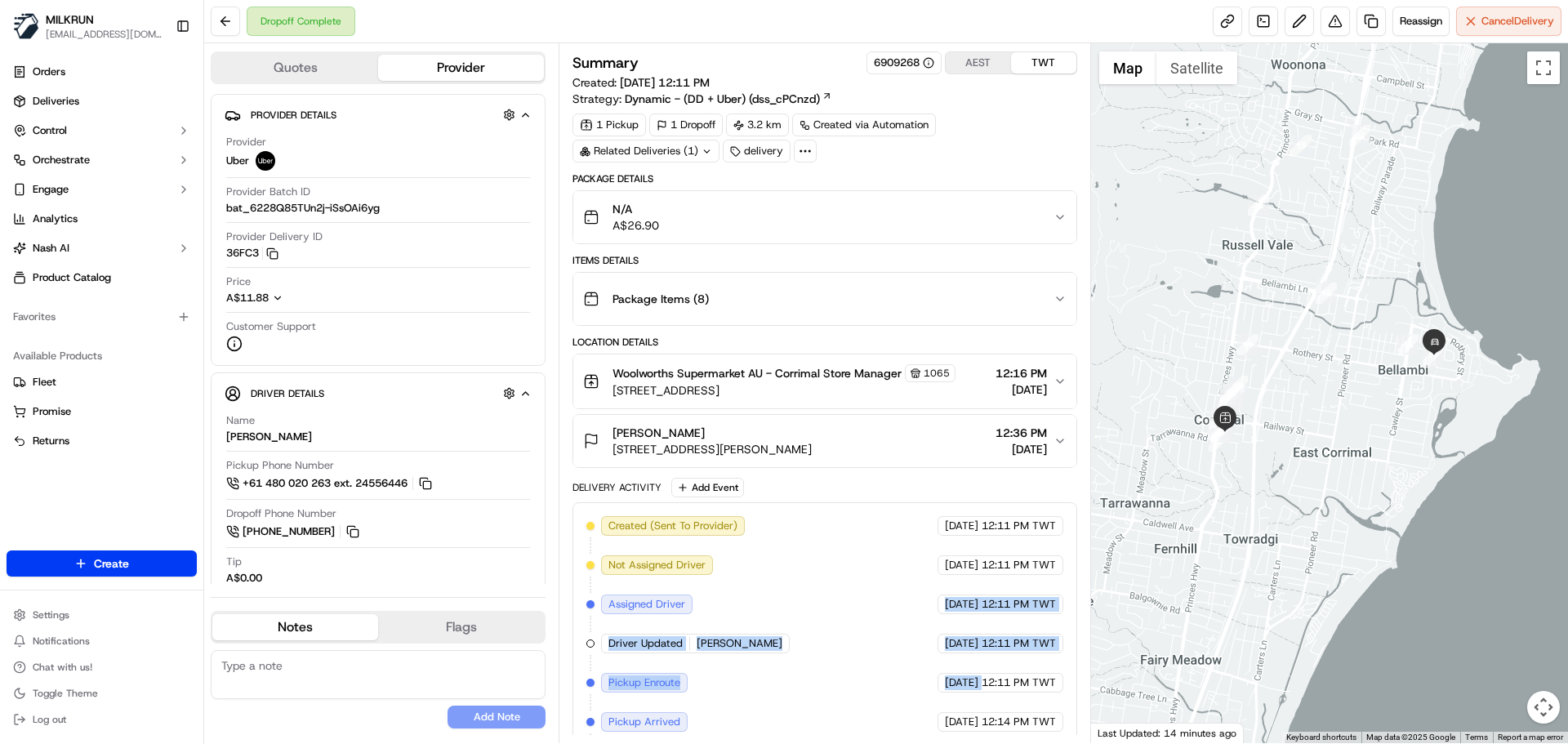
click at [1047, 715] on div "Created (Sent To Provider) Uber 19/09/2025 12:11 PM TWT Not Assigned Driver Ube…" at bounding box center [824, 741] width 476 height 451
click at [1050, 714] on span "12:14 PM TWT" at bounding box center [1018, 721] width 74 height 15
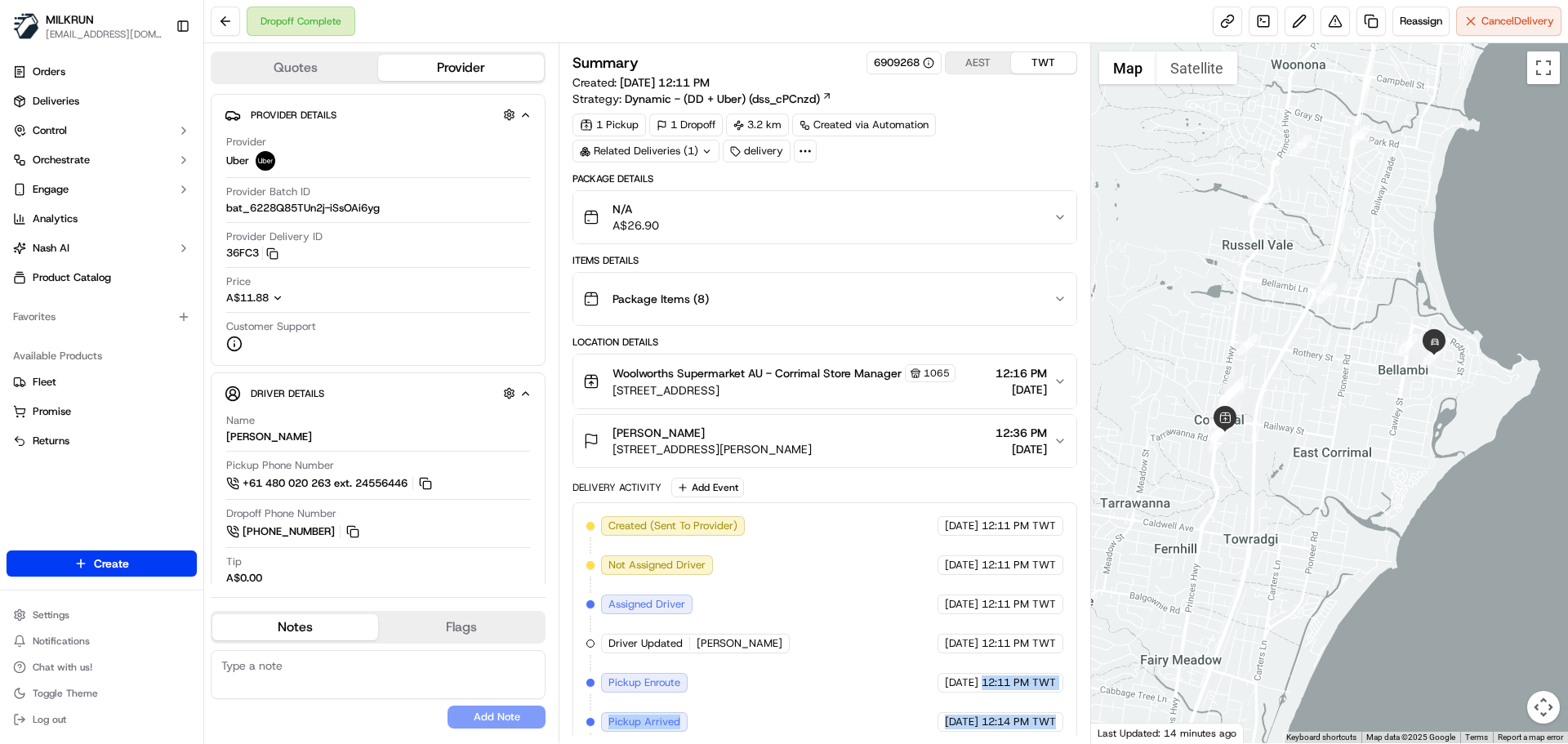
drag, startPoint x: 1050, startPoint y: 714, endPoint x: 885, endPoint y: 566, distance: 221.7
click at [885, 566] on div "Created (Sent To Provider) Uber 19/09/2025 12:11 PM TWT Not Assigned Driver Ube…" at bounding box center [824, 741] width 476 height 451
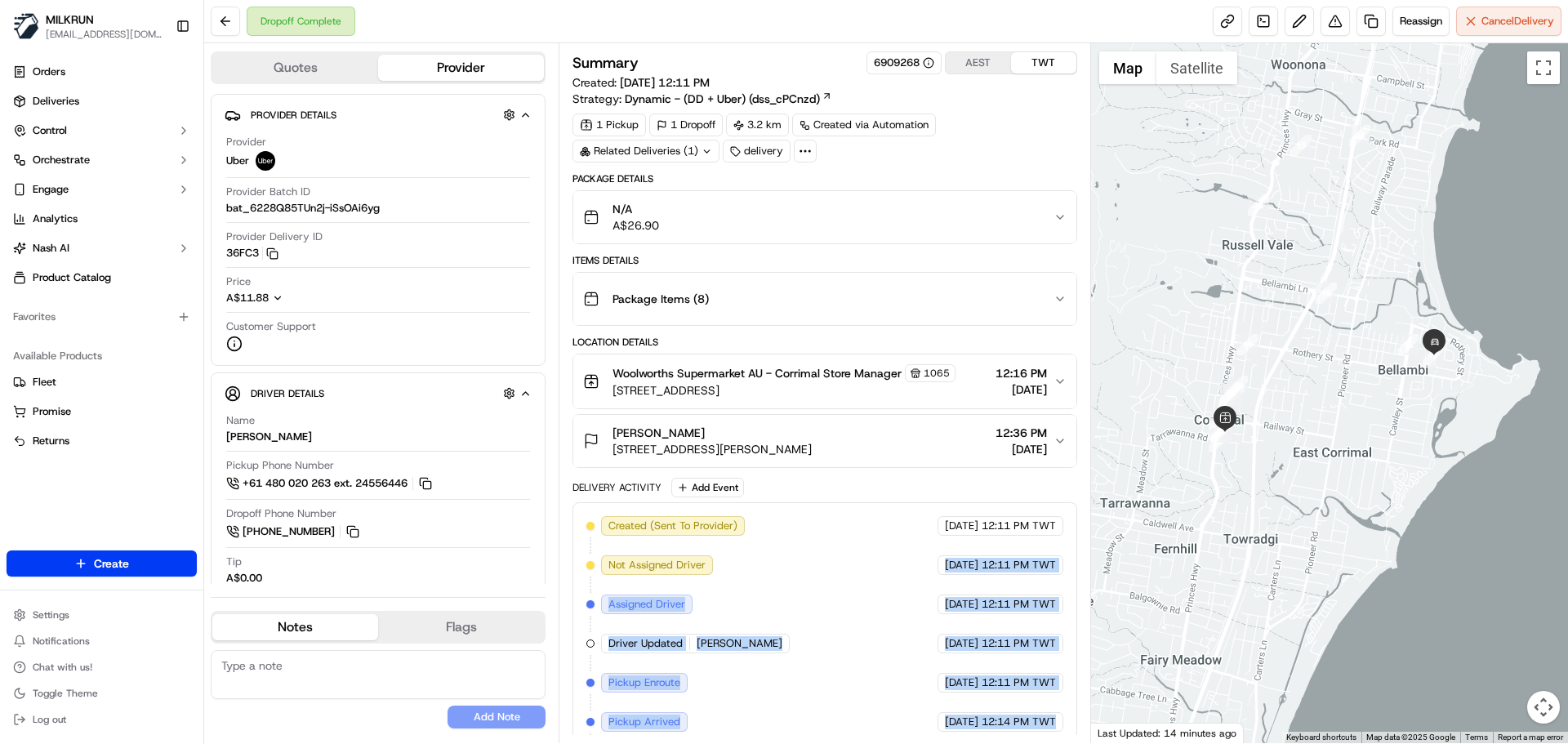
click at [927, 630] on div "Created (Sent To Provider) Uber 19/09/2025 12:11 PM TWT Not Assigned Driver Ube…" at bounding box center [824, 741] width 476 height 451
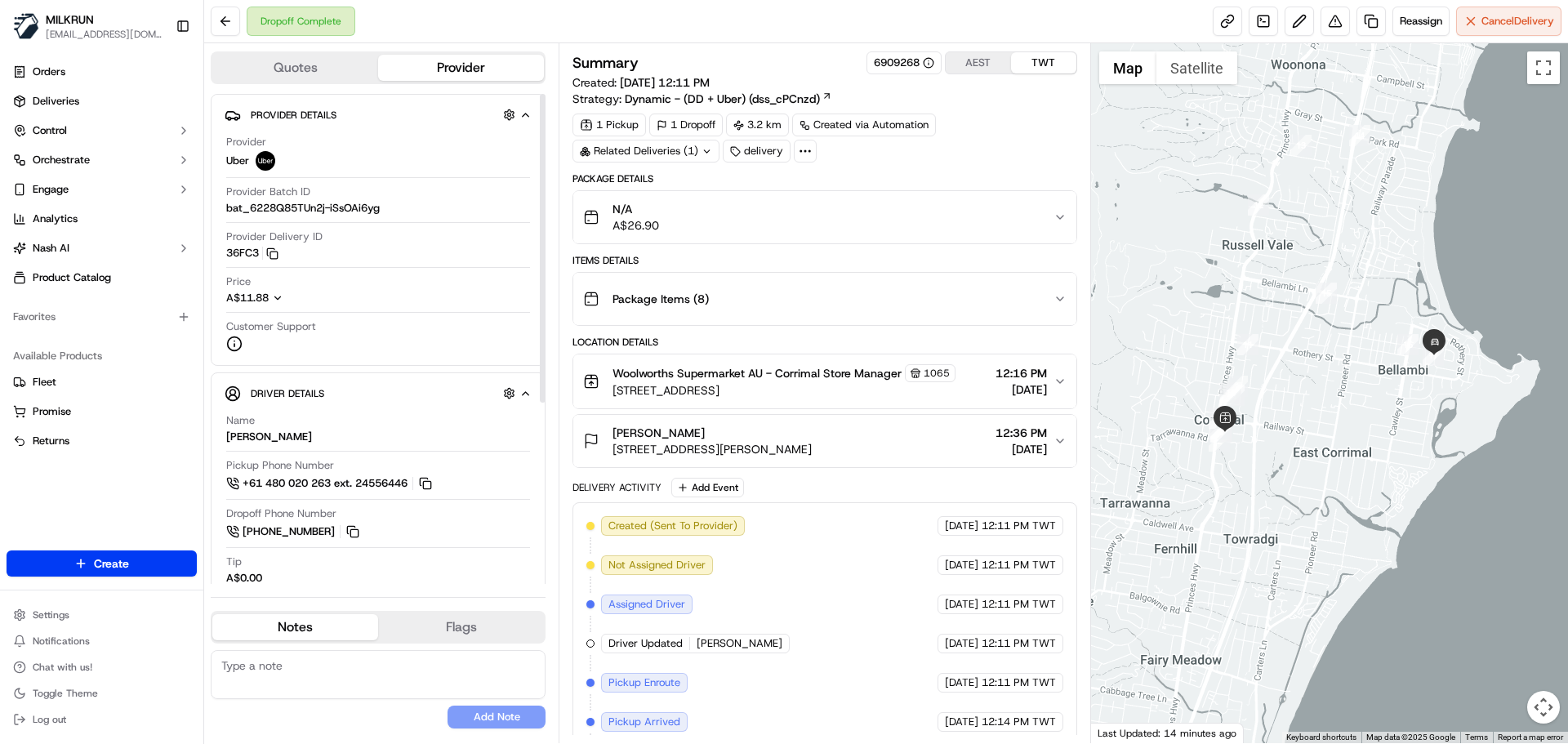
click at [233, 161] on span "Uber" at bounding box center [237, 161] width 23 height 15
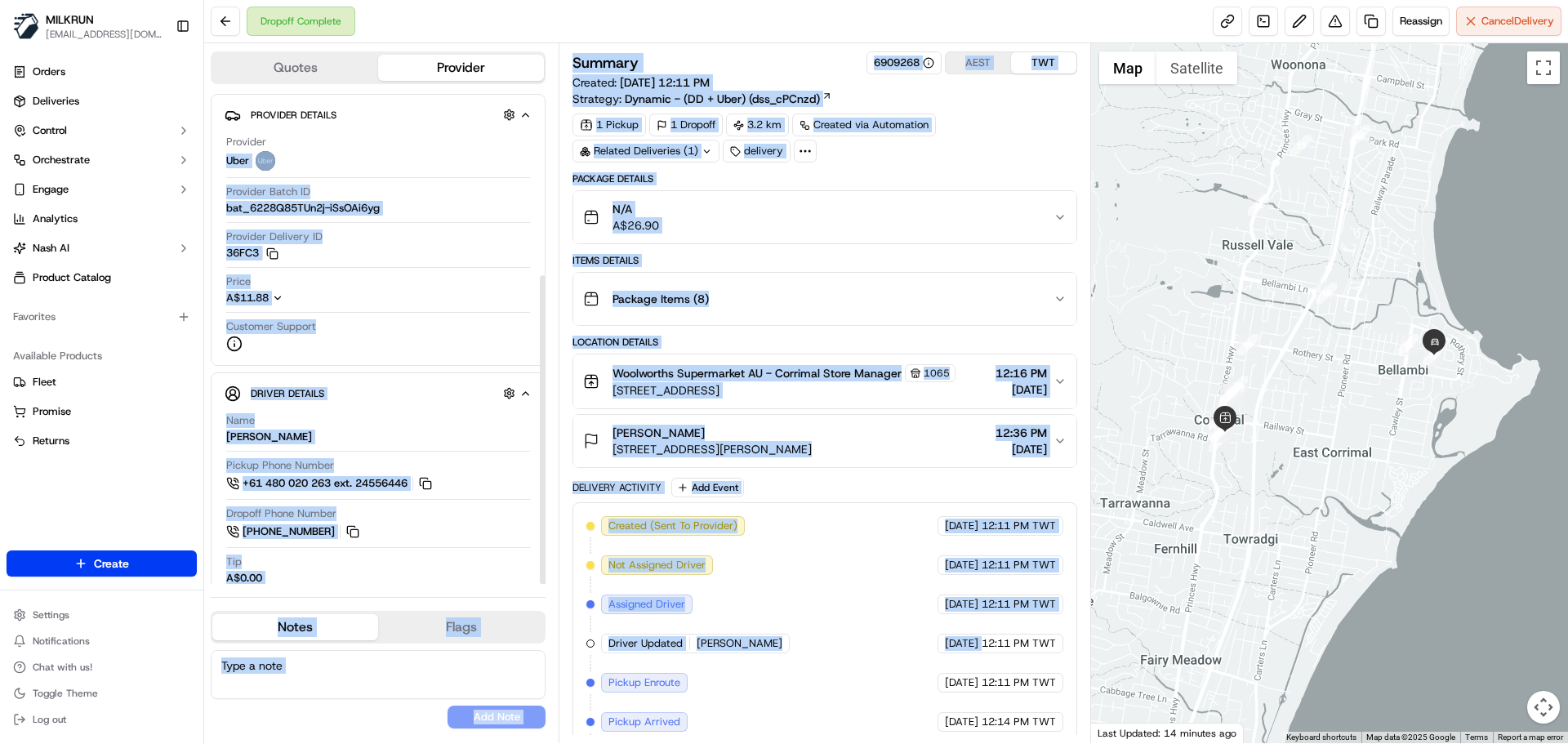
scroll to position [288, 0]
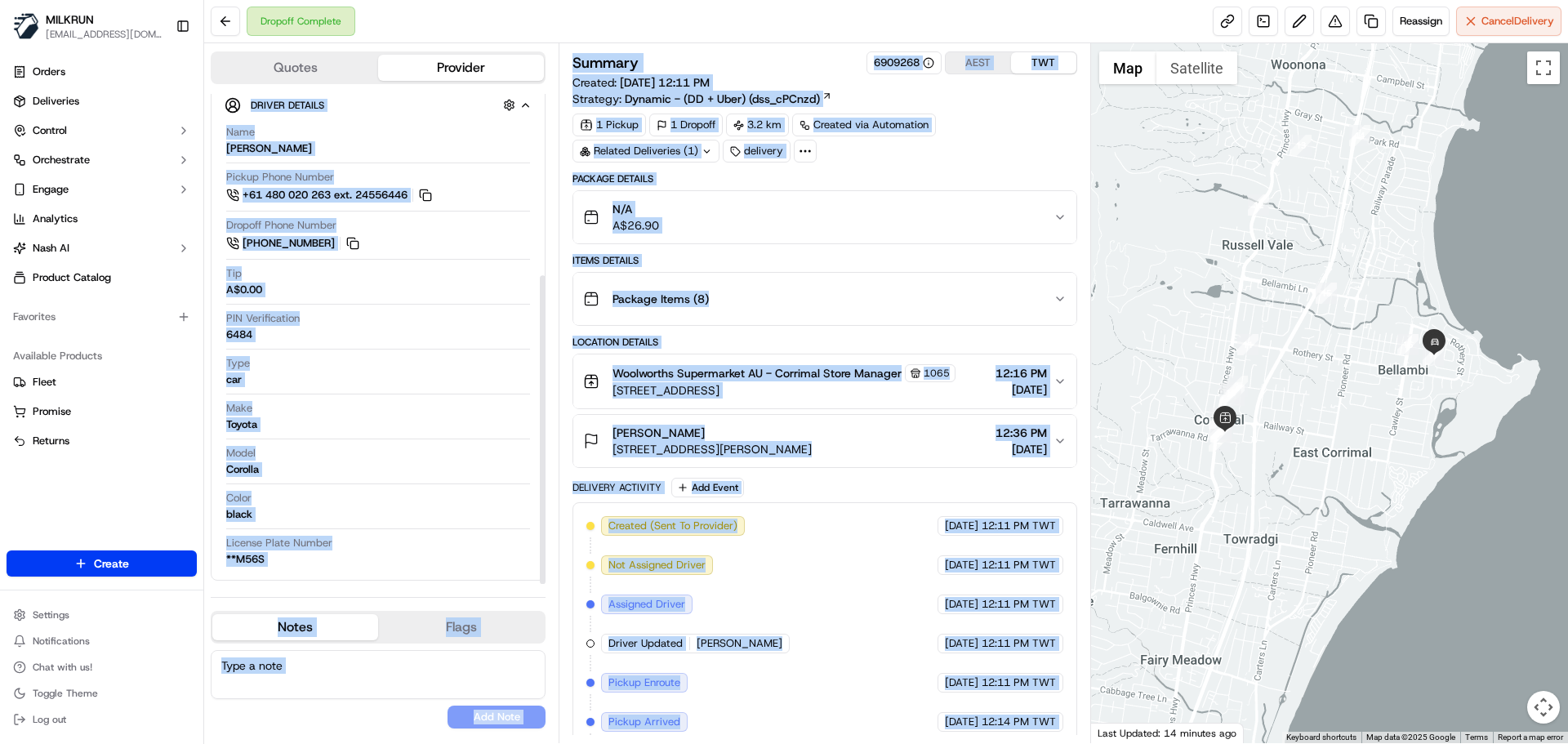
drag, startPoint x: 233, startPoint y: 161, endPoint x: 940, endPoint y: 753, distance: 922.1
click at [940, 743] on html "MILKRUN snatividad@woolworths.com.au Toggle Sidebar Orders Deliveries Control O…" at bounding box center [784, 372] width 1568 height 744
click at [1029, 722] on span "12:14 PM TWT" at bounding box center [1018, 721] width 74 height 15
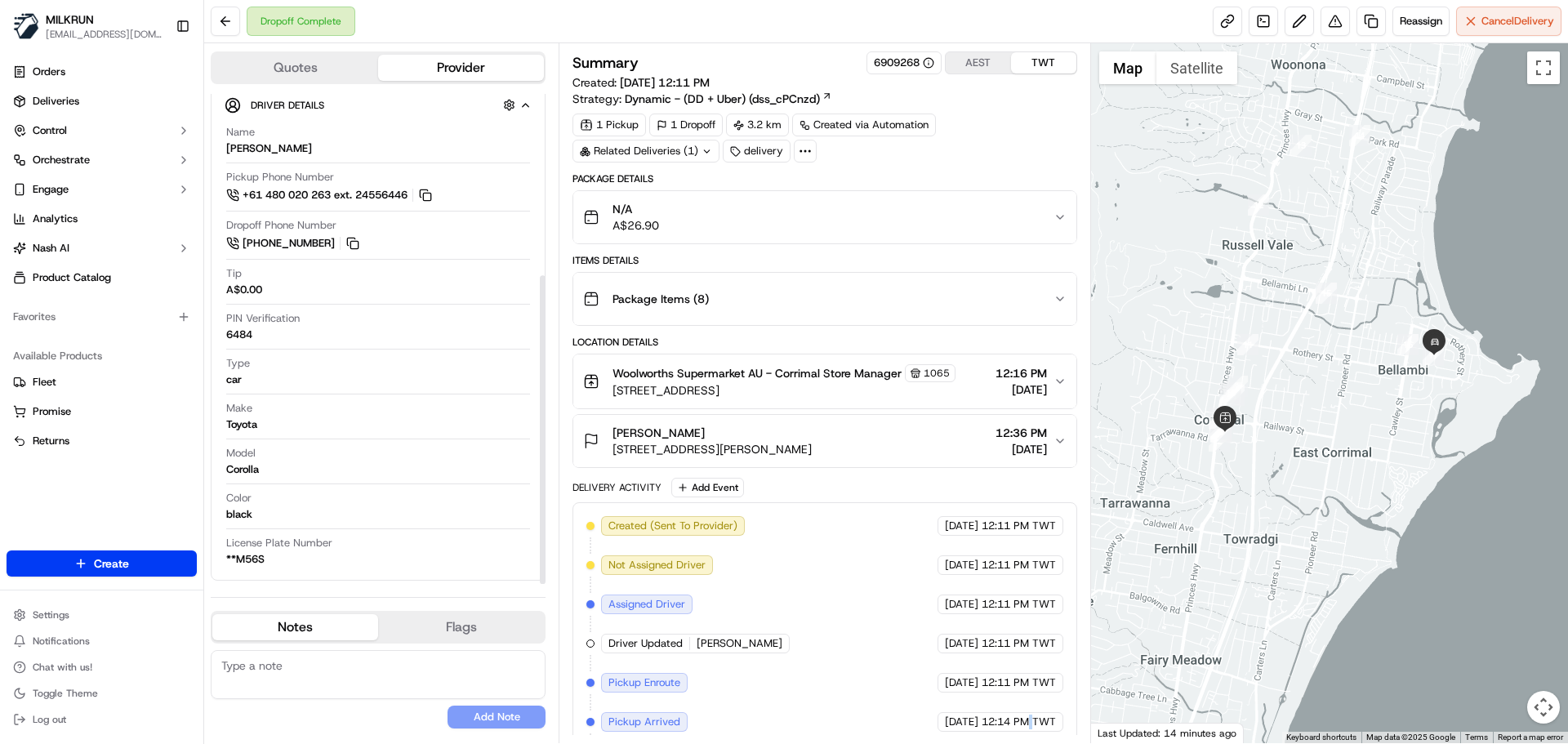
click at [1029, 722] on span "12:14 PM TWT" at bounding box center [1018, 721] width 74 height 15
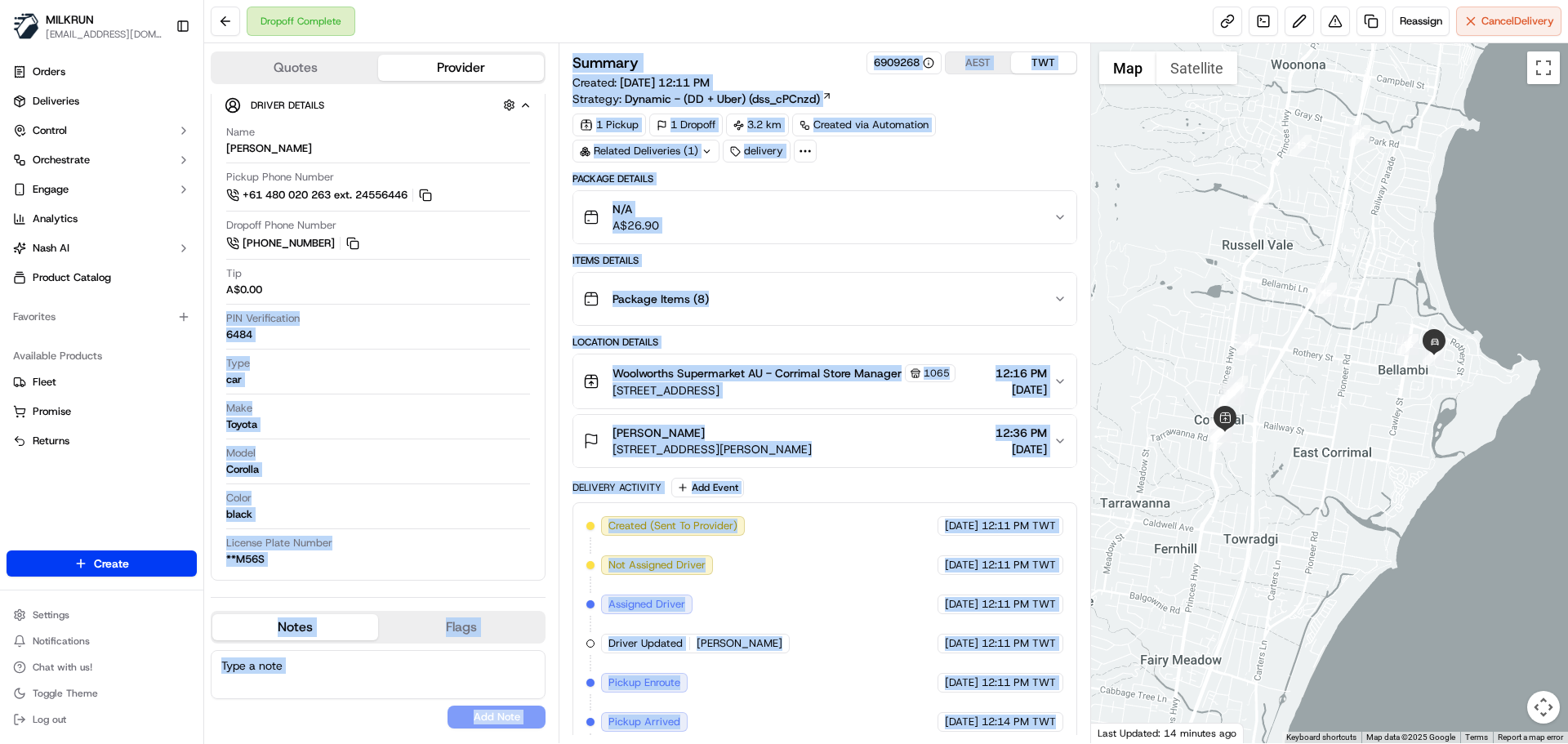
drag, startPoint x: 1029, startPoint y: 722, endPoint x: 330, endPoint y: 338, distance: 797.5
click at [311, 328] on div "Quotes Provider Provider Details Hidden ( 3 ) Provider Uber Provider Batch ID b…" at bounding box center [648, 394] width 887 height 700
click at [984, 716] on span "12:14 PM TWT" at bounding box center [1018, 721] width 74 height 15
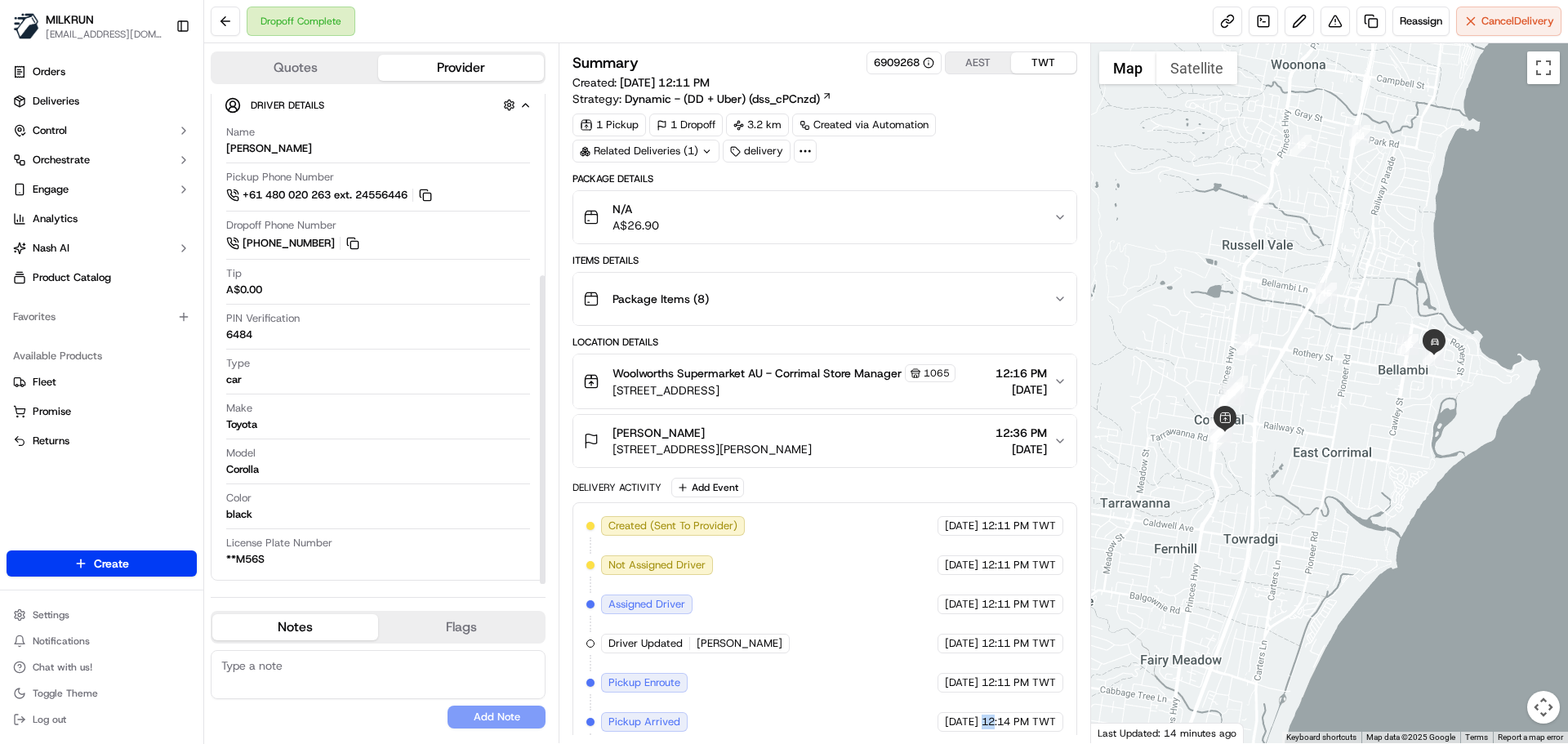
click at [984, 716] on span "12:14 PM TWT" at bounding box center [1018, 721] width 74 height 15
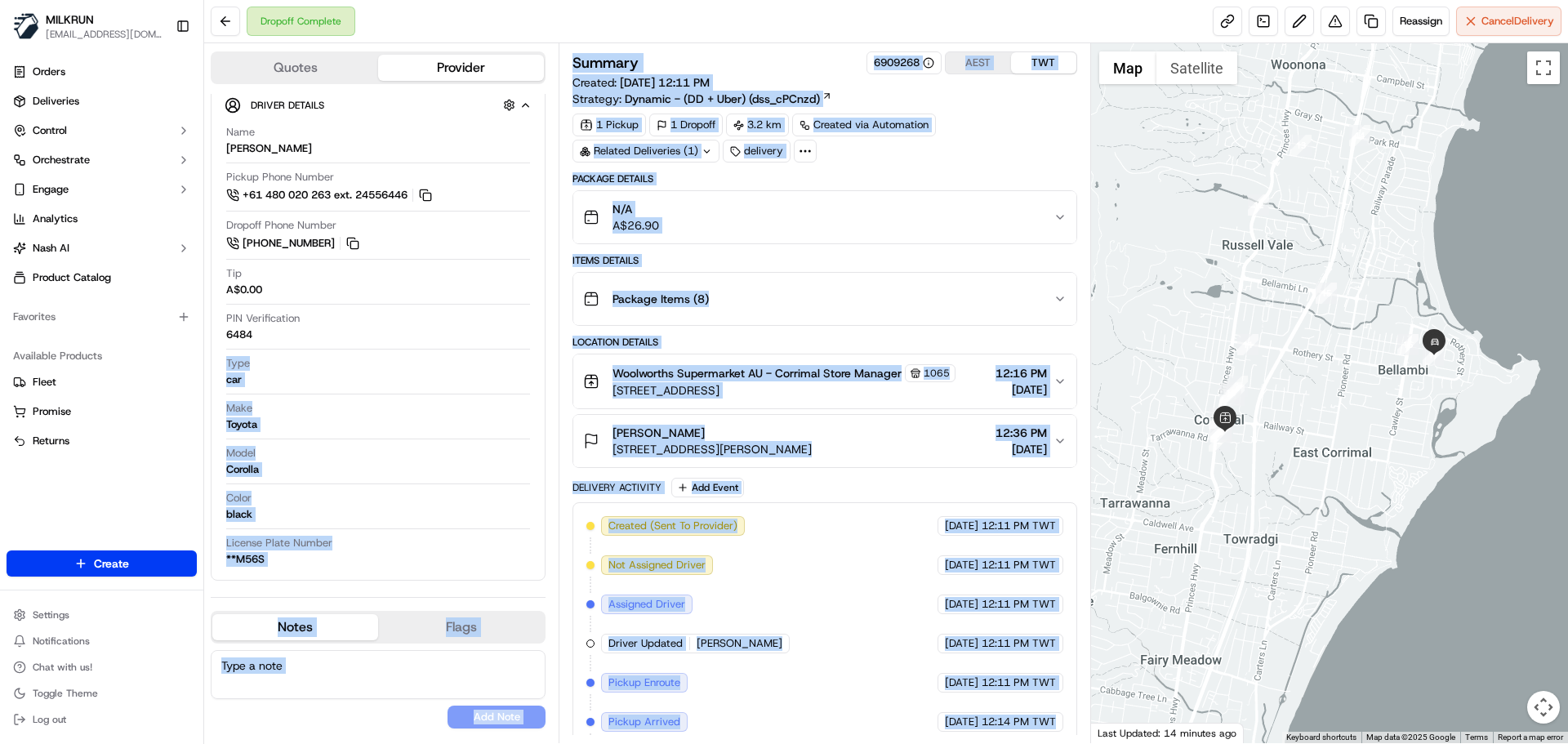
drag, startPoint x: 984, startPoint y: 716, endPoint x: 341, endPoint y: 352, distance: 738.9
click at [277, 308] on div "Quotes Provider Provider Details Hidden ( 3 ) Provider Uber Provider Batch ID b…" at bounding box center [648, 394] width 887 height 700
click at [1025, 724] on span "12:14 PM TWT" at bounding box center [1018, 721] width 74 height 15
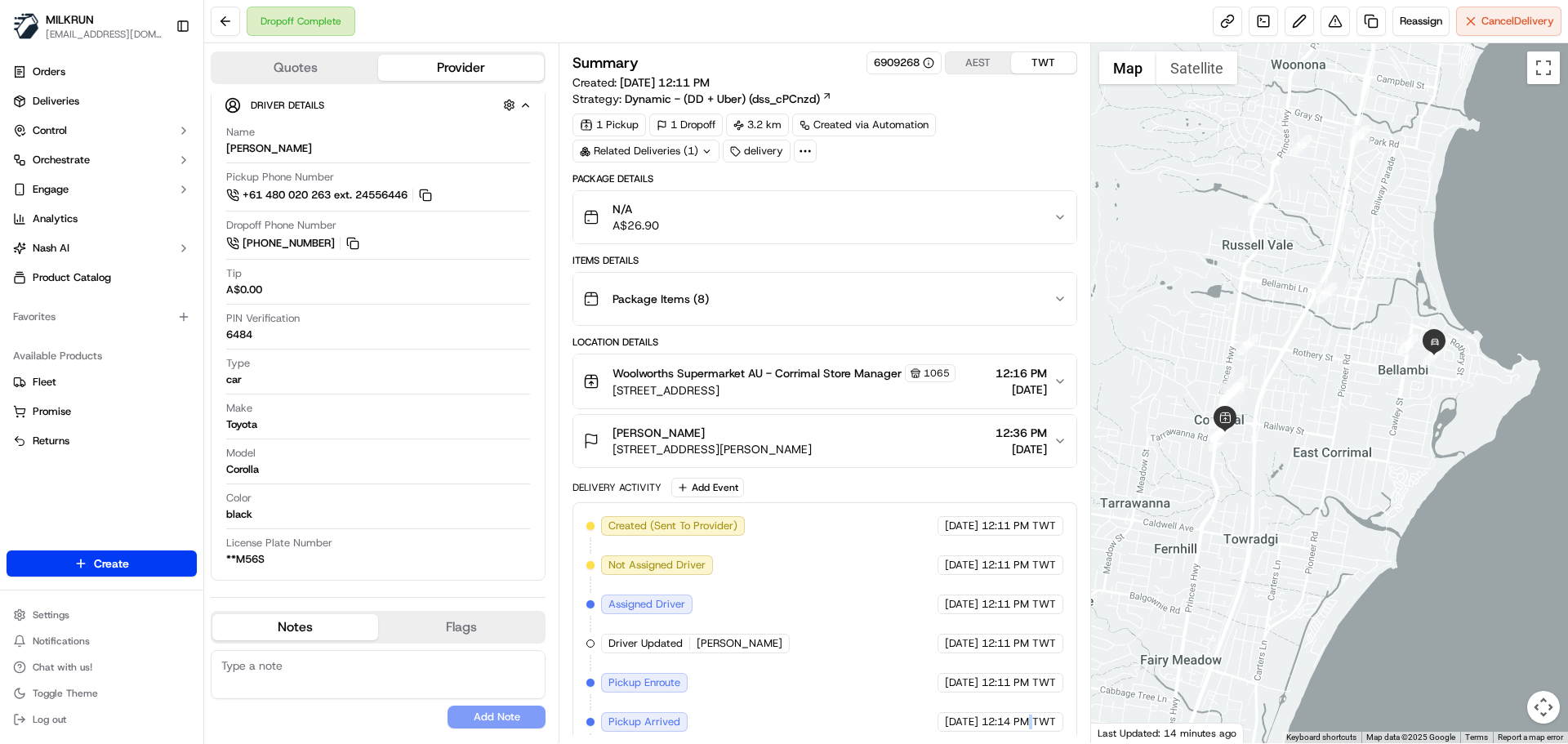
click at [1025, 724] on span "12:14 PM TWT" at bounding box center [1018, 721] width 74 height 15
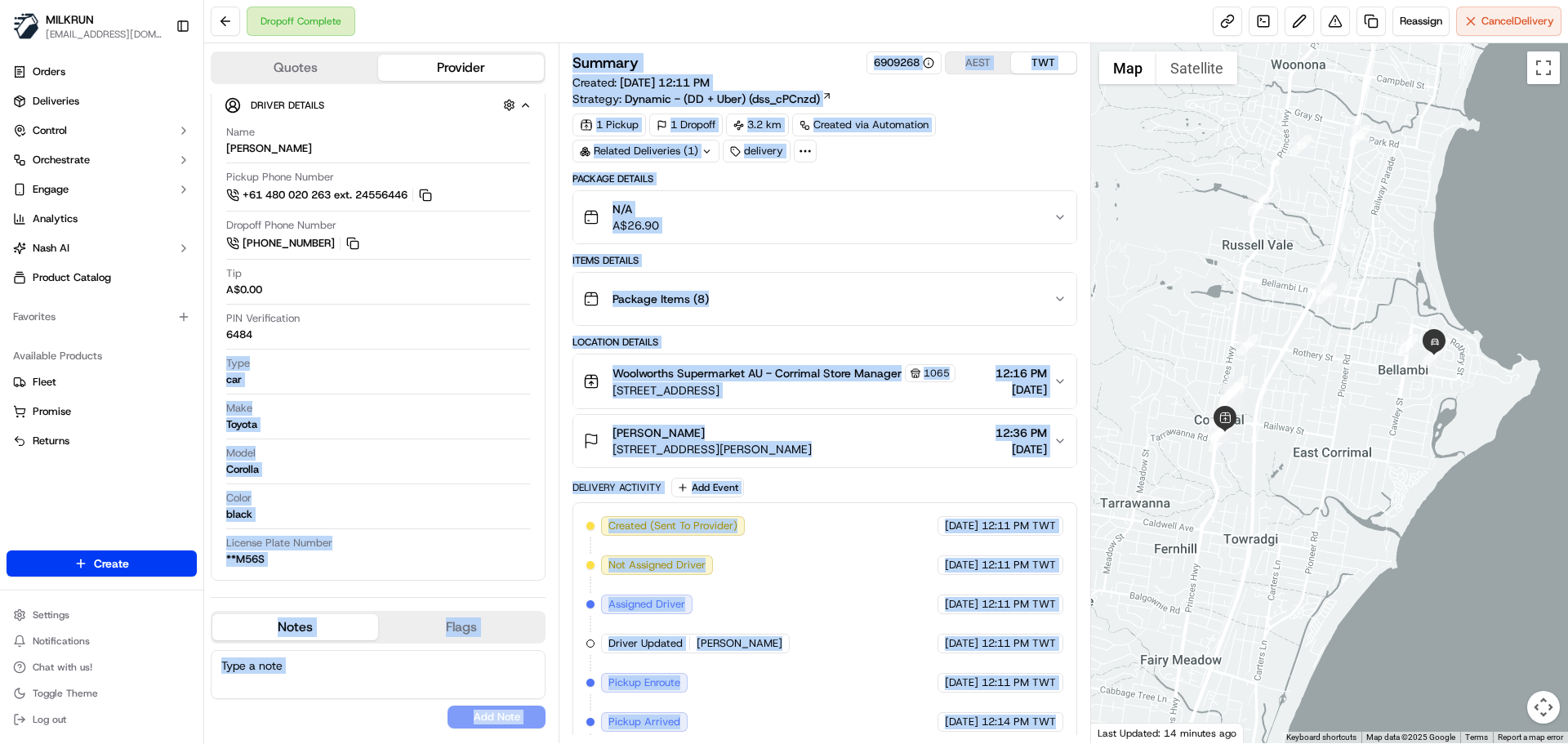
drag, startPoint x: 1025, startPoint y: 724, endPoint x: 377, endPoint y: 358, distance: 744.2
click at [288, 312] on div "Quotes Provider Provider Details Hidden ( 3 ) Provider Uber Provider Batch ID b…" at bounding box center [648, 394] width 887 height 700
click at [1050, 727] on span "12:14 PM TWT" at bounding box center [1018, 721] width 74 height 15
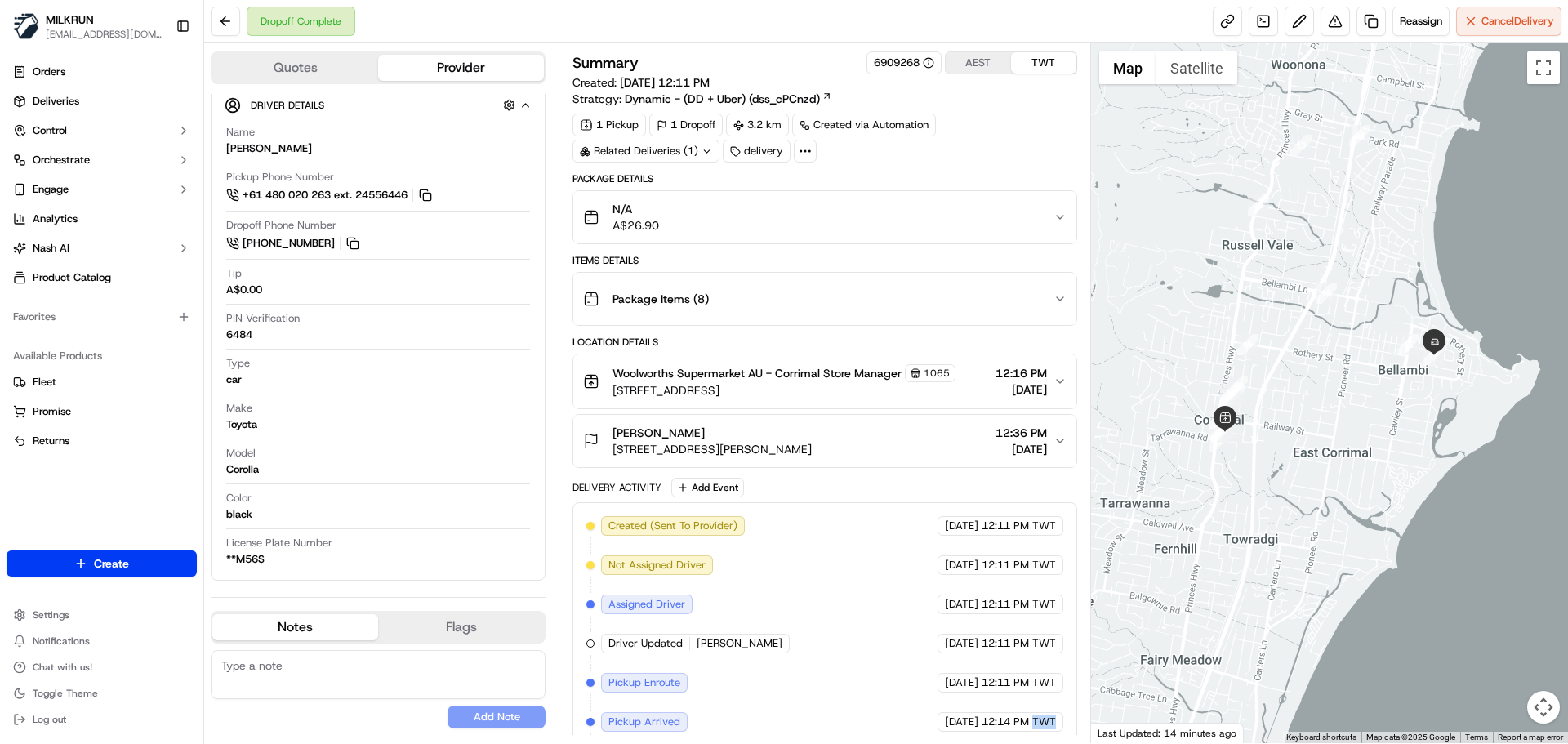
click at [1050, 727] on span "12:14 PM TWT" at bounding box center [1018, 721] width 74 height 15
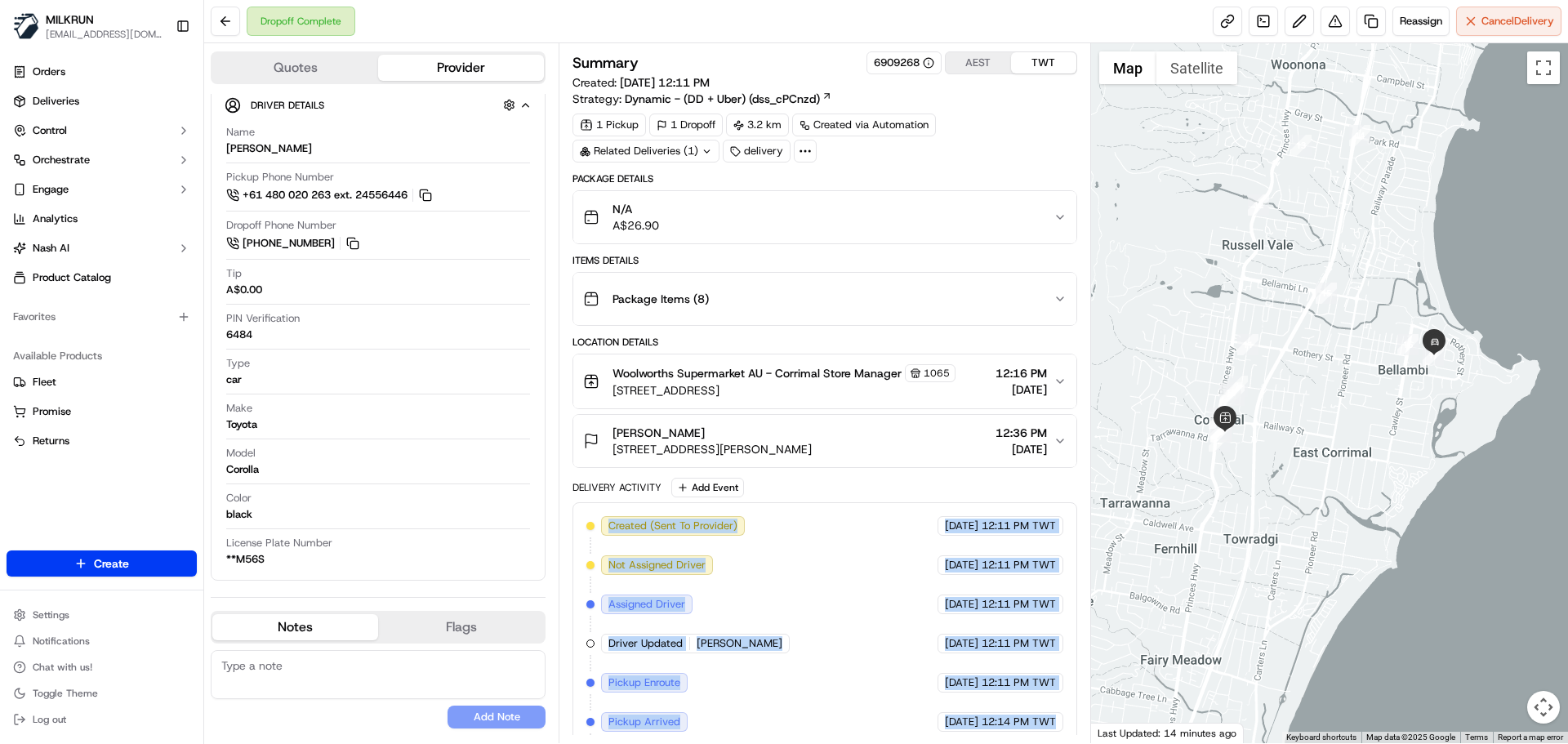
scroll to position [75, 0]
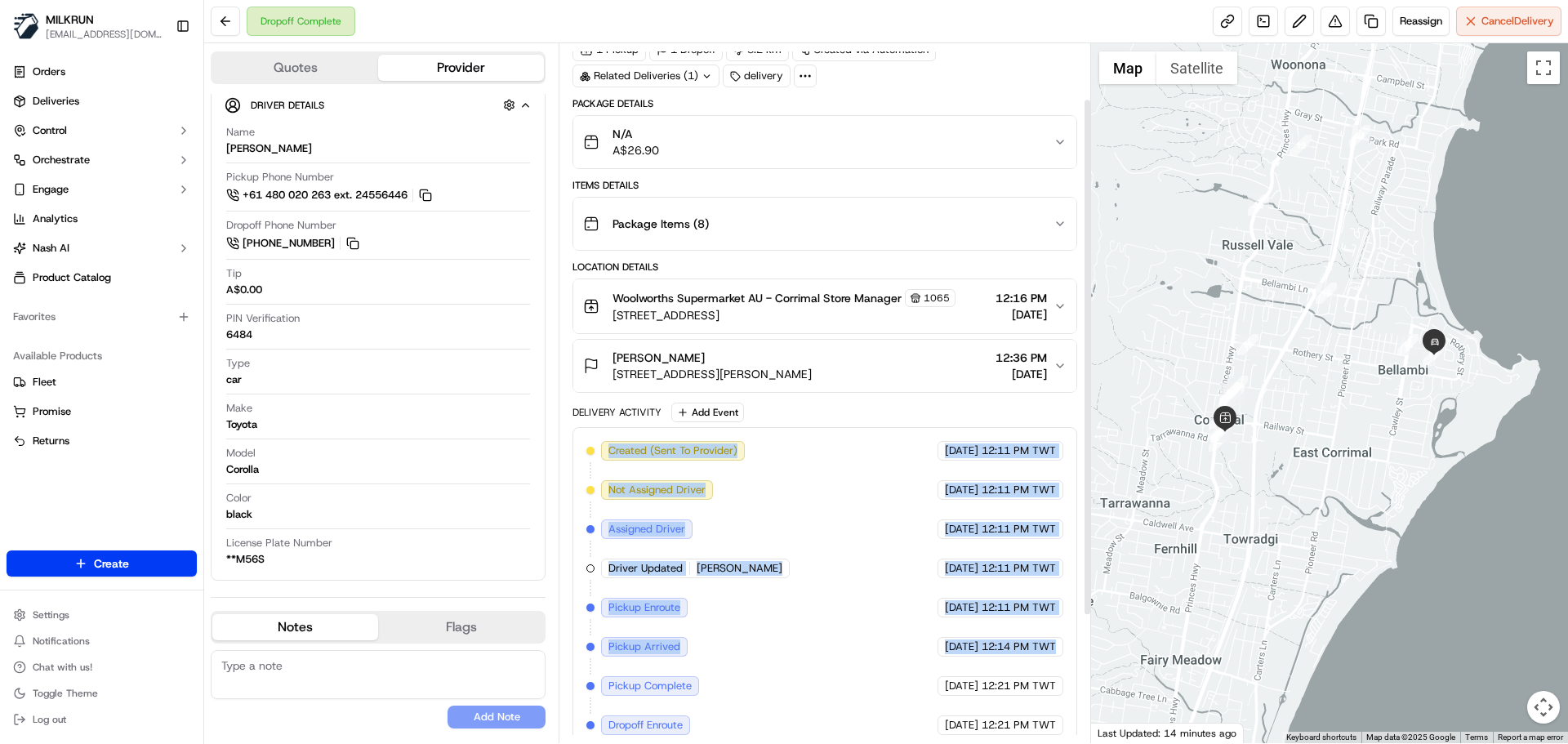
drag, startPoint x: 1050, startPoint y: 727, endPoint x: 592, endPoint y: 460, distance: 530.1
click at [513, 413] on div "Quotes Provider Provider Details Hidden ( 3 ) Provider Uber Provider Batch ID b…" at bounding box center [648, 394] width 887 height 700
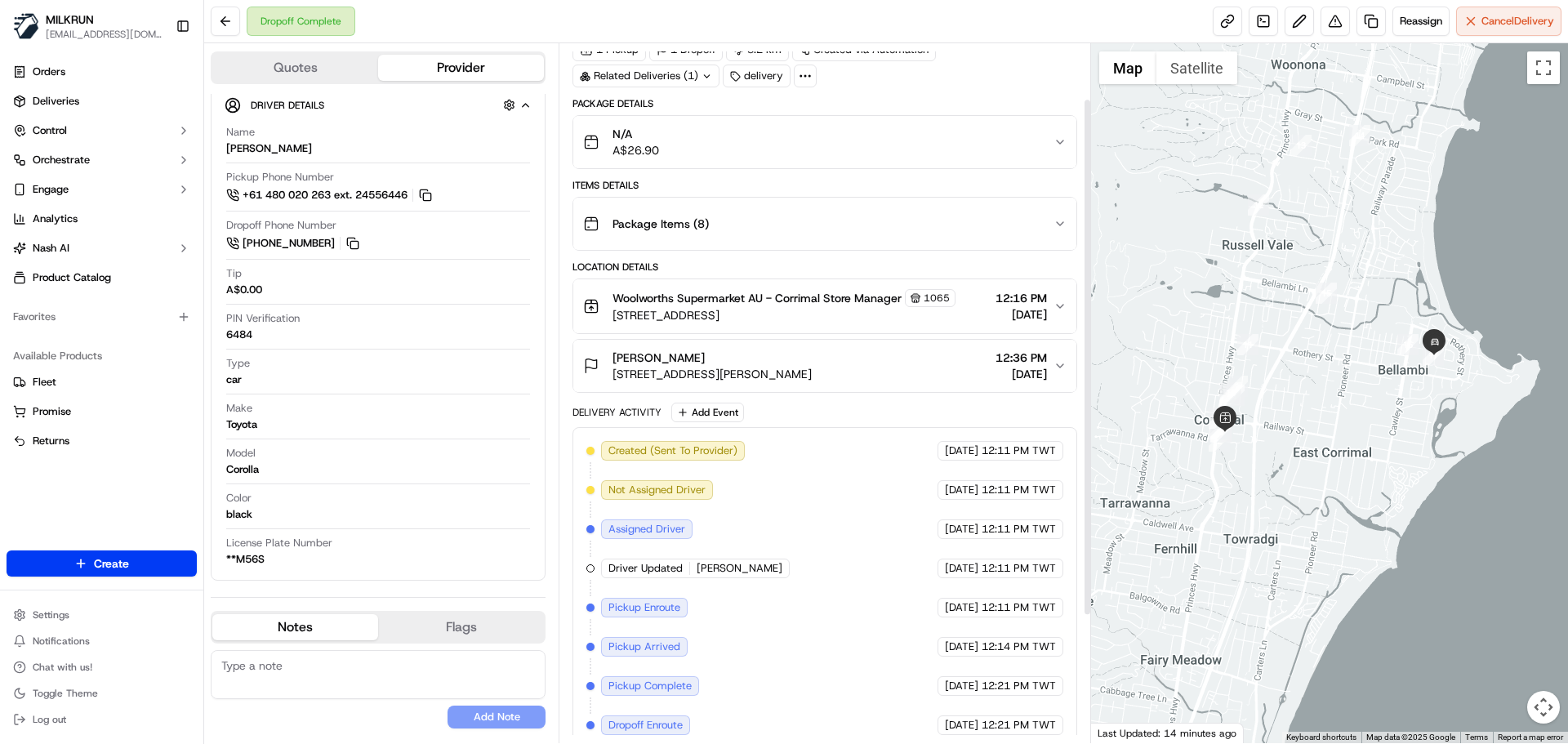
click at [1069, 737] on div "Summary 6909268 AEST TWT Created: 19/09/2025 12:11 PM Strategy: Dynamic - (DD +…" at bounding box center [824, 394] width 532 height 700
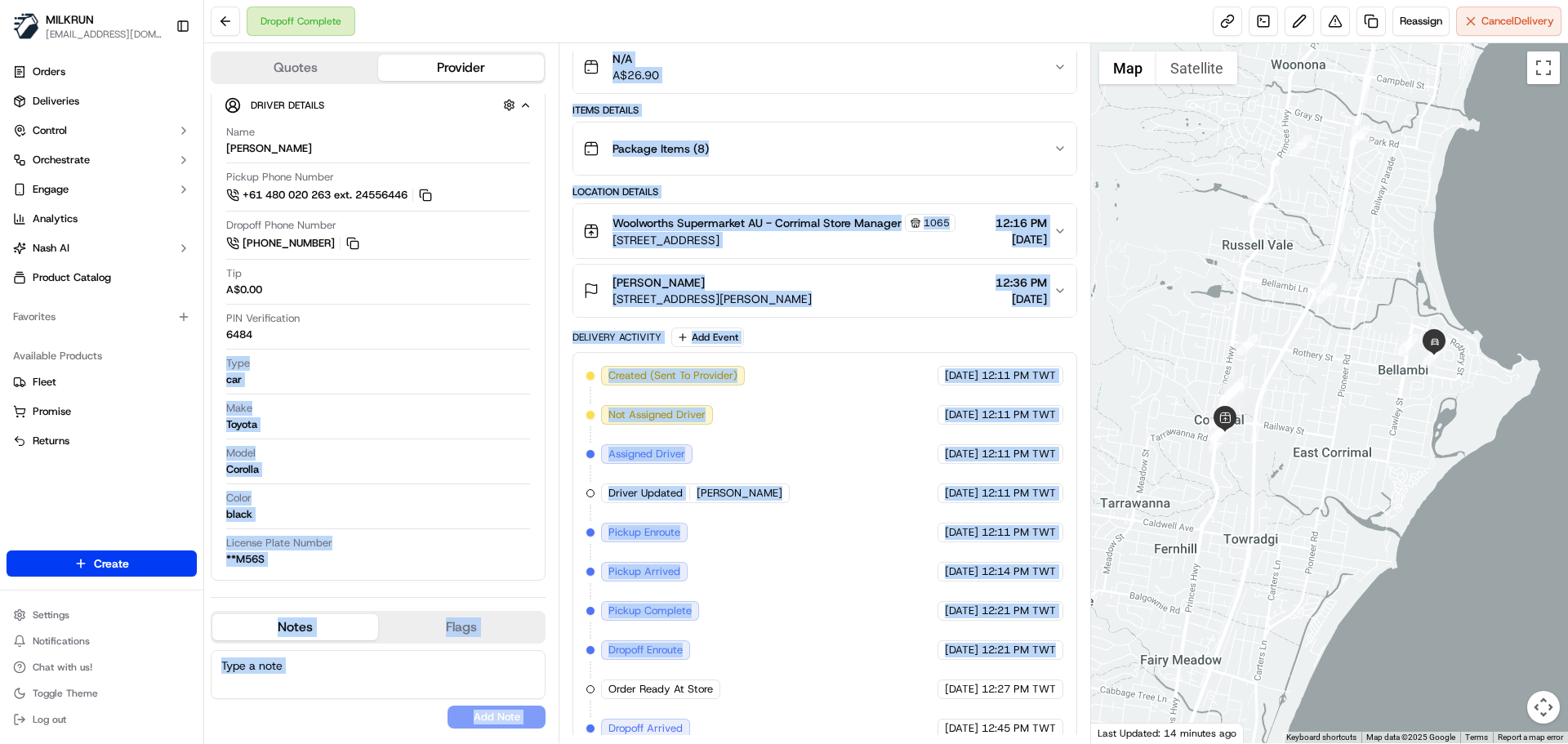
drag, startPoint x: 1069, startPoint y: 737, endPoint x: 490, endPoint y: 345, distance: 699.2
click at [487, 346] on div "Quotes Provider Provider Details Hidden ( 3 ) Provider Uber Provider Batch ID b…" at bounding box center [648, 394] width 887 height 700
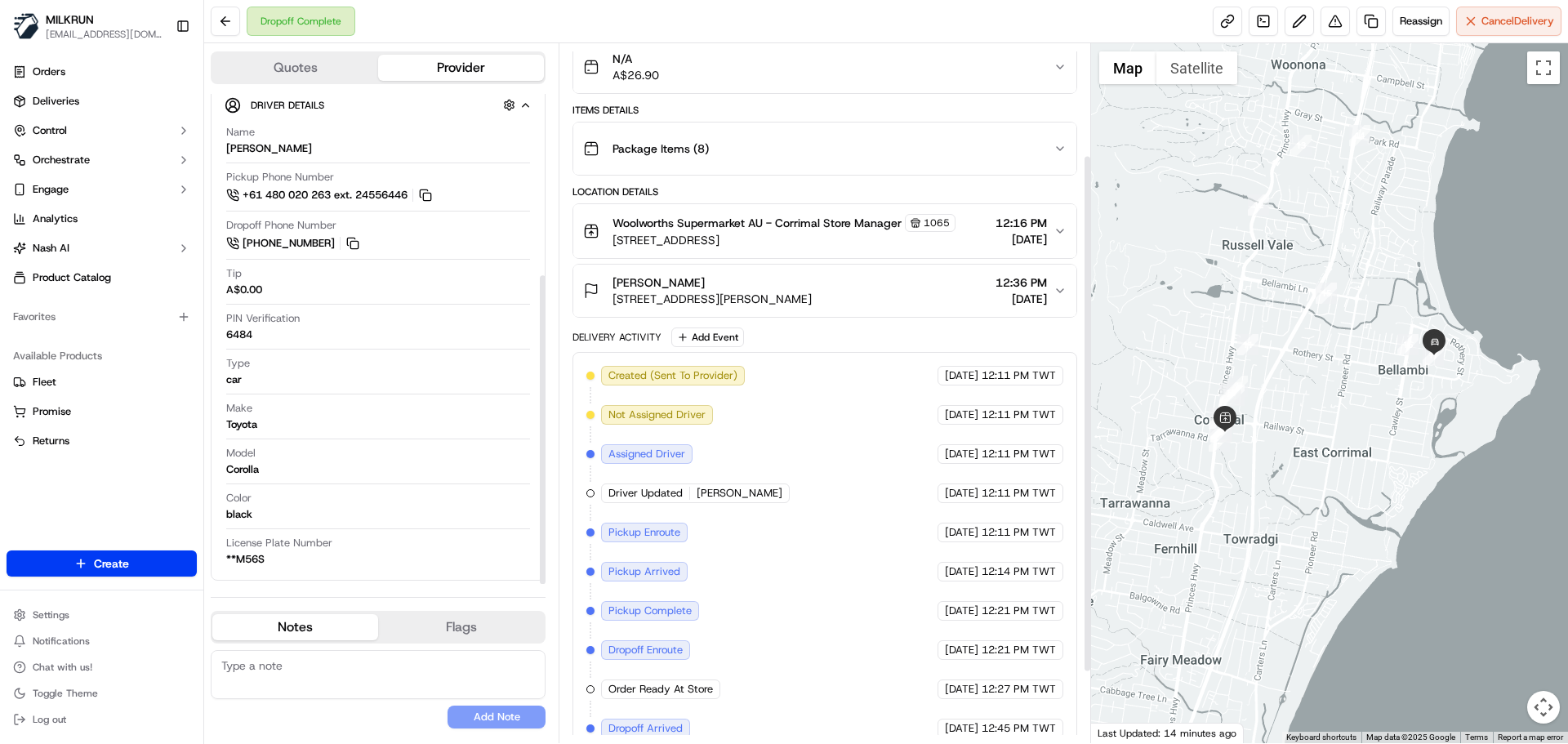
click at [976, 680] on div "19/09/2025 12:27 PM TWT" at bounding box center [1001, 689] width 126 height 19
drag, startPoint x: 976, startPoint y: 680, endPoint x: 1011, endPoint y: 699, distance: 39.8
click at [1011, 699] on div "Created (Sent To Provider) Uber 19/09/2025 12:11 PM TWT Not Assigned Driver Ube…" at bounding box center [824, 591] width 476 height 451
click at [1041, 719] on div "19/09/2025 12:45 PM TWT" at bounding box center [1001, 728] width 126 height 19
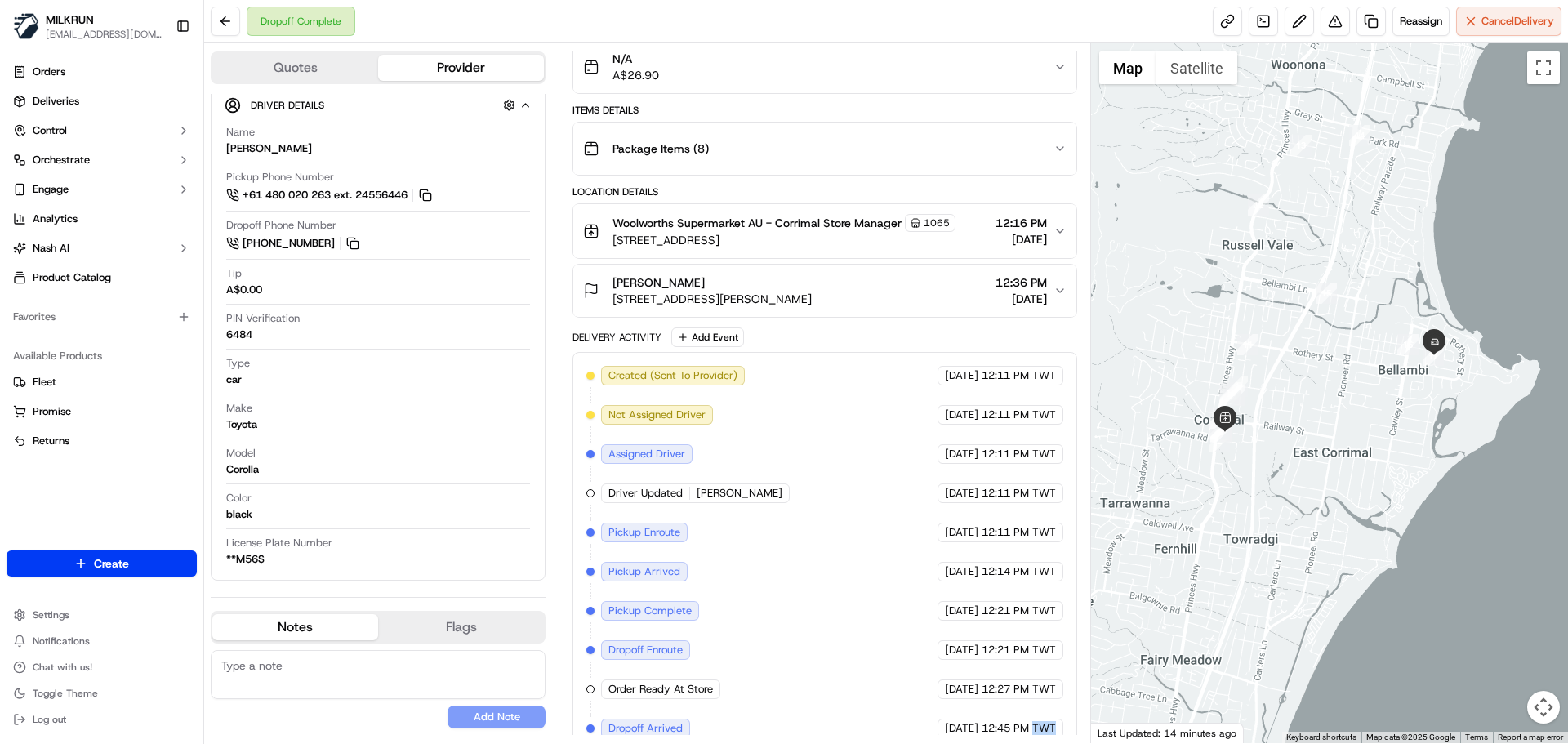
click at [1041, 719] on div "19/09/2025 12:45 PM TWT" at bounding box center [1001, 728] width 126 height 19
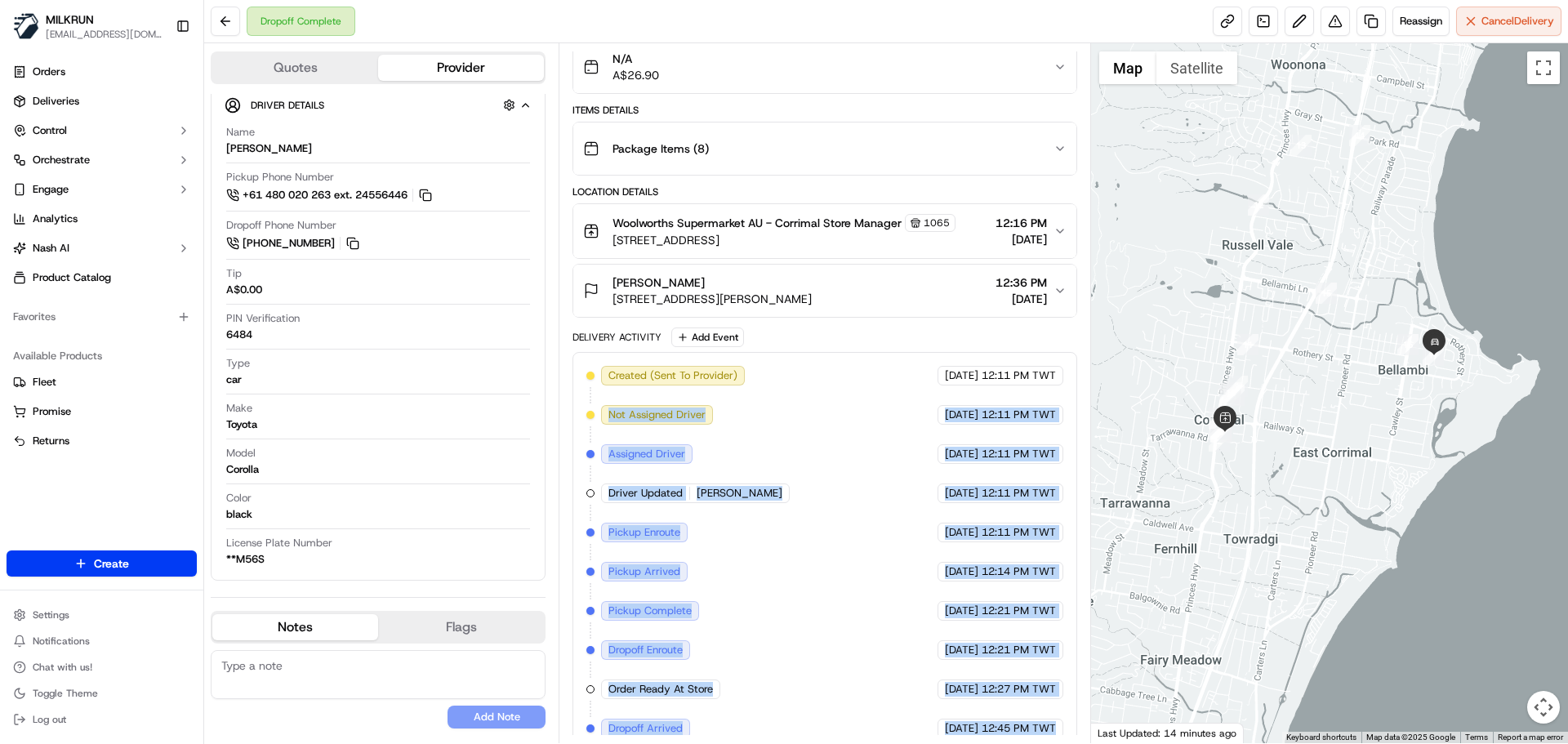
drag, startPoint x: 1041, startPoint y: 719, endPoint x: 679, endPoint y: 417, distance: 471.4
click at [679, 417] on div "Created (Sent To Provider) Uber 19/09/2025 12:11 PM TWT Not Assigned Driver Ube…" at bounding box center [824, 591] width 476 height 451
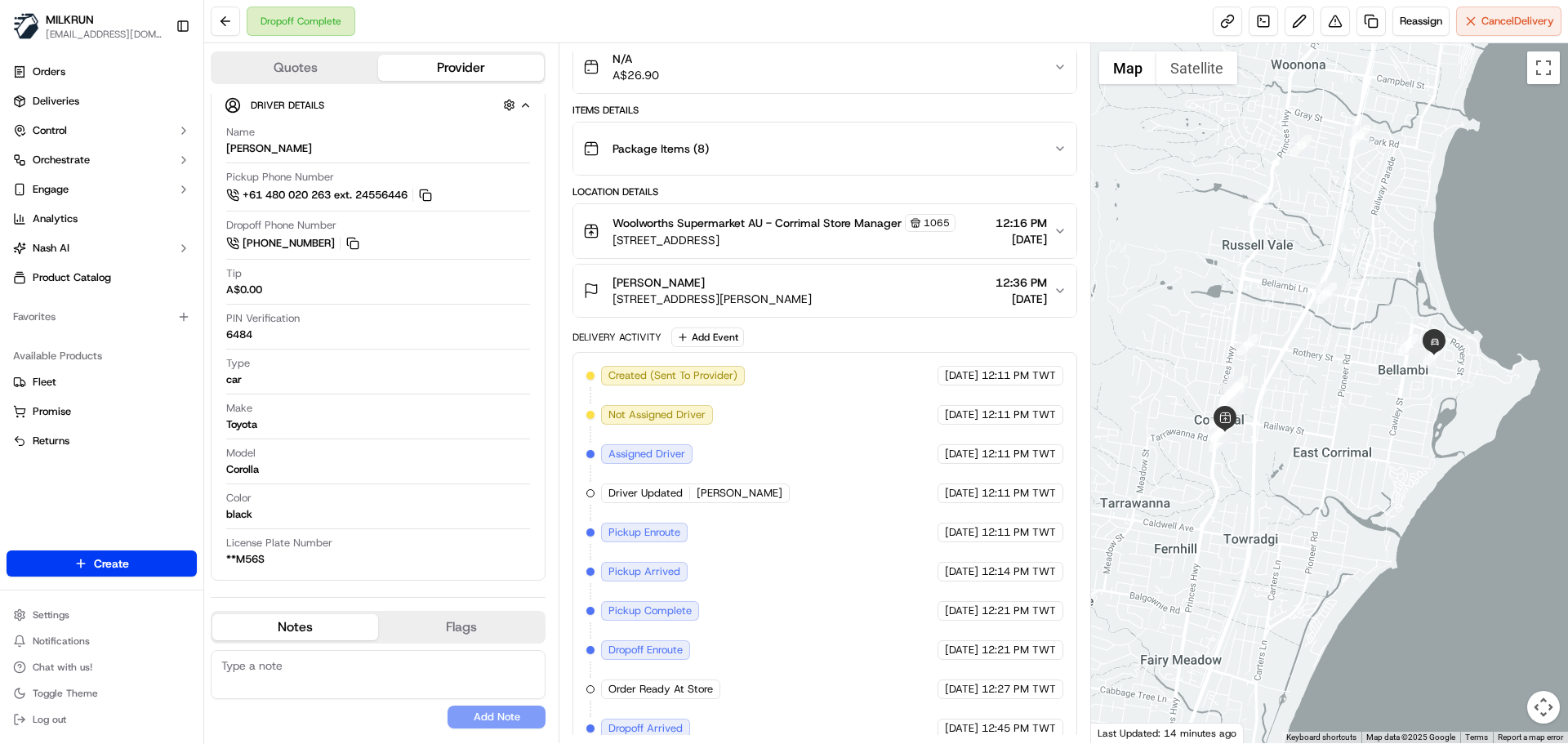
click at [694, 377] on span "Created (Sent To Provider)" at bounding box center [673, 375] width 129 height 15
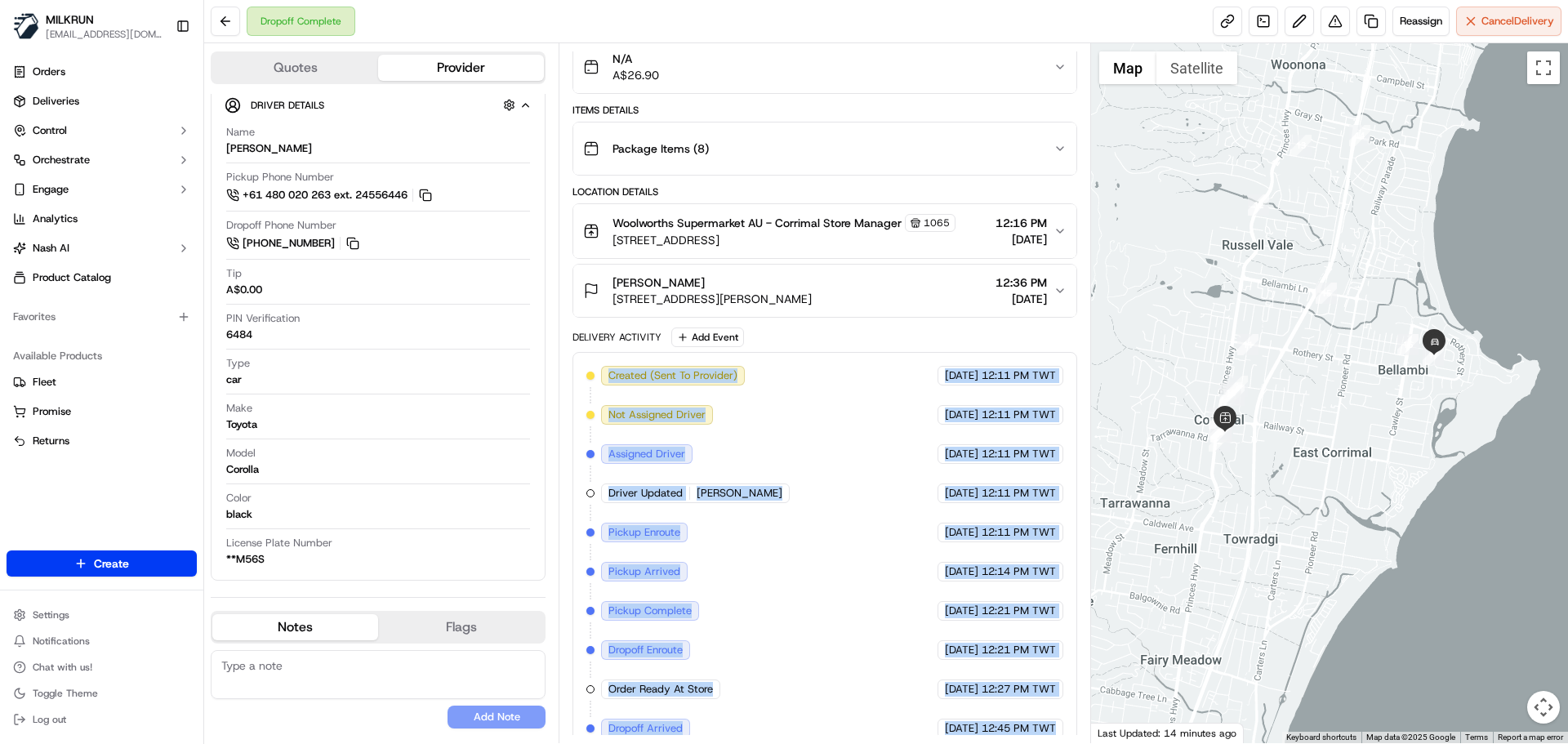
drag, startPoint x: 694, startPoint y: 377, endPoint x: 1003, endPoint y: 742, distance: 478.2
click at [999, 740] on div "Summary 6909268 AEST TWT Created: 19/09/2025 12:11 PM Strategy: Dynamic - (DD +…" at bounding box center [824, 394] width 532 height 700
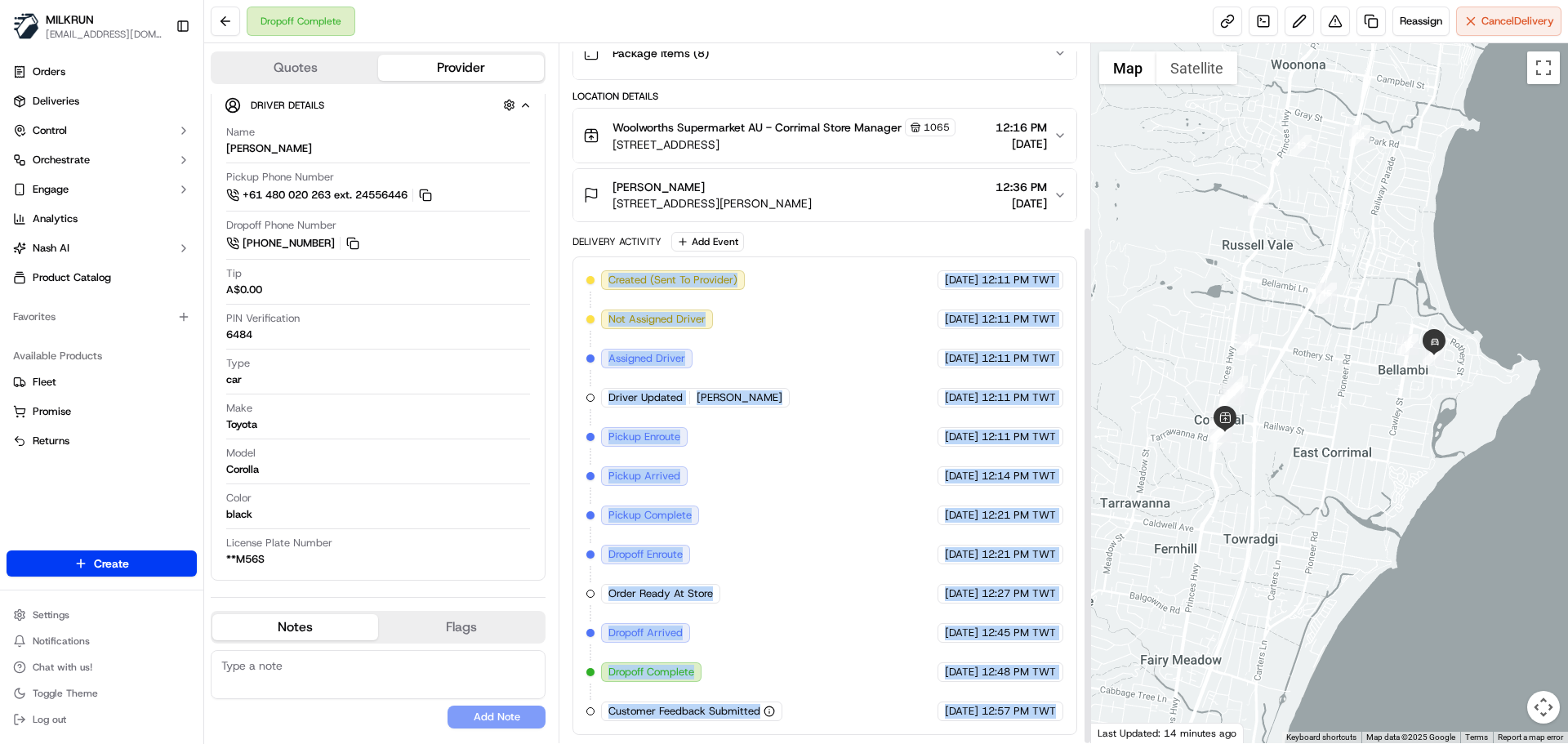
click at [1030, 723] on div "Created (Sent To Provider) Uber 19/09/2025 12:11 PM TWT Not Assigned Driver Ube…" at bounding box center [824, 496] width 504 height 479
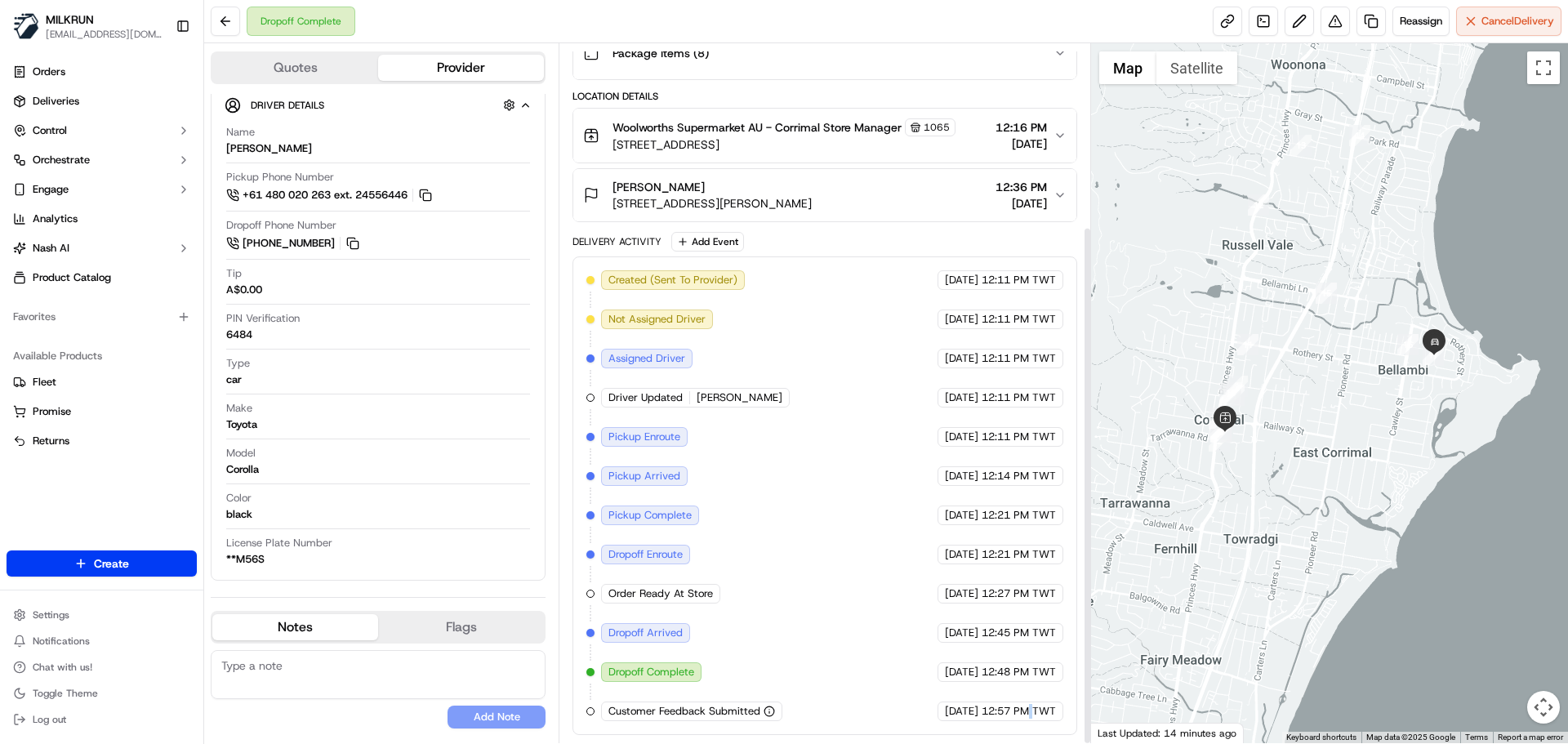
click at [1030, 723] on div "Created (Sent To Provider) Uber 19/09/2025 12:11 PM TWT Not Assigned Driver Ube…" at bounding box center [824, 496] width 504 height 479
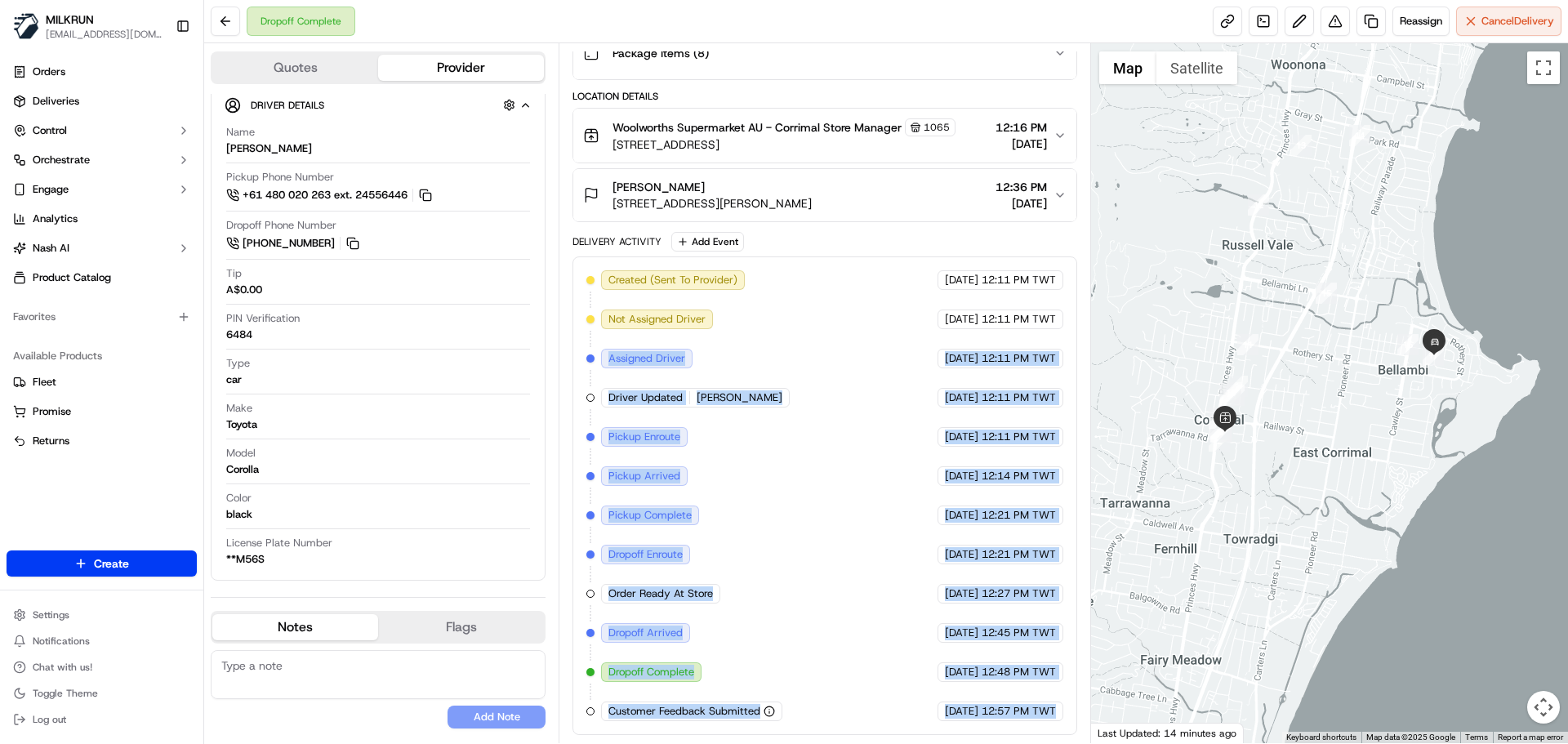
drag, startPoint x: 1030, startPoint y: 723, endPoint x: 437, endPoint y: 179, distance: 804.7
click at [437, 179] on div "Quotes Provider Provider Details Hidden ( 3 ) Provider Uber Provider Batch ID b…" at bounding box center [648, 394] width 887 height 700
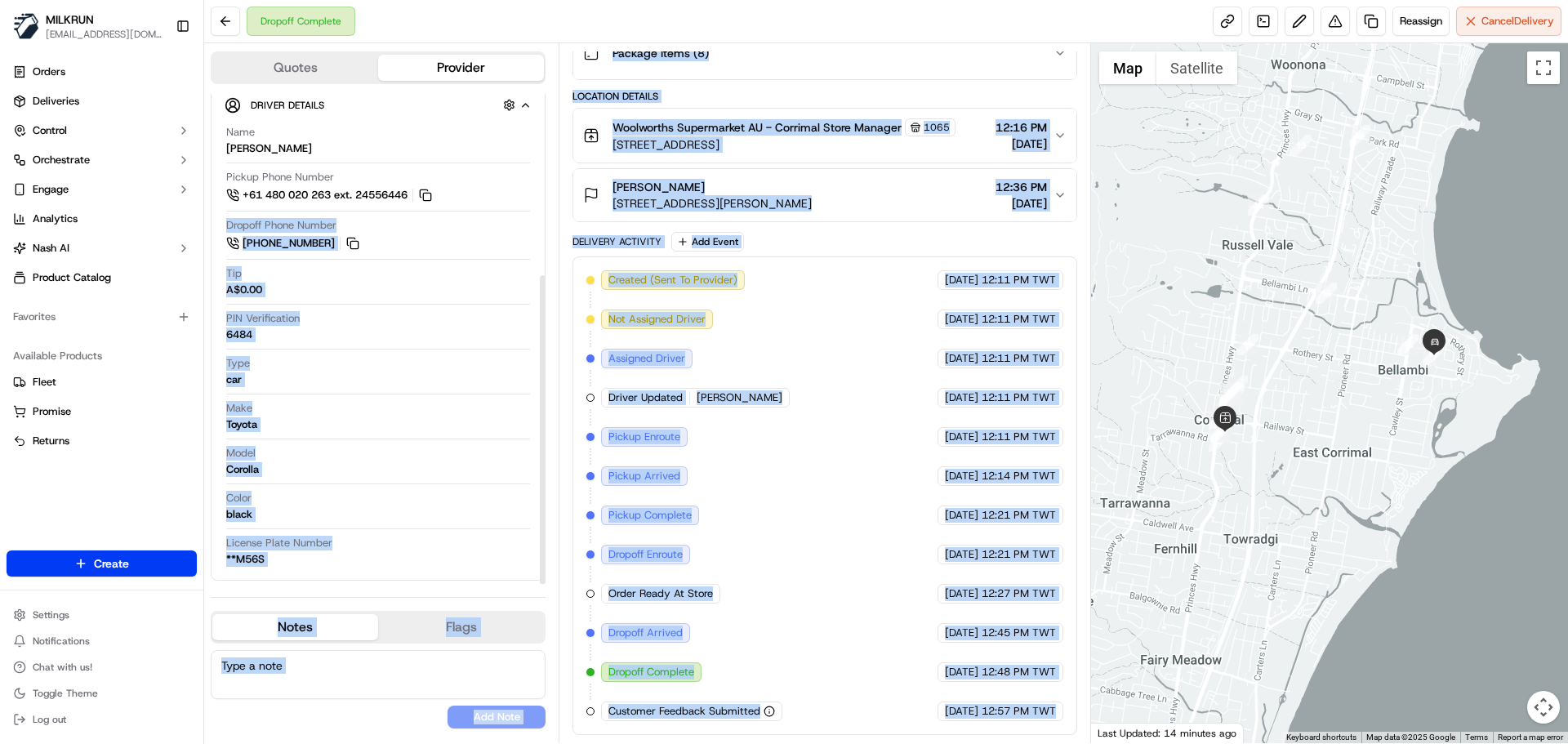
click at [987, 653] on div "Created (Sent To Provider) Uber 19/09/2025 12:11 PM TWT Not Assigned Driver Ube…" at bounding box center [824, 496] width 476 height 451
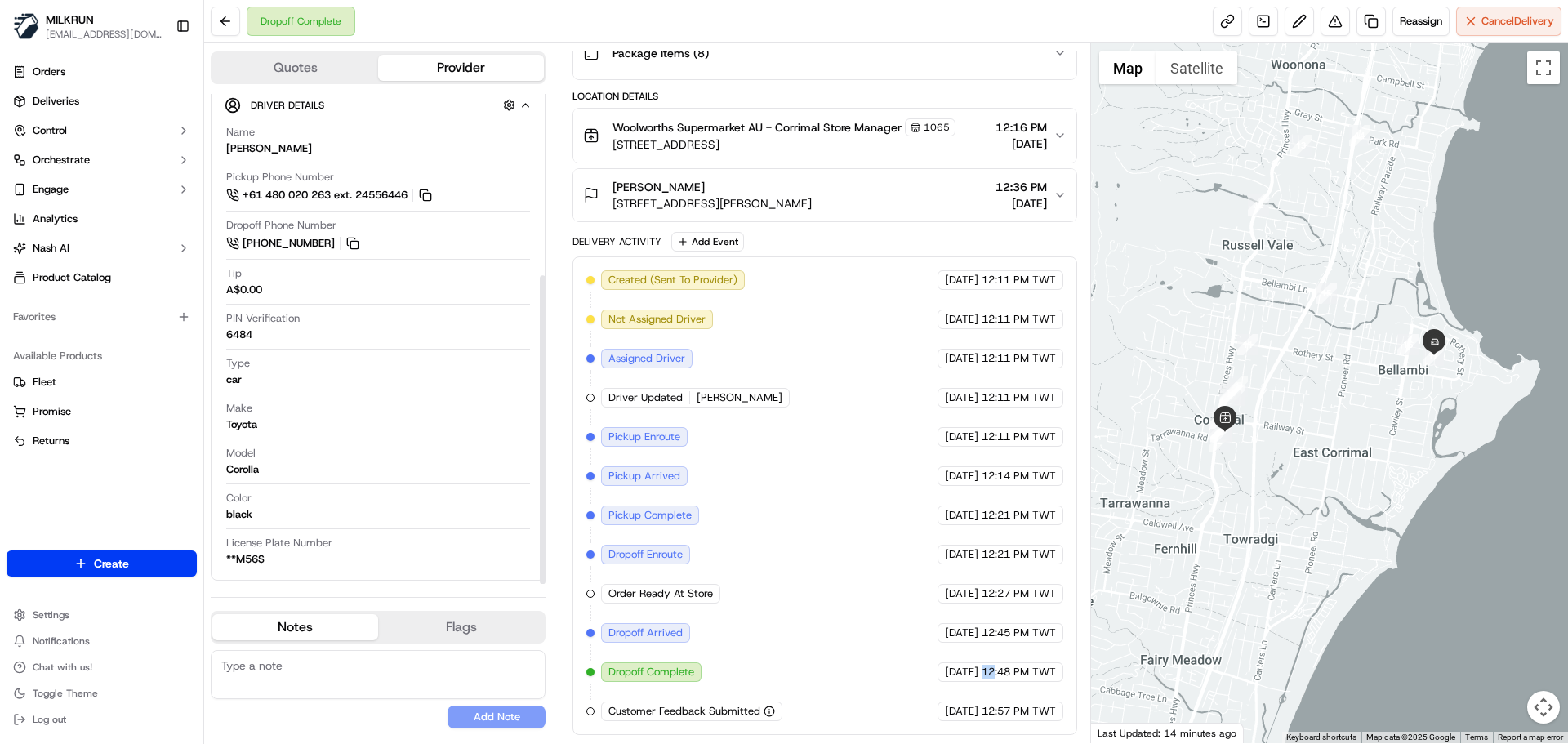
click at [987, 653] on div "Created (Sent To Provider) Uber 19/09/2025 12:11 PM TWT Not Assigned Driver Ube…" at bounding box center [824, 496] width 476 height 451
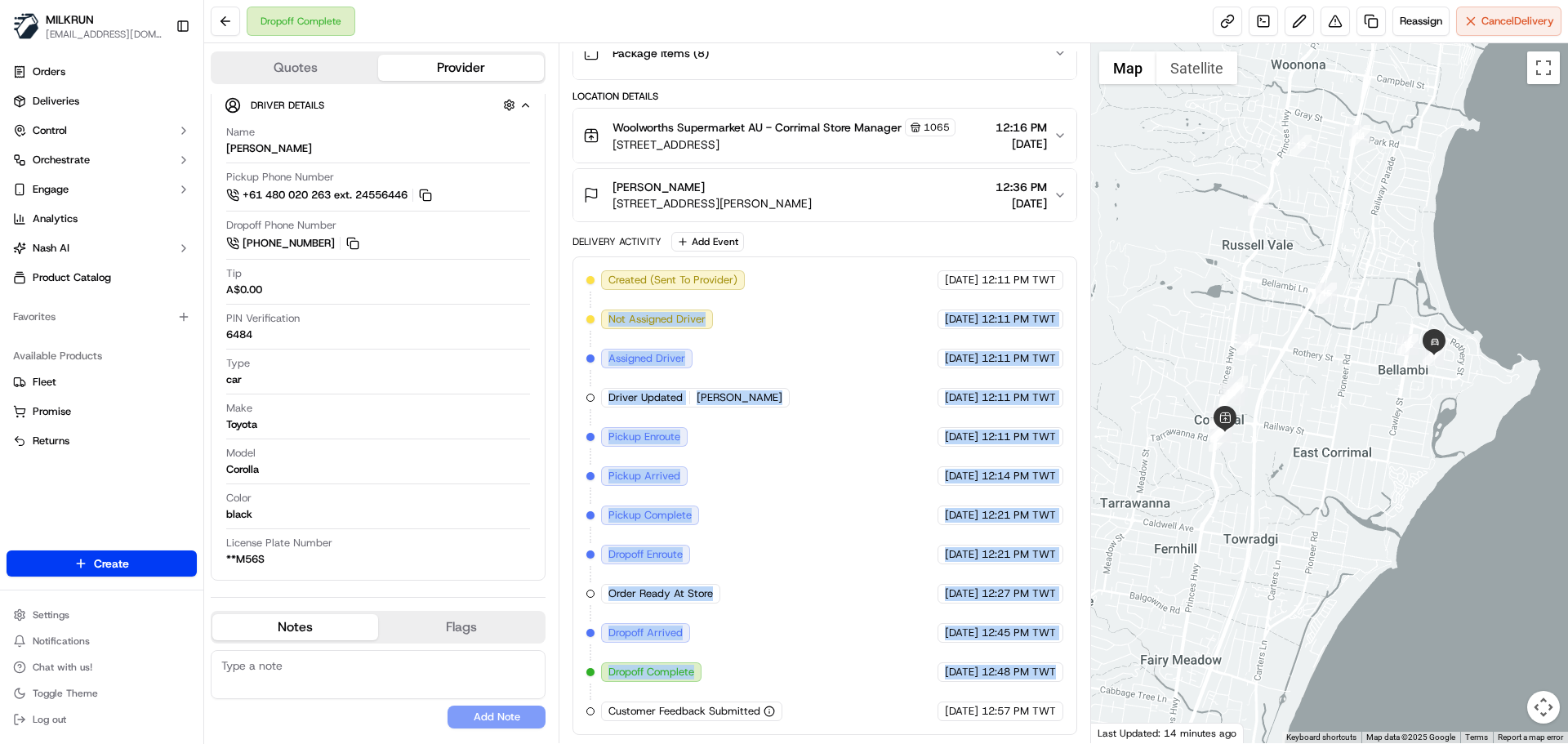
drag, startPoint x: 987, startPoint y: 653, endPoint x: 610, endPoint y: 267, distance: 539.6
click at [607, 265] on div "Created (Sent To Provider) Uber 19/09/2025 12:11 PM TWT Not Assigned Driver Ube…" at bounding box center [824, 496] width 504 height 479
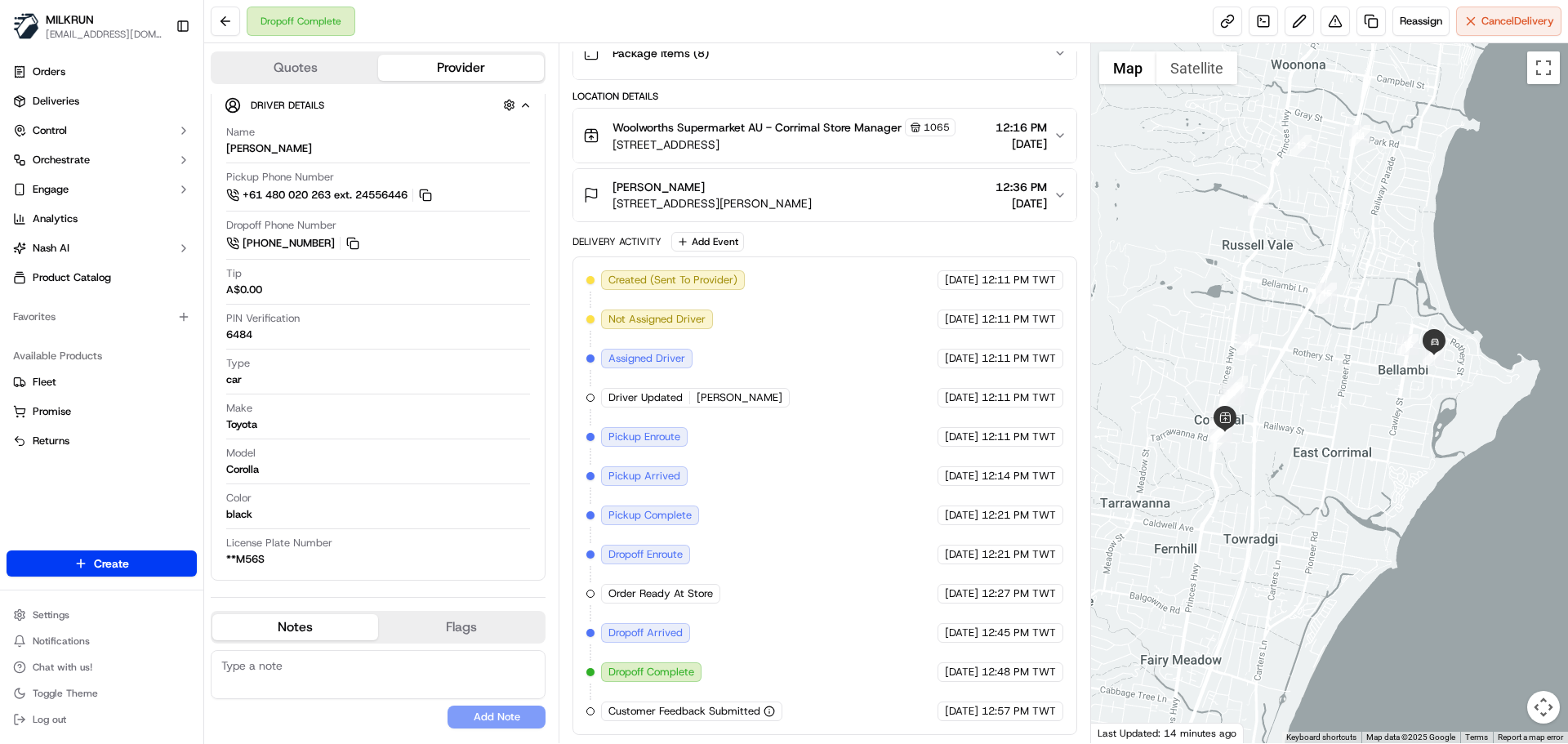
click at [1036, 713] on span "12:57 PM TWT" at bounding box center [1018, 711] width 74 height 15
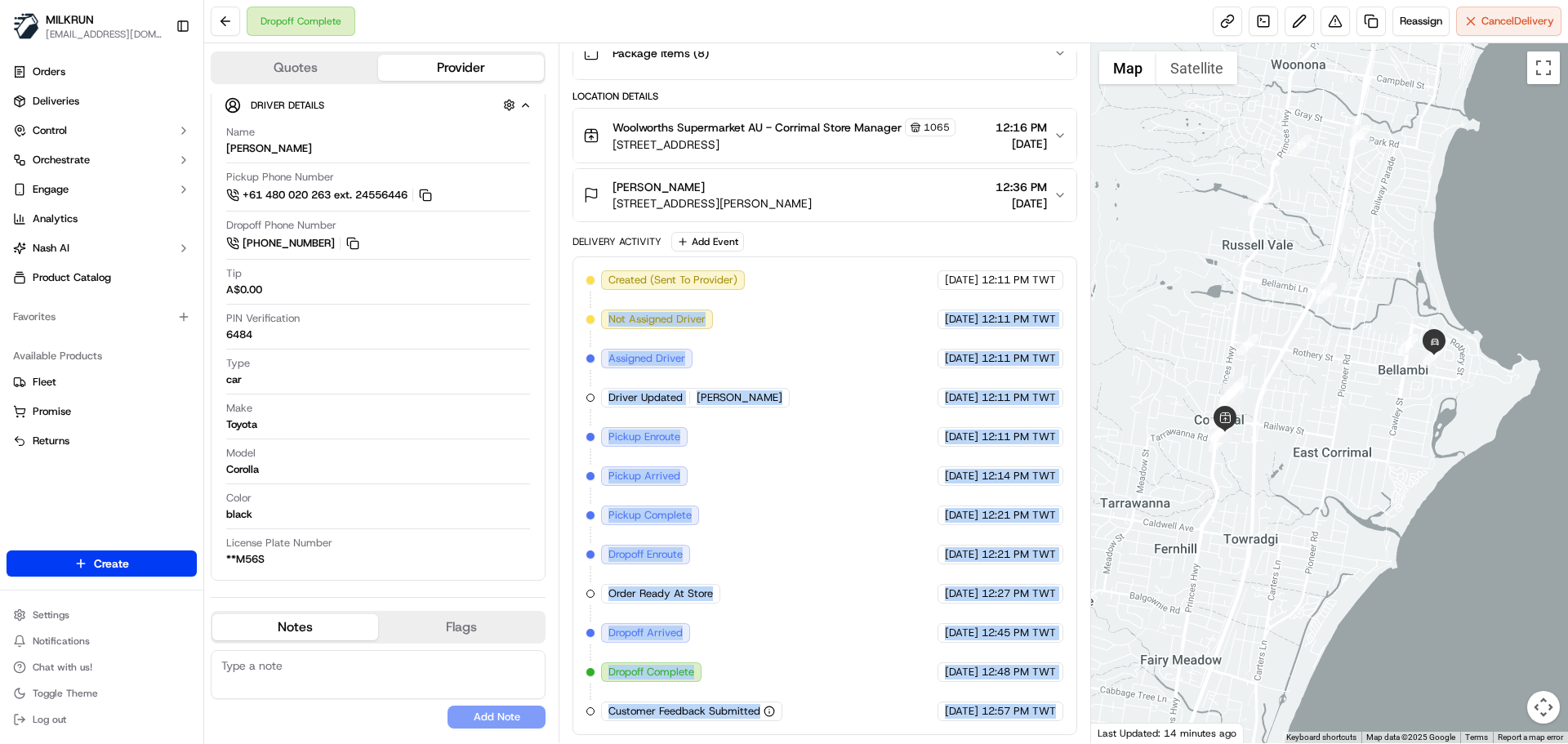
drag, startPoint x: 1036, startPoint y: 713, endPoint x: 525, endPoint y: 231, distance: 702.5
click at [524, 231] on div "Quotes Provider Provider Details Hidden ( 3 ) Provider Uber Provider Batch ID b…" at bounding box center [648, 394] width 887 height 700
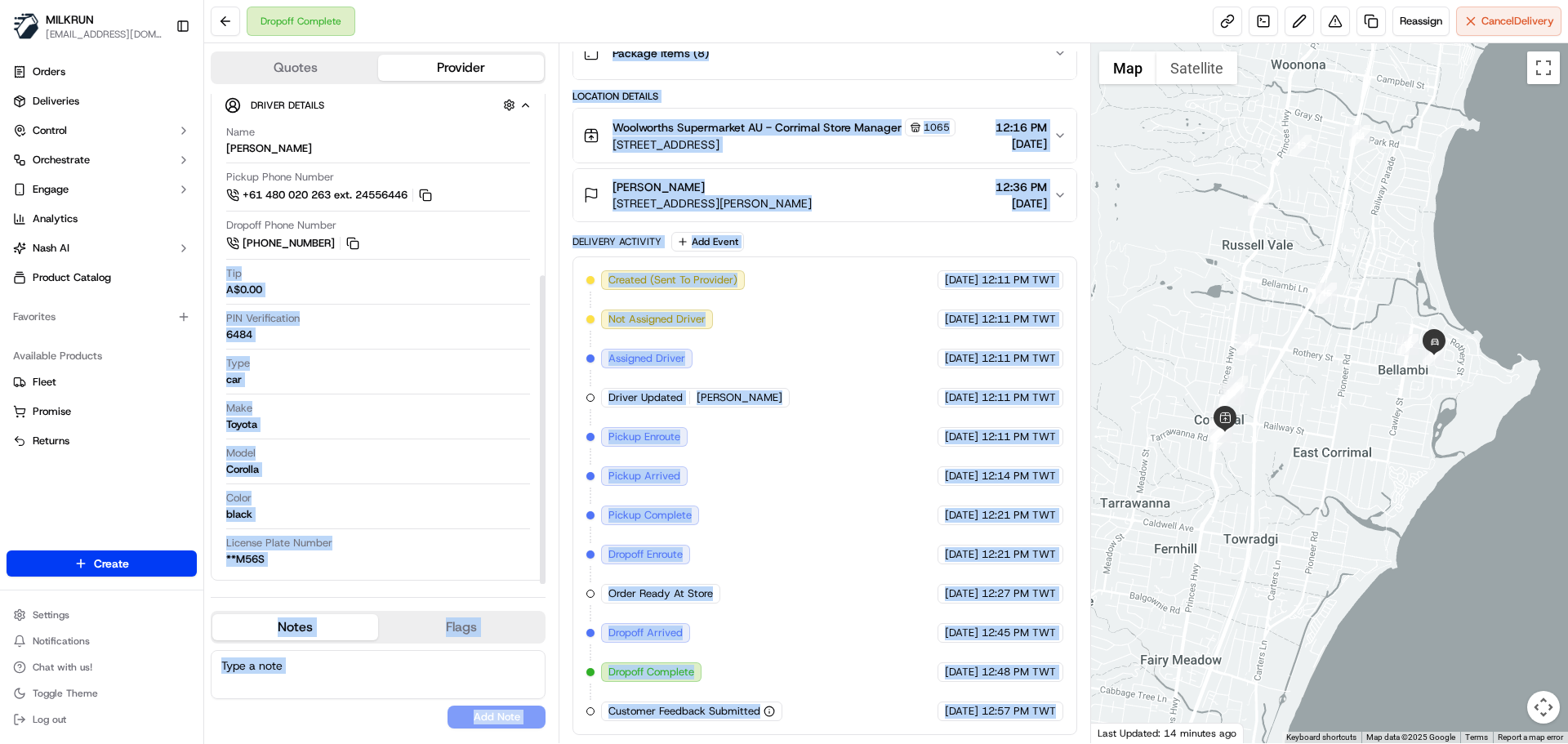
click at [1002, 685] on div "Created (Sent To Provider) Uber 19/09/2025 12:11 PM TWT Not Assigned Driver Ube…" at bounding box center [824, 496] width 476 height 451
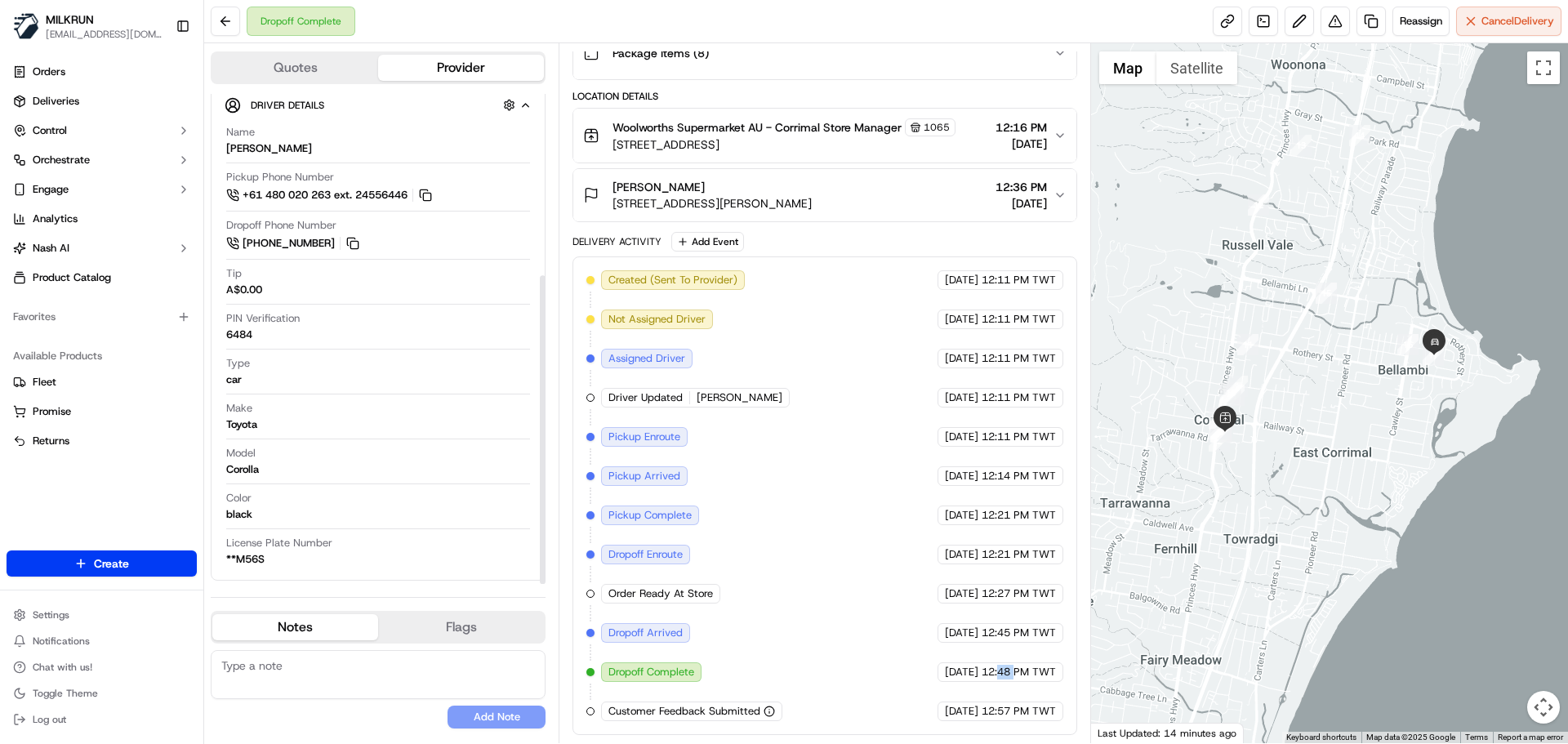
click at [1002, 685] on div "Created (Sent To Provider) Uber 19/09/2025 12:11 PM TWT Not Assigned Driver Ube…" at bounding box center [824, 496] width 476 height 451
drag, startPoint x: 1002, startPoint y: 685, endPoint x: 1027, endPoint y: 700, distance: 29.2
click at [1027, 700] on div "Created (Sent To Provider) Uber 19/09/2025 12:11 PM TWT Not Assigned Driver Ube…" at bounding box center [824, 496] width 476 height 451
click at [1027, 702] on div "19/09/2025 12:57 PM TWT" at bounding box center [1001, 712] width 126 height 19
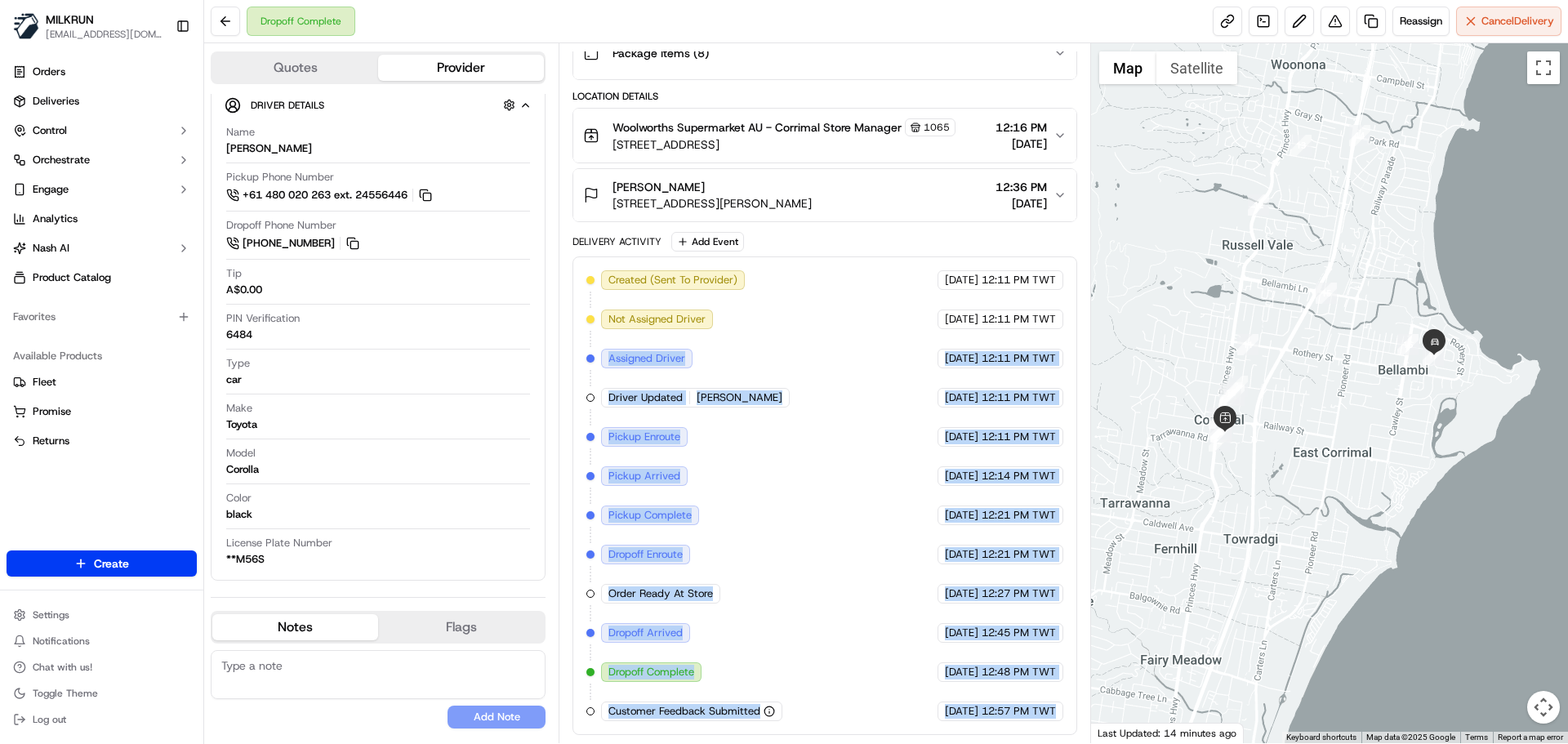
drag, startPoint x: 1027, startPoint y: 702, endPoint x: 635, endPoint y: 353, distance: 524.8
click at [633, 351] on div "Created (Sent To Provider) Uber 19/09/2025 12:11 PM TWT Not Assigned Driver Ube…" at bounding box center [824, 496] width 476 height 451
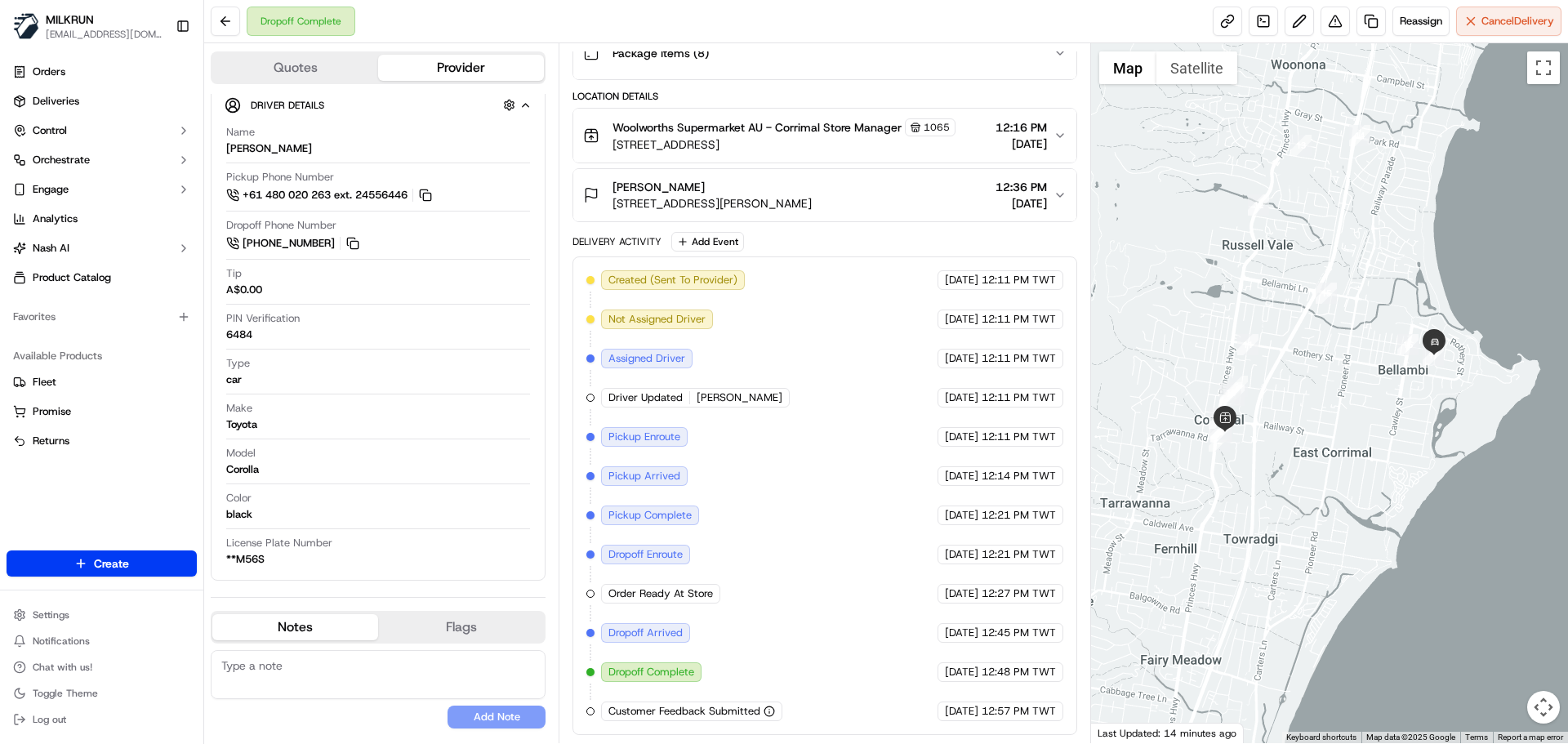
click at [601, 296] on div "Created (Sent To Provider) Uber 19/09/2025 12:11 PM TWT Not Assigned Driver Ube…" at bounding box center [824, 496] width 476 height 451
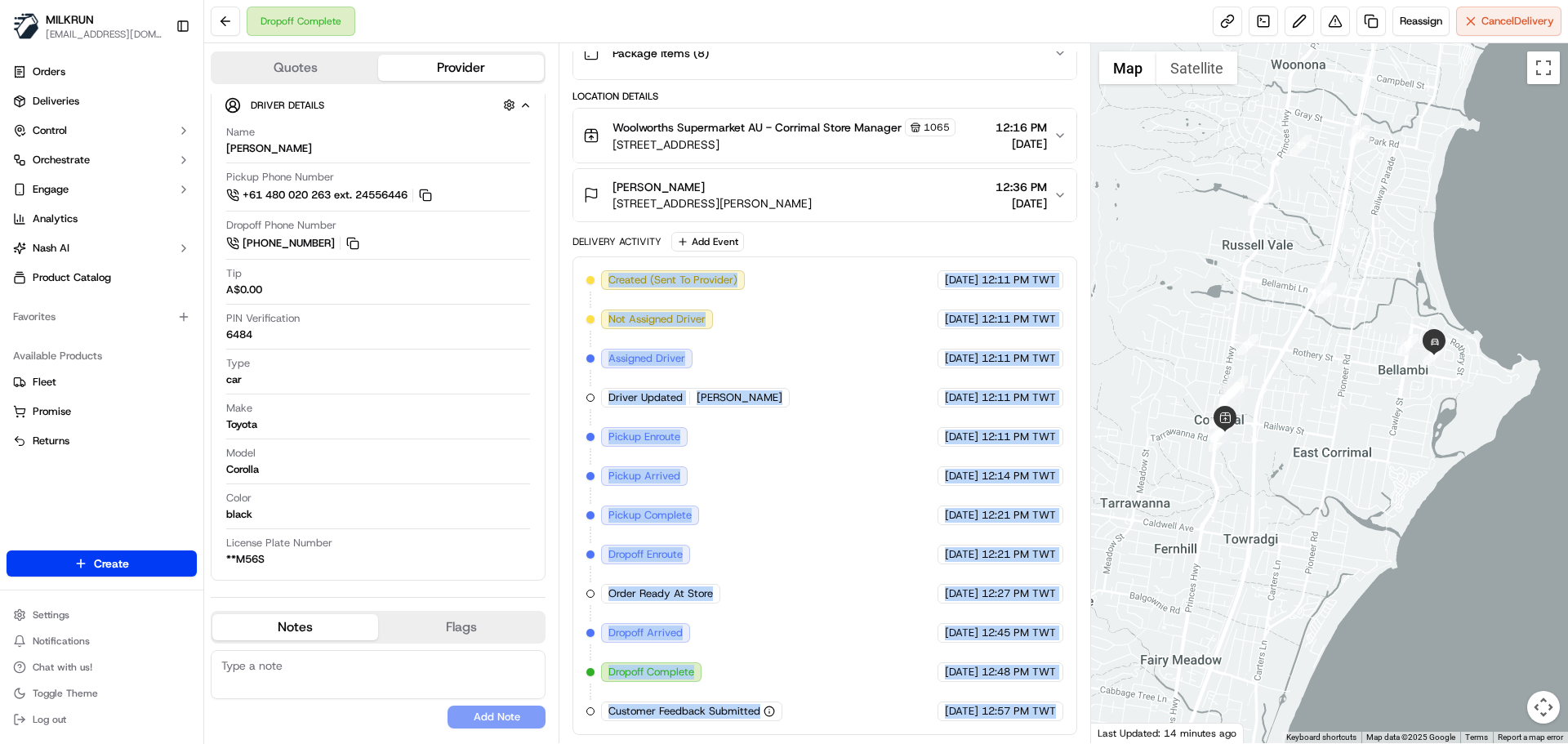
drag, startPoint x: 601, startPoint y: 296, endPoint x: 1056, endPoint y: 720, distance: 621.9
click at [1056, 720] on div "Created (Sent To Provider) Uber 19/09/2025 12:11 PM TWT Not Assigned Driver Ube…" at bounding box center [824, 496] width 476 height 451
click at [1055, 720] on div "19/09/2025 12:57 PM TWT" at bounding box center [1001, 712] width 126 height 19
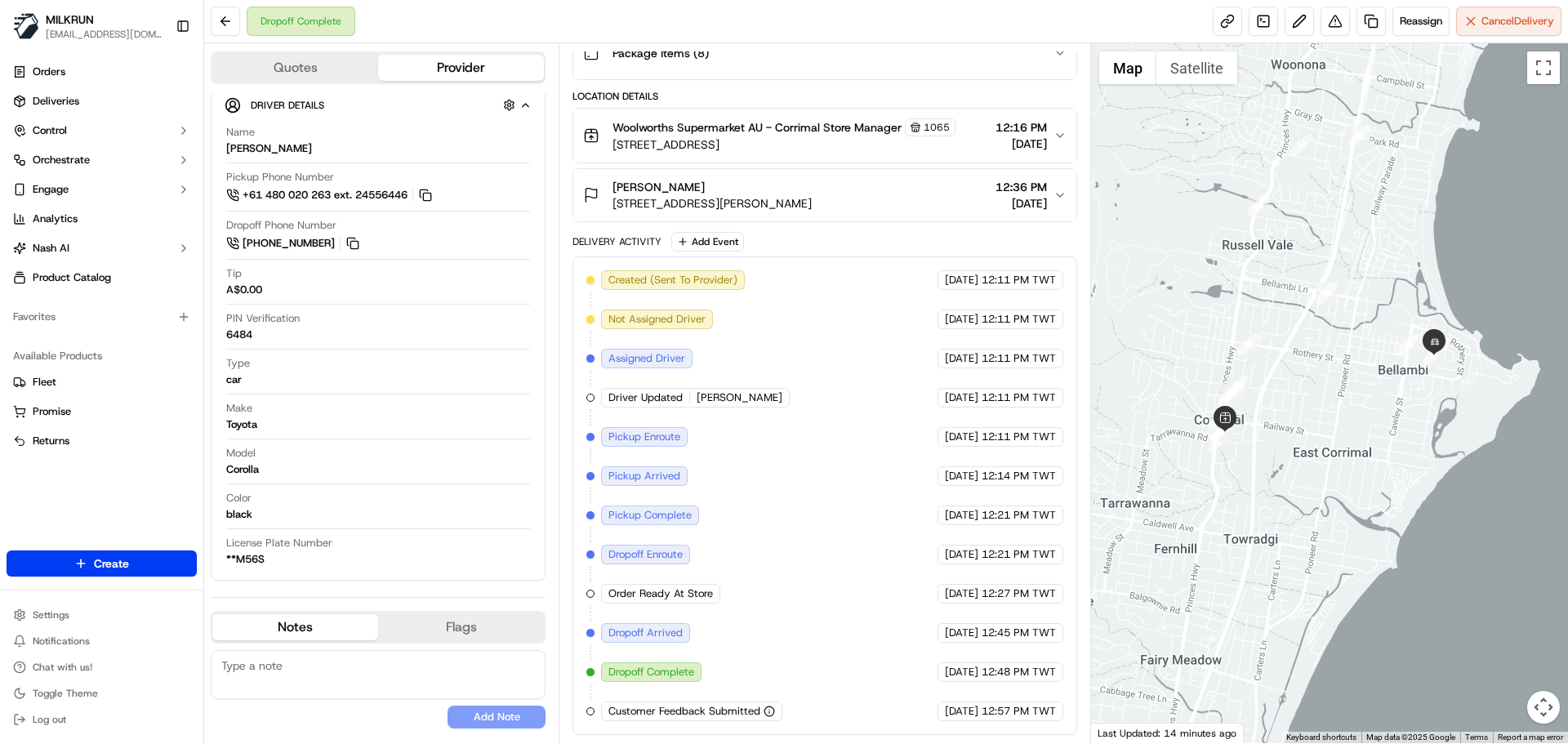
click at [1055, 720] on div "19/09/2025 12:57 PM TWT" at bounding box center [1001, 712] width 126 height 19
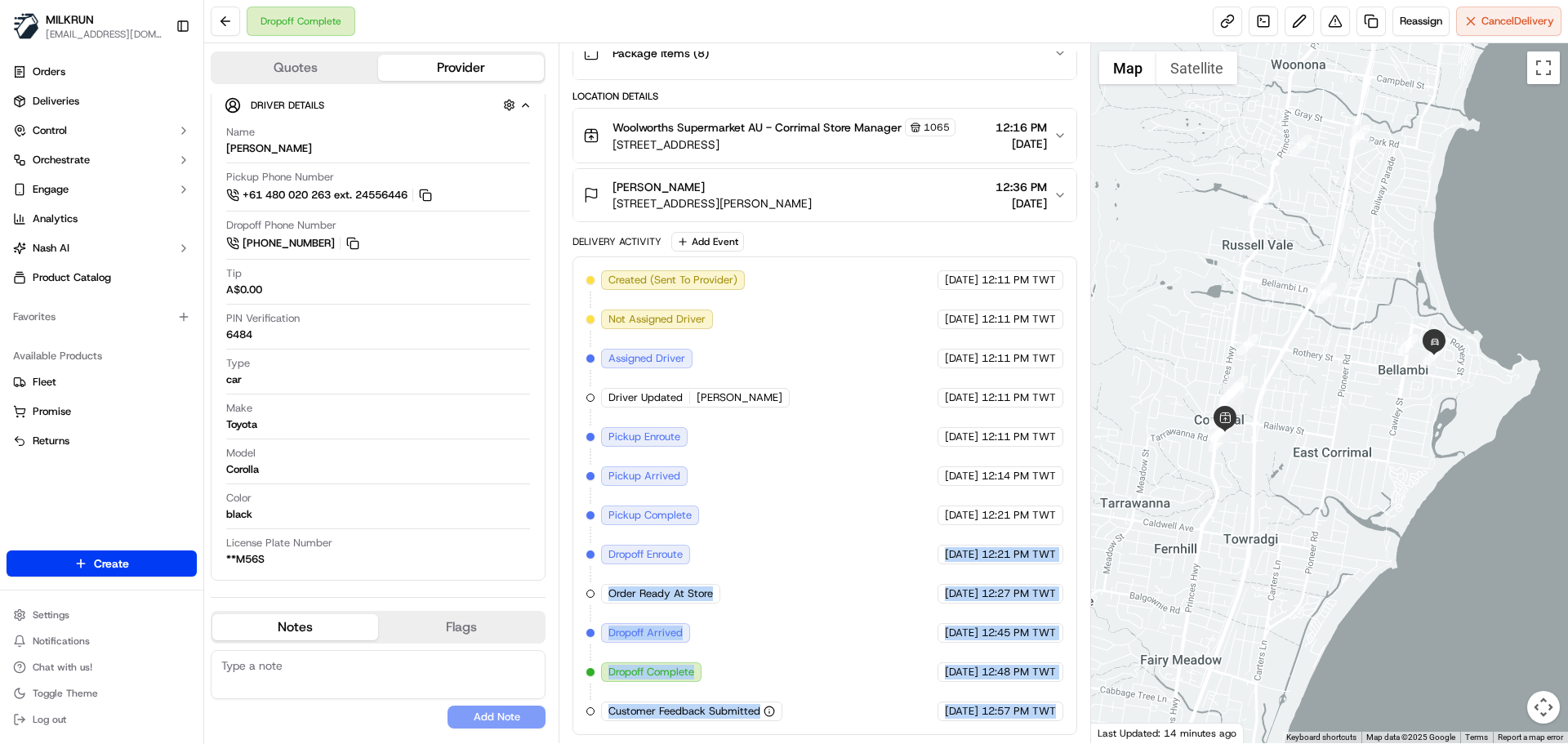
drag, startPoint x: 1055, startPoint y: 720, endPoint x: 682, endPoint y: 426, distance: 474.9
click at [682, 426] on div "Created (Sent To Provider) Uber 19/09/2025 12:11 PM TWT Not Assigned Driver Ube…" at bounding box center [824, 496] width 476 height 451
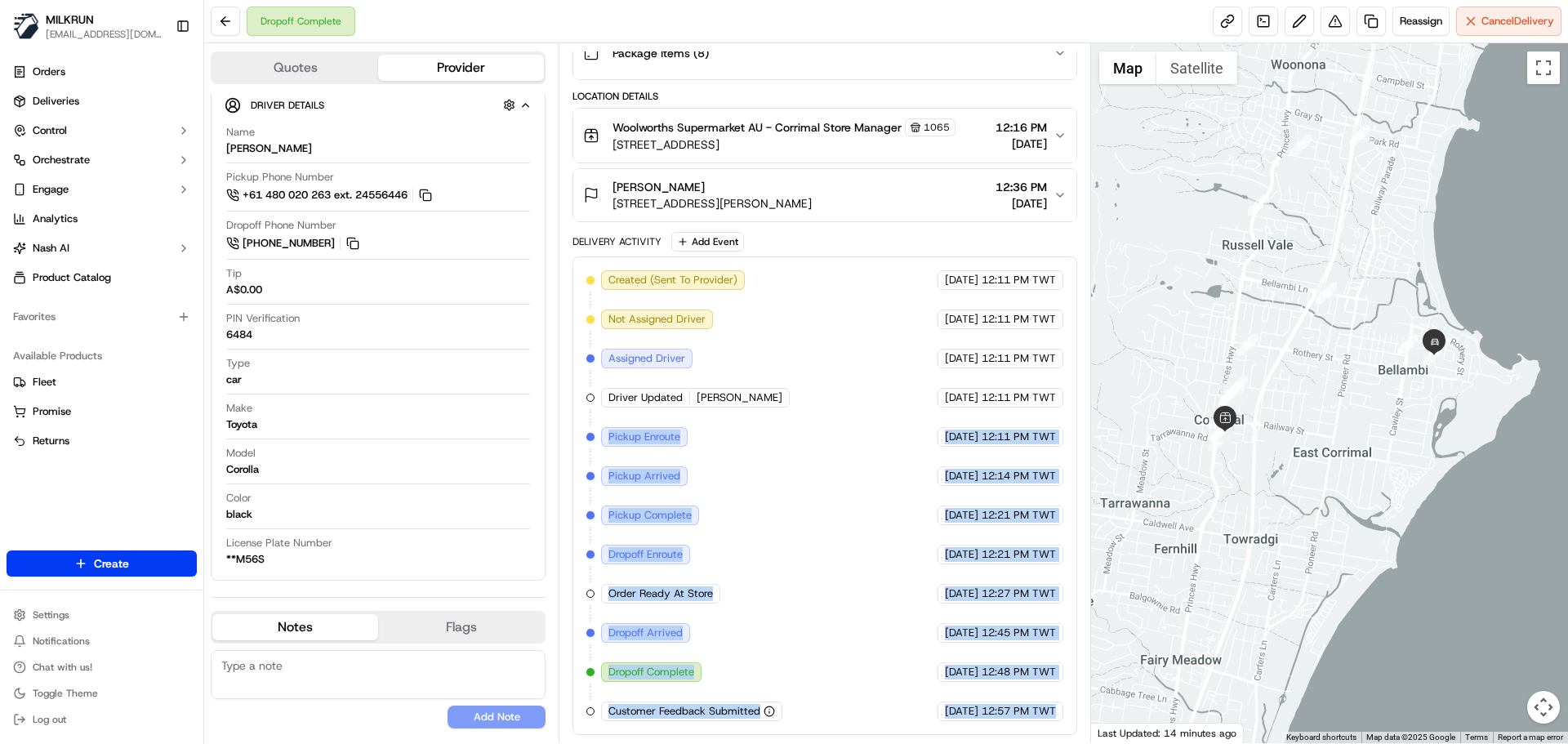
click at [849, 476] on div "Created (Sent To Provider) Uber 19/09/2025 12:11 PM TWT Not Assigned Driver Ube…" at bounding box center [824, 496] width 476 height 451
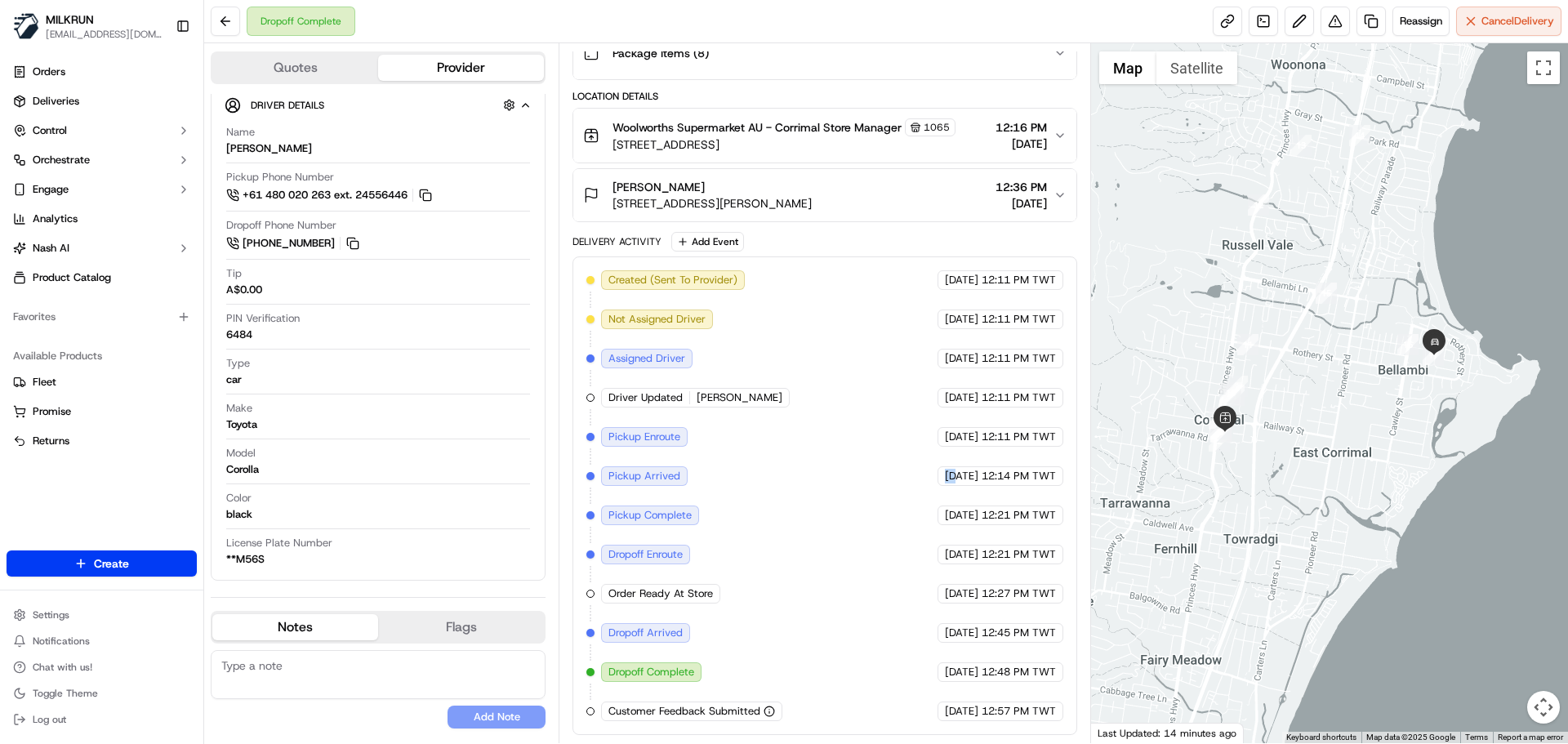
click at [849, 476] on div "Created (Sent To Provider) Uber 19/09/2025 12:11 PM TWT Not Assigned Driver Ube…" at bounding box center [824, 496] width 476 height 451
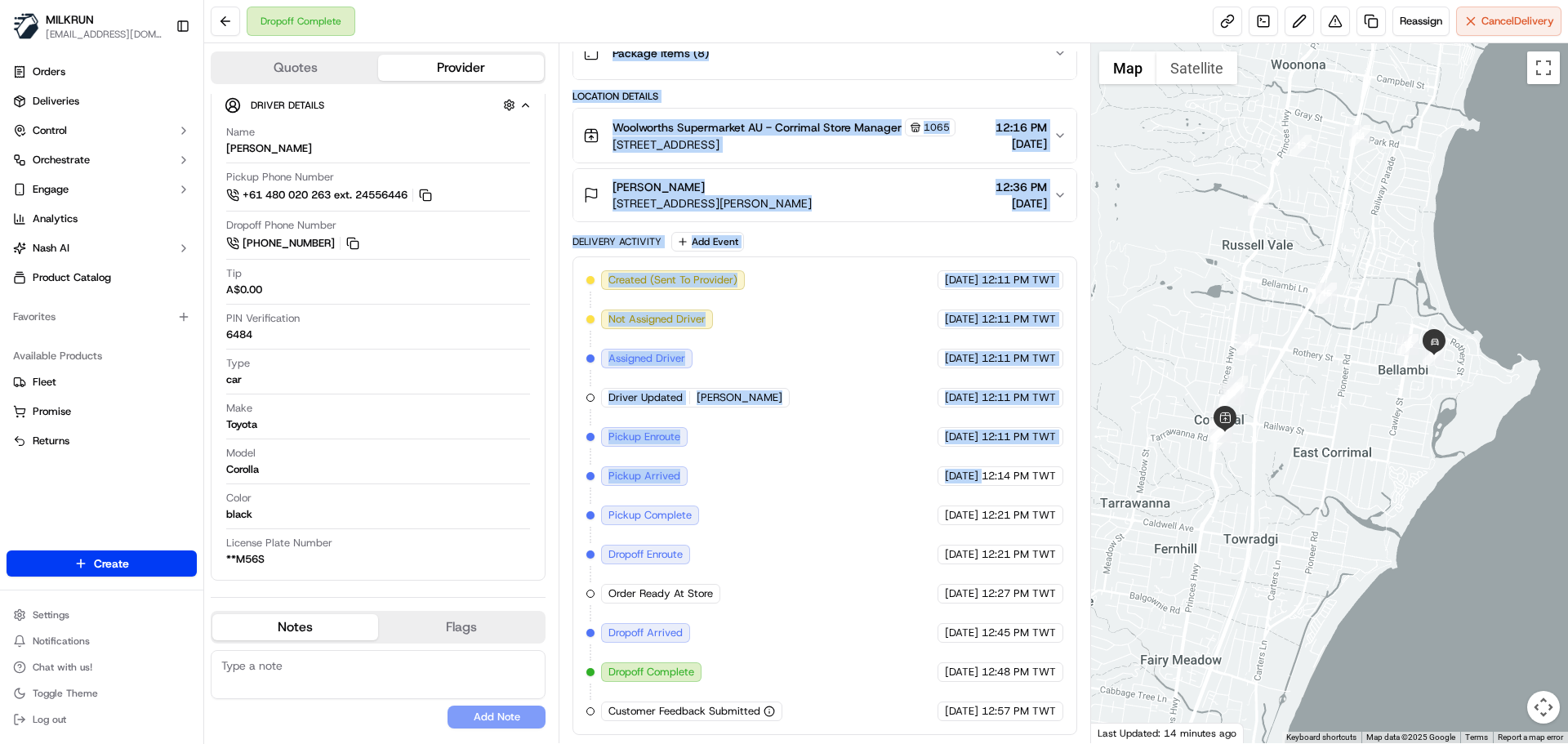
drag, startPoint x: 849, startPoint y: 476, endPoint x: 589, endPoint y: 246, distance: 347.1
click at [573, 232] on div "Delivery Activity Add Event Created (Sent To Provider) Uber 19/09/2025 12:11 PM…" at bounding box center [824, 484] width 504 height 503
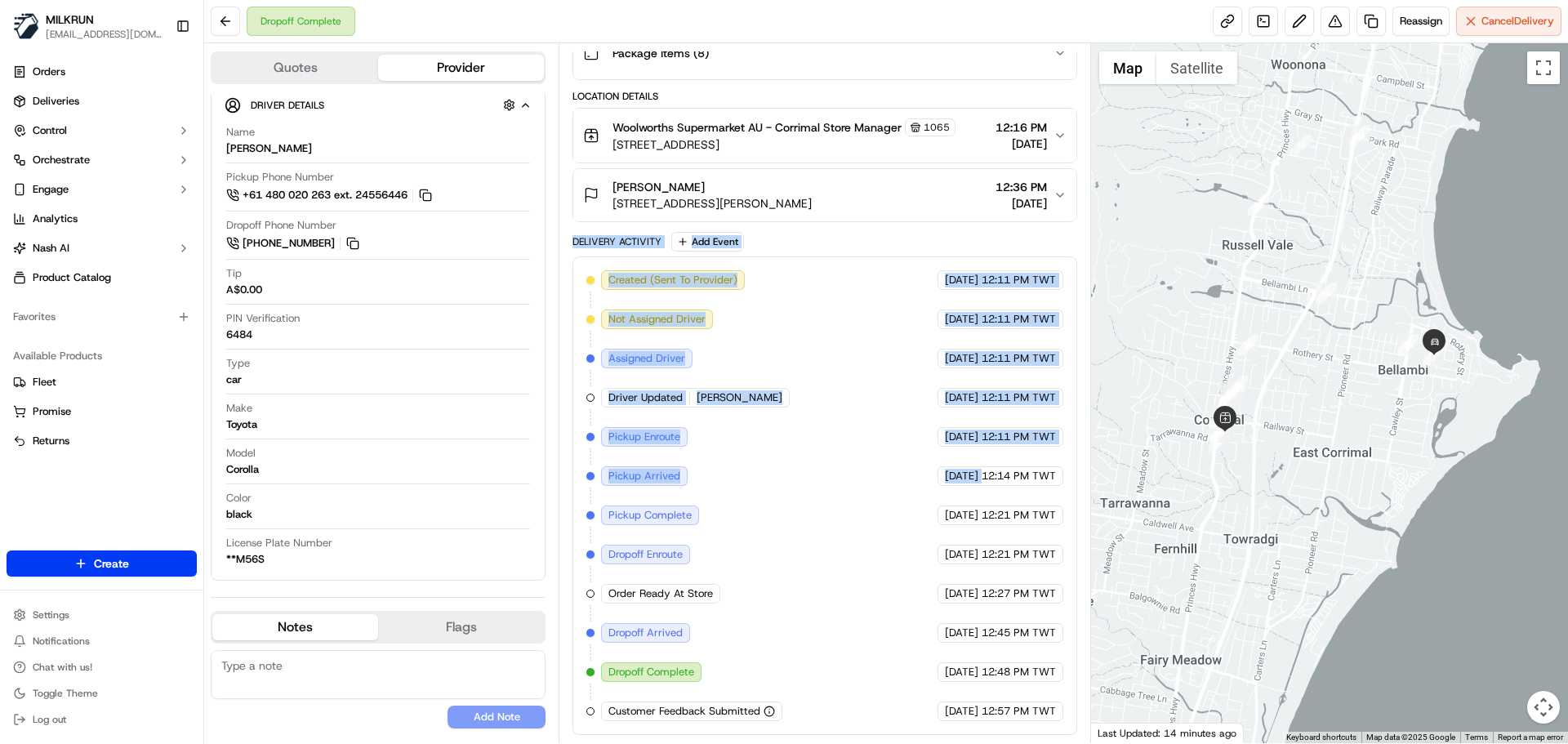
click at [735, 352] on div "Created (Sent To Provider) Uber 19/09/2025 12:11 PM TWT Not Assigned Driver Ube…" at bounding box center [824, 496] width 476 height 451
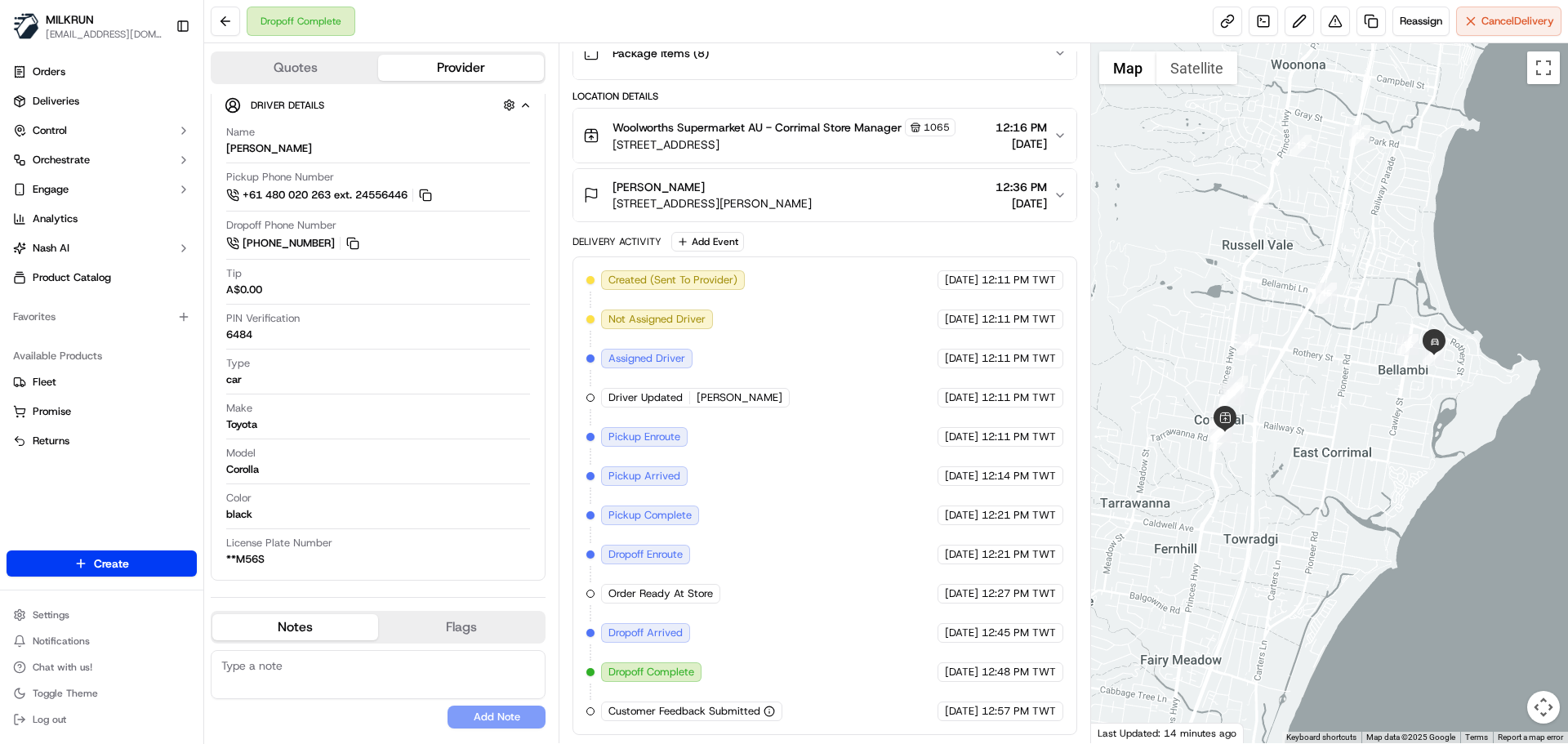
click at [735, 352] on div "Created (Sent To Provider) Uber 19/09/2025 12:11 PM TWT Not Assigned Driver Ube…" at bounding box center [824, 496] width 476 height 451
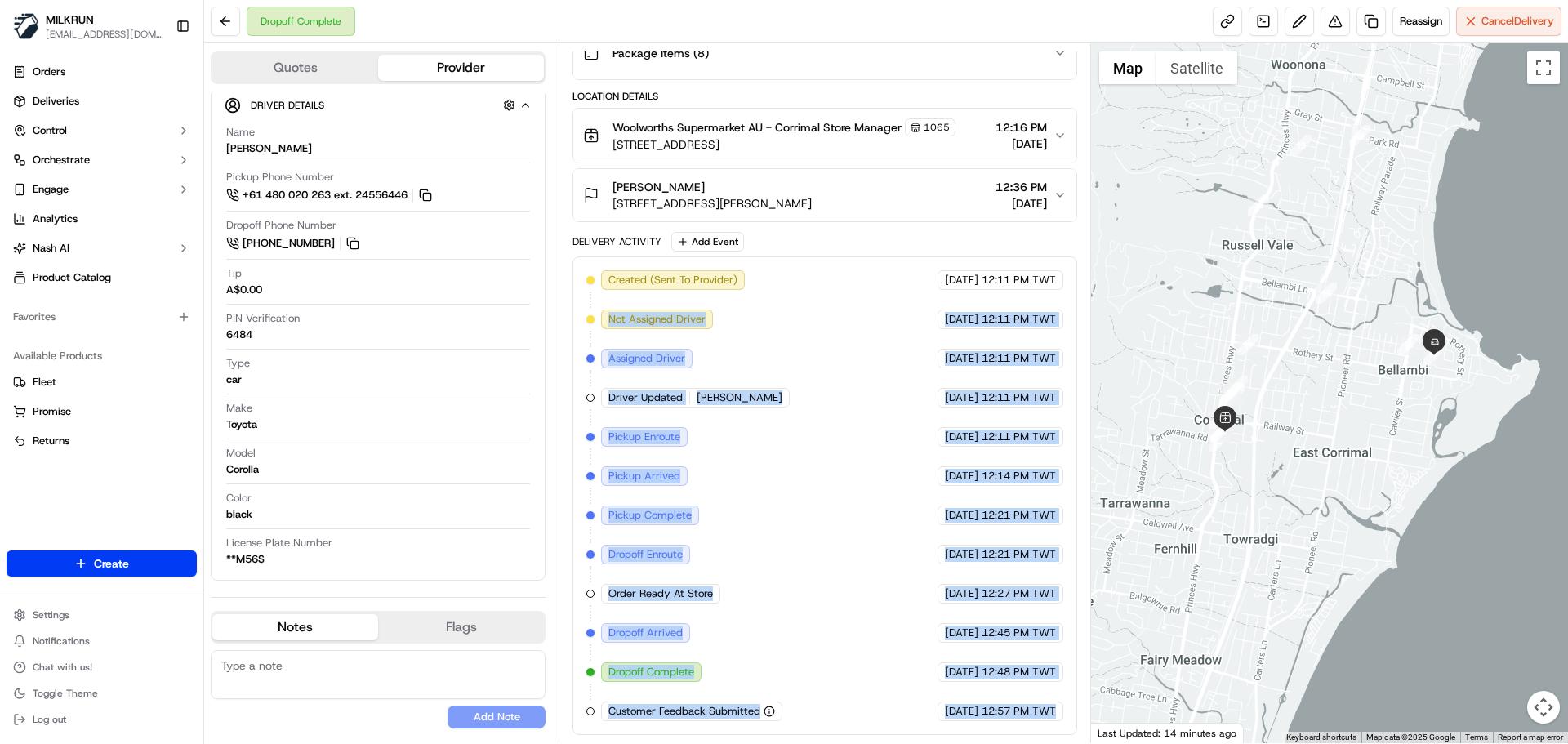
drag, startPoint x: 735, startPoint y: 352, endPoint x: 1080, endPoint y: 756, distance: 531.3
click at [1080, 743] on html "MILKRUN snatividad@woolworths.com.au Toggle Sidebar Orders Deliveries Control O…" at bounding box center [784, 372] width 1568 height 744
click at [1063, 729] on div "Created (Sent To Provider) Uber 19/09/2025 12:11 PM TWT Not Assigned Driver Ube…" at bounding box center [824, 496] width 504 height 479
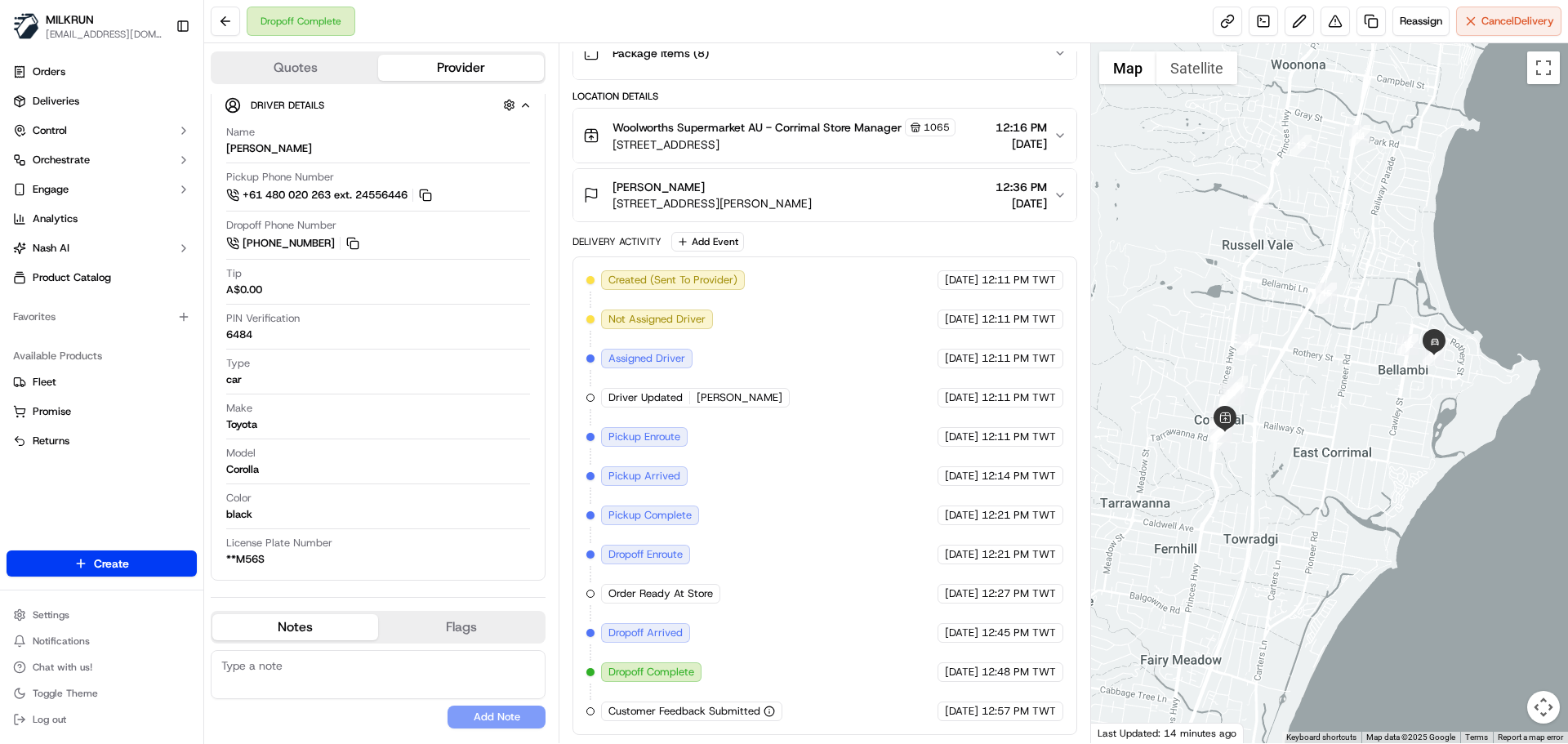
click at [1063, 729] on div "Created (Sent To Provider) Uber 19/09/2025 12:11 PM TWT Not Assigned Driver Ube…" at bounding box center [824, 496] width 504 height 479
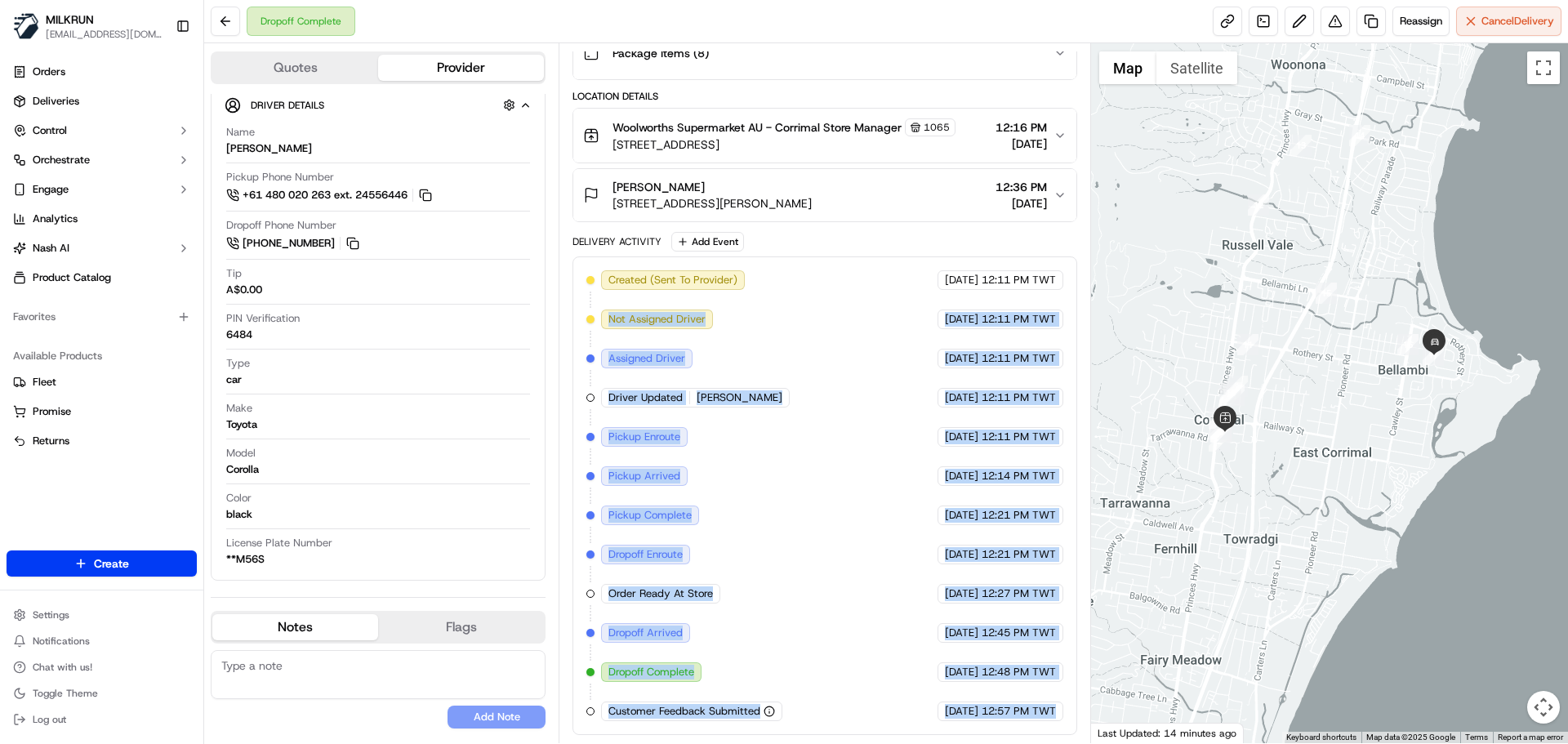
drag, startPoint x: 1063, startPoint y: 729, endPoint x: 497, endPoint y: 148, distance: 811.1
click at [497, 148] on div "Quotes Provider Provider Details Hidden ( 3 ) Provider Uber Provider Batch ID b…" at bounding box center [648, 394] width 887 height 700
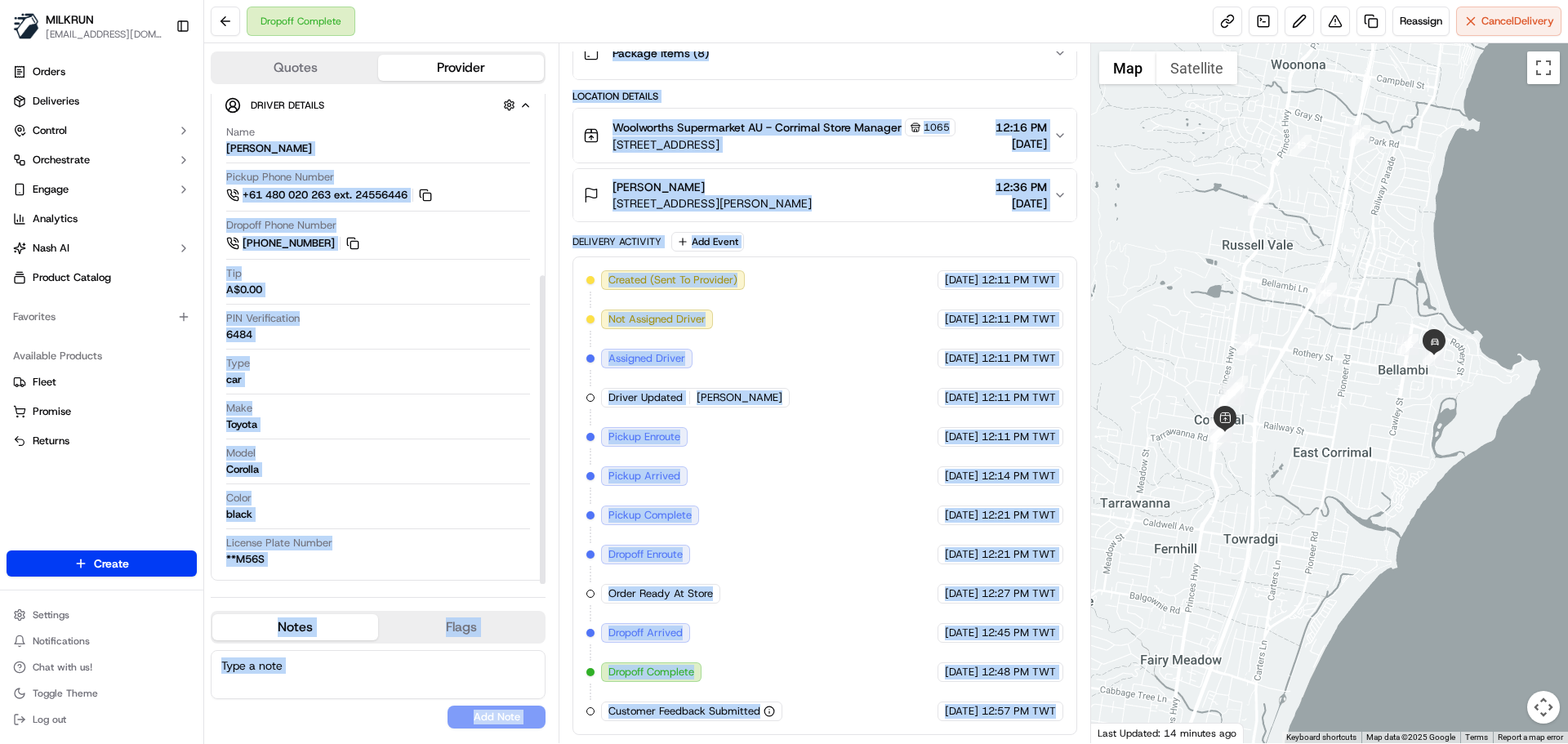
click at [945, 594] on span "[DATE]" at bounding box center [961, 594] width 33 height 15
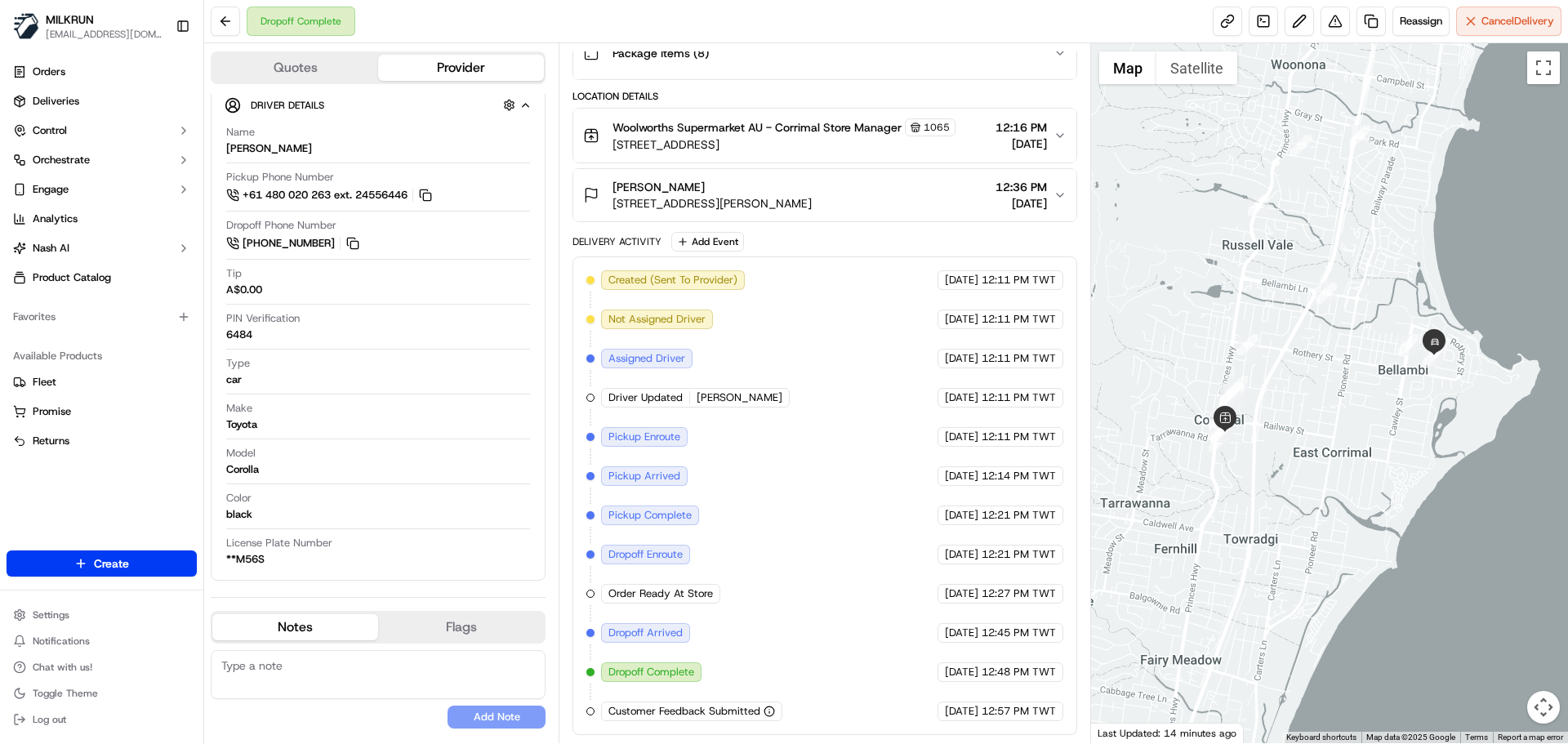
click at [899, 534] on div "Created (Sent To Provider) Uber 19/09/2025 12:11 PM TWT Not Assigned Driver Ube…" at bounding box center [824, 496] width 476 height 451
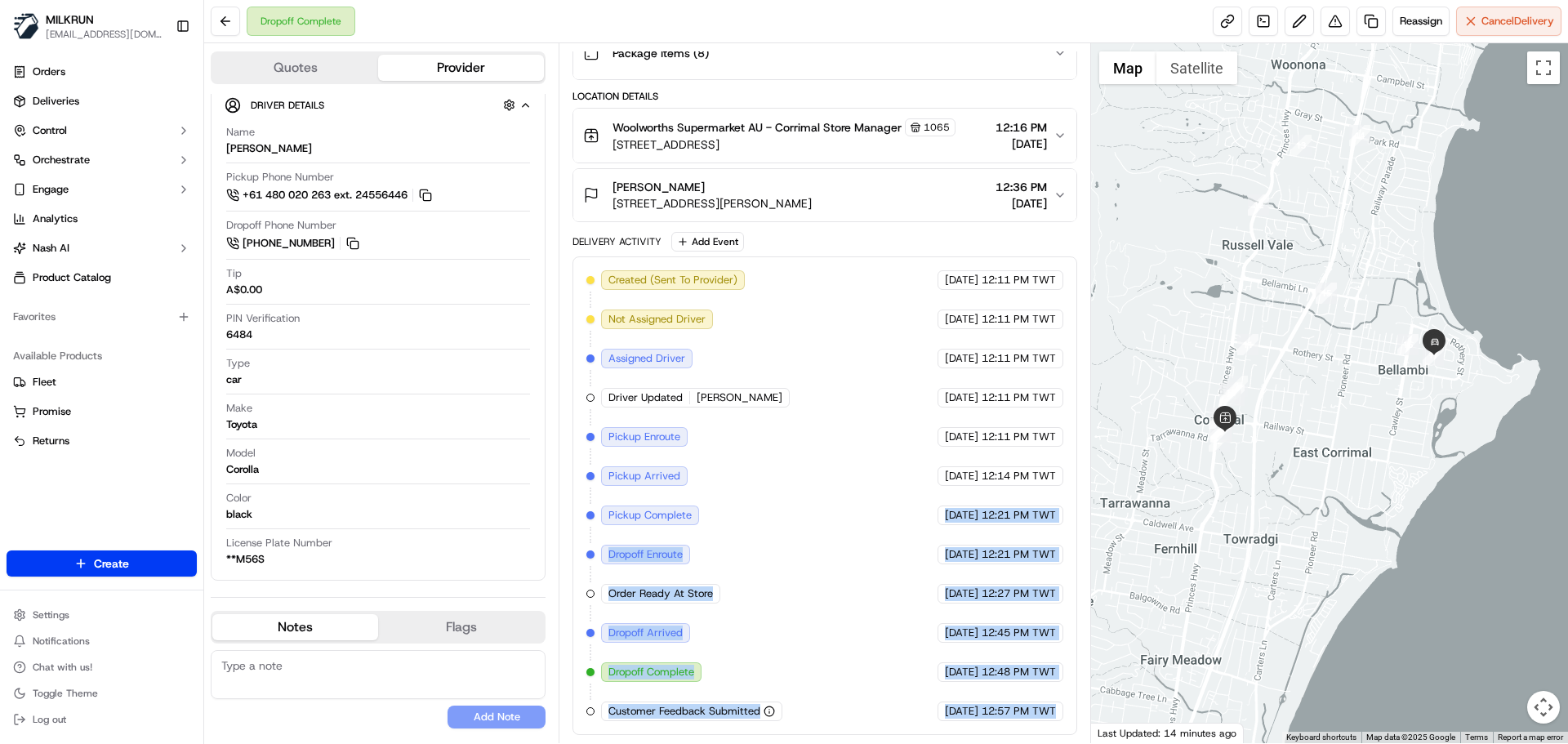
drag, startPoint x: 899, startPoint y: 534, endPoint x: 1086, endPoint y: 720, distance: 263.8
click at [1083, 713] on div "Summary 6909268 AEST TWT Created: 19/09/2025 12:11 PM Strategy: Dynamic - (DD +…" at bounding box center [824, 394] width 532 height 700
click at [998, 713] on span "12:57 PM TWT" at bounding box center [1018, 711] width 74 height 15
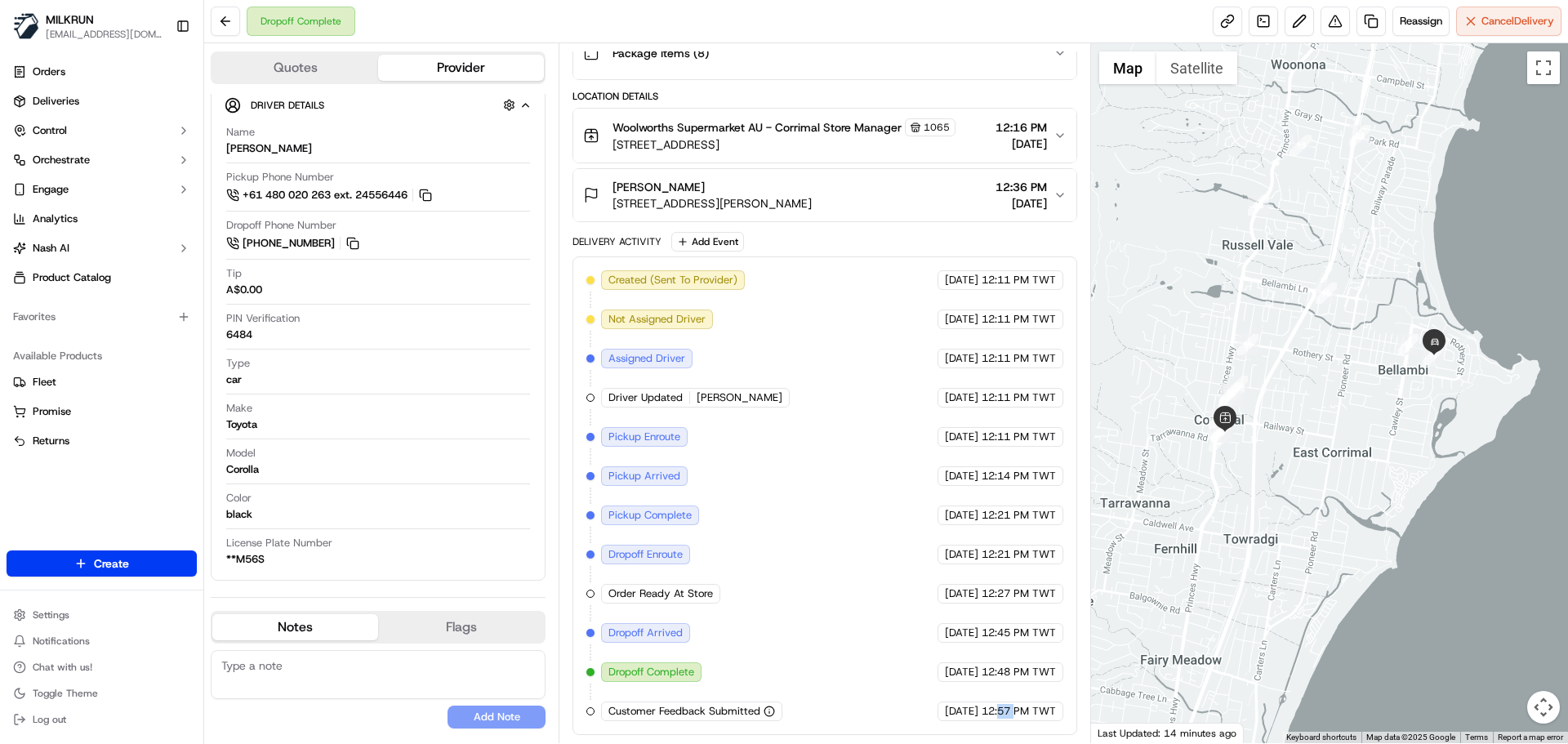
click at [998, 713] on span "12:57 PM TWT" at bounding box center [1018, 711] width 74 height 15
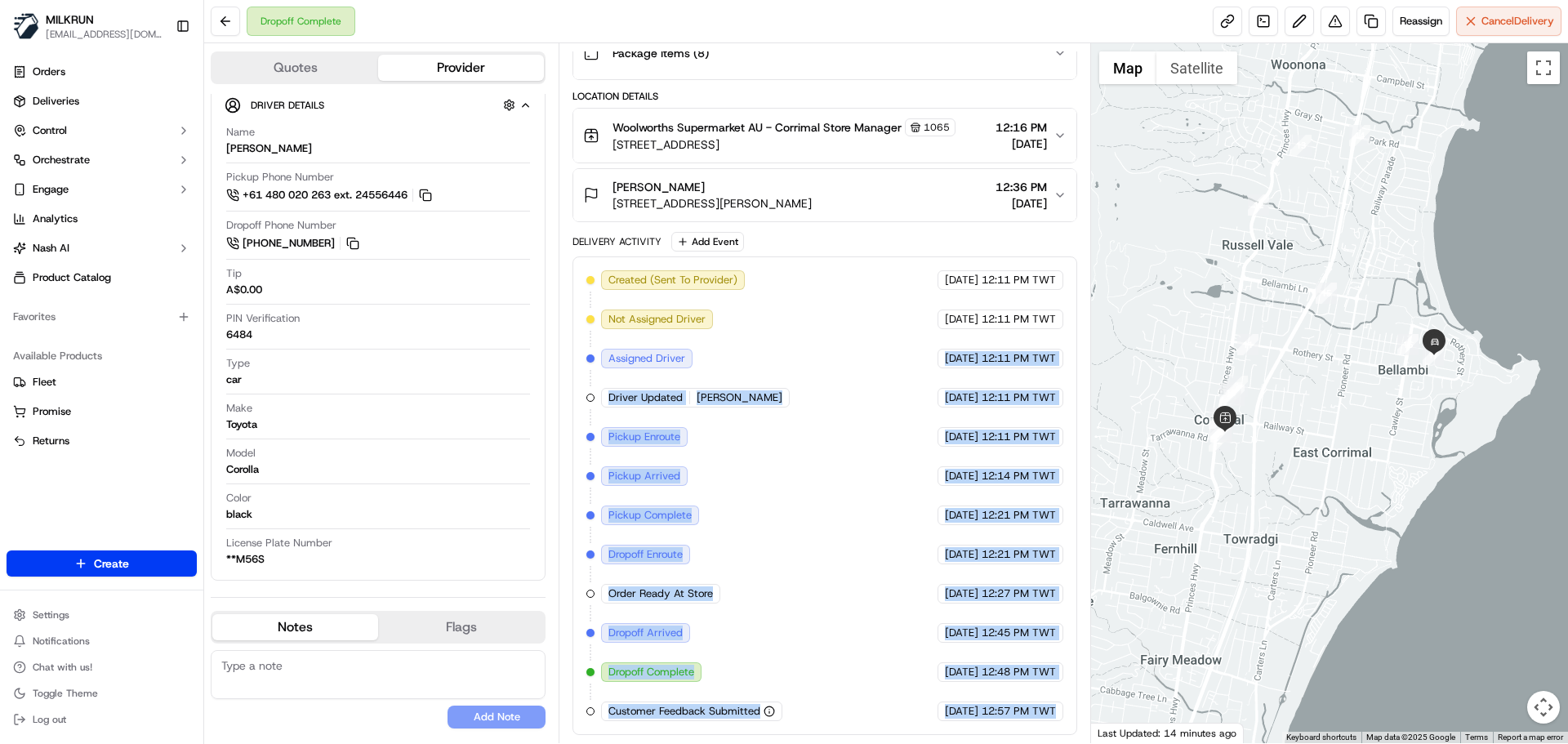
drag, startPoint x: 998, startPoint y: 713, endPoint x: 926, endPoint y: 313, distance: 406.4
click at [927, 287] on div "Created (Sent To Provider) Uber 19/09/2025 12:11 PM TWT Not Assigned Driver Ube…" at bounding box center [824, 496] width 476 height 451
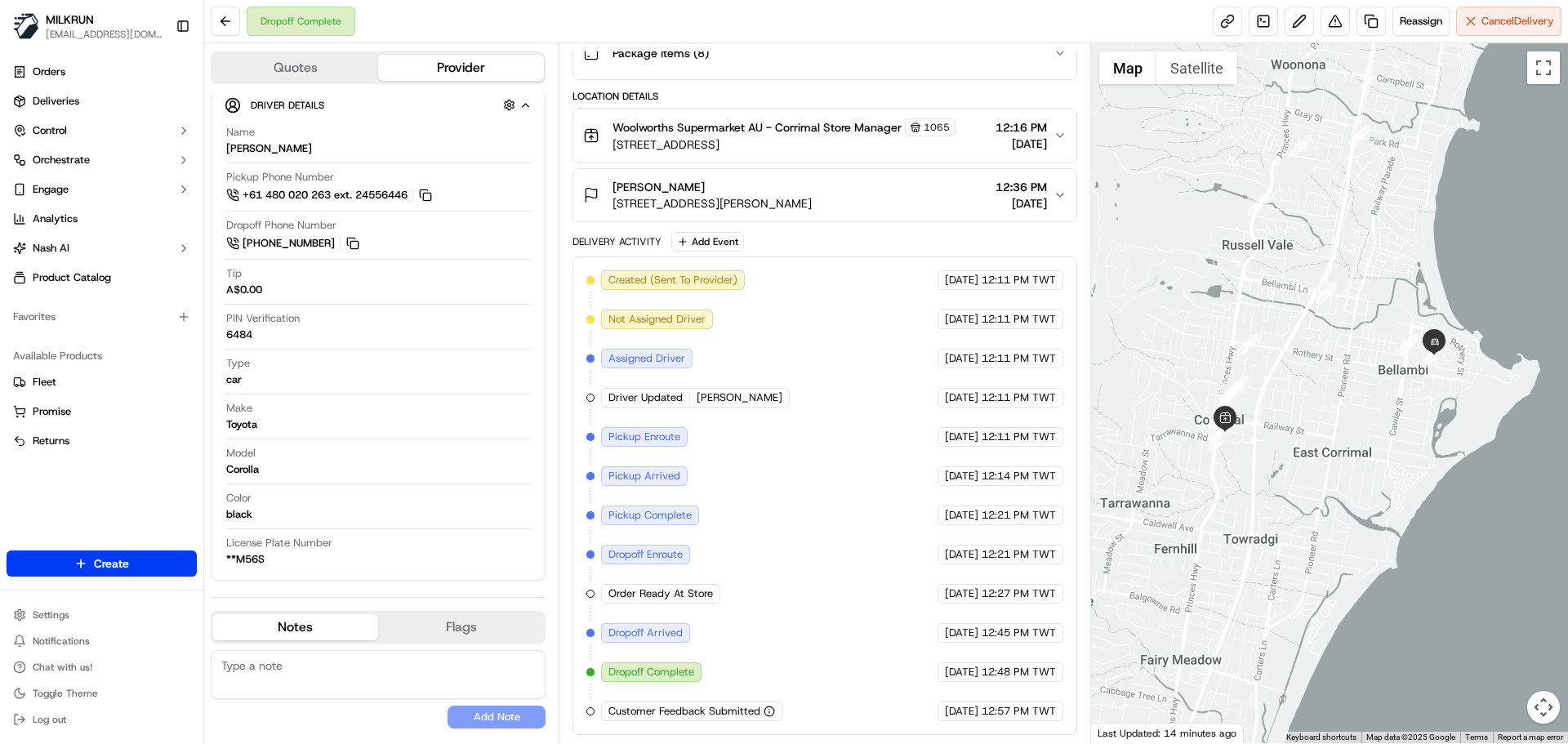
click at [693, 282] on span "Created (Sent To Provider)" at bounding box center [673, 279] width 129 height 15
drag, startPoint x: 693, startPoint y: 282, endPoint x: 842, endPoint y: 569, distance: 323.4
click at [827, 554] on div "Created (Sent To Provider) Uber 19/09/2025 12:11 PM TWT Not Assigned Driver Ube…" at bounding box center [824, 496] width 476 height 451
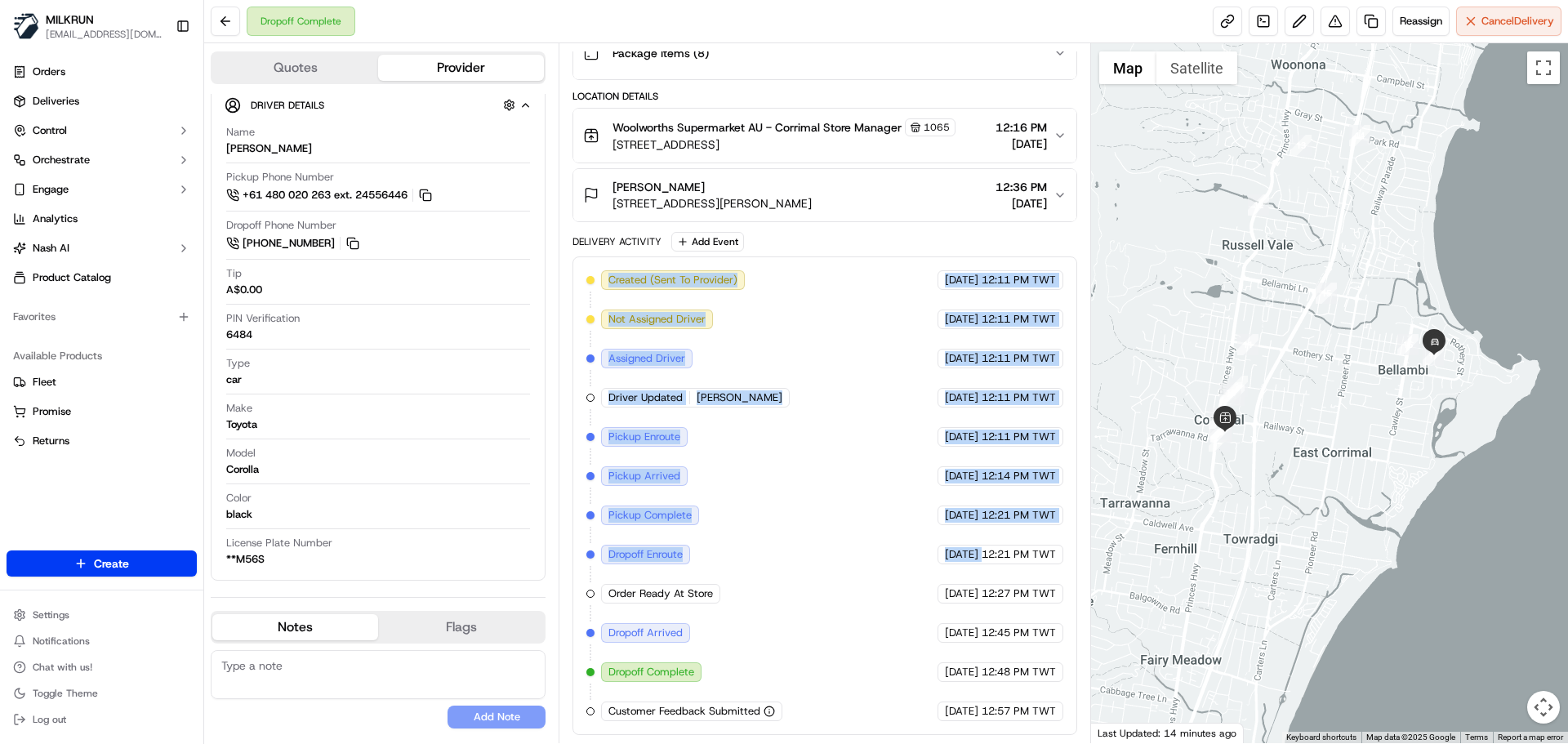
click at [842, 569] on div "Created (Sent To Provider) Uber 19/09/2025 12:11 PM TWT Not Assigned Driver Ube…" at bounding box center [824, 496] width 476 height 451
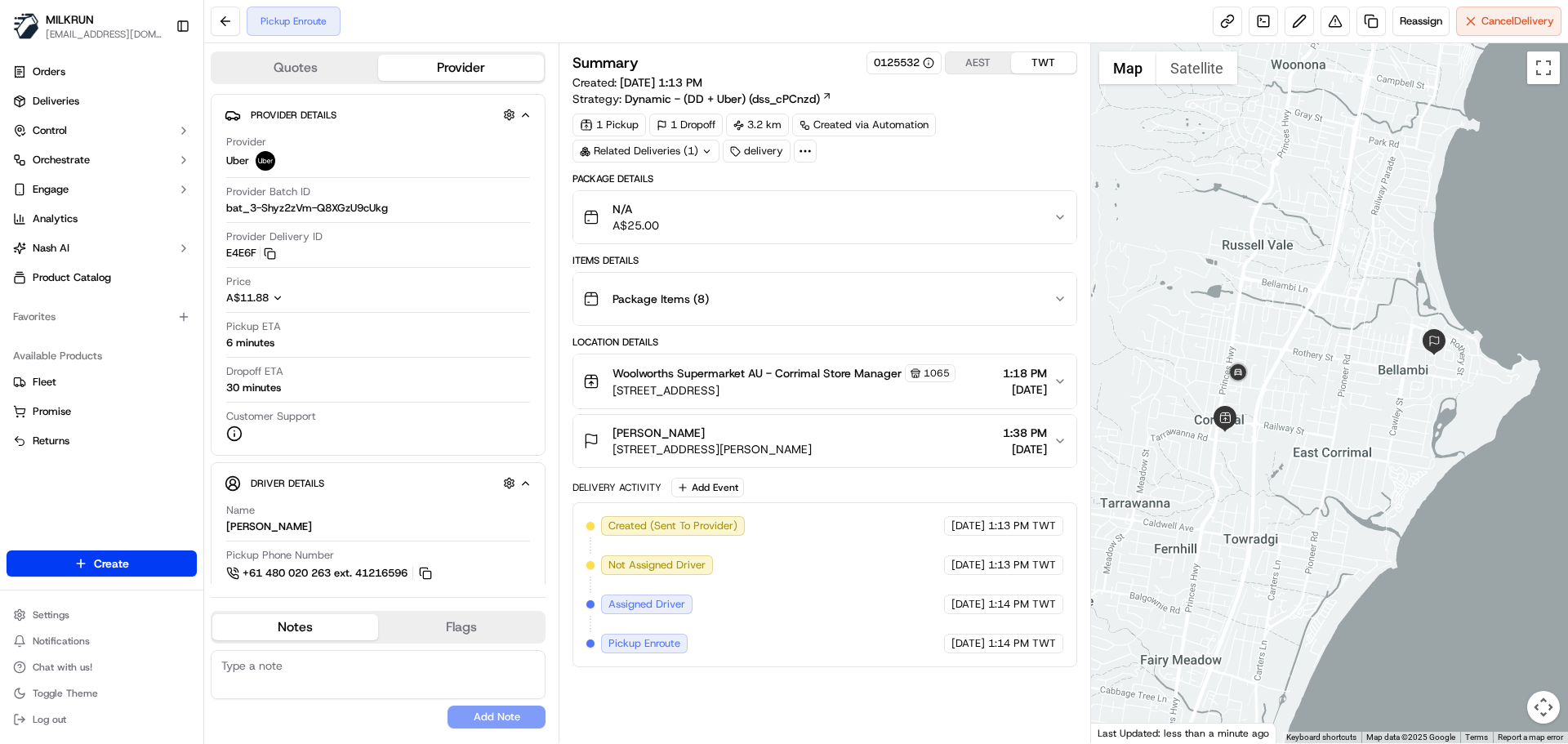
click at [845, 566] on div "Created (Sent To Provider) Uber [DATE] 1:13 PM TWT Not Assigned Driver Uber [DA…" at bounding box center [824, 584] width 476 height 137
drag, startPoint x: 845, startPoint y: 566, endPoint x: 1016, endPoint y: 694, distance: 213.6
click at [945, 667] on div "Summary 0125532 AEST TWT Created: [DATE] 1:13 PM Strategy: Dynamic - (DD + Uber…" at bounding box center [824, 393] width 504 height 684
click at [1014, 692] on div "Summary 0125532 AEST TWT Created: [DATE] 1:13 PM Strategy: Dynamic - (DD + Uber…" at bounding box center [824, 393] width 504 height 684
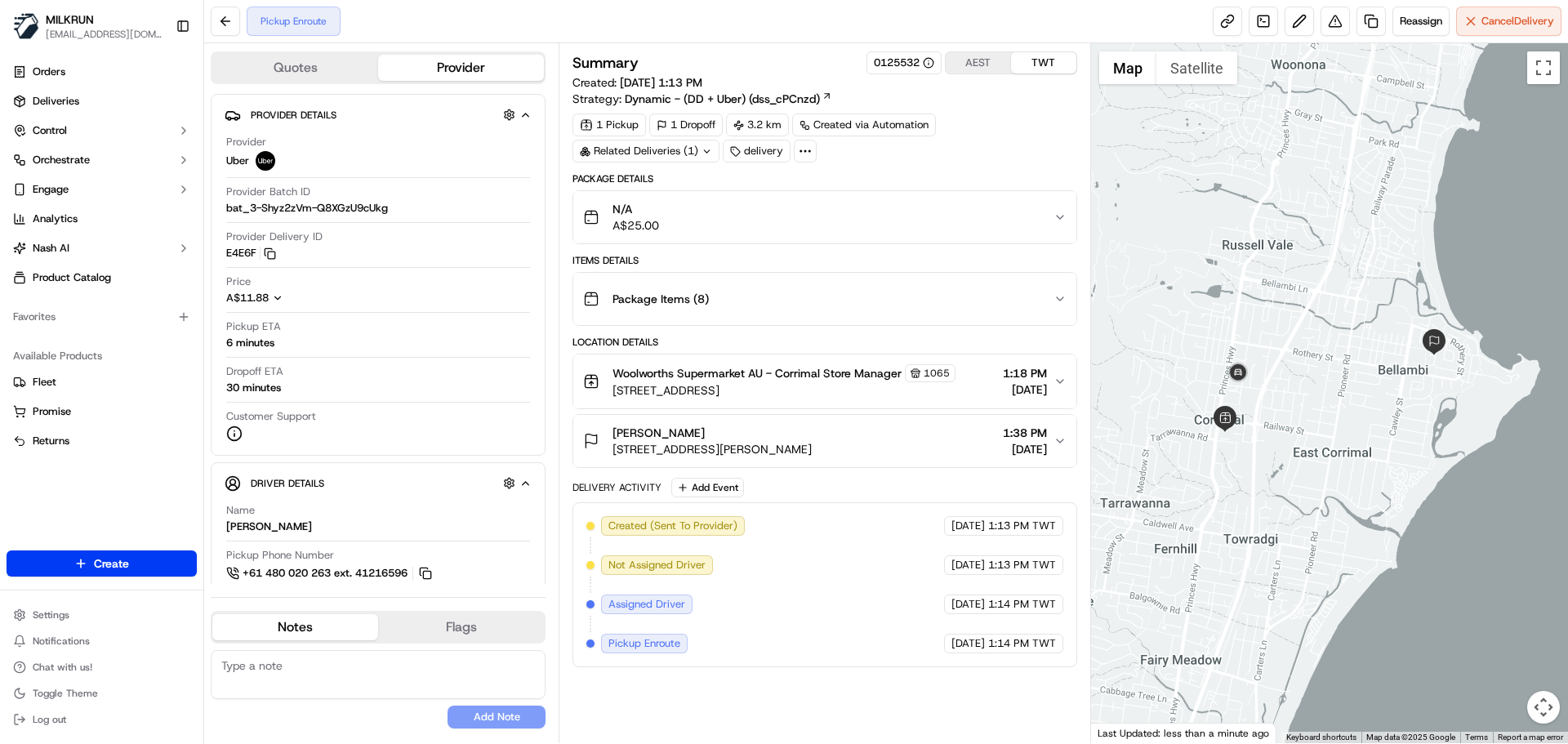
click at [1014, 692] on div "Summary 0125532 AEST TWT Created: 19/09/2025 1:13 PM Strategy: Dynamic - (DD + …" at bounding box center [824, 393] width 504 height 684
drag, startPoint x: 1014, startPoint y: 692, endPoint x: 1010, endPoint y: 600, distance: 92.1
click at [1011, 601] on div "Summary 0125532 AEST TWT Created: 19/09/2025 1:13 PM Strategy: Dynamic - (DD + …" at bounding box center [824, 393] width 504 height 684
click at [1008, 673] on div "Summary 0125532 AEST TWT Created: 19/09/2025 1:13 PM Strategy: Dynamic - (DD + …" at bounding box center [824, 393] width 504 height 684
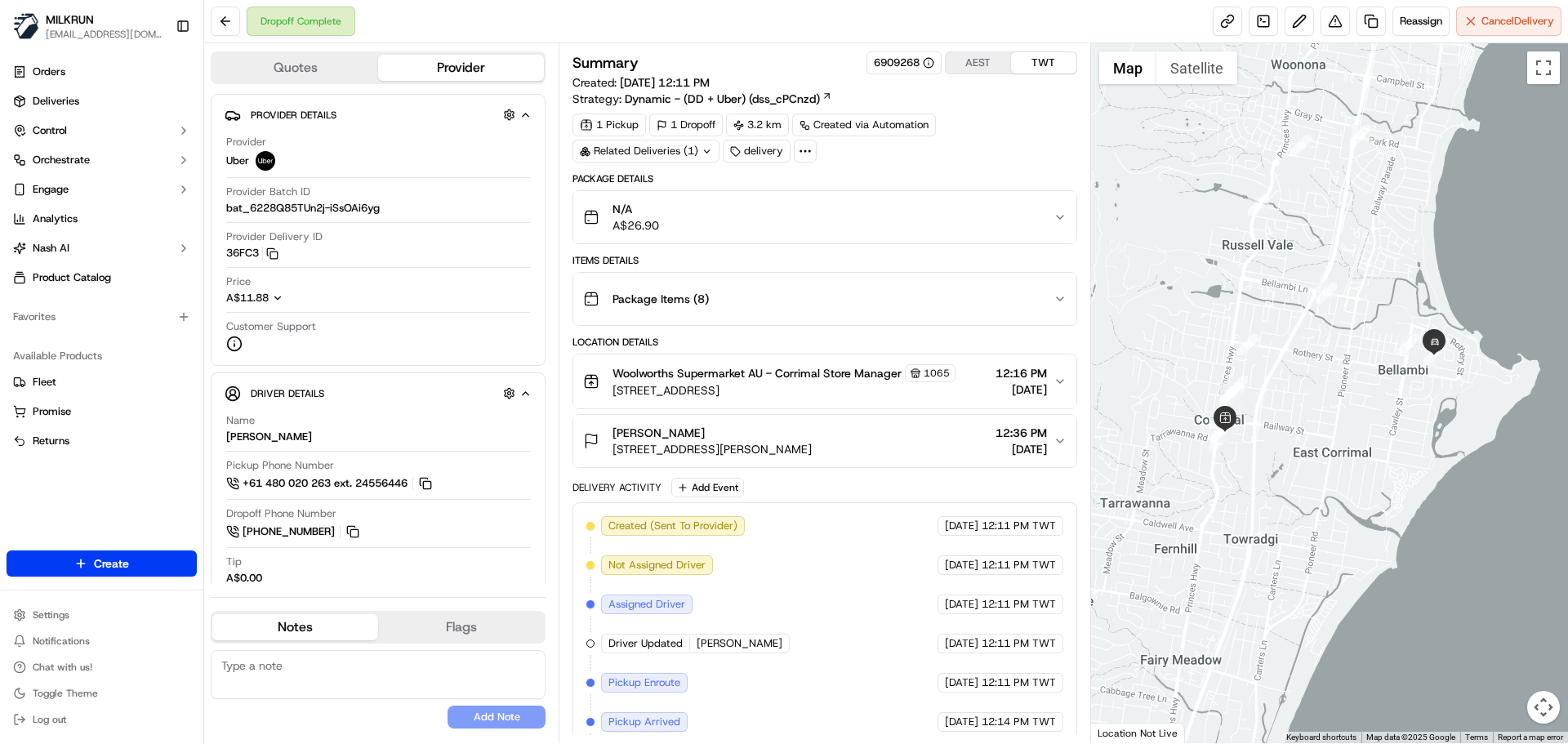
click at [739, 521] on div "Created (Sent To Provider)" at bounding box center [672, 526] width 144 height 19
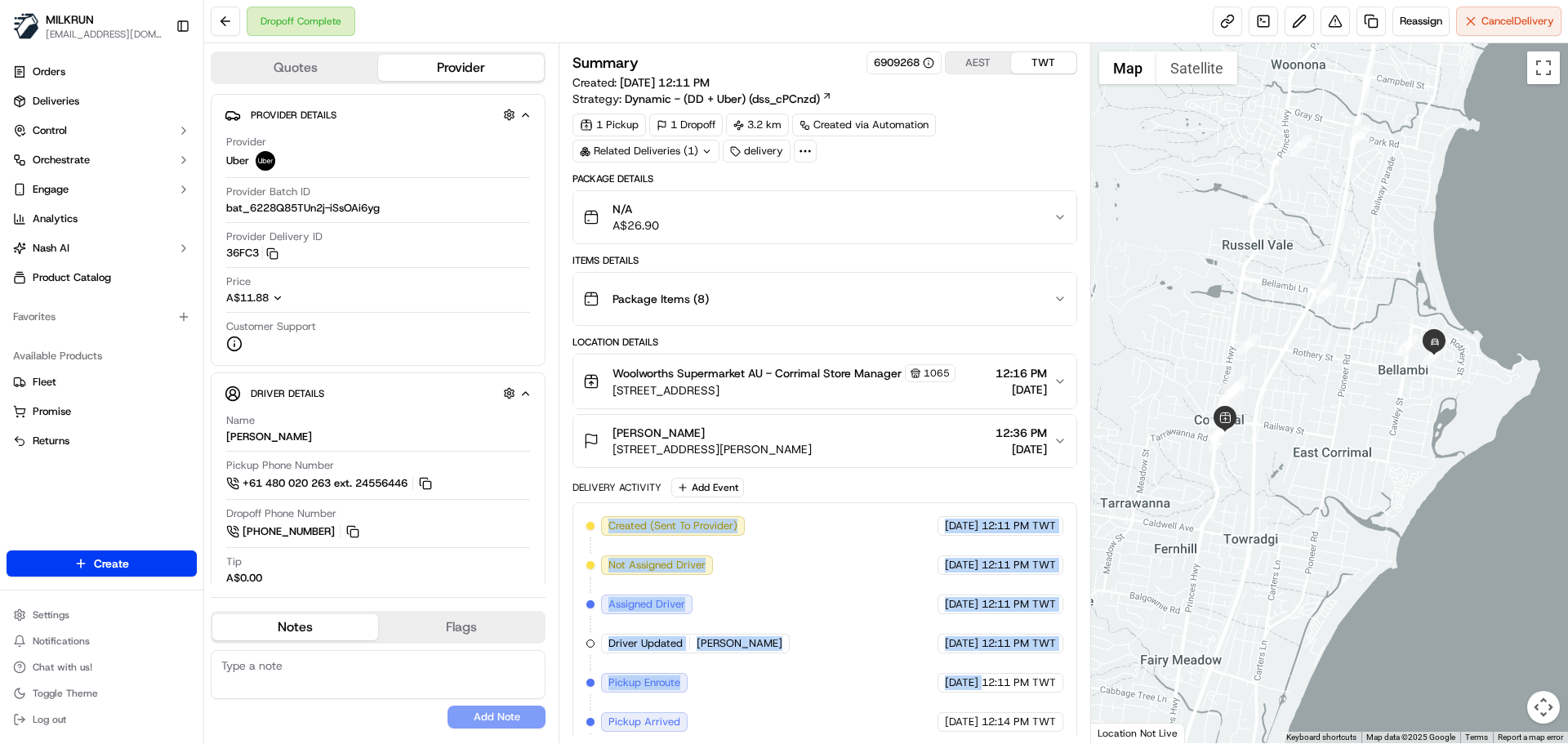
drag, startPoint x: 739, startPoint y: 521, endPoint x: 965, endPoint y: 703, distance: 290.2
click at [964, 703] on div "Created (Sent To Provider) Uber [DATE] 12:11 PM TWT Not Assigned Driver Uber [D…" at bounding box center [824, 741] width 476 height 451
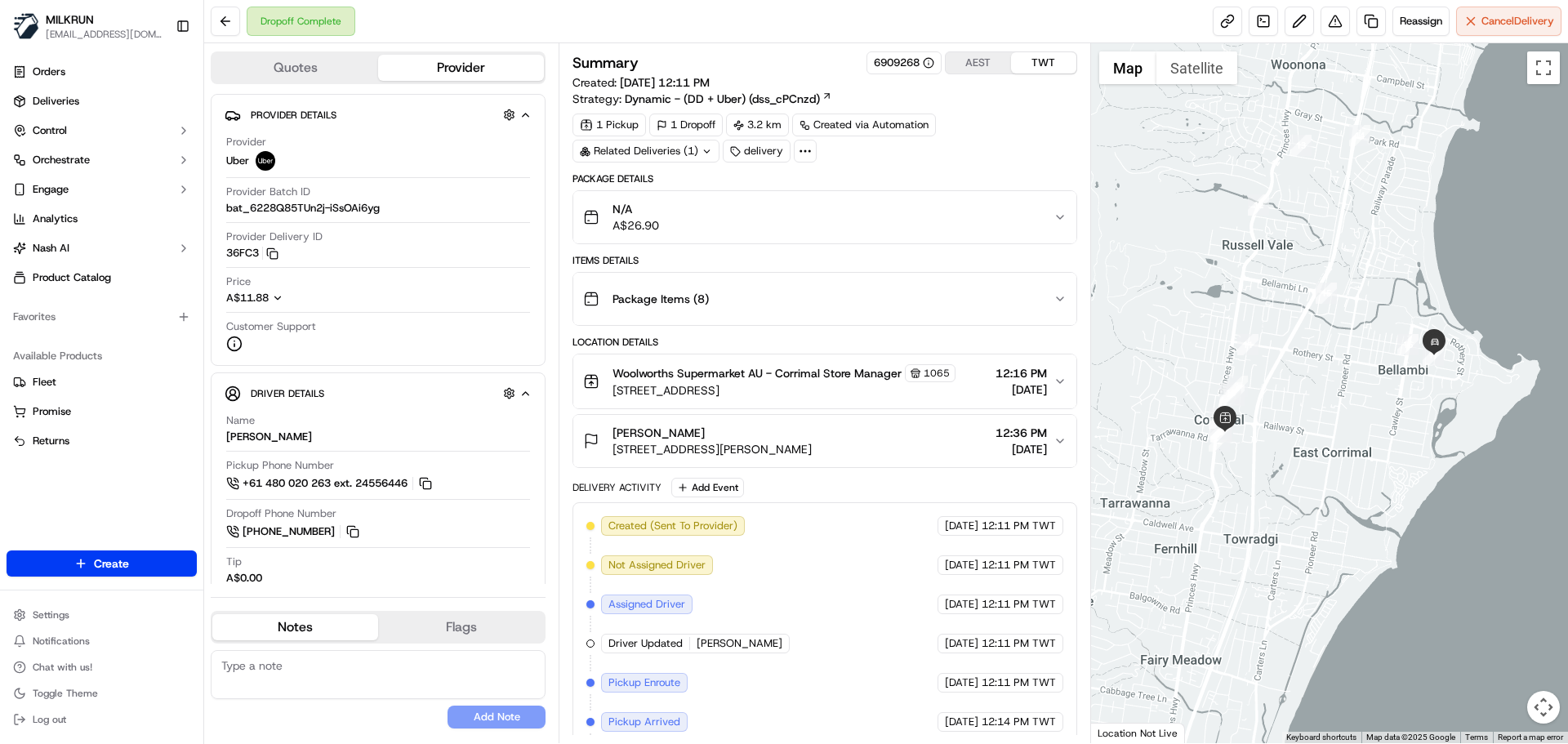
click at [1020, 725] on span "12:14 PM TWT" at bounding box center [1018, 721] width 74 height 15
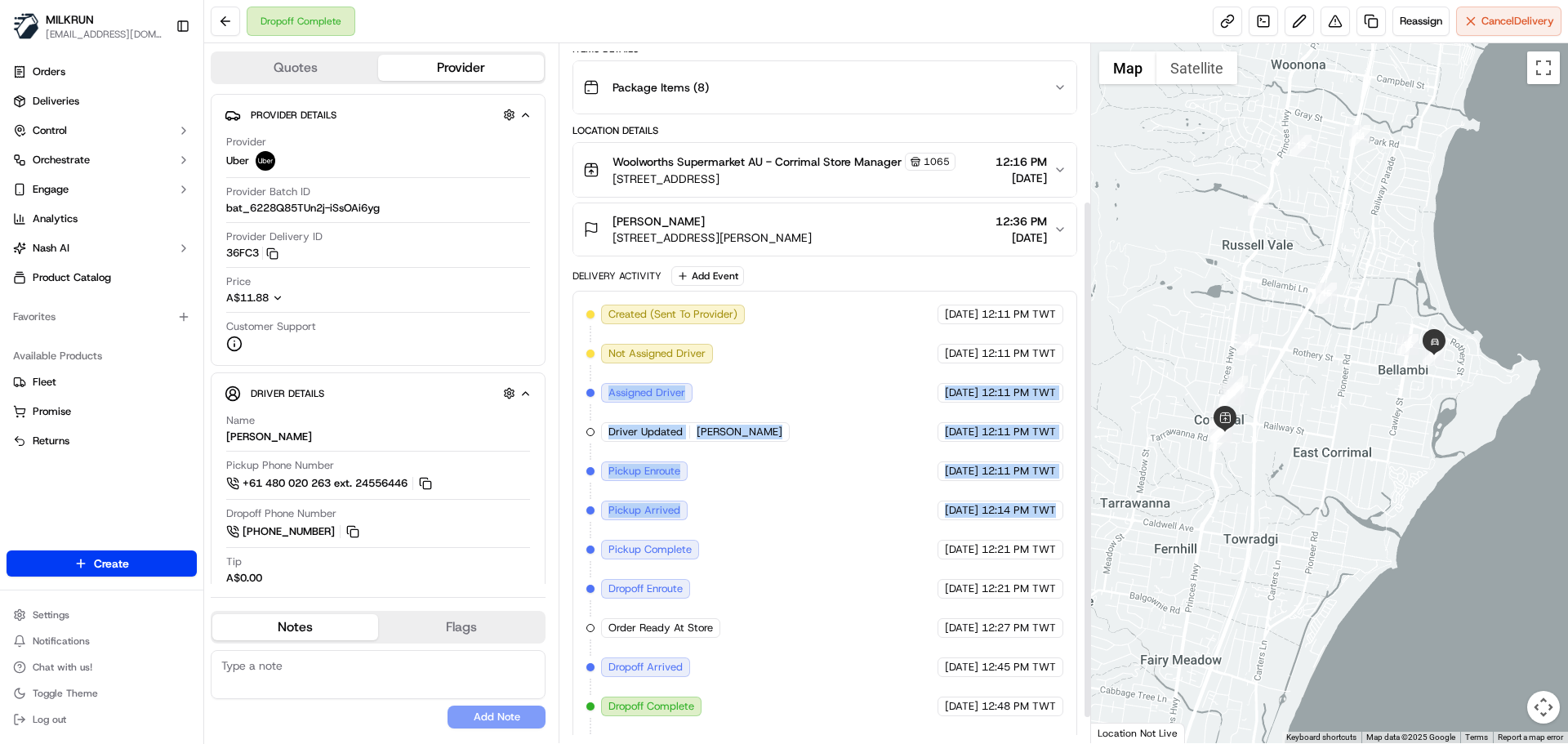
drag, startPoint x: 1020, startPoint y: 725, endPoint x: 655, endPoint y: 357, distance: 518.3
click at [655, 357] on div "Created (Sent To Provider) Uber 19/09/2025 12:11 PM TWT Not Assigned Driver Ube…" at bounding box center [824, 530] width 476 height 451
click at [891, 734] on div "Created (Sent To Provider) Uber 19/09/2025 12:11 PM TWT Not Assigned Driver Ube…" at bounding box center [824, 530] width 476 height 451
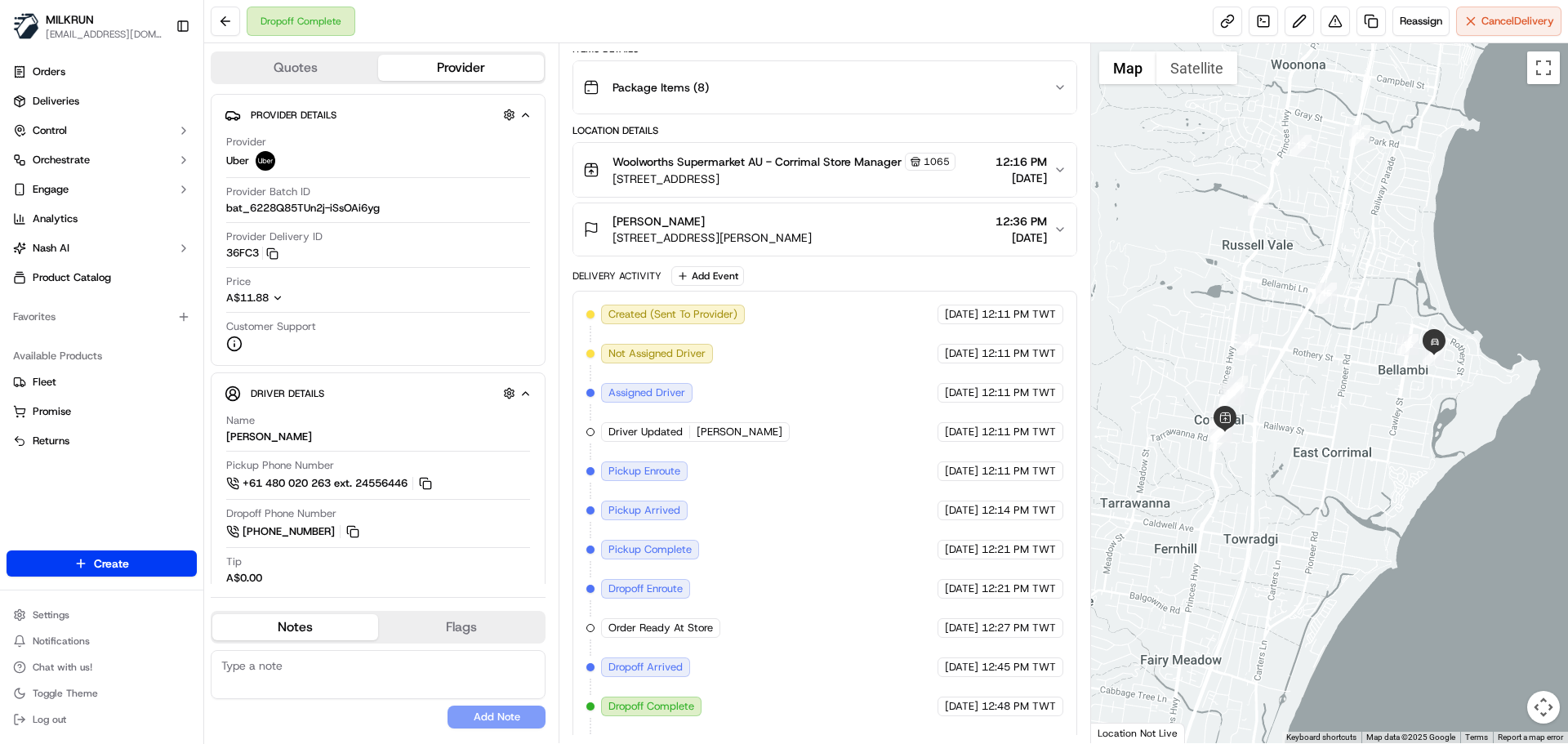
click at [891, 734] on div "Created (Sent To Provider) Uber 19/09/2025 12:11 PM TWT Not Assigned Driver Ube…" at bounding box center [824, 530] width 476 height 451
drag, startPoint x: 891, startPoint y: 734, endPoint x: 987, endPoint y: 537, distance: 219.1
click at [971, 518] on div "Created (Sent To Provider) Uber 19/09/2025 12:11 PM TWT Not Assigned Driver Ube…" at bounding box center [824, 530] width 476 height 451
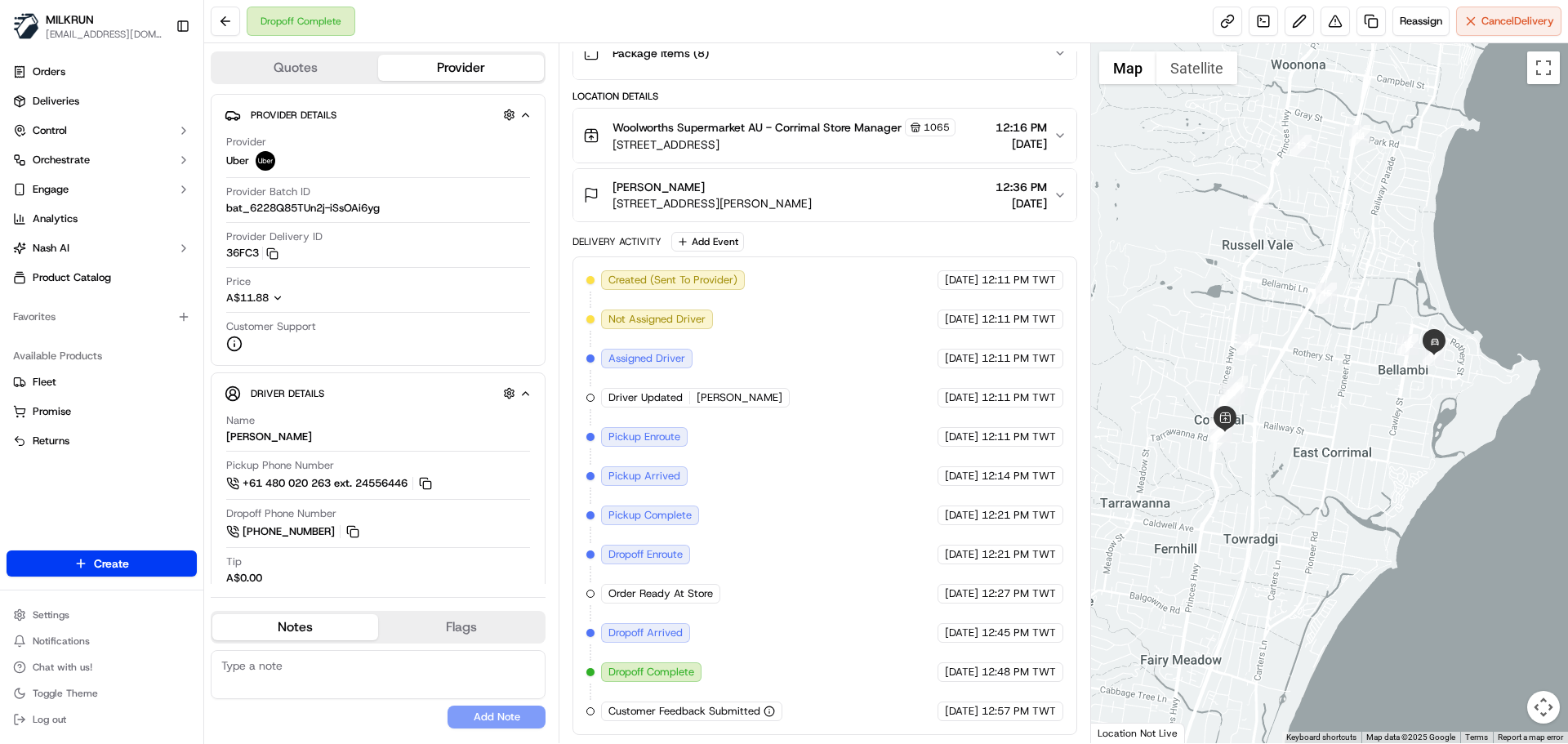
click at [1056, 710] on span "12:57 PM TWT" at bounding box center [1018, 711] width 74 height 15
click at [1056, 710] on div "19/09/2025 12:57 PM TWT" at bounding box center [1001, 712] width 126 height 19
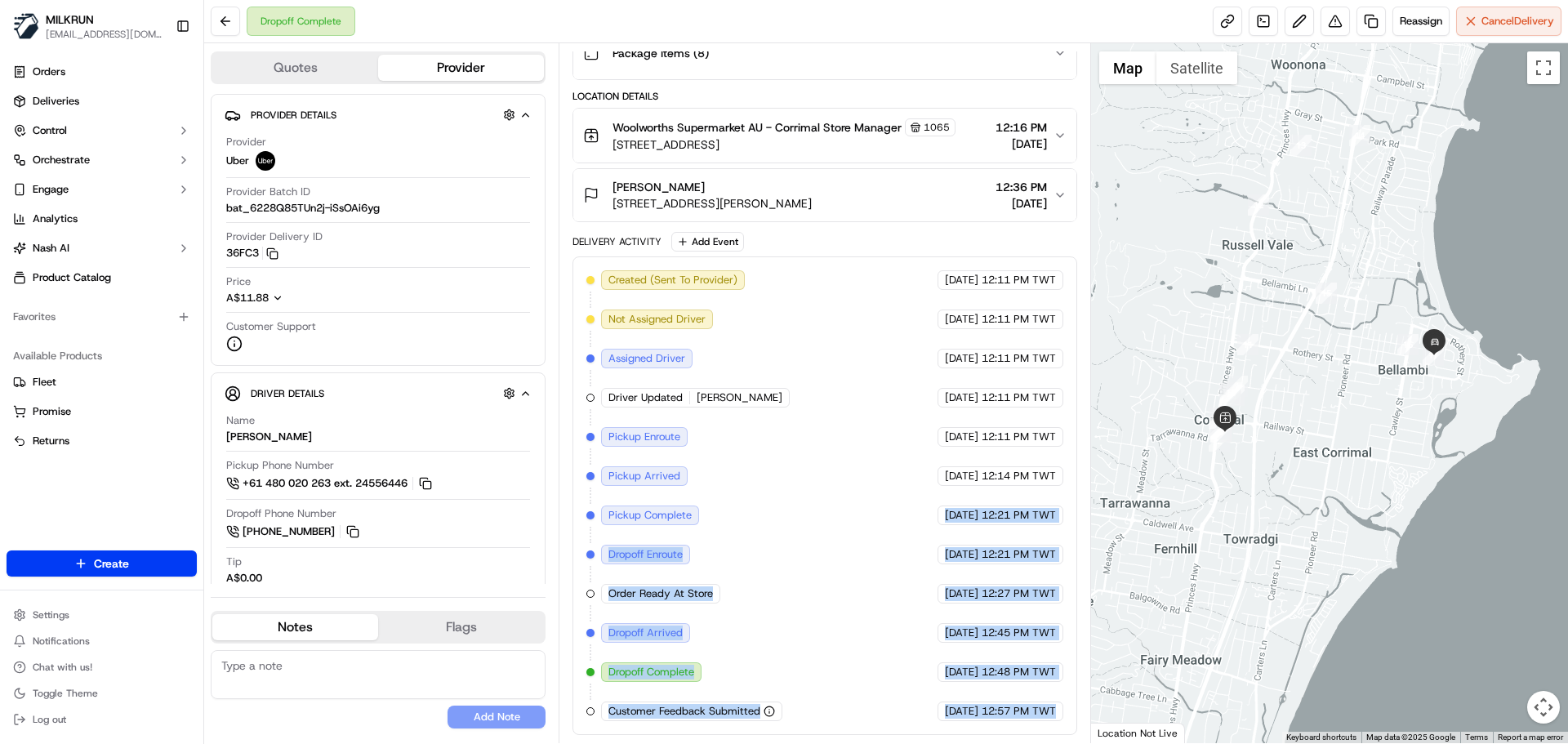
drag, startPoint x: 1056, startPoint y: 710, endPoint x: 845, endPoint y: 408, distance: 368.4
click at [845, 408] on div "Created (Sent To Provider) Uber 19/09/2025 12:11 PM TWT Not Assigned Driver Ube…" at bounding box center [824, 496] width 476 height 451
click at [801, 580] on div "Created (Sent To Provider) Uber 19/09/2025 12:11 PM TWT Not Assigned Driver Ube…" at bounding box center [824, 496] width 476 height 451
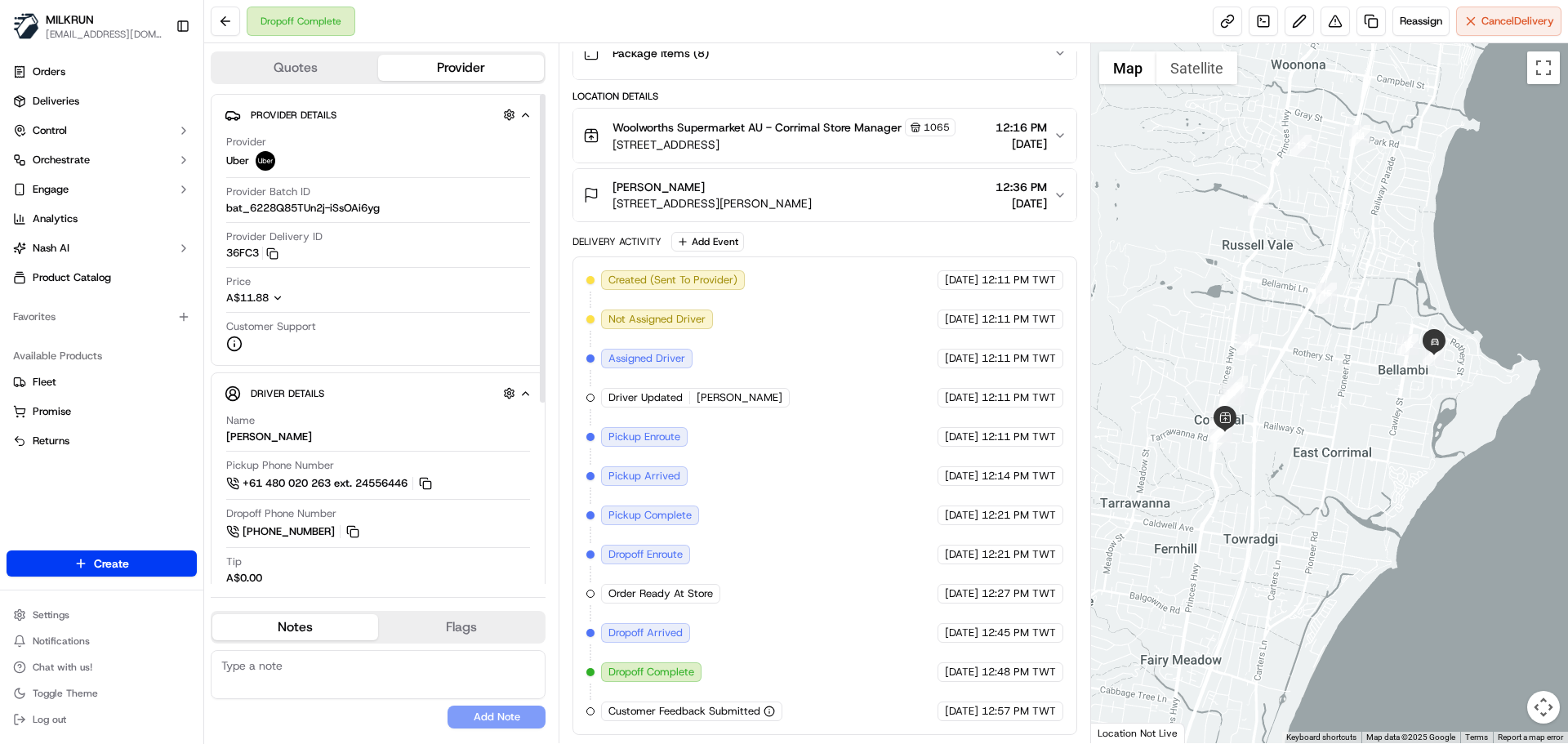
click at [223, 266] on div "Provider Details Hidden ( 3 ) Provider Uber Provider Batch ID bat_6228Q85TUn2j-…" at bounding box center [378, 230] width 335 height 272
drag, startPoint x: 223, startPoint y: 266, endPoint x: 958, endPoint y: 410, distance: 749.0
click at [958, 410] on div "Created (Sent To Provider) Uber 19/09/2025 12:11 PM TWT Not Assigned Driver Ube…" at bounding box center [824, 496] width 476 height 451
click at [841, 467] on div "Created (Sent To Provider) Uber 19/09/2025 12:11 PM TWT Not Assigned Driver Ube…" at bounding box center [824, 496] width 476 height 451
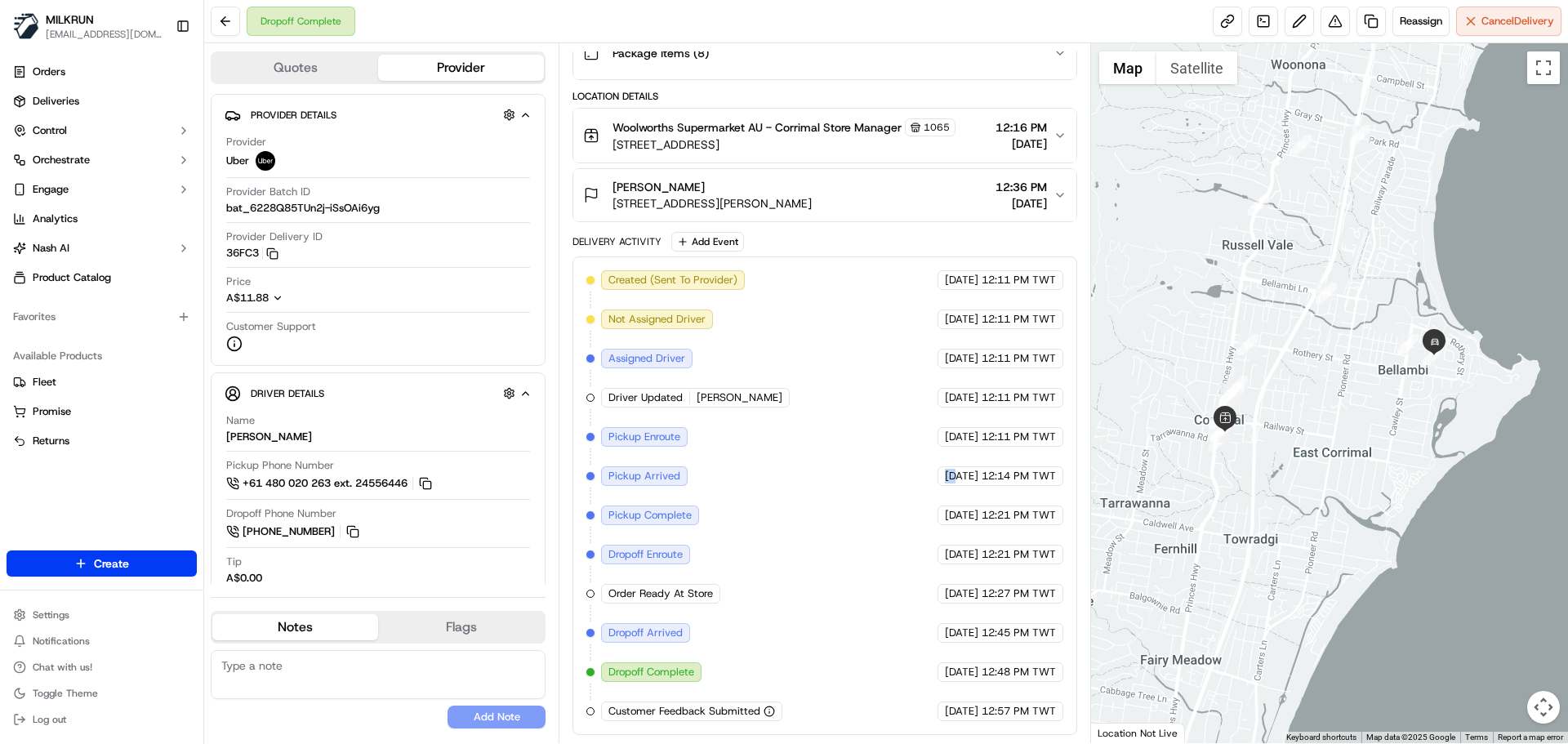
click at [841, 468] on div "Created (Sent To Provider) Uber 19/09/2025 12:11 PM TWT Not Assigned Driver Ube…" at bounding box center [824, 496] width 476 height 451
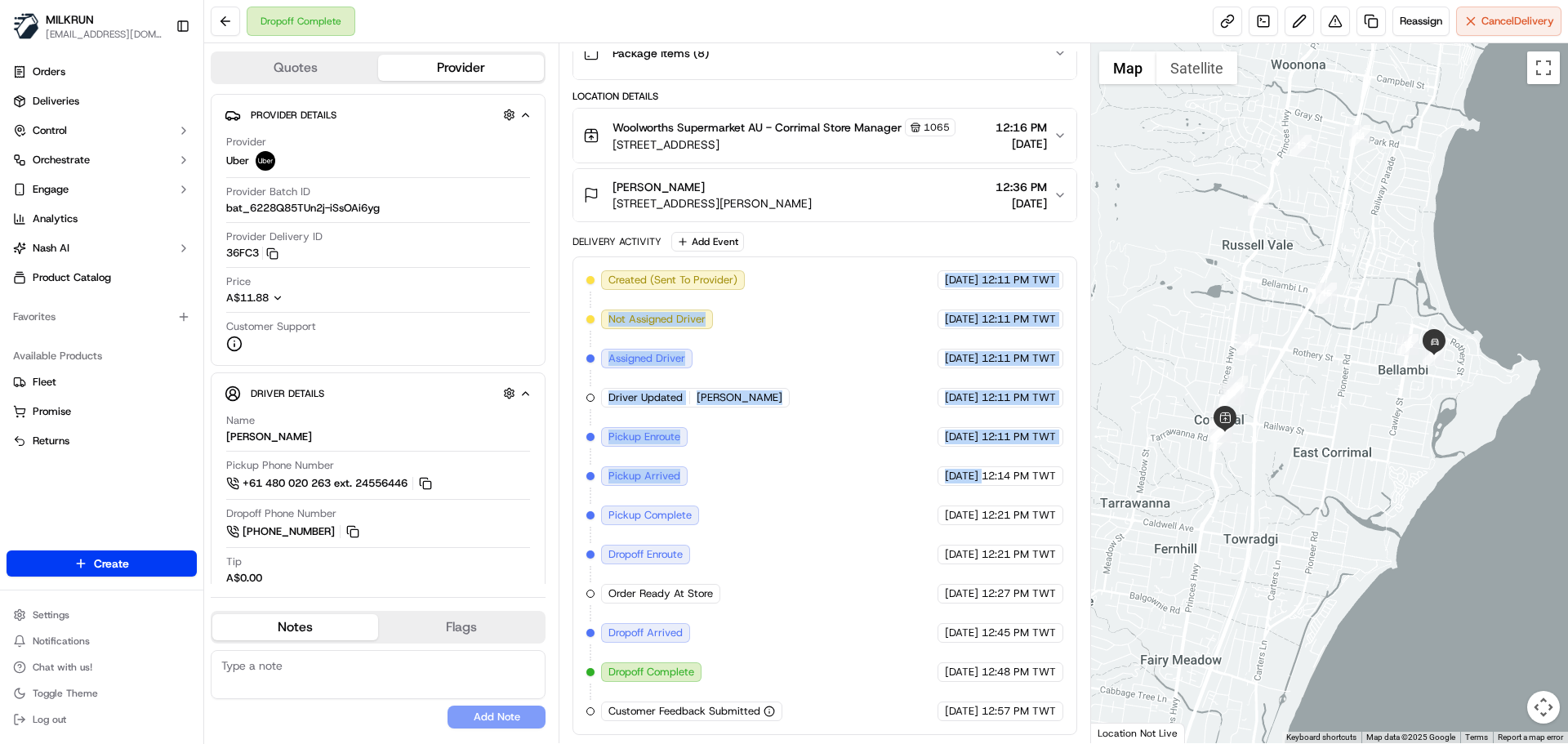
drag, startPoint x: 841, startPoint y: 468, endPoint x: 848, endPoint y: 251, distance: 217.1
click at [848, 253] on div "Delivery Activity Add Event Created (Sent To Provider) Uber 19/09/2025 12:11 PM…" at bounding box center [824, 484] width 504 height 503
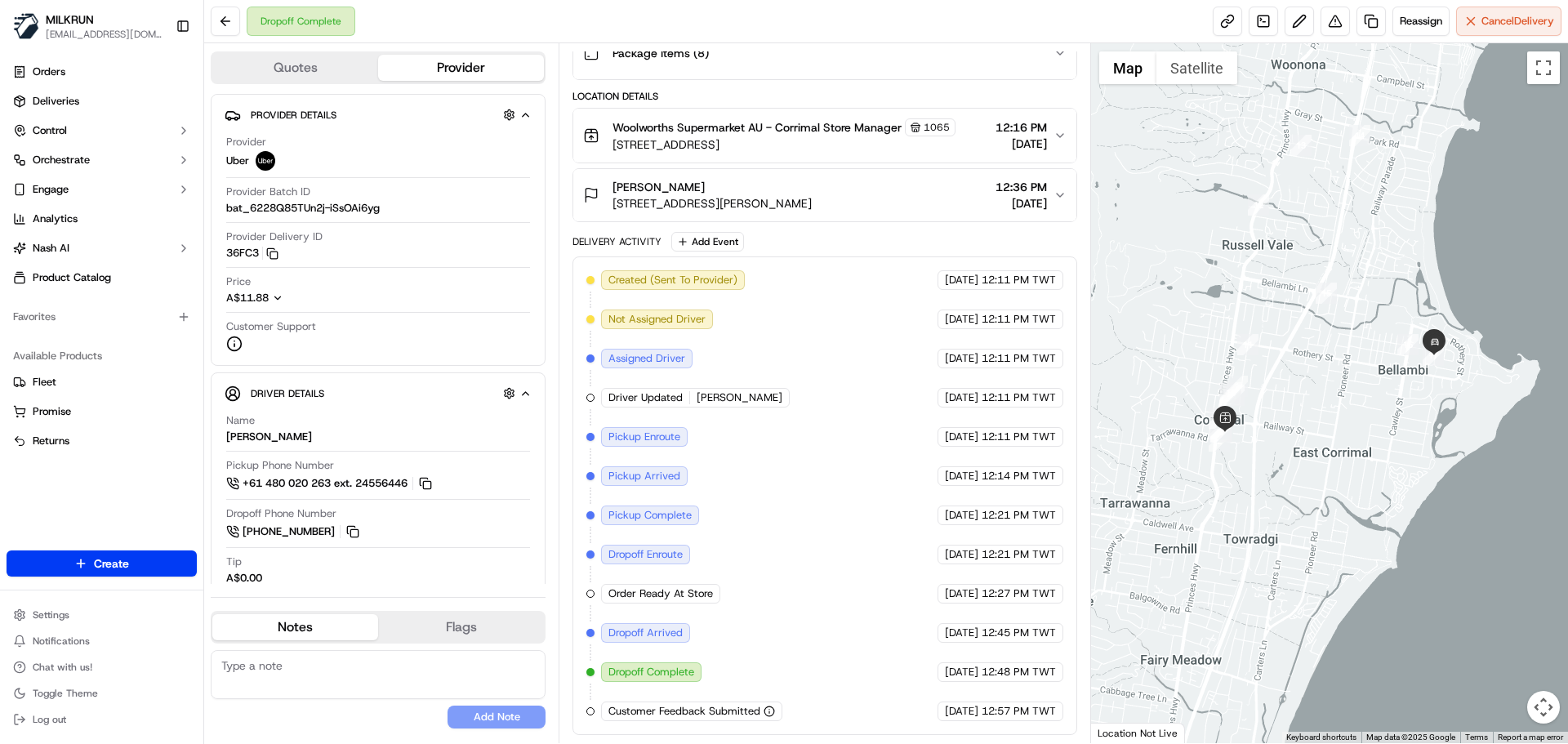
click at [891, 573] on div "Created (Sent To Provider) Uber 19/09/2025 12:11 PM TWT Not Assigned Driver Ube…" at bounding box center [824, 496] width 476 height 451
click at [1332, 20] on button at bounding box center [1336, 21] width 30 height 30
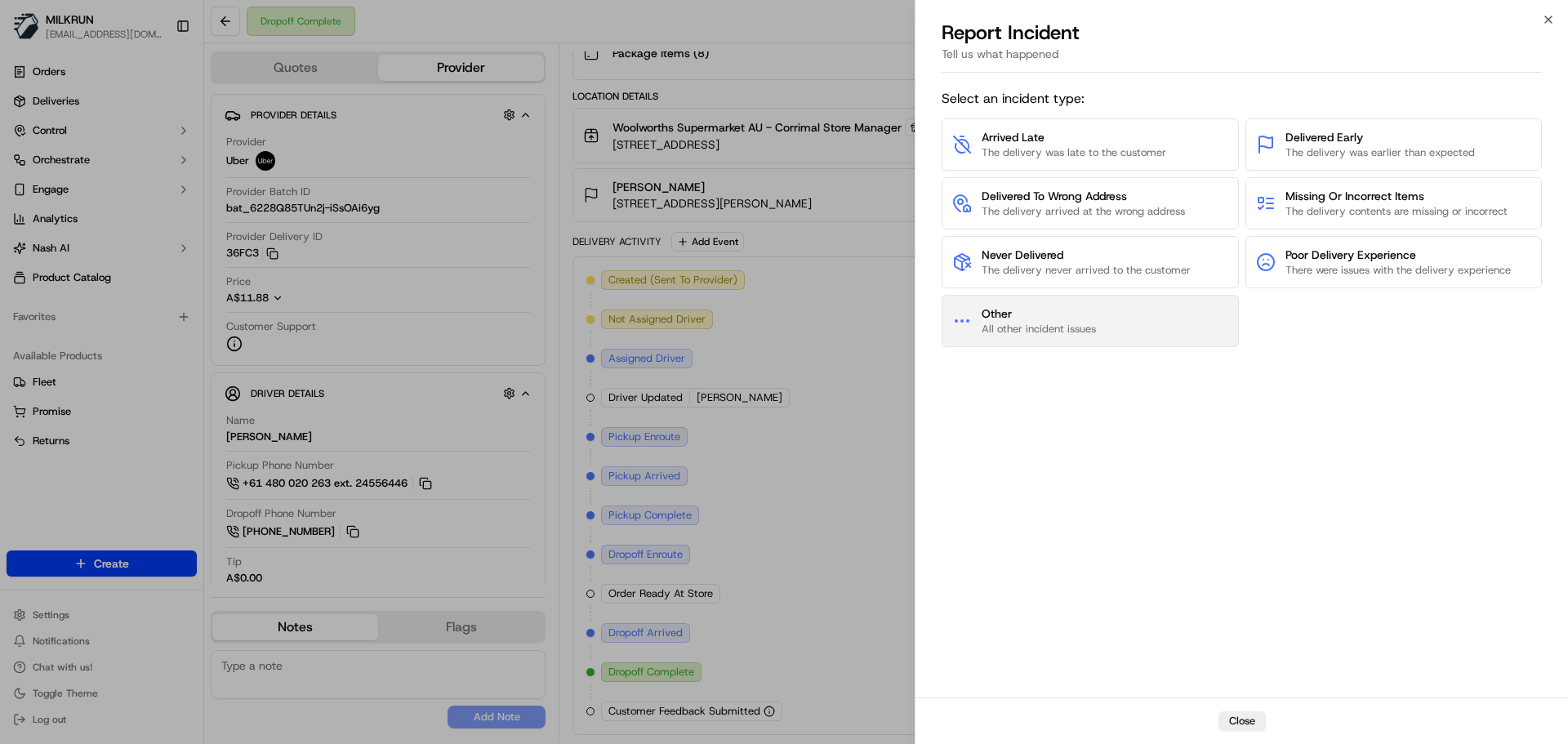
click at [1125, 320] on button "Other All other incident issues" at bounding box center [1090, 321] width 297 height 52
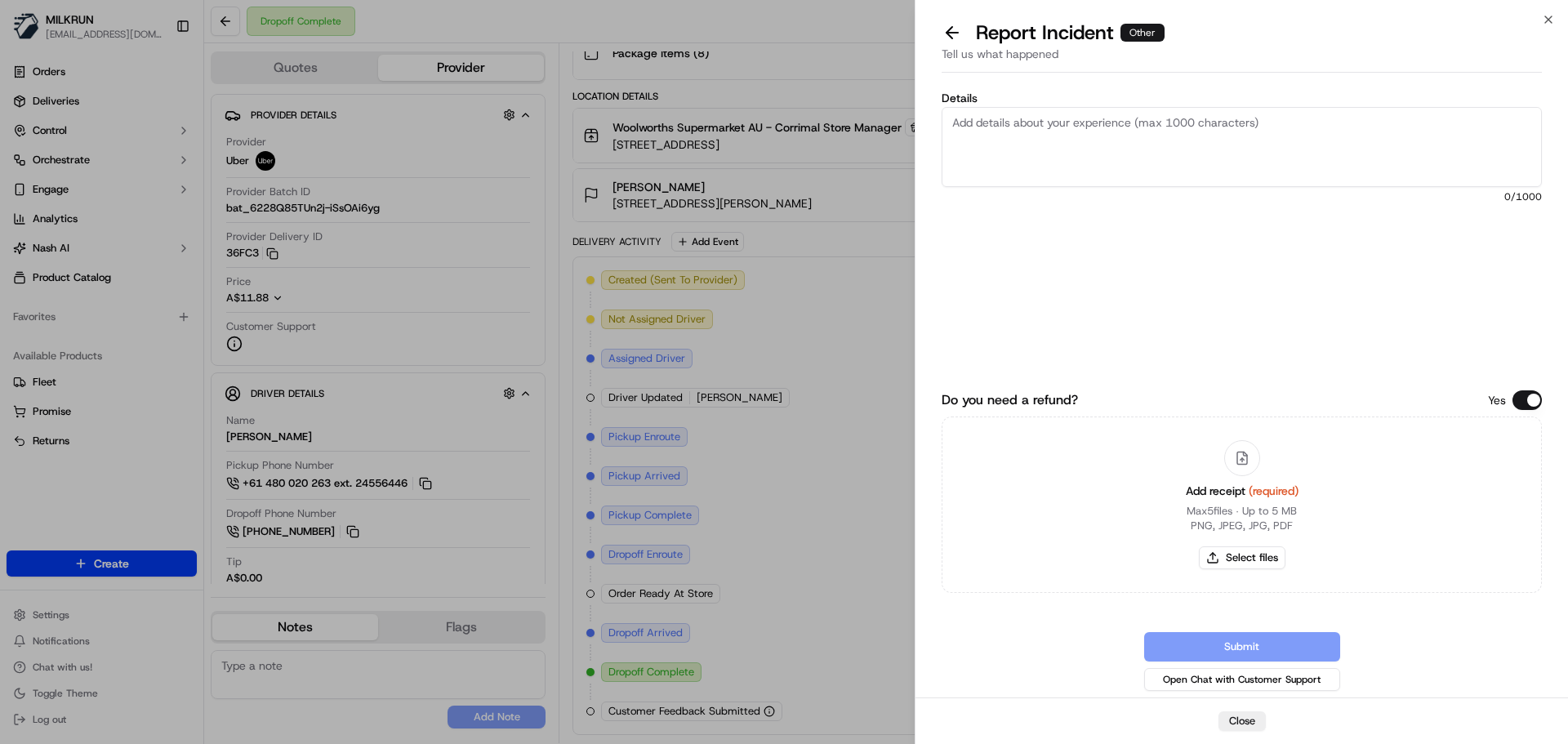
click at [1056, 154] on textarea "Details" at bounding box center [1242, 148] width 601 height 80
click at [1066, 166] on textarea "Details" at bounding box center [1242, 148] width 601 height 80
type textarea "Customer received someone else's order from Coles. Attached is a copy of the In…"
click at [1258, 560] on button "Select files" at bounding box center [1241, 558] width 86 height 23
type input "C:\fakepath\image_bcbb37bd-fcba-481f-9f63-ce99807d04ca.png"
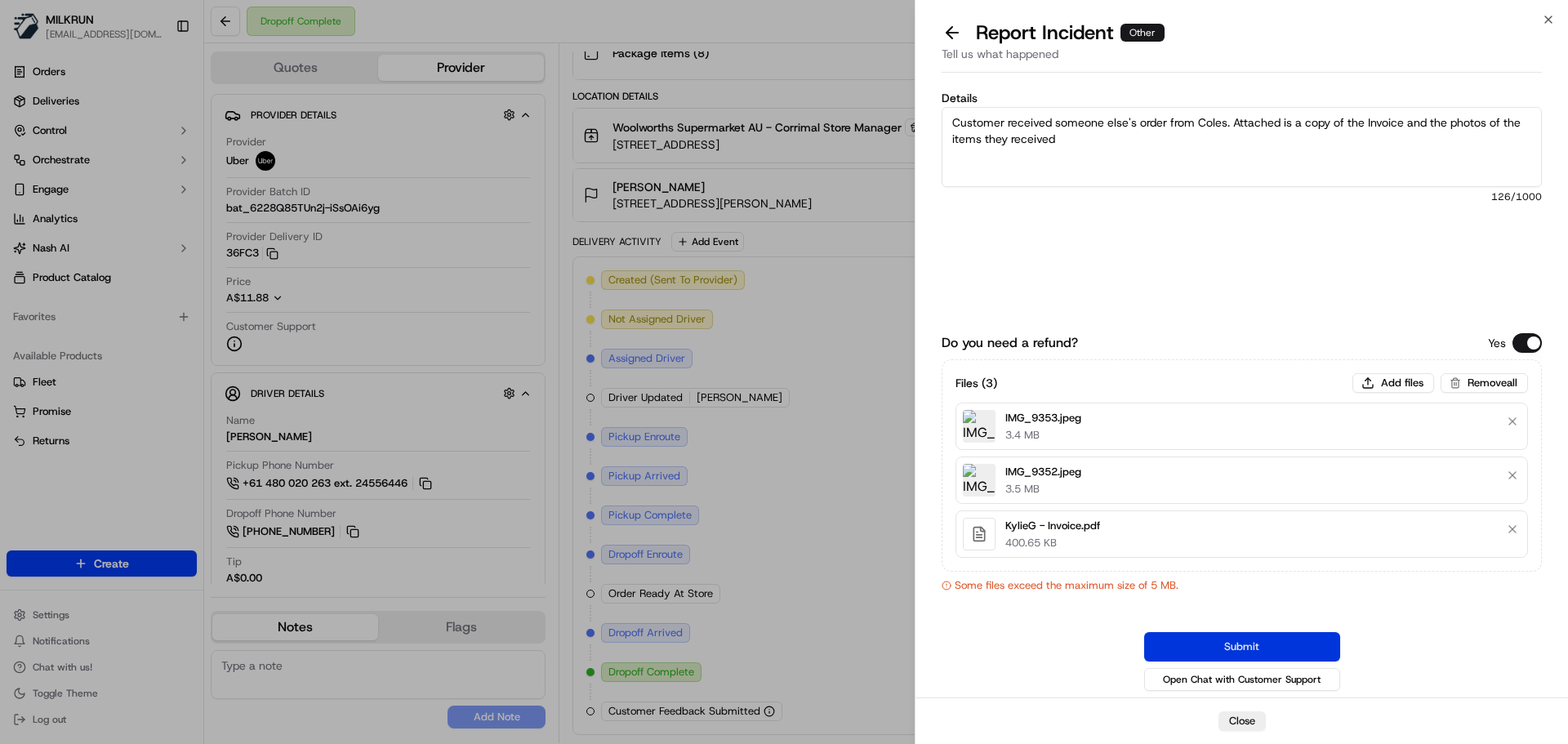
click at [1249, 650] on button "Submit" at bounding box center [1242, 647] width 196 height 30
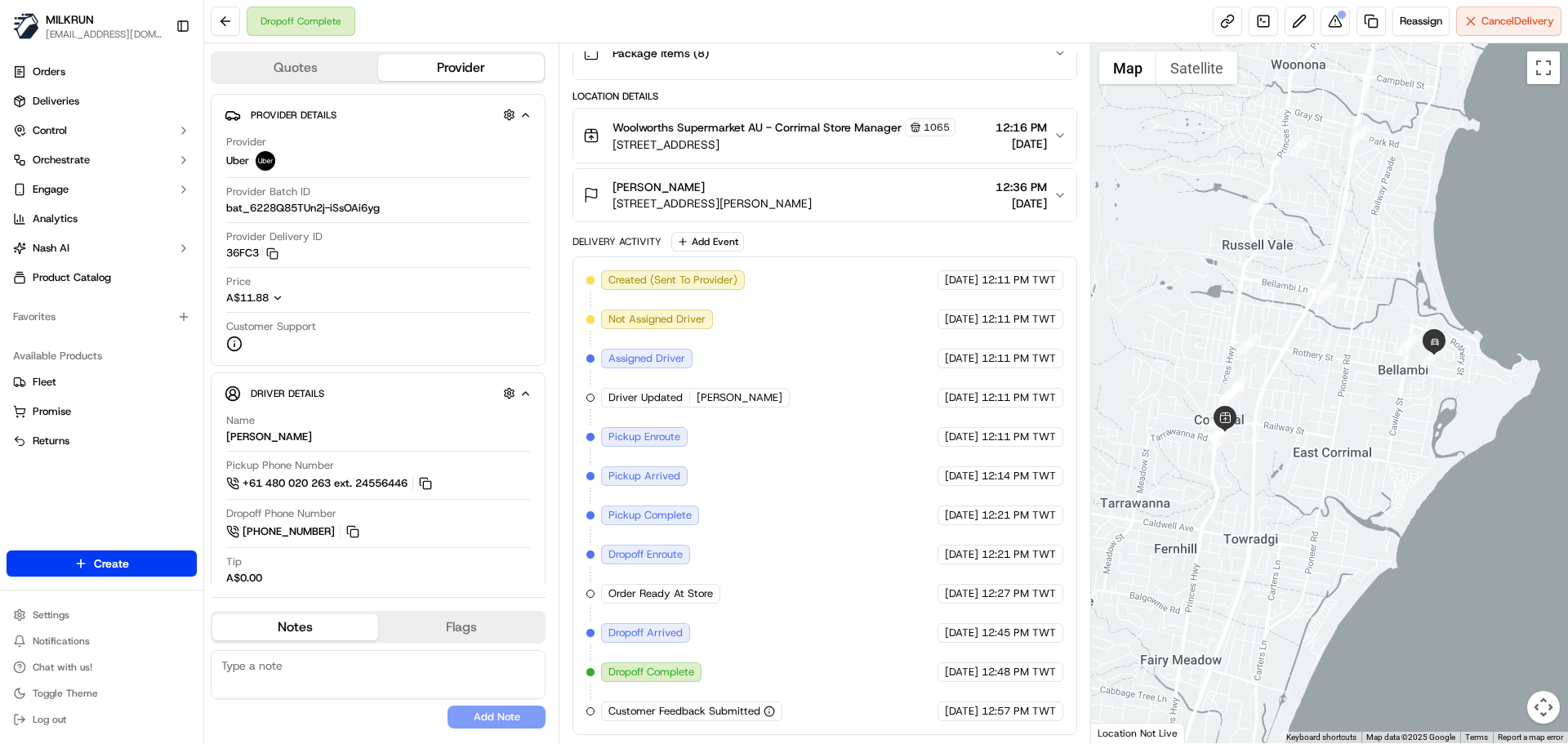
click at [847, 695] on div "Created (Sent To Provider) Uber 19/09/2025 12:11 PM TWT Not Assigned Driver Ube…" at bounding box center [824, 496] width 476 height 451
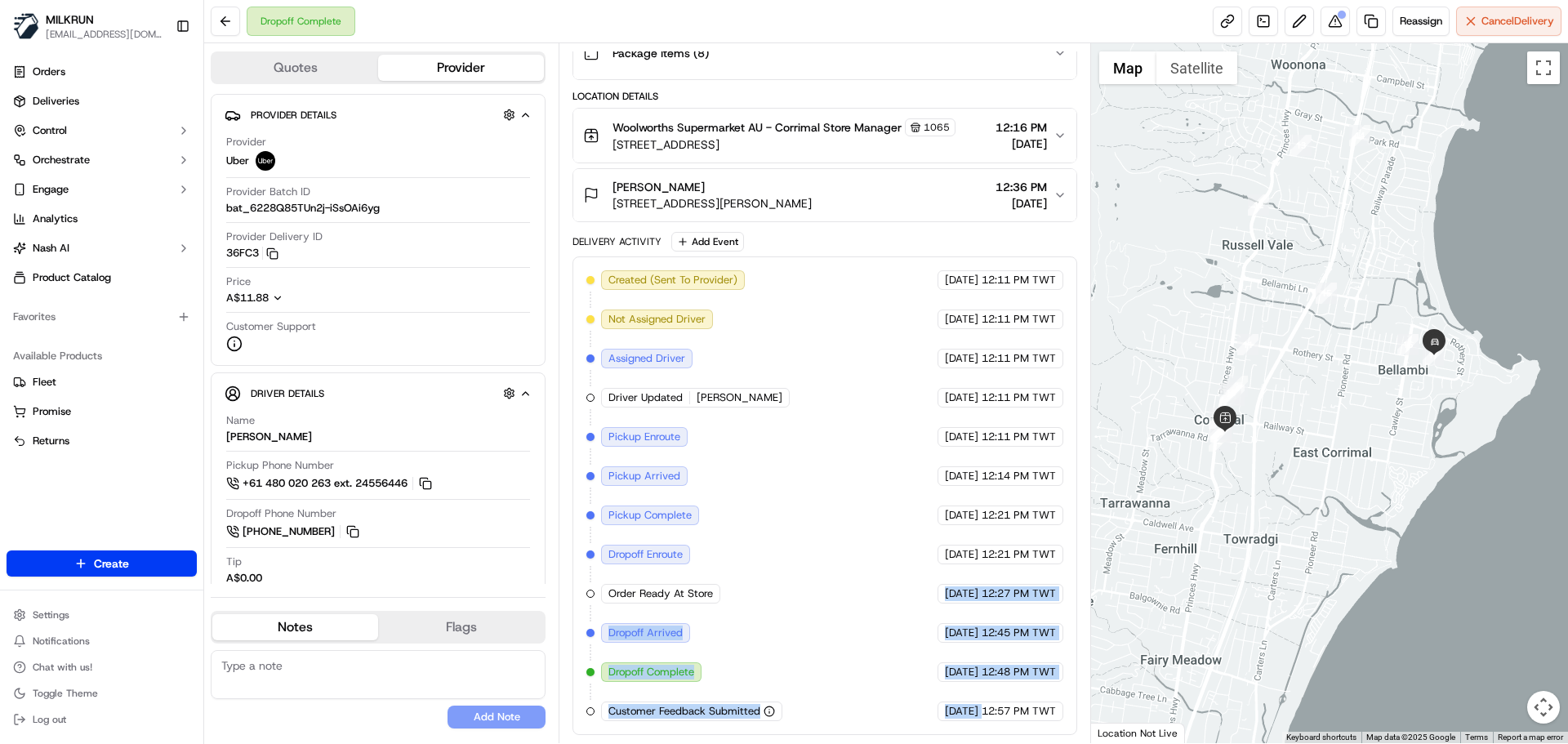
drag, startPoint x: 847, startPoint y: 695, endPoint x: 794, endPoint y: 416, distance: 284.0
click at [794, 416] on div "Created (Sent To Provider) Uber 19/09/2025 12:11 PM TWT Not Assigned Driver Ube…" at bounding box center [824, 496] width 476 height 451
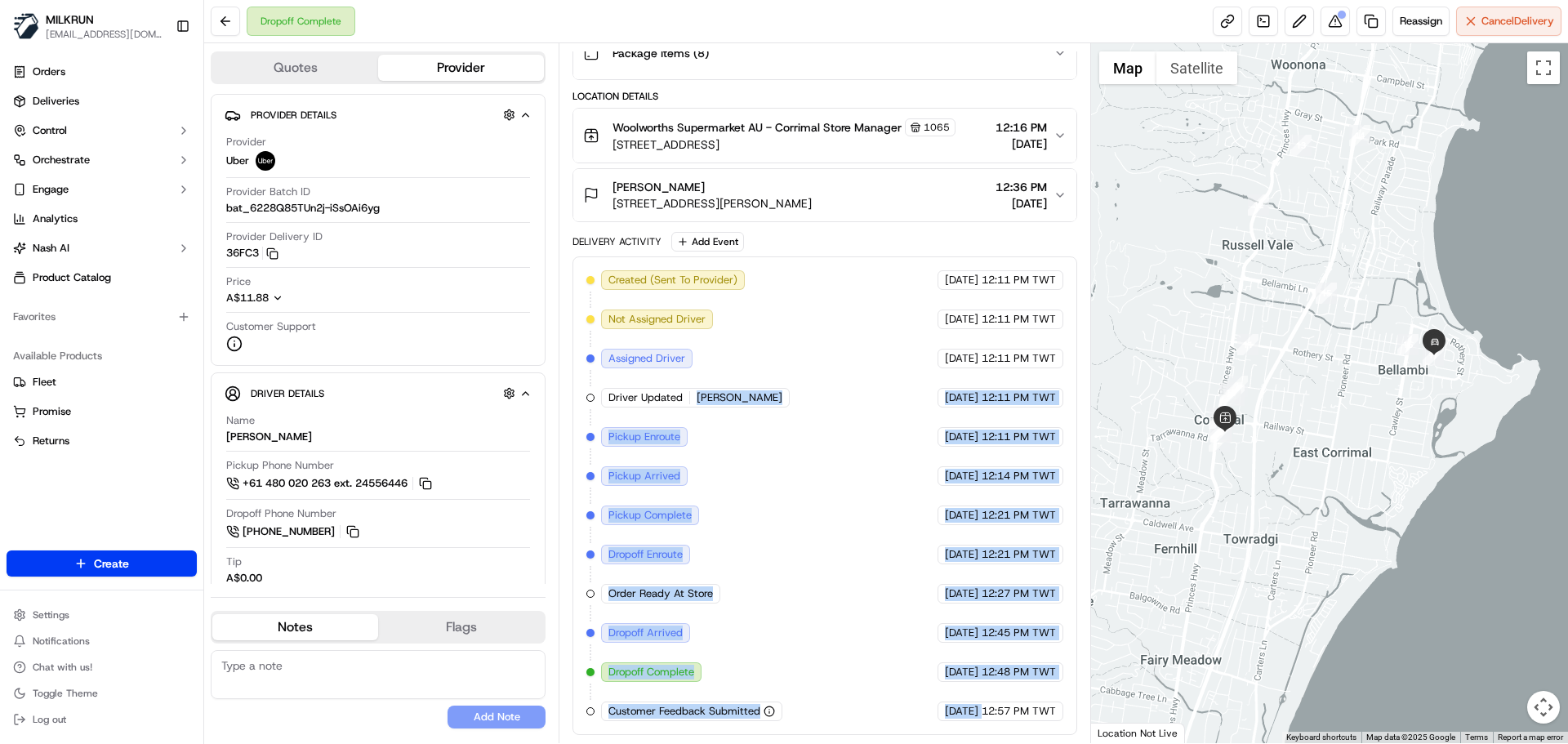
click at [804, 613] on div "Created (Sent To Provider) Uber 19/09/2025 12:11 PM TWT Not Assigned Driver Ube…" at bounding box center [824, 496] width 476 height 451
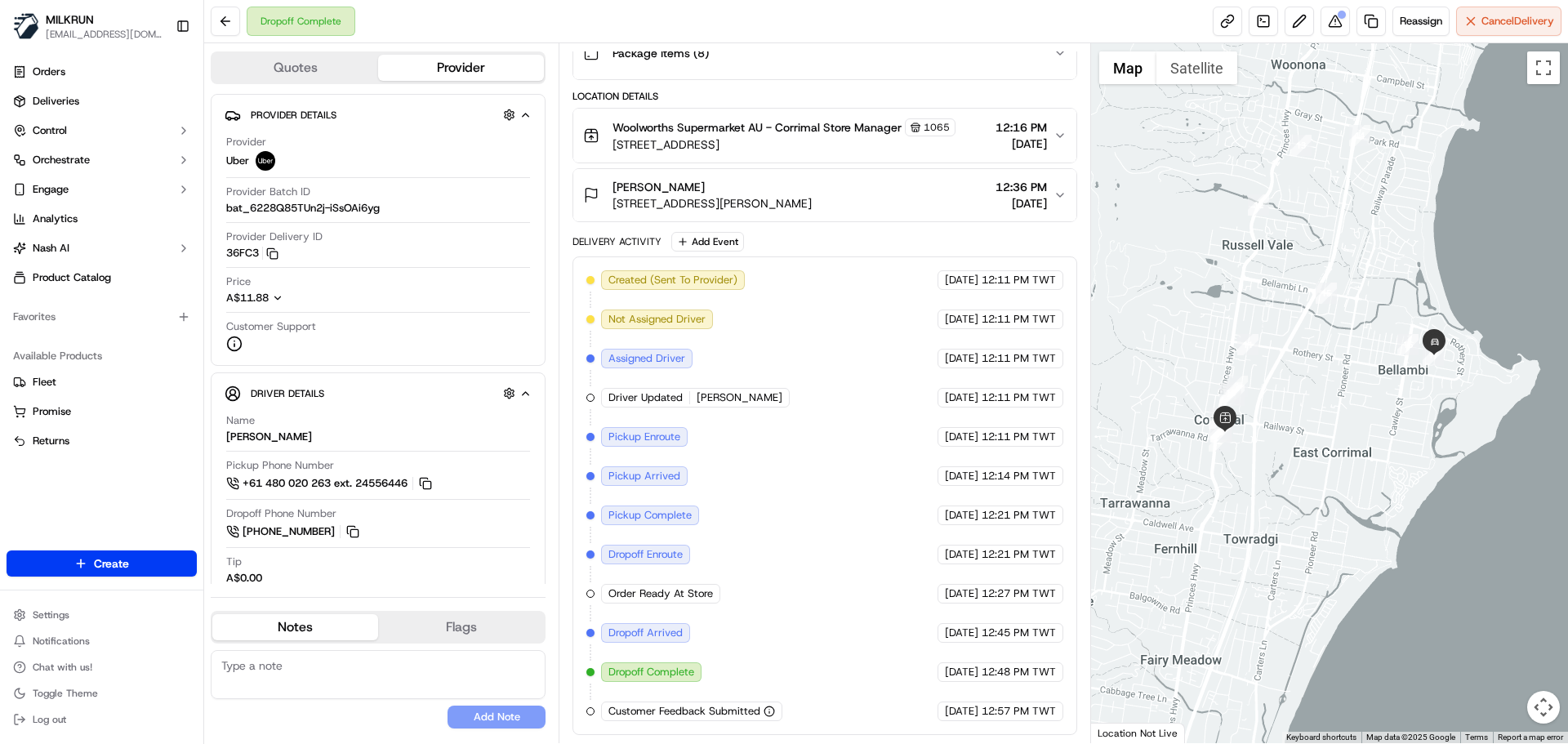
click at [804, 613] on div "Created (Sent To Provider) Uber 19/09/2025 12:11 PM TWT Not Assigned Driver Ube…" at bounding box center [824, 496] width 476 height 451
click at [953, 680] on div "Created (Sent To Provider) Uber 19/09/2025 12:11 PM TWT Not Assigned Driver Ube…" at bounding box center [824, 496] width 476 height 451
click at [1006, 704] on div "19/09/2025 12:57 PM TWT" at bounding box center [1001, 712] width 126 height 19
click at [1007, 704] on span "12:57 PM TWT" at bounding box center [1018, 711] width 74 height 15
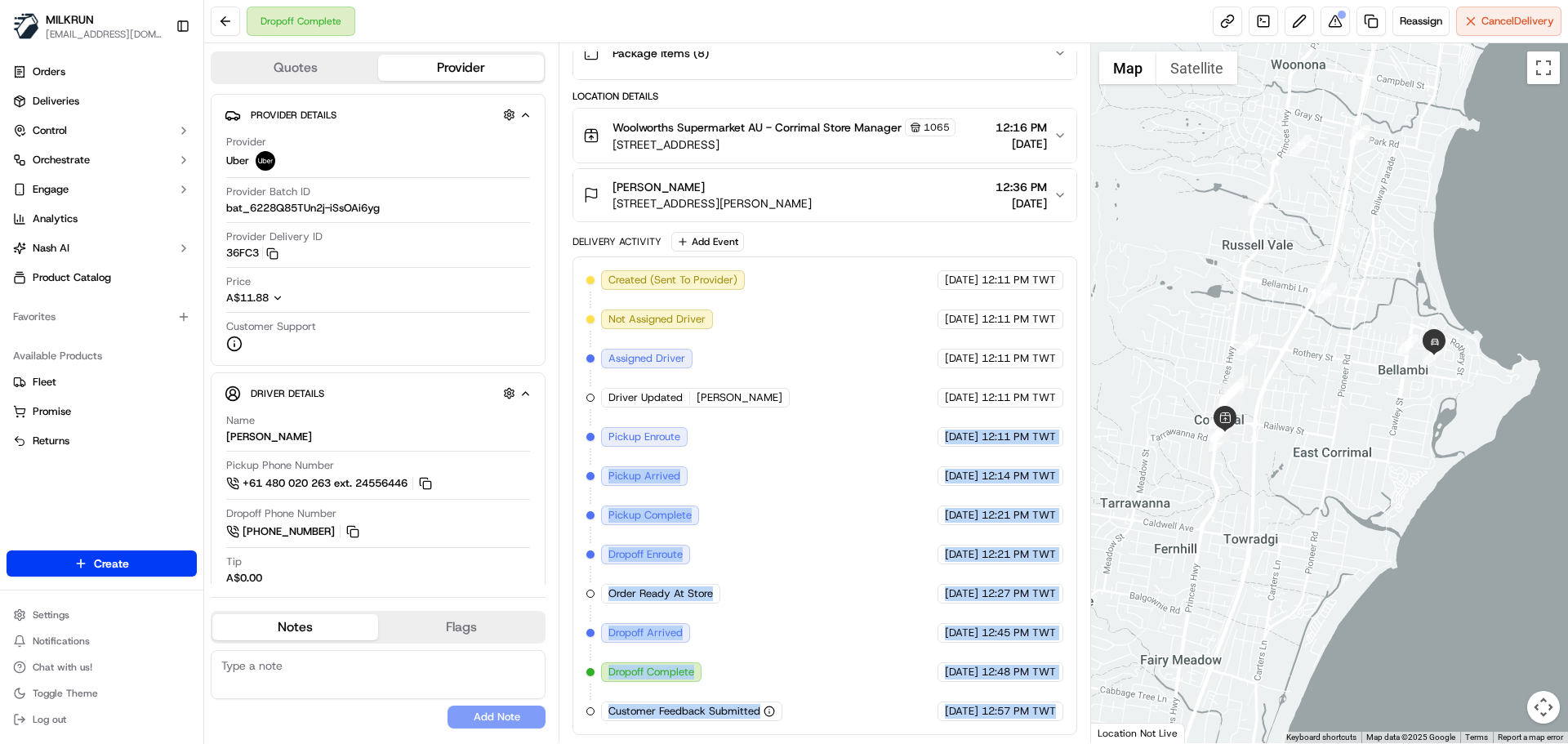
drag, startPoint x: 1007, startPoint y: 704, endPoint x: 920, endPoint y: 438, distance: 279.9
click at [918, 431] on div "Created (Sent To Provider) Uber 19/09/2025 12:11 PM TWT Not Assigned Driver Ube…" at bounding box center [824, 496] width 476 height 451
click at [939, 505] on div "Created (Sent To Provider) Uber 19/09/2025 12:11 PM TWT Not Assigned Driver Ube…" at bounding box center [824, 496] width 476 height 451
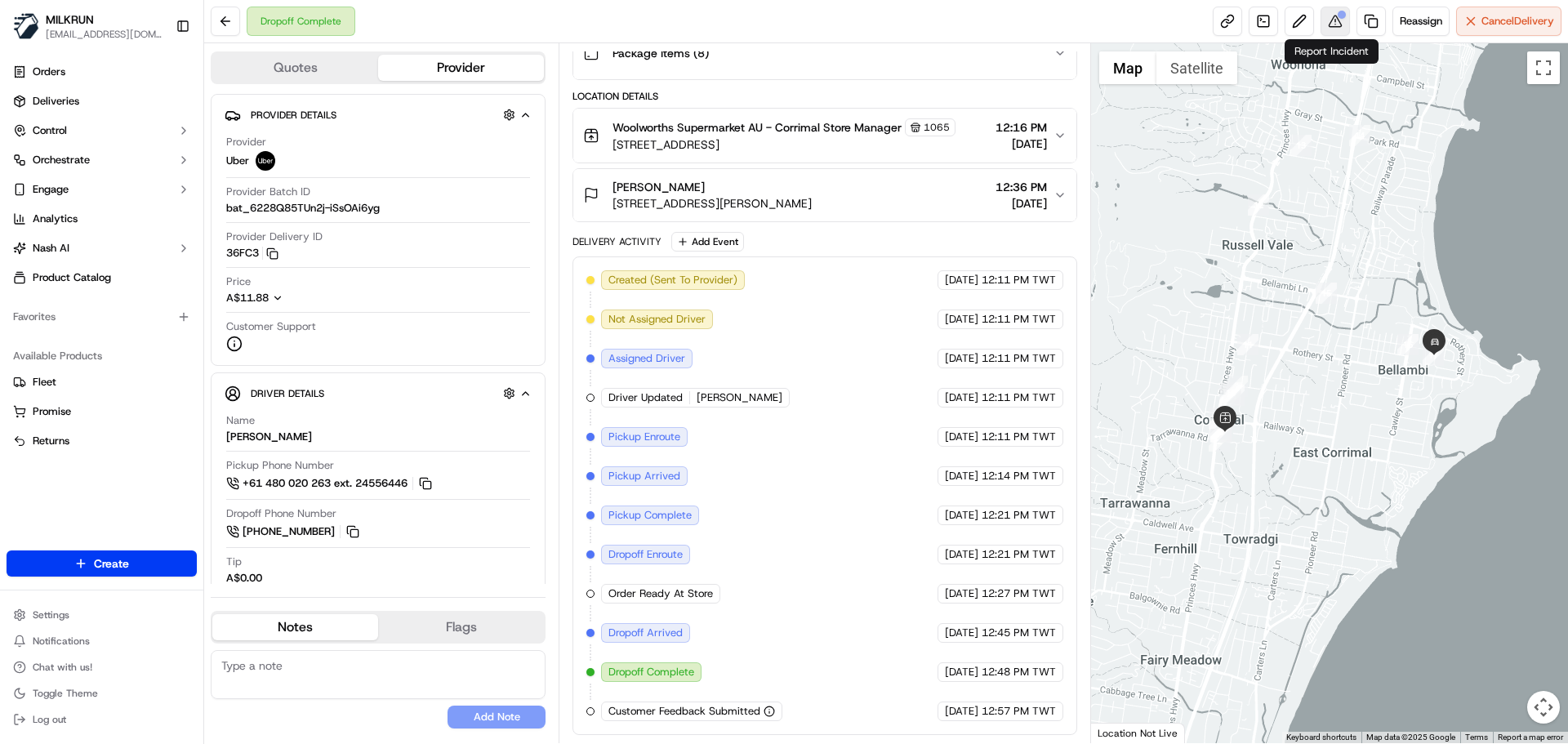
click at [1323, 19] on button at bounding box center [1336, 21] width 30 height 30
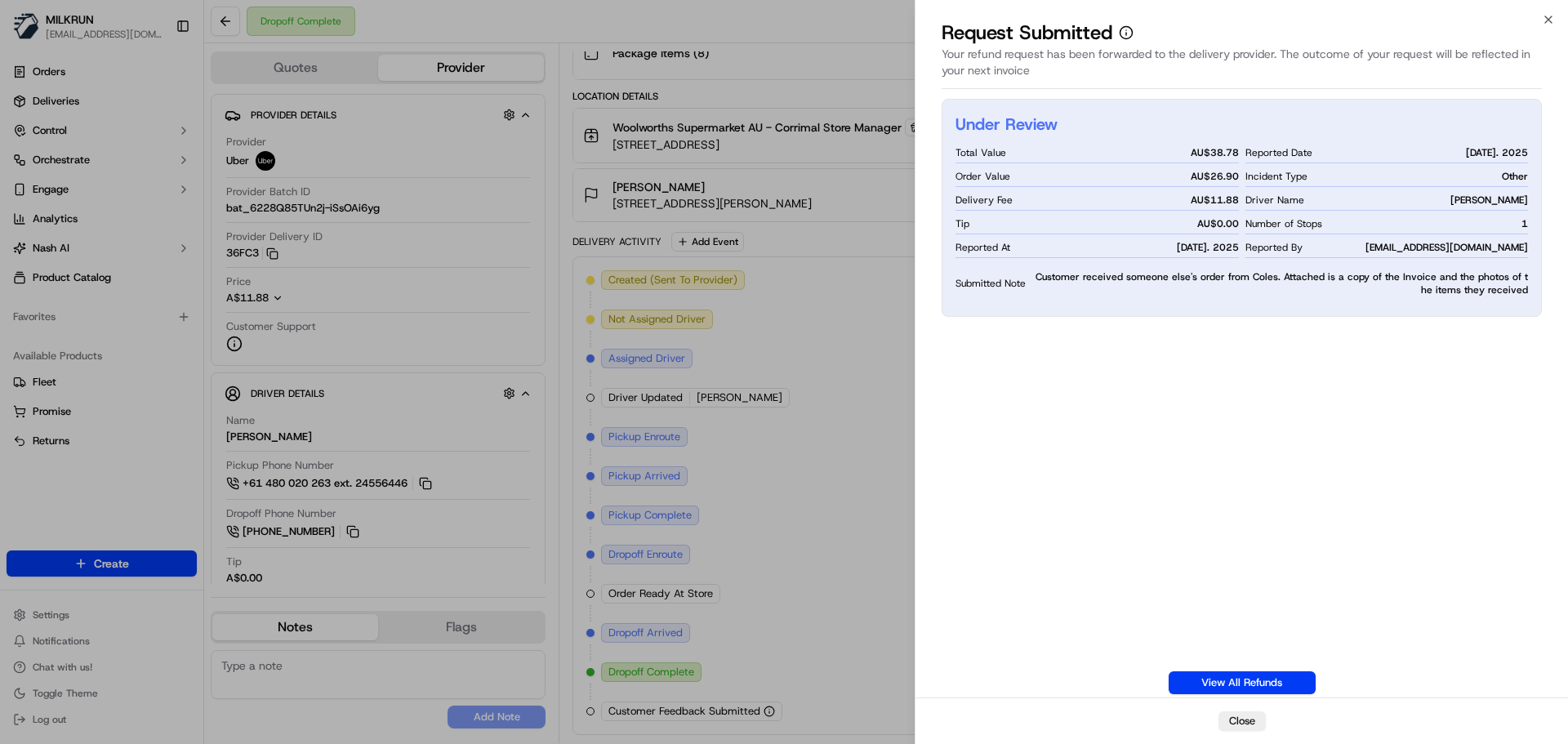
drag, startPoint x: 1327, startPoint y: 480, endPoint x: 1303, endPoint y: 460, distance: 31.2
click at [1327, 480] on div "Under Review Total Value AU$ 38.78 Order Value AU$ 26.90 Delivery Fee AU$ 11.88…" at bounding box center [1242, 396] width 601 height 596
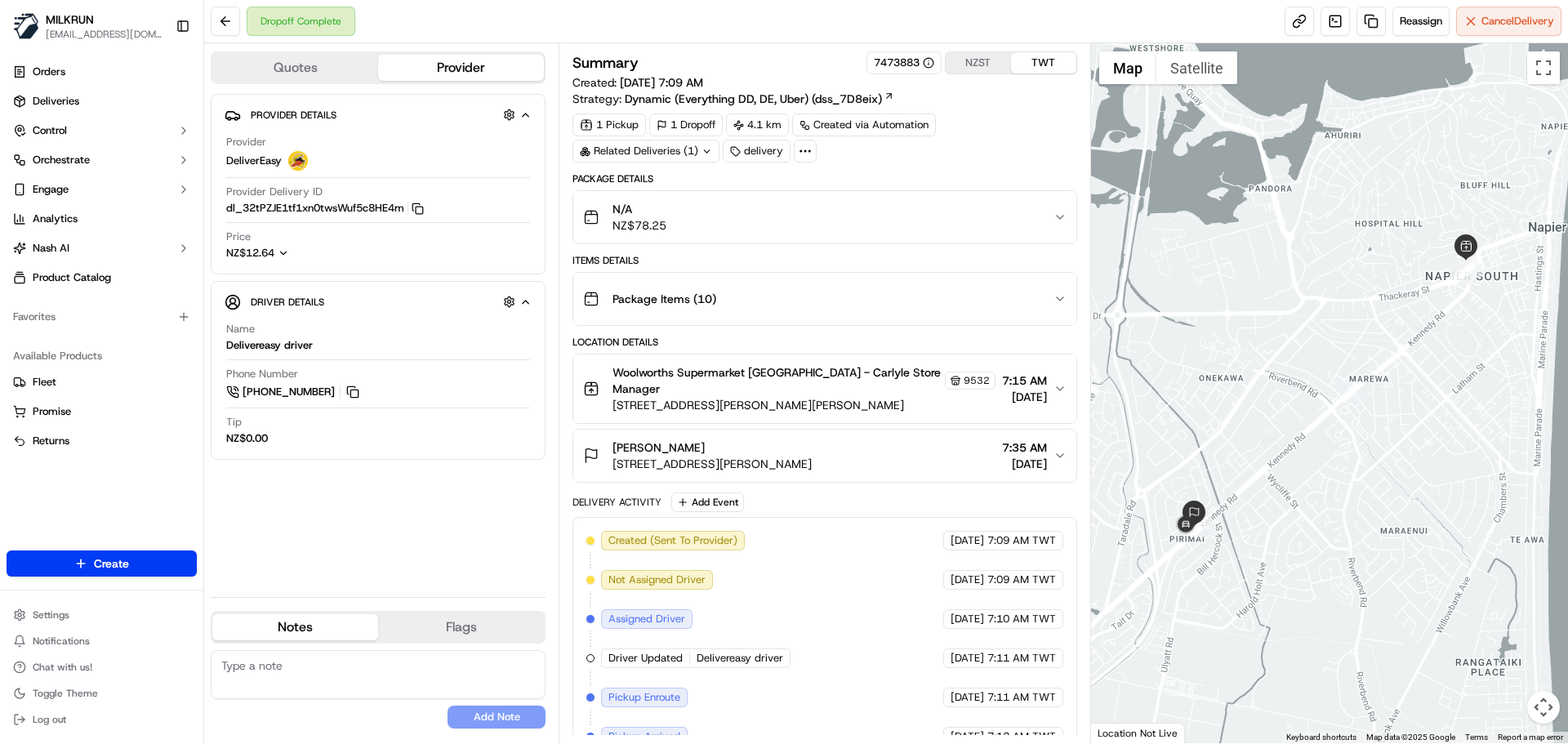
click at [819, 662] on div "Created (Sent To Provider) DeliverEasy [DATE] 7:09 AM TWT Not Assigned Driver D…" at bounding box center [824, 756] width 476 height 451
drag, startPoint x: 819, startPoint y: 662, endPoint x: 856, endPoint y: 495, distance: 171.0
click at [845, 442] on div "Package Details N/A NZ$78.25 Items Details Package Items ( 10 ) Location Detail…" at bounding box center [824, 583] width 504 height 823
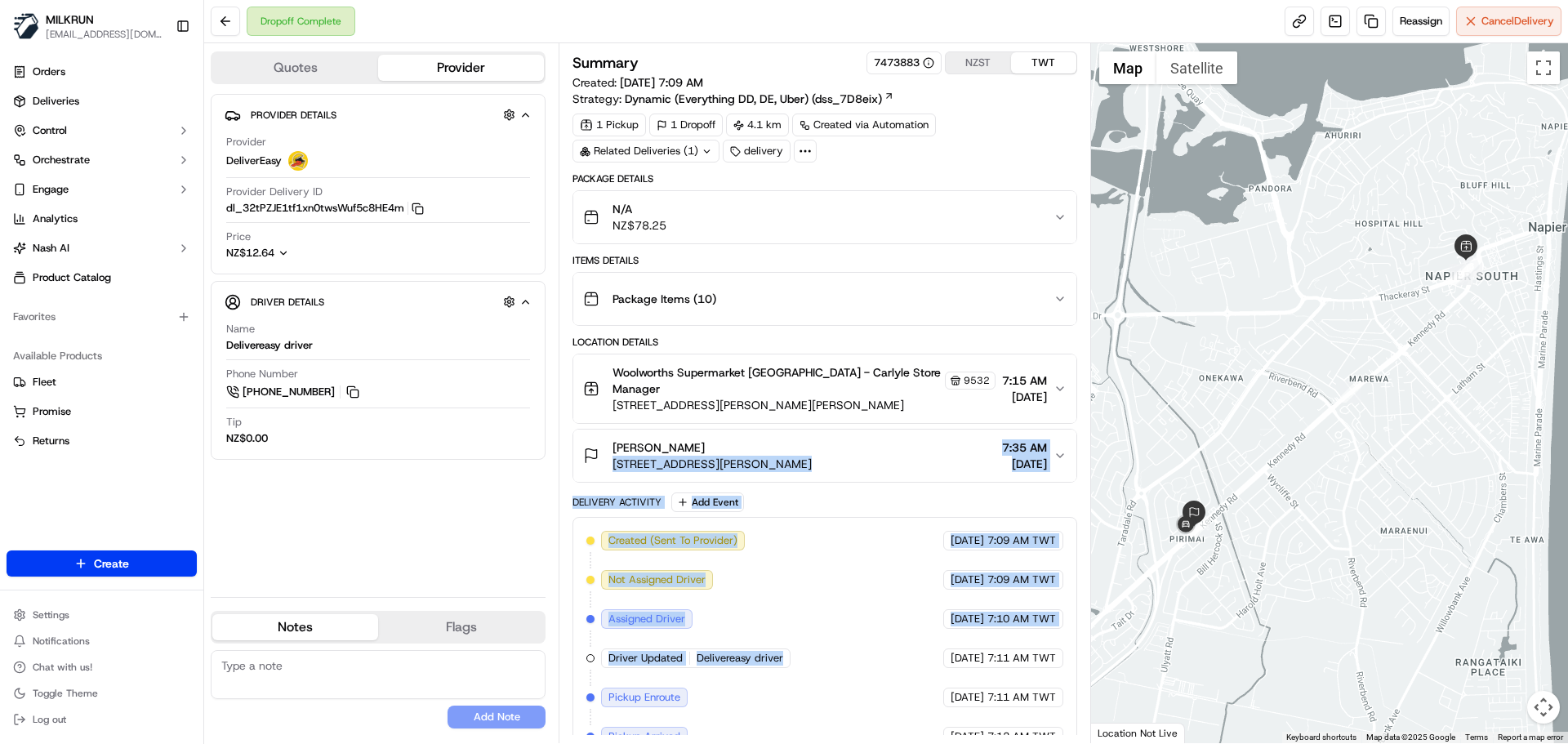
click at [860, 610] on div "Created (Sent To Provider) DeliverEasy [DATE] 7:09 AM TWT Not Assigned Driver D…" at bounding box center [824, 756] width 476 height 451
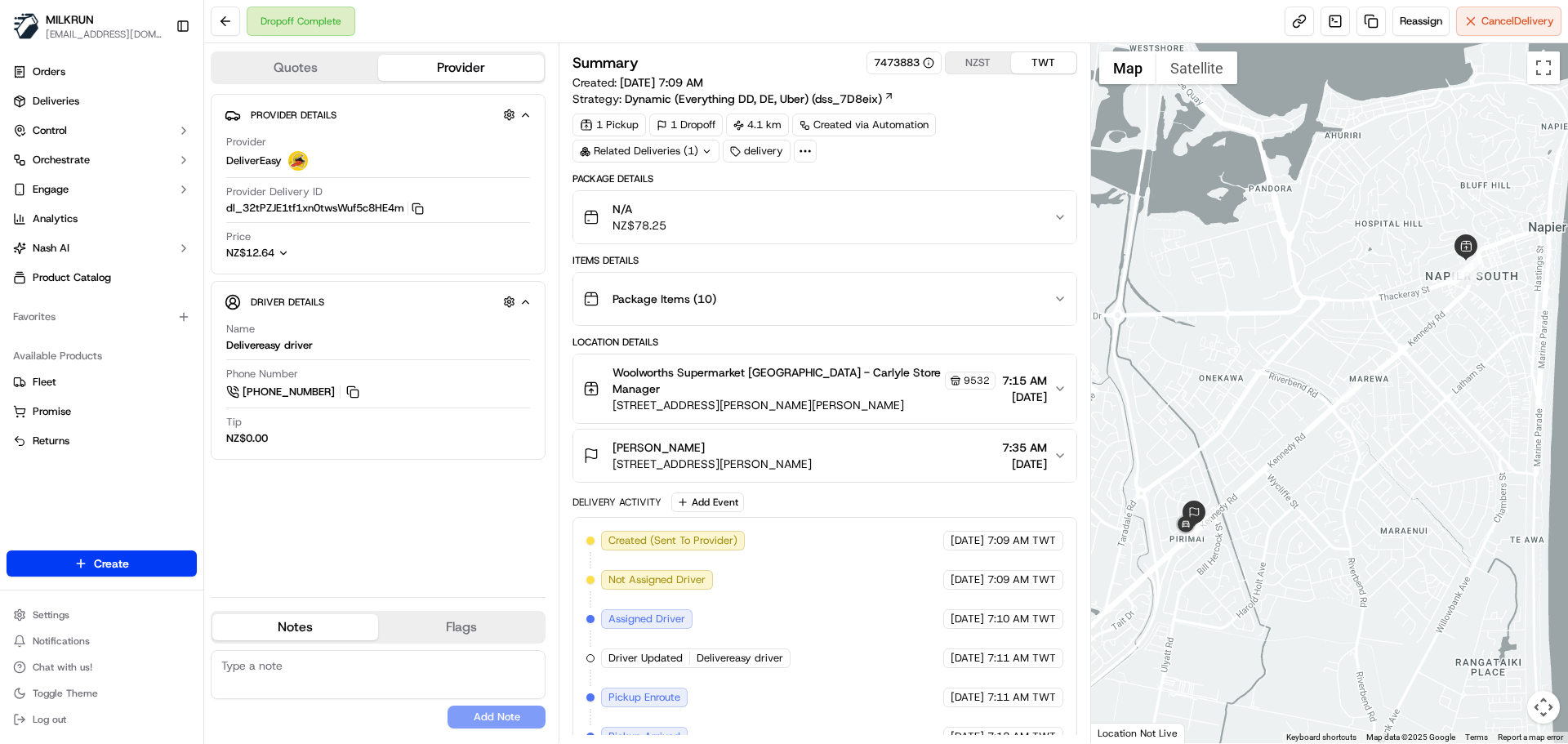
click at [927, 667] on div "Created (Sent To Provider) DeliverEasy [DATE] 7:09 AM TWT Not Assigned Driver D…" at bounding box center [824, 756] width 476 height 451
drag, startPoint x: 222, startPoint y: 207, endPoint x: 405, endPoint y: 210, distance: 183.0
click at [405, 210] on div "Provider Details Hidden ( 4 ) Provider DeliverEasy Provider Delivery ID dl_32tP…" at bounding box center [378, 184] width 335 height 181
copy button "dl_32tPZJE1tf1xn0twsWuf5c8HE4m"
click at [758, 600] on div "Created (Sent To Provider) DeliverEasy [DATE] 7:09 AM TWT Not Assigned Driver D…" at bounding box center [824, 756] width 476 height 451
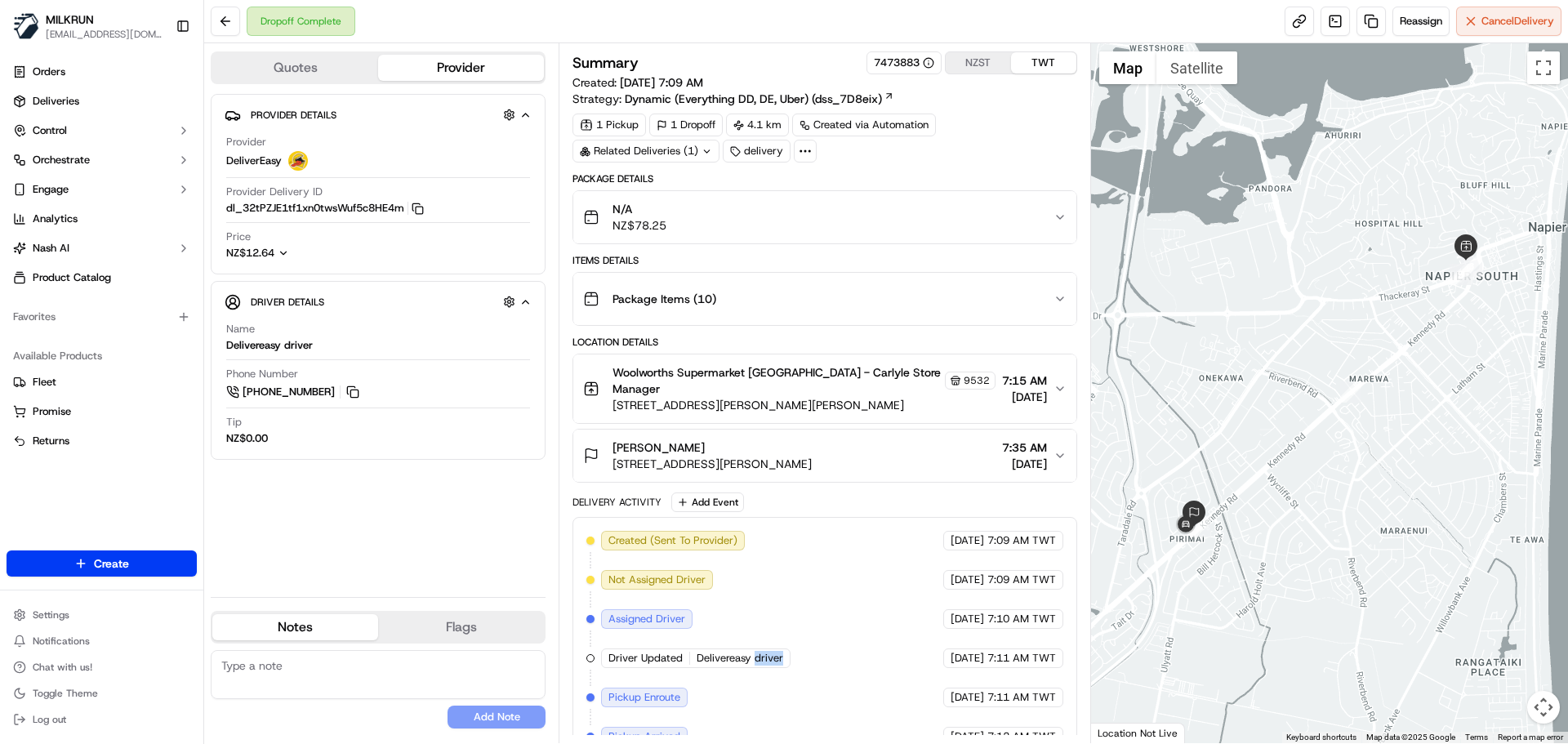
click at [758, 600] on div "Created (Sent To Provider) DeliverEasy [DATE] 7:09 AM TWT Not Assigned Driver D…" at bounding box center [824, 756] width 476 height 451
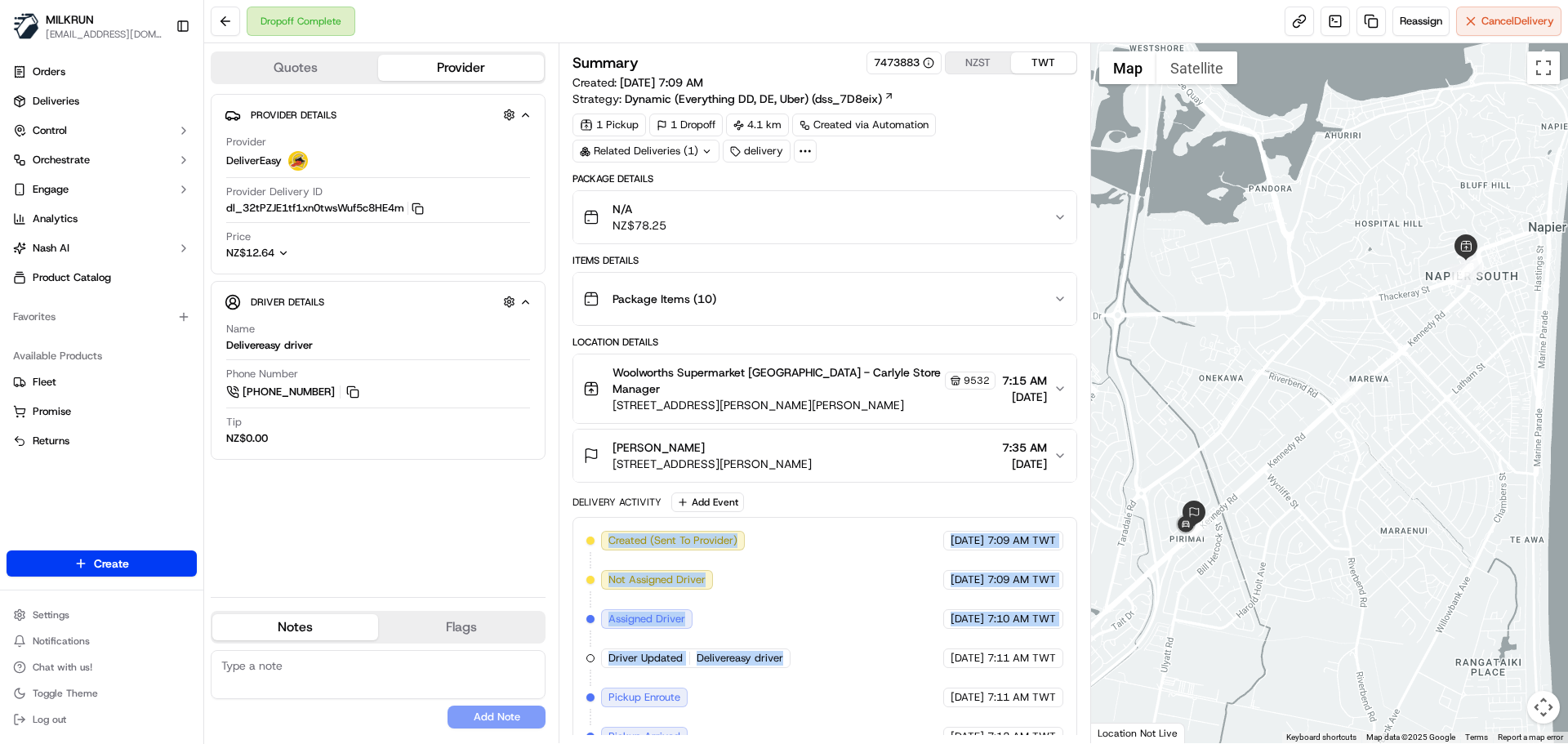
drag, startPoint x: 758, startPoint y: 600, endPoint x: 768, endPoint y: 514, distance: 86.6
click at [767, 531] on div "Created (Sent To Provider) DeliverEasy [DATE] 7:09 AM TWT Not Assigned Driver D…" at bounding box center [824, 756] width 476 height 451
click at [806, 630] on div "Created (Sent To Provider) DeliverEasy [DATE] 7:09 AM TWT Not Assigned Driver D…" at bounding box center [824, 756] width 476 height 451
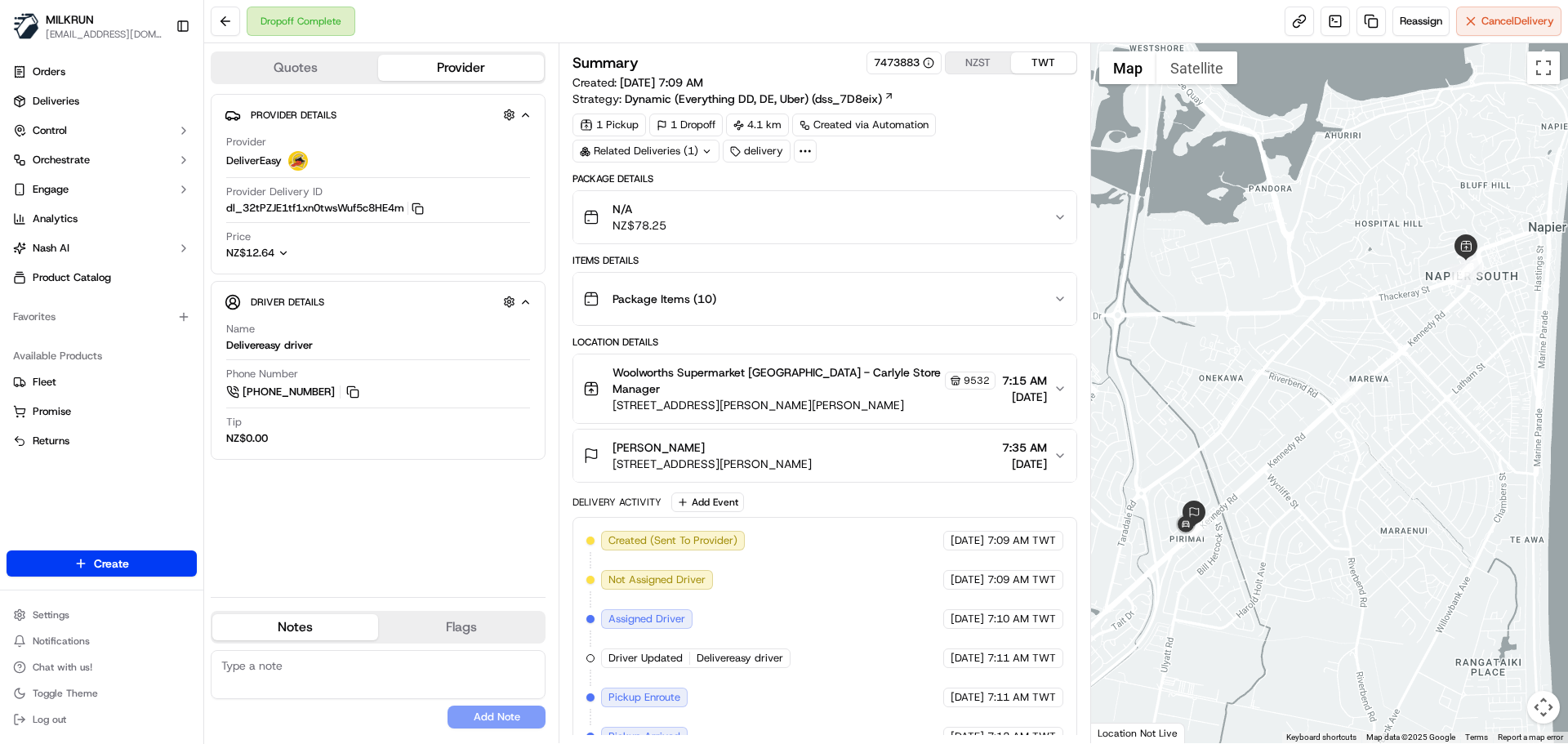
click at [806, 630] on div "Created (Sent To Provider) DeliverEasy 19/09/2025 7:09 AM TWT Not Assigned Driv…" at bounding box center [824, 756] width 476 height 451
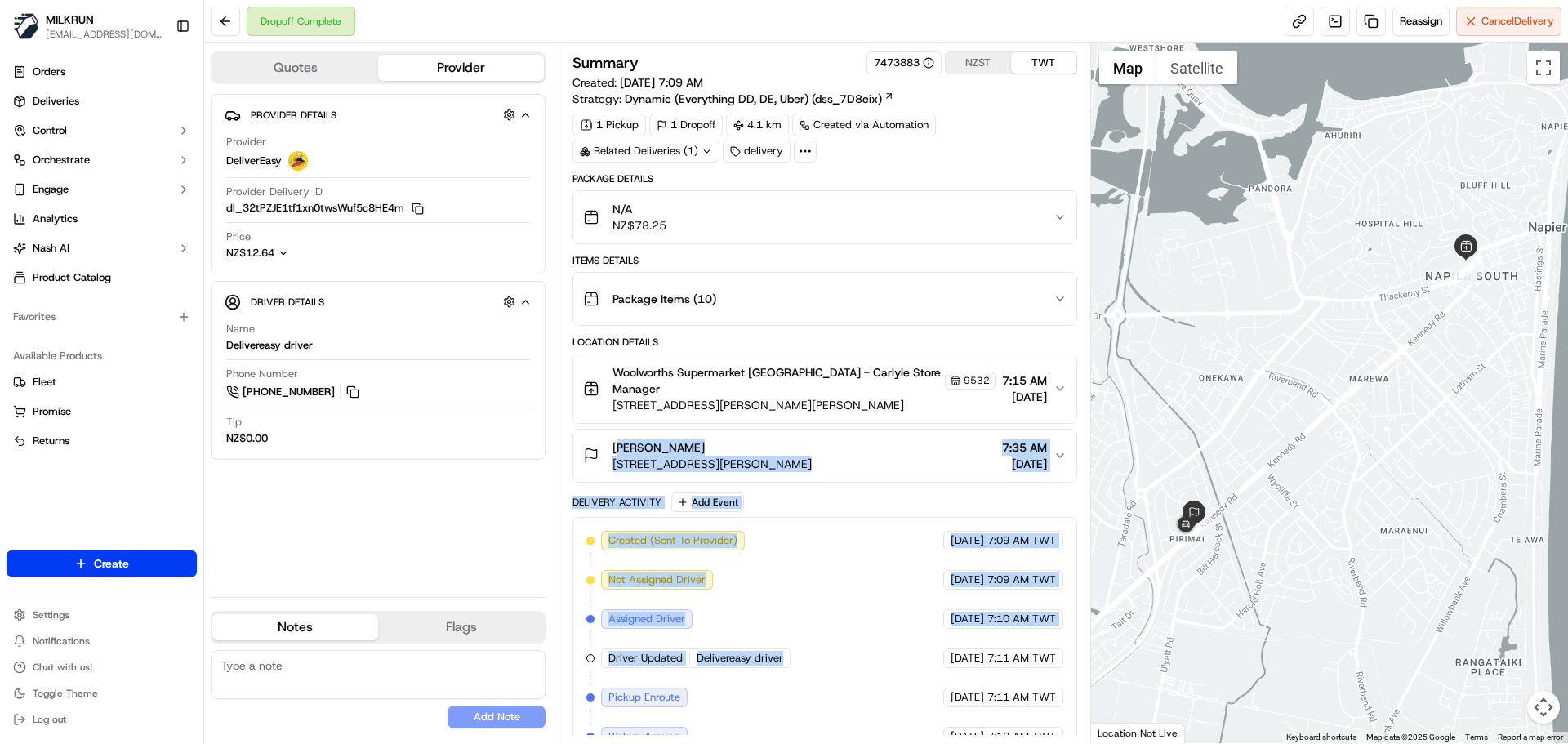
drag, startPoint x: 806, startPoint y: 630, endPoint x: 826, endPoint y: 401, distance: 229.9
click at [825, 403] on div "Package Details N/A NZ$78.25 Items Details Package Items ( 10 ) Location Detail…" at bounding box center [824, 583] width 504 height 823
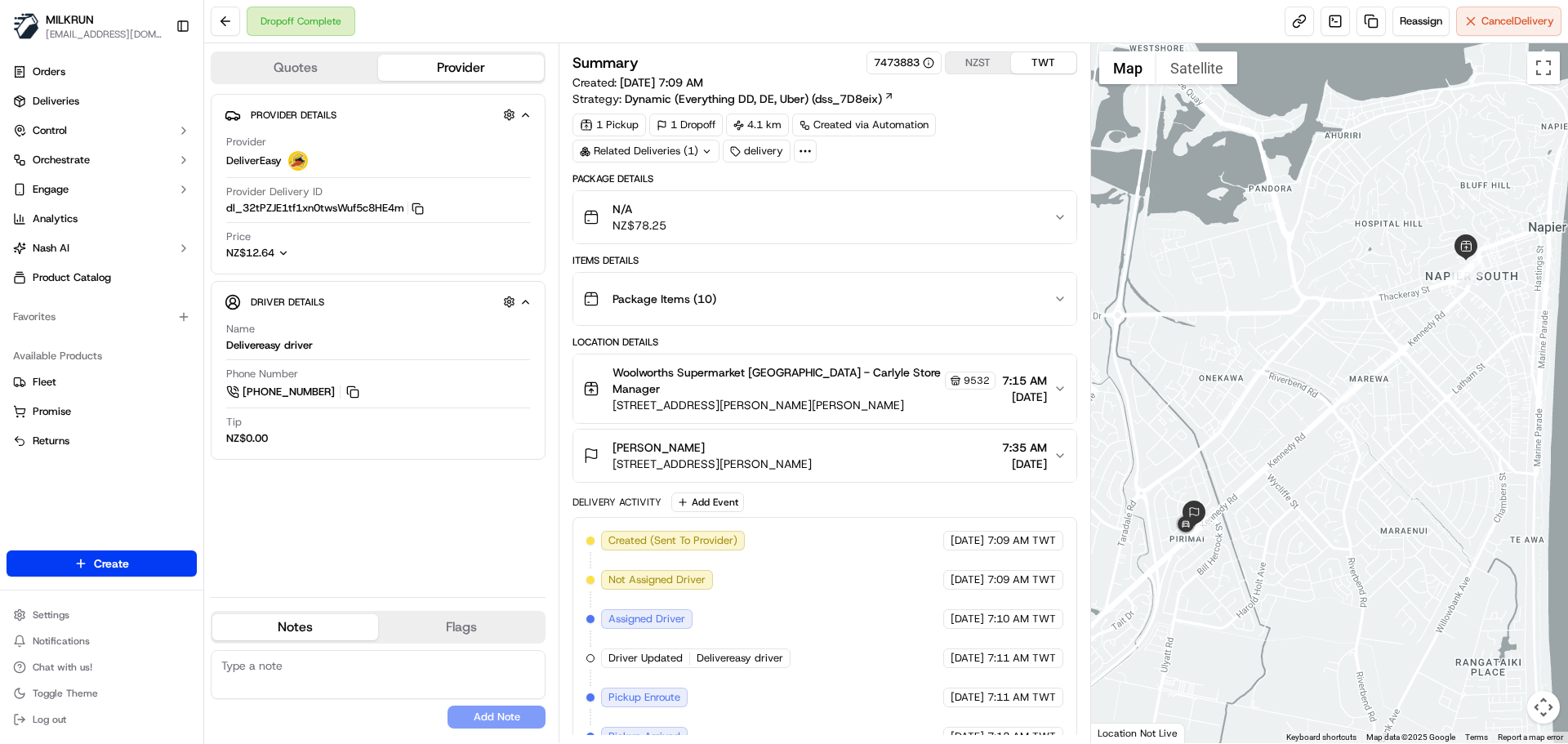
click at [856, 672] on div "Created (Sent To Provider) DeliverEasy 19/09/2025 7:09 AM TWT Not Assigned Driv…" at bounding box center [824, 756] width 476 height 451
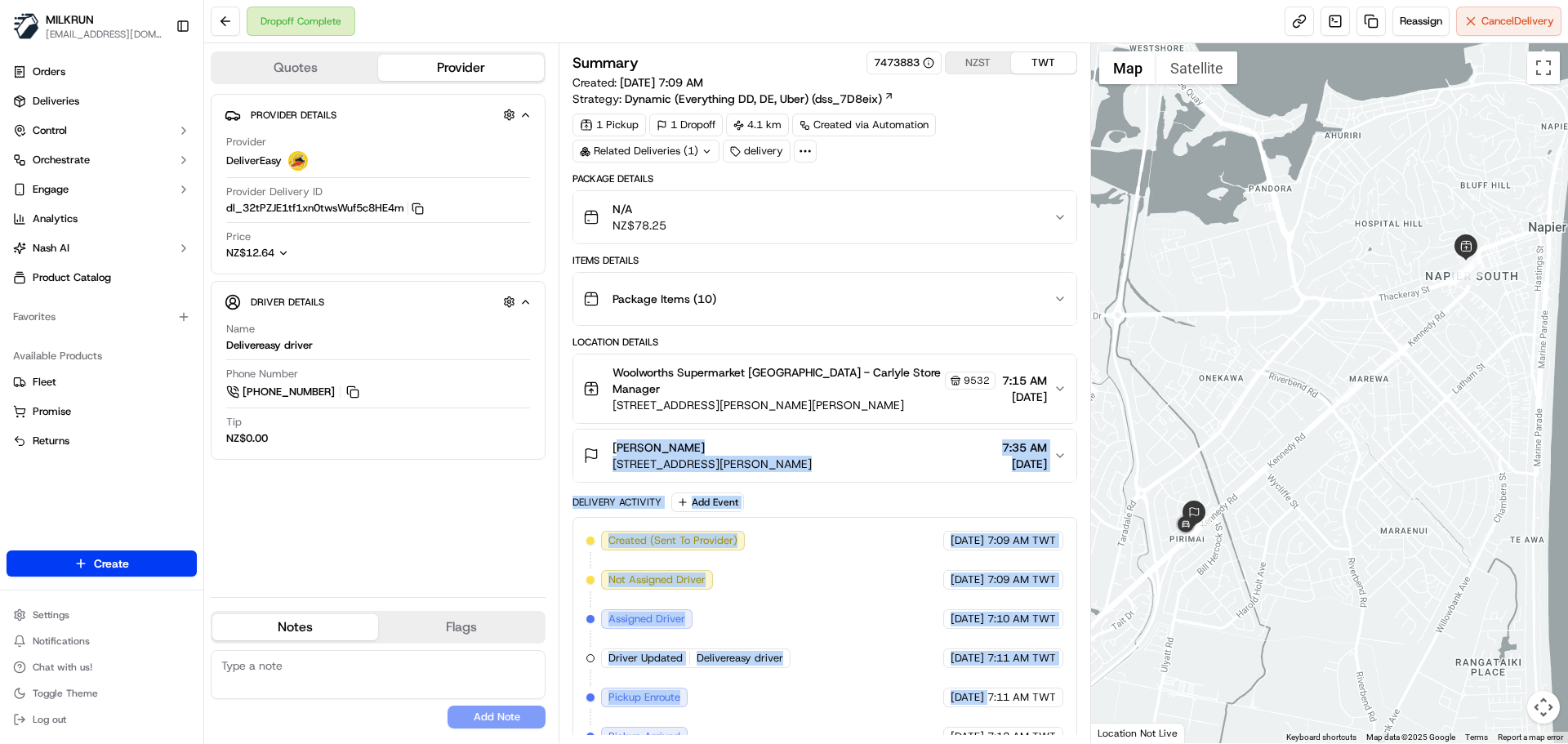
drag, startPoint x: 856, startPoint y: 672, endPoint x: 881, endPoint y: 322, distance: 350.9
click at [879, 335] on div "Package Details N/A NZ$78.25 Items Details Package Items ( 10 ) Location Detail…" at bounding box center [824, 583] width 504 height 823
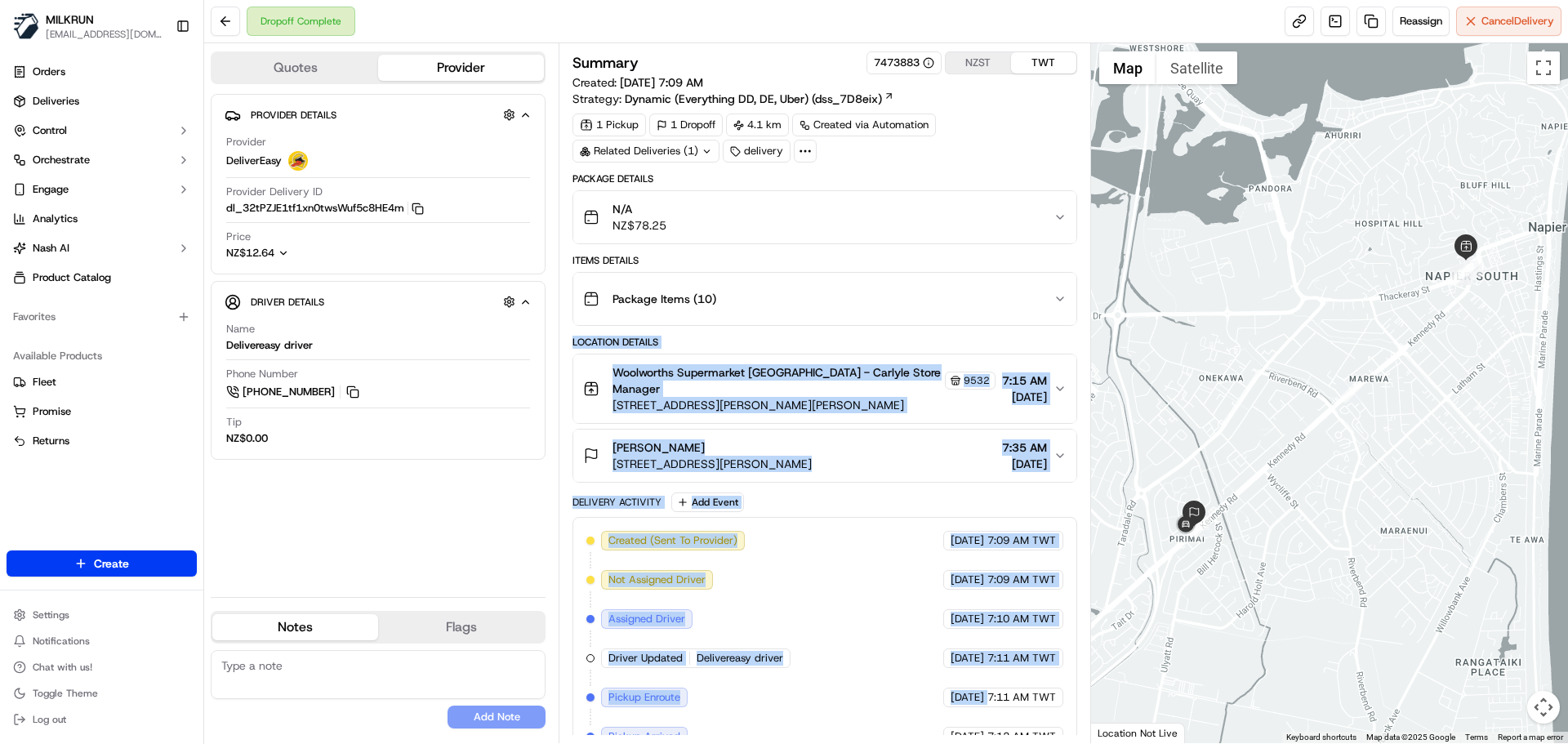
click at [959, 651] on span "[DATE]" at bounding box center [967, 658] width 33 height 15
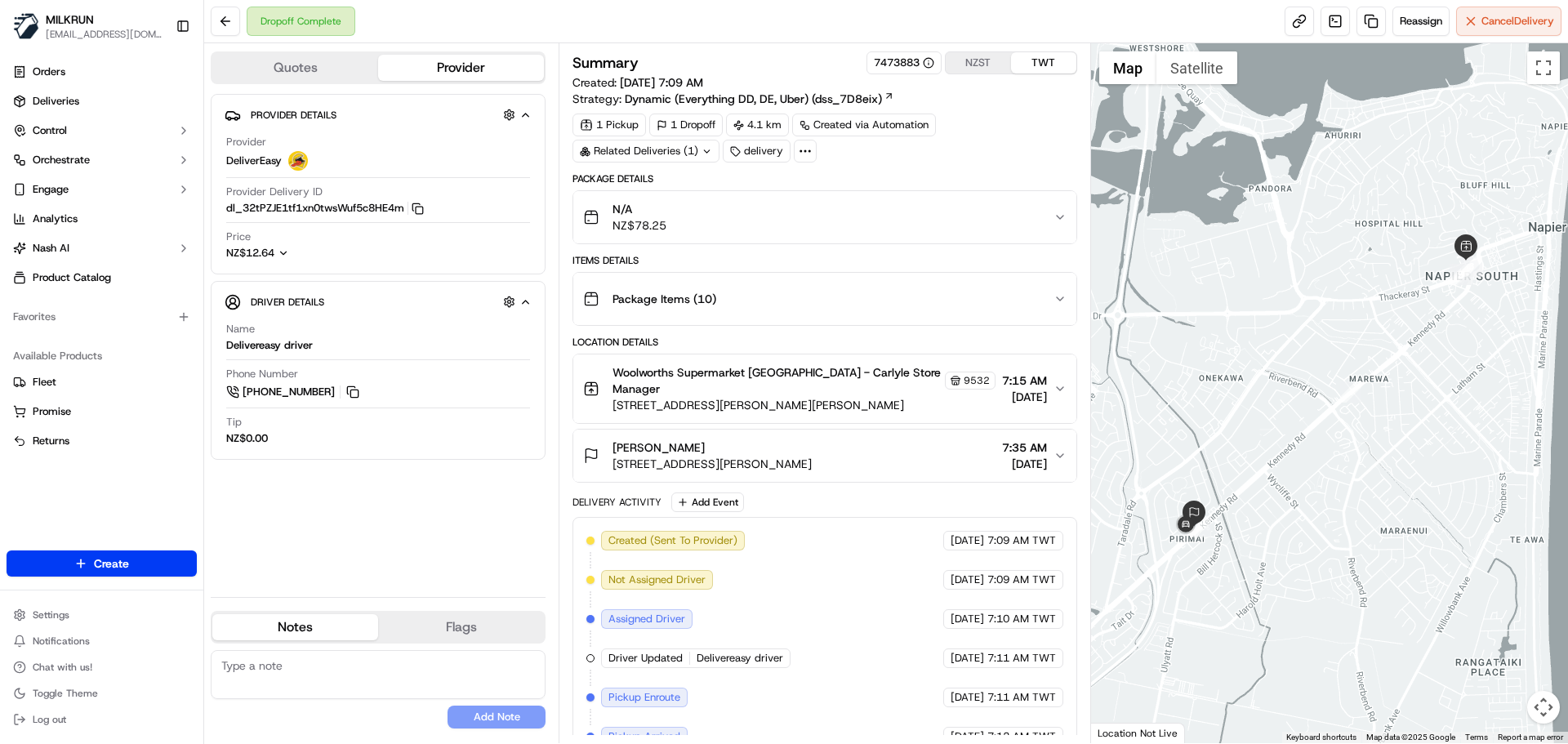
click at [959, 651] on span "[DATE]" at bounding box center [967, 658] width 33 height 15
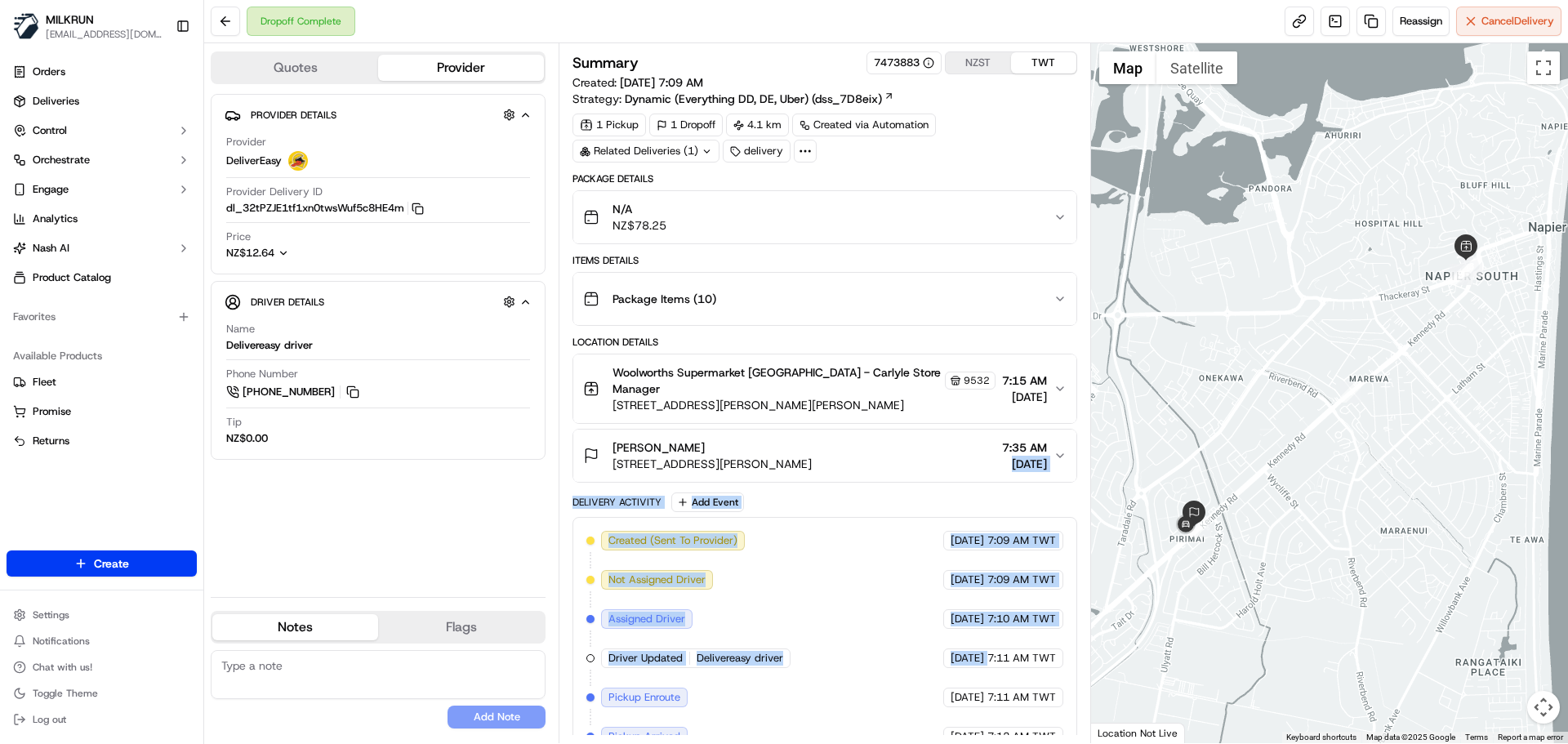
click at [934, 443] on div "Package Details N/A NZ$78.25 Items Details Package Items ( 10 ) Location Detail…" at bounding box center [824, 583] width 504 height 823
click at [943, 649] on div "19/09/2025 7:11 AM TWT" at bounding box center [1003, 658] width 120 height 19
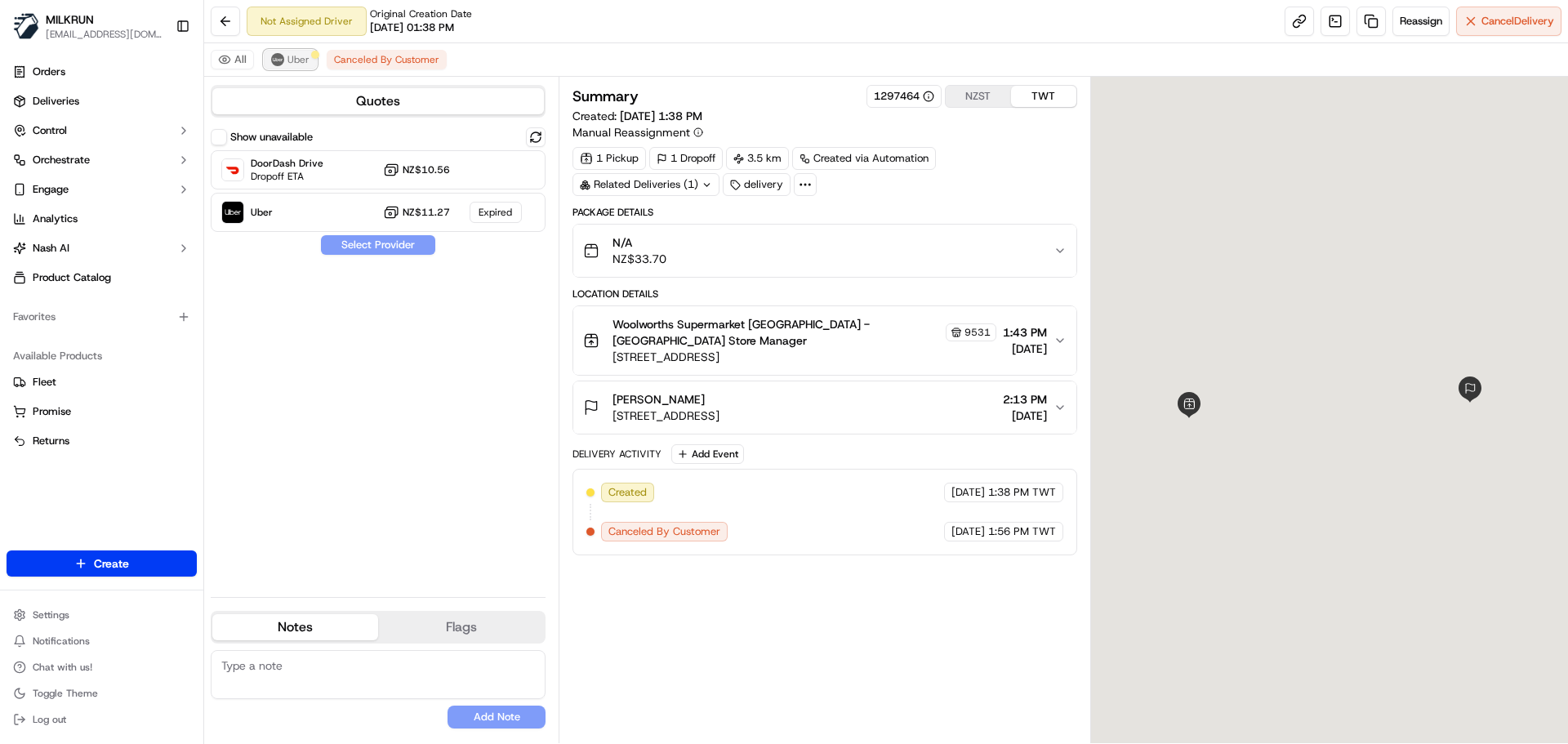
click at [297, 58] on span "Uber" at bounding box center [298, 59] width 22 height 13
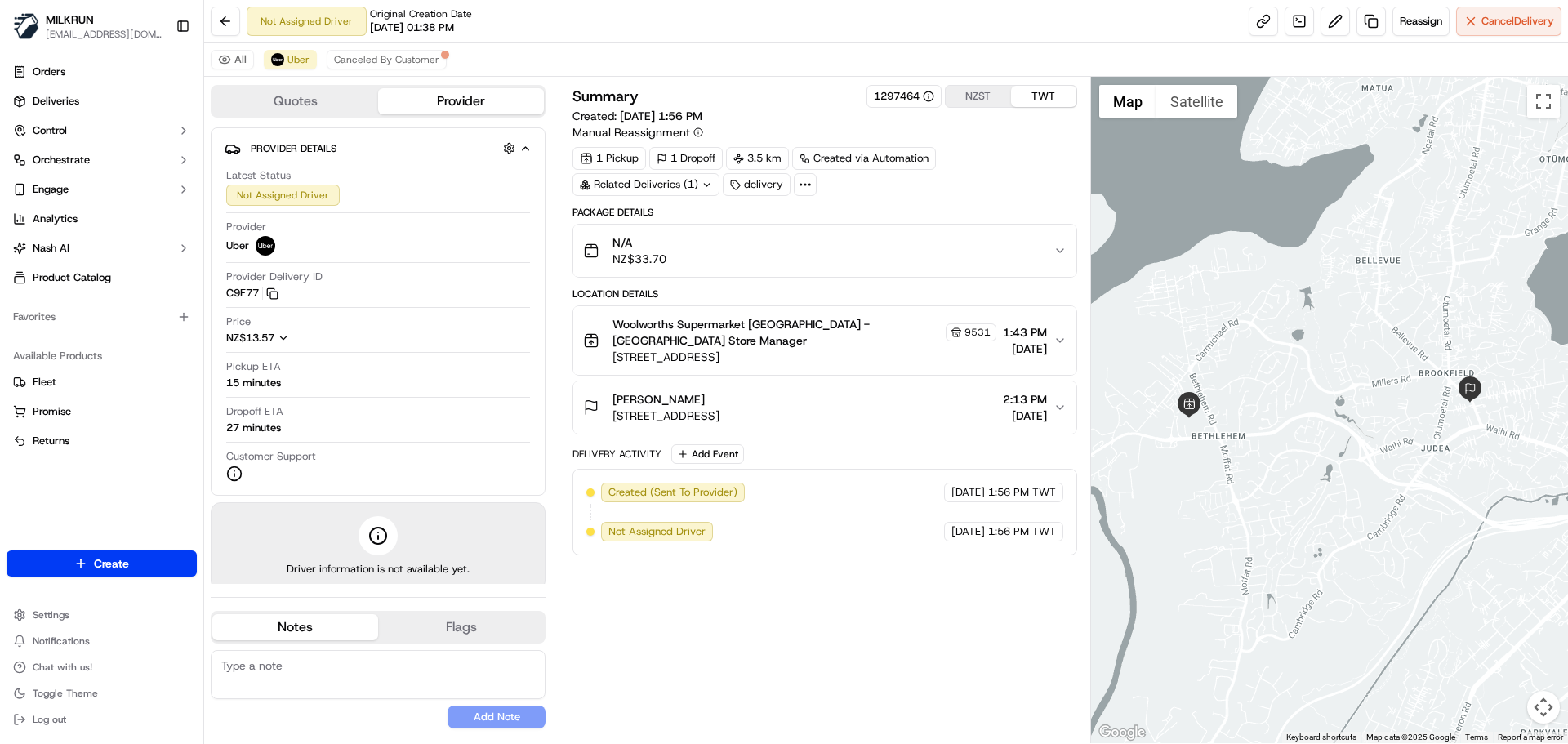
click at [974, 585] on div "Summary 1297464 NZST TWT Created: [DATE] 1:56 PM Manual Reassignment 1 Pickup 1…" at bounding box center [824, 410] width 504 height 651
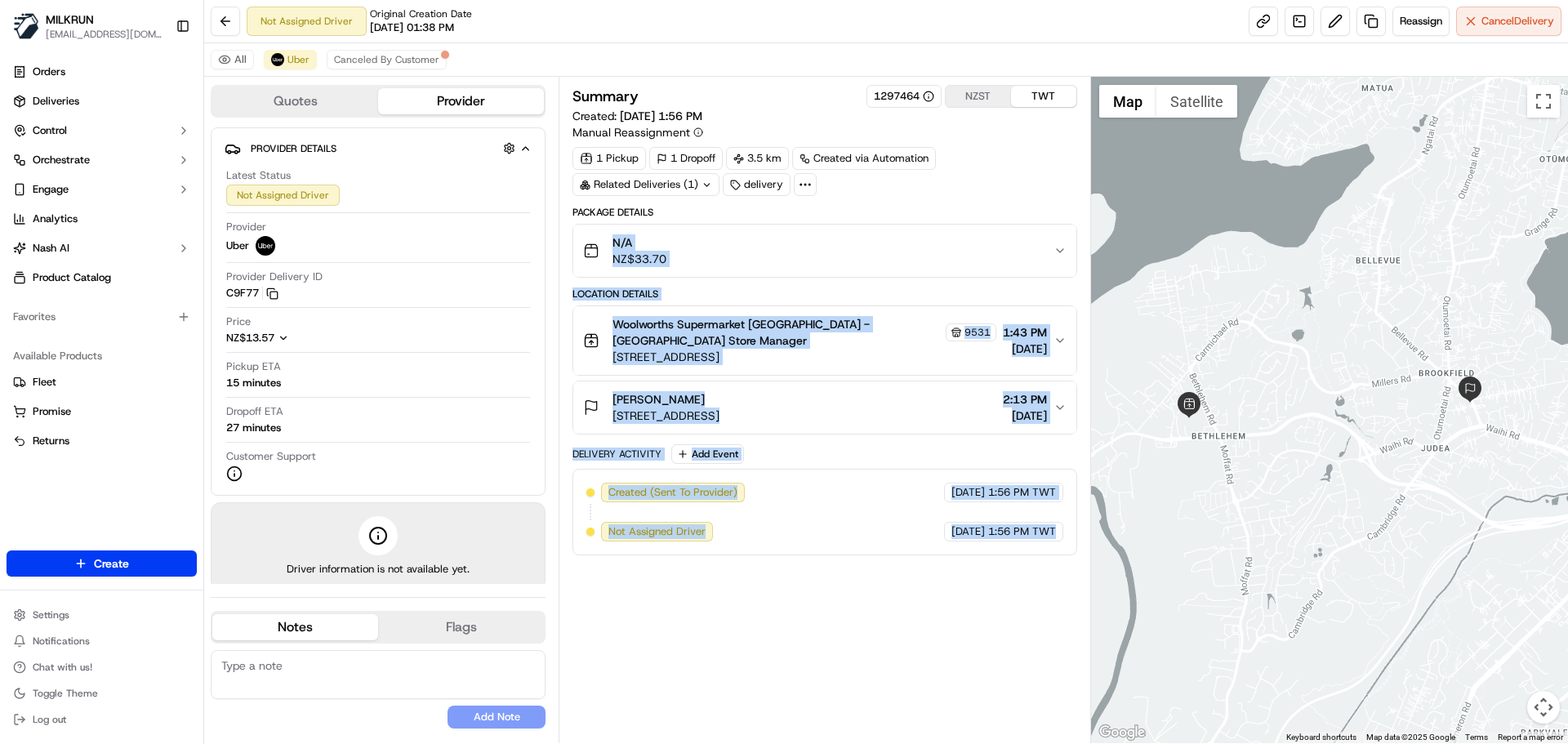
drag, startPoint x: 974, startPoint y: 585, endPoint x: 925, endPoint y: 220, distance: 368.3
click at [925, 232] on div "Summary 1297464 NZST TWT Created: [DATE] 1:56 PM Manual Reassignment 1 Pickup 1…" at bounding box center [824, 410] width 504 height 651
click at [1030, 692] on div "Summary 1297464 NZST TWT Created: [DATE] 1:56 PM Manual Reassignment 1 Pickup 1…" at bounding box center [824, 410] width 504 height 651
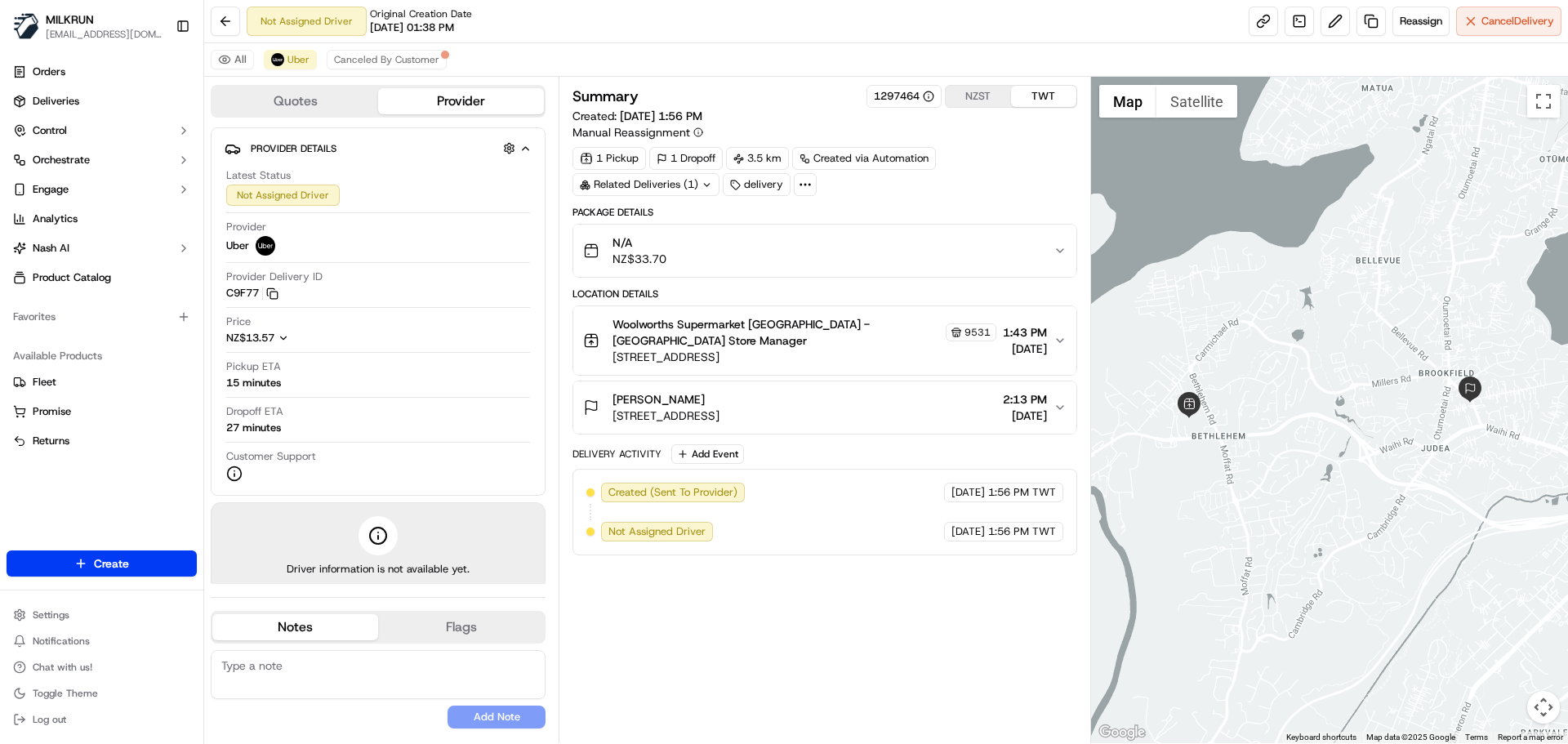
click at [1030, 692] on div "Summary 1297464 NZST TWT Created: [DATE] 1:56 PM Manual Reassignment 1 Pickup 1…" at bounding box center [824, 410] width 504 height 651
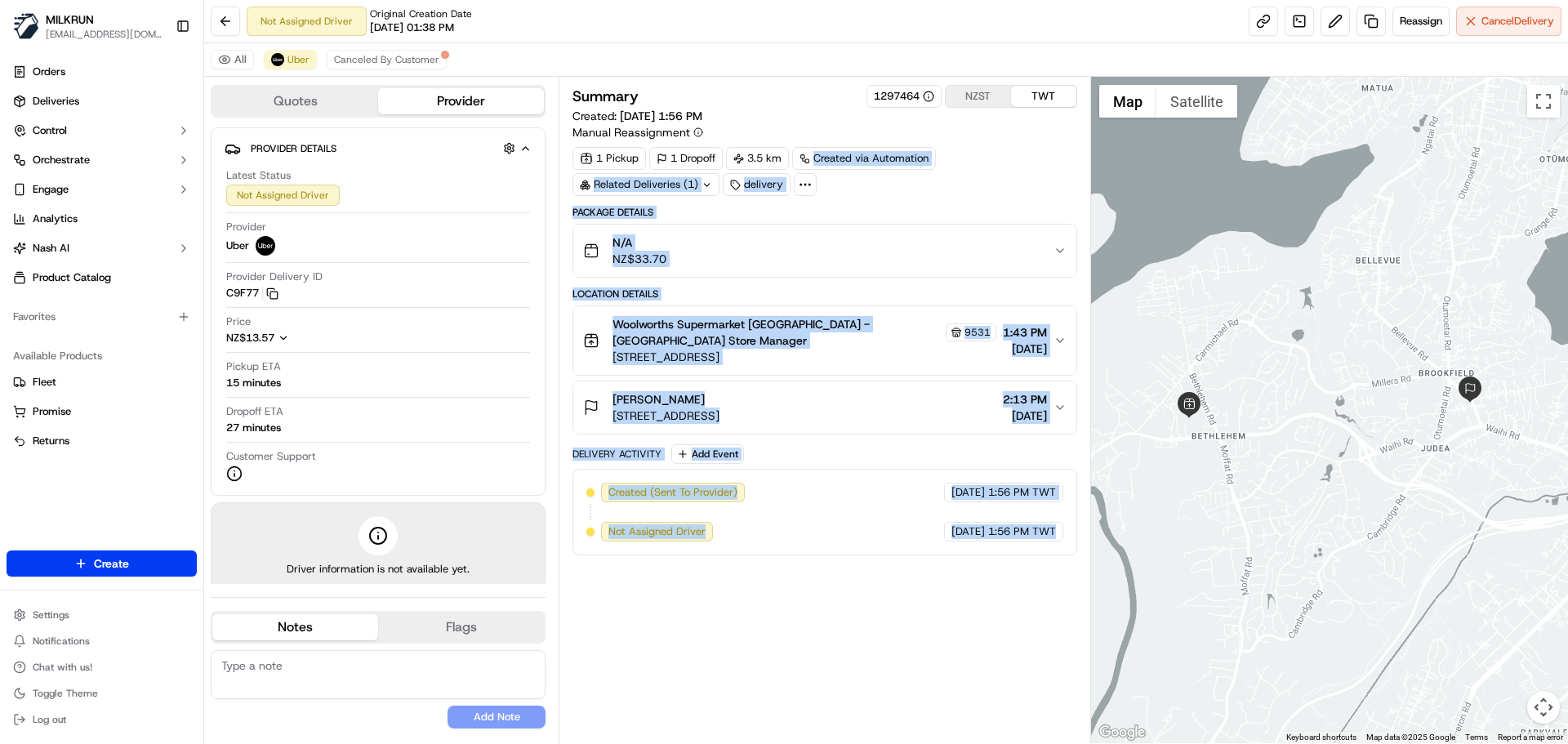
drag, startPoint x: 1030, startPoint y: 692, endPoint x: 891, endPoint y: 398, distance: 325.2
click at [829, 167] on div "Summary 1297464 NZST TWT Created: [DATE] 1:56 PM Manual Reassignment 1 Pickup 1…" at bounding box center [824, 410] width 504 height 651
click at [941, 677] on div "Summary 1297464 NZST TWT Created: [DATE] 1:56 PM Manual Reassignment 1 Pickup 1…" at bounding box center [824, 410] width 504 height 651
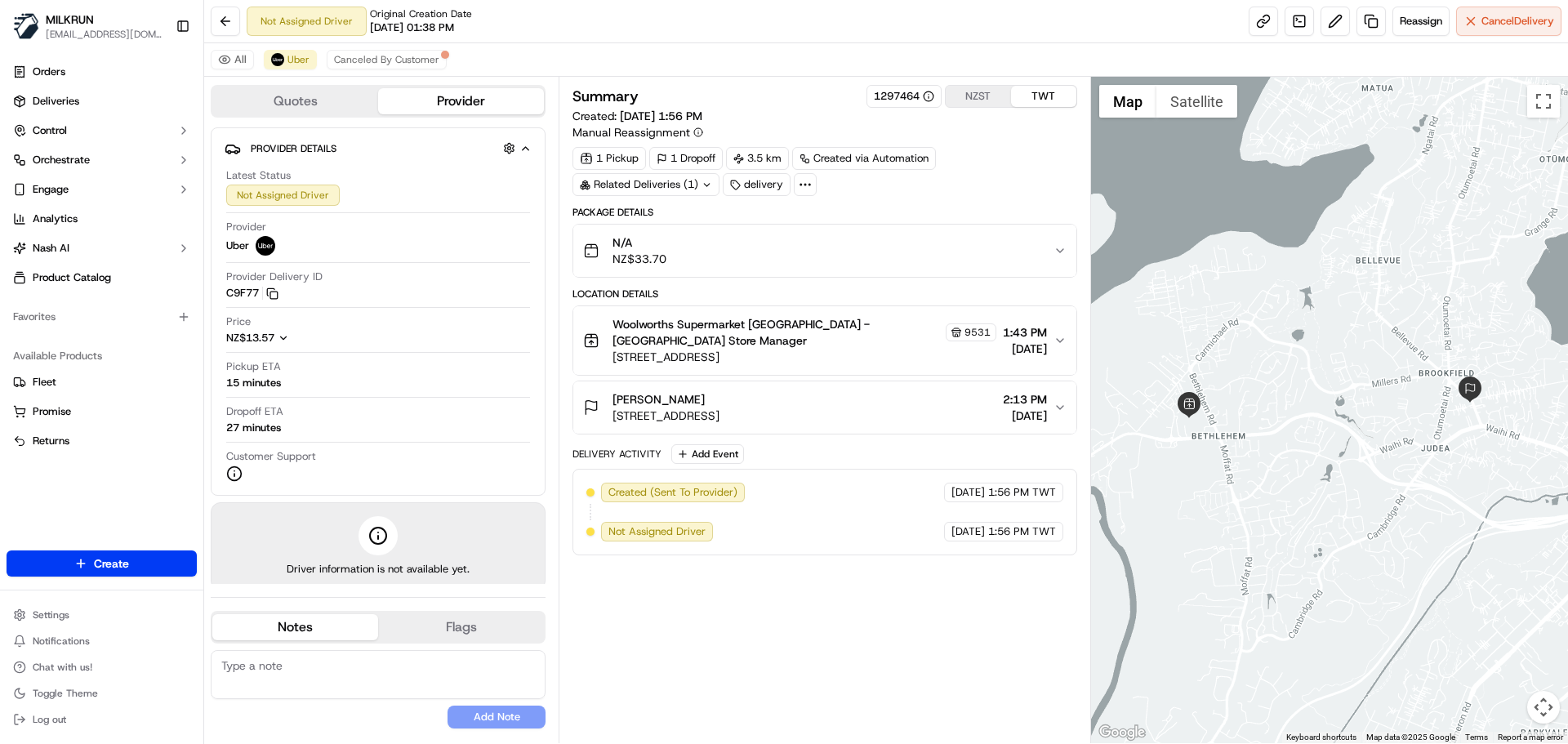
click at [941, 677] on div "Summary 1297464 NZST TWT Created: [DATE] 1:56 PM Manual Reassignment 1 Pickup 1…" at bounding box center [824, 410] width 504 height 651
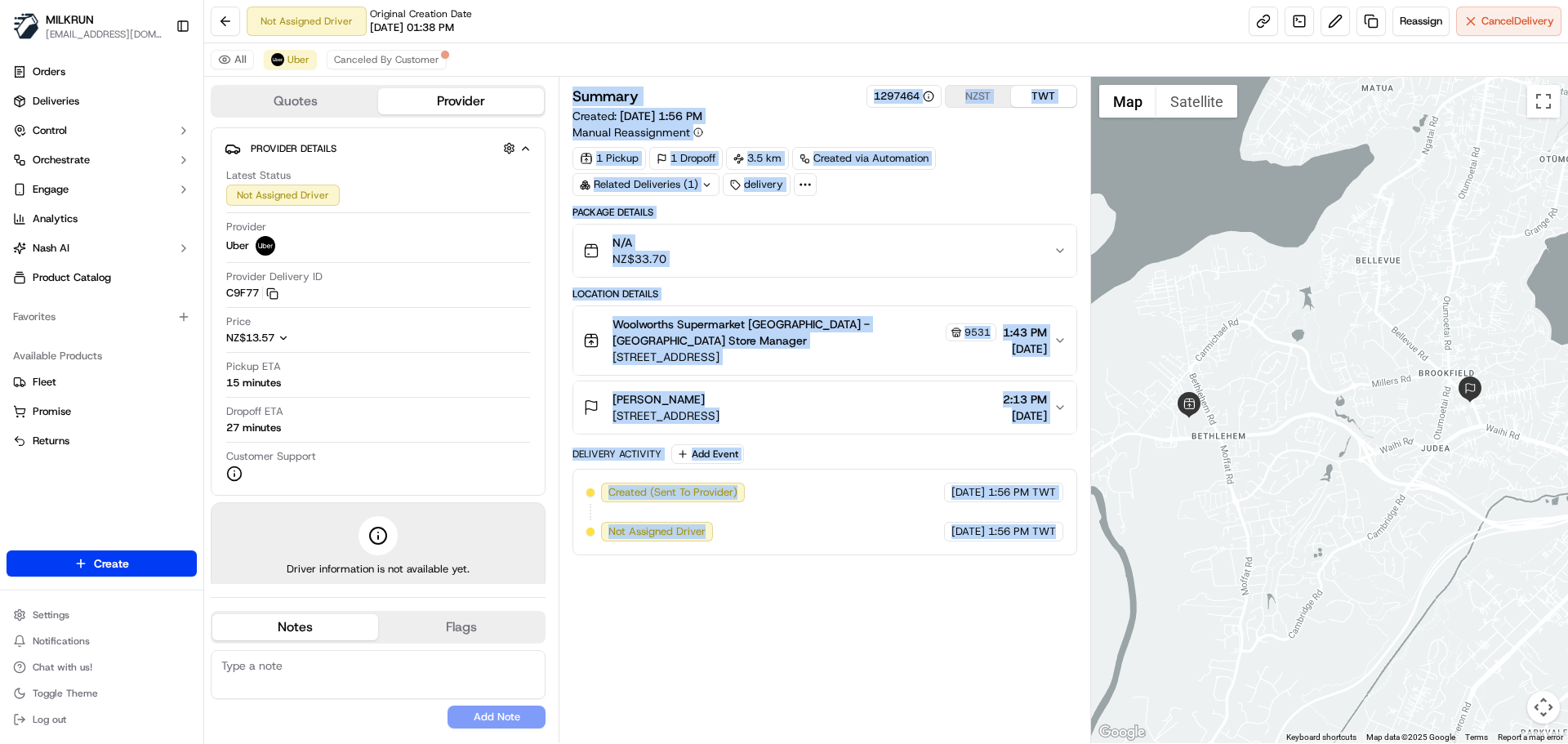
drag, startPoint x: 941, startPoint y: 677, endPoint x: 599, endPoint y: 26, distance: 735.4
click at [596, 24] on div "Not Assigned Driver Original Creation Date [DATE] 01:38 PM Reassign Cancel Deli…" at bounding box center [886, 372] width 1364 height 744
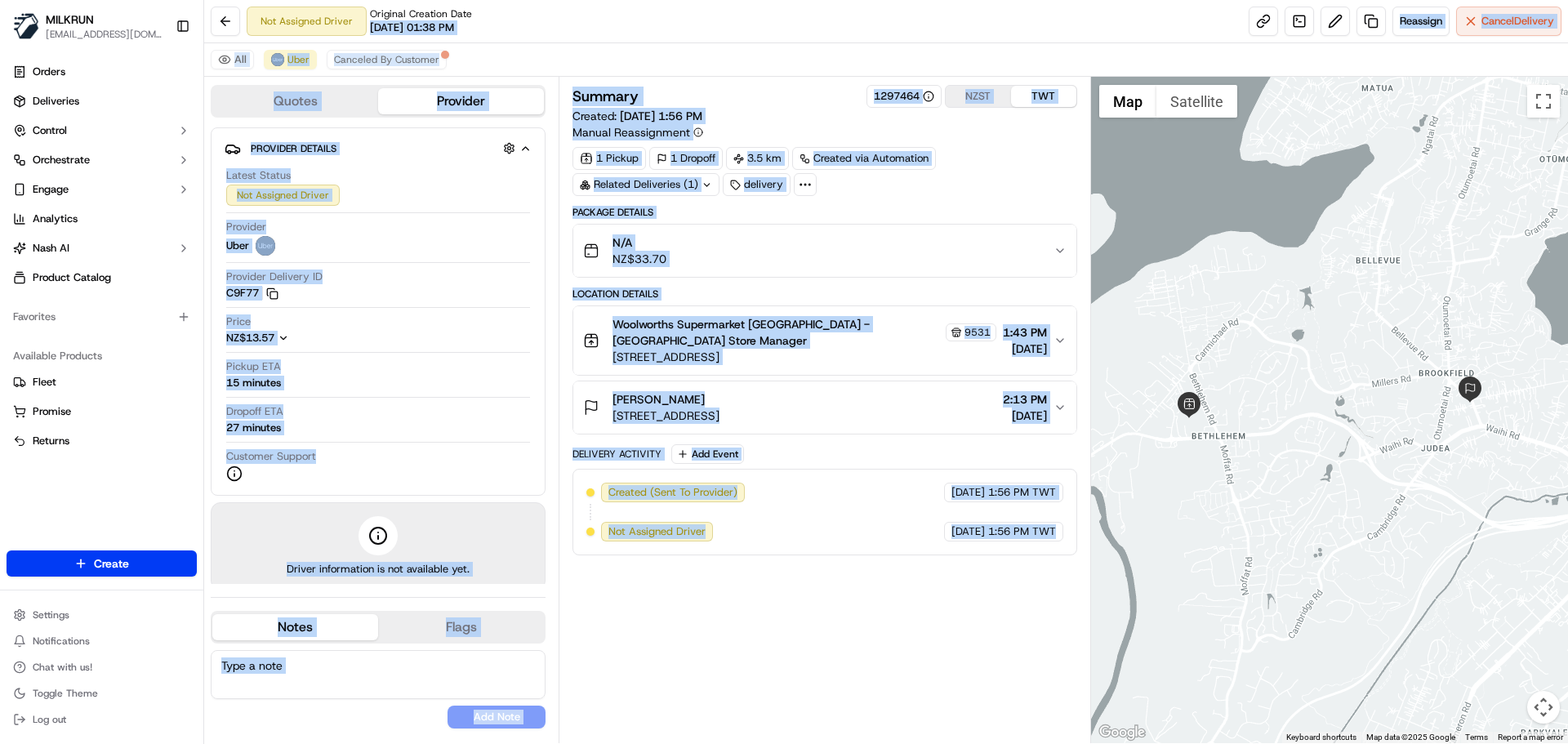
click at [955, 639] on div "Summary 1297464 NZST TWT Created: [DATE] 1:56 PM Manual Reassignment 1 Pickup 1…" at bounding box center [824, 410] width 504 height 651
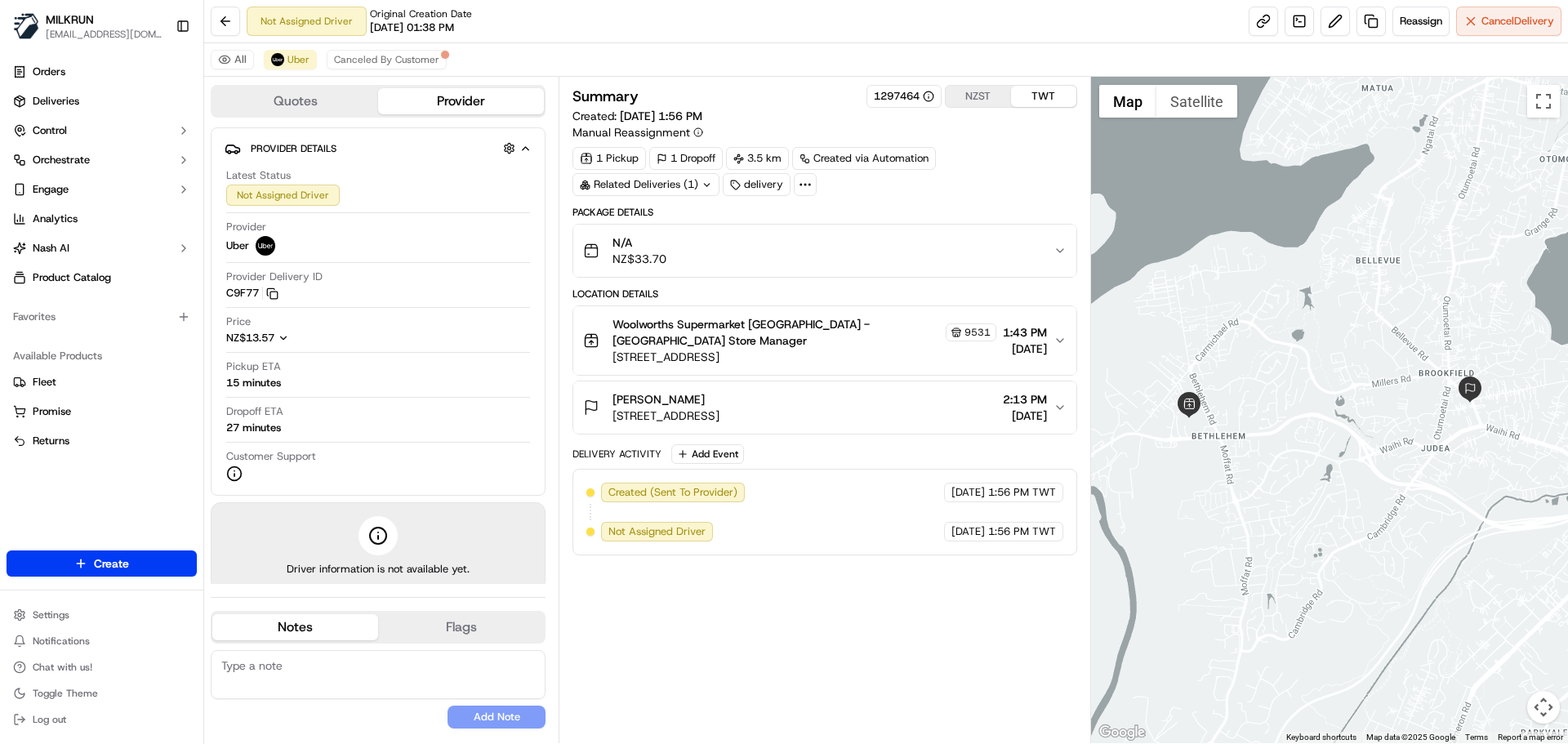
click at [416, 70] on div "All Uber Canceled By Customer" at bounding box center [886, 60] width 1364 height 33
click at [408, 57] on span "Canceled By Customer" at bounding box center [387, 59] width 106 height 13
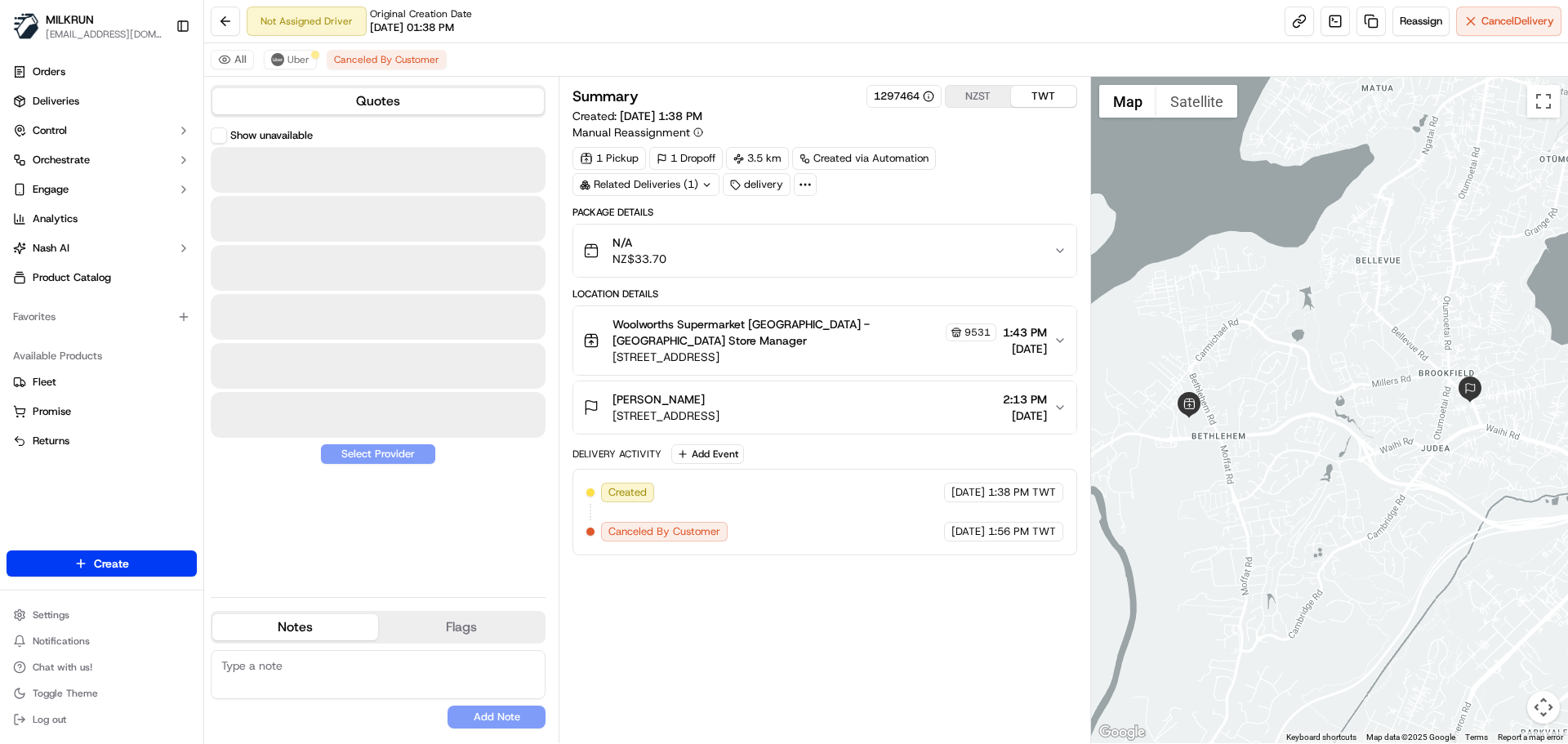
click at [970, 526] on div "[DATE] 1:56 PM TWT" at bounding box center [1003, 532] width 120 height 19
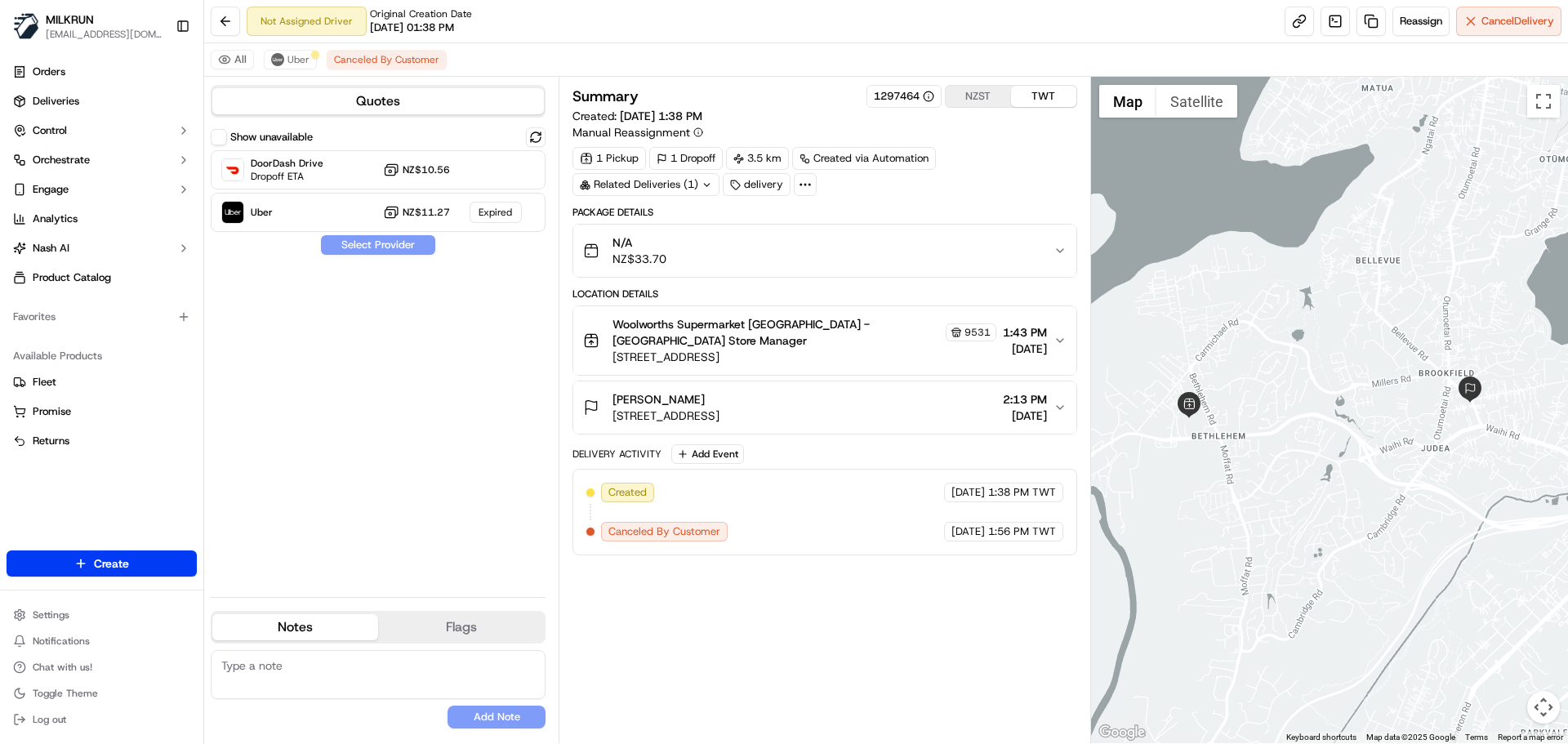
click at [970, 526] on div "[DATE] 1:56 PM TWT" at bounding box center [1003, 532] width 120 height 19
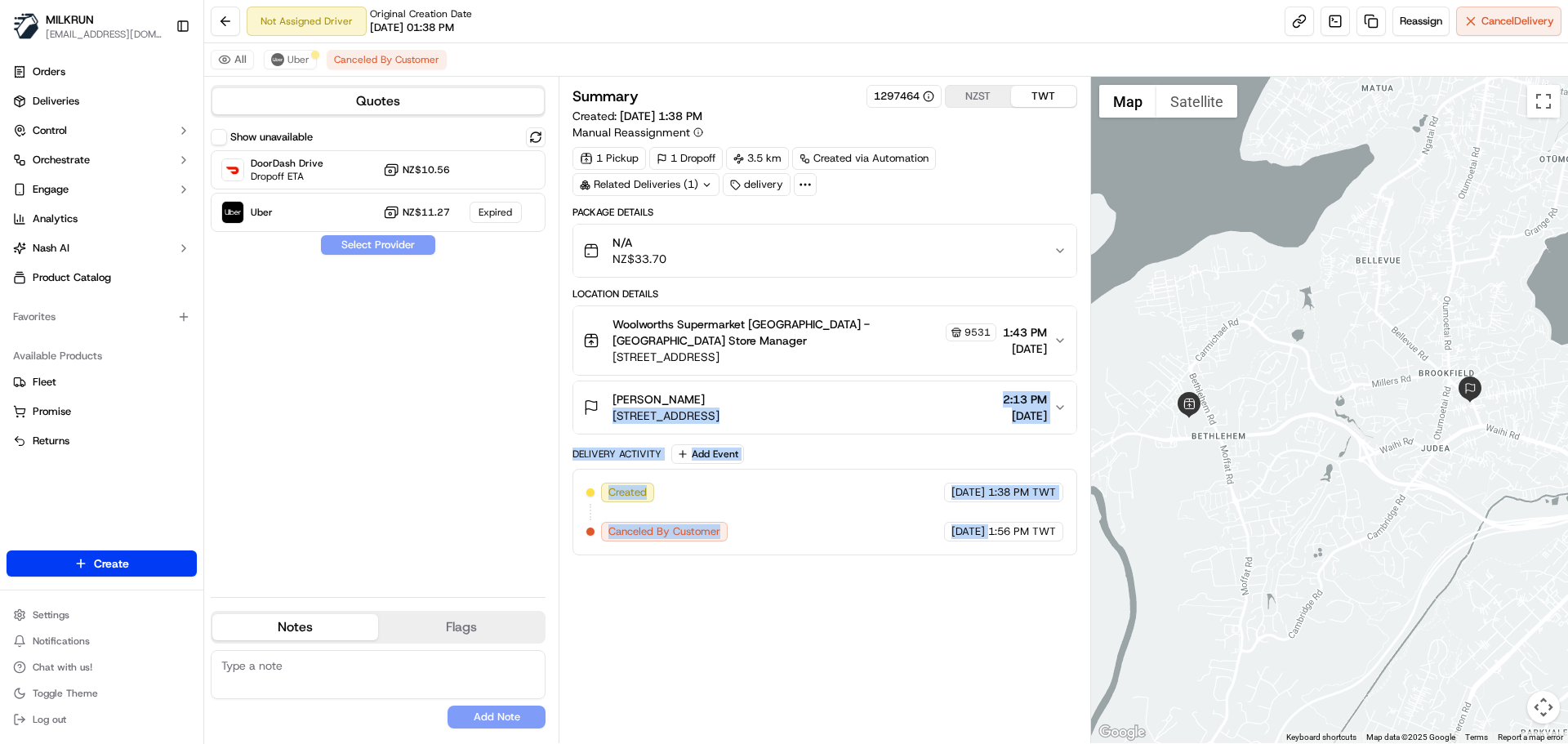
drag, startPoint x: 970, startPoint y: 526, endPoint x: 919, endPoint y: 408, distance: 128.5
click at [919, 408] on div "Package Details N/A NZ$33.70 Location Details [GEOGRAPHIC_DATA] Supermarket [GE…" at bounding box center [824, 381] width 504 height 349
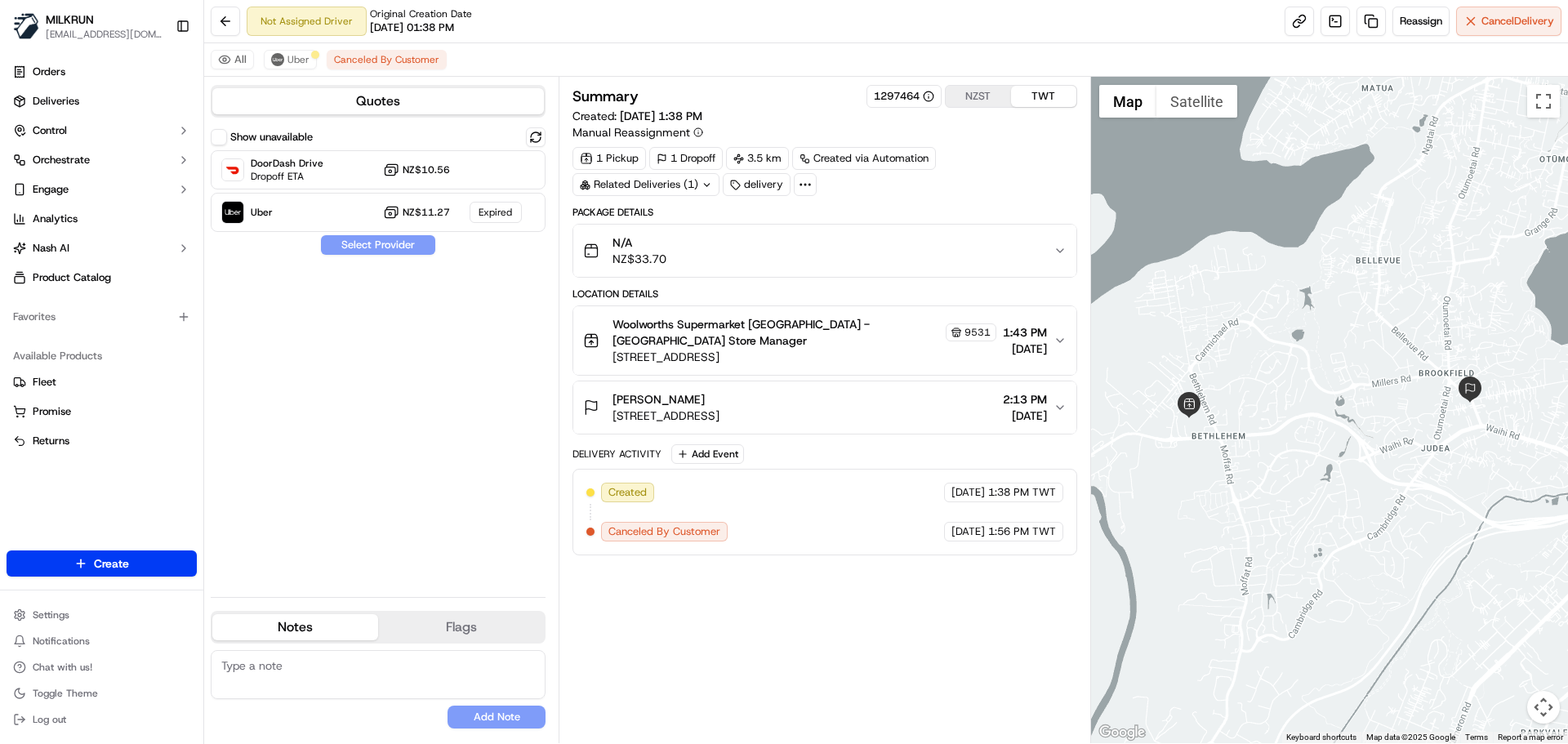
click at [1006, 574] on div "Summary 1297464 NZST TWT Created: [DATE] 1:38 PM Manual Reassignment 1 Pickup 1…" at bounding box center [824, 410] width 504 height 651
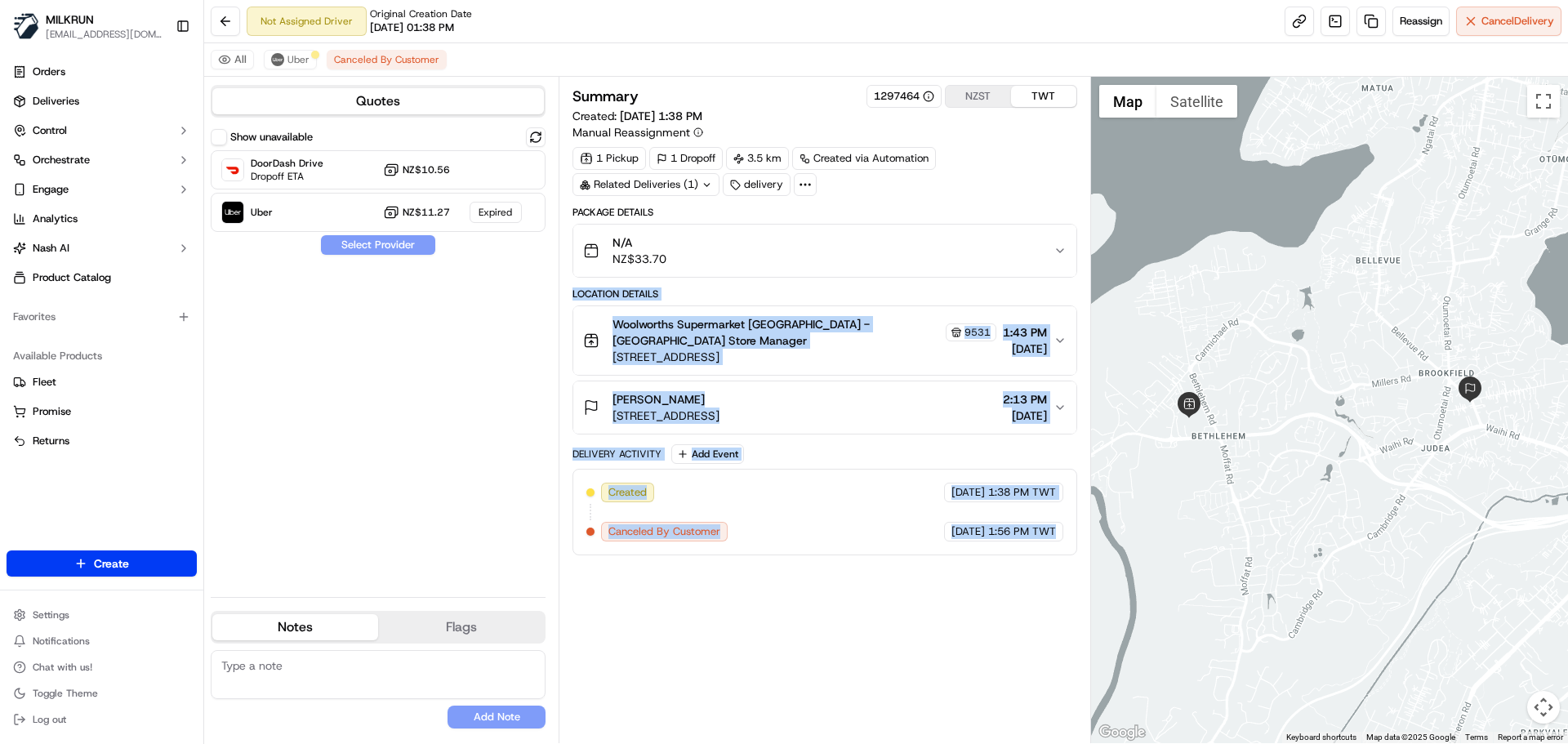
drag, startPoint x: 1006, startPoint y: 574, endPoint x: 993, endPoint y: 272, distance: 302.3
click at [989, 235] on div "Summary 1297464 NZST TWT Created: [DATE] 1:38 PM Manual Reassignment 1 Pickup 1…" at bounding box center [824, 410] width 504 height 651
click at [999, 612] on div "Summary 1297464 NZST TWT Created: [DATE] 1:38 PM Manual Reassignment 1 Pickup 1…" at bounding box center [824, 410] width 504 height 651
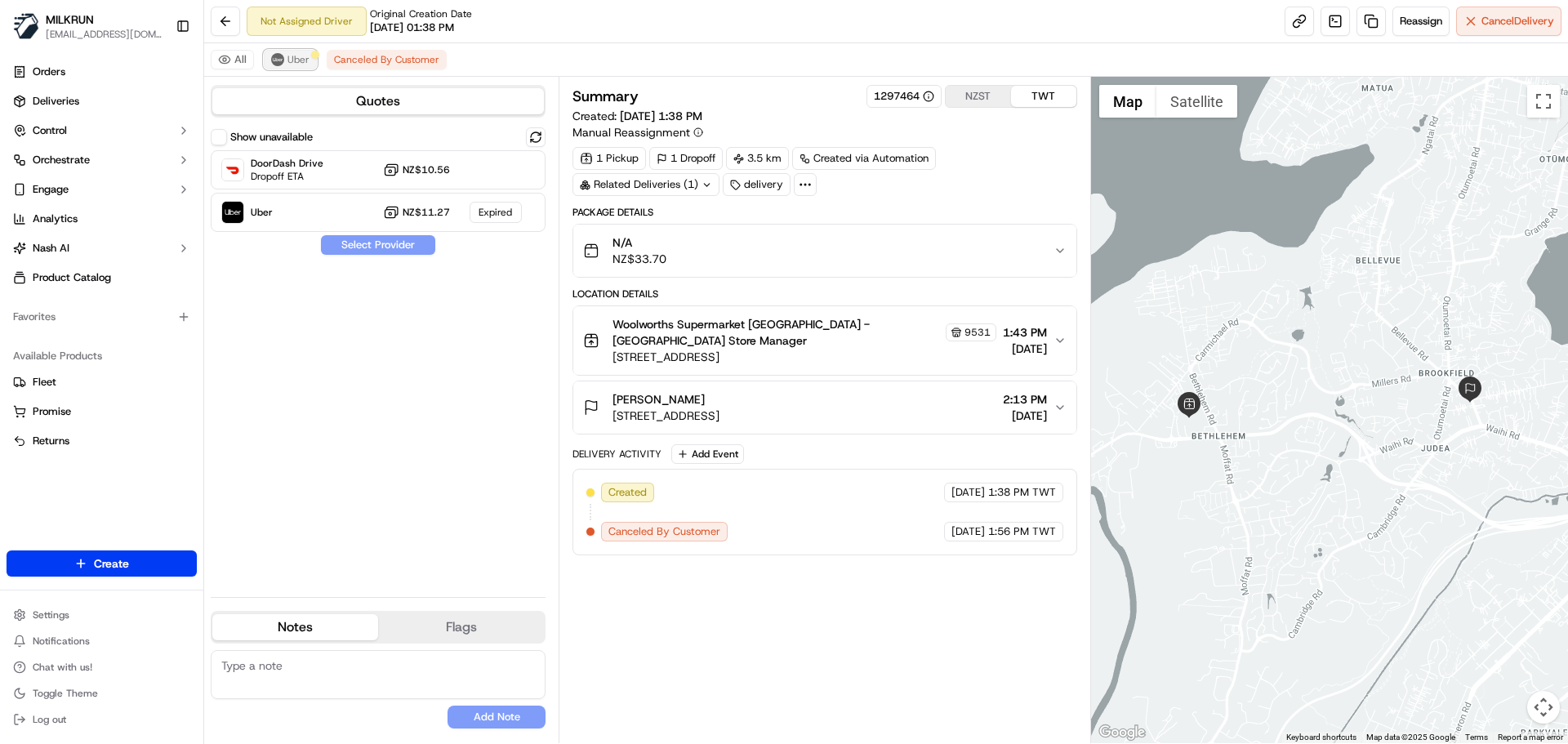
click at [299, 69] on button "Uber" at bounding box center [290, 59] width 53 height 19
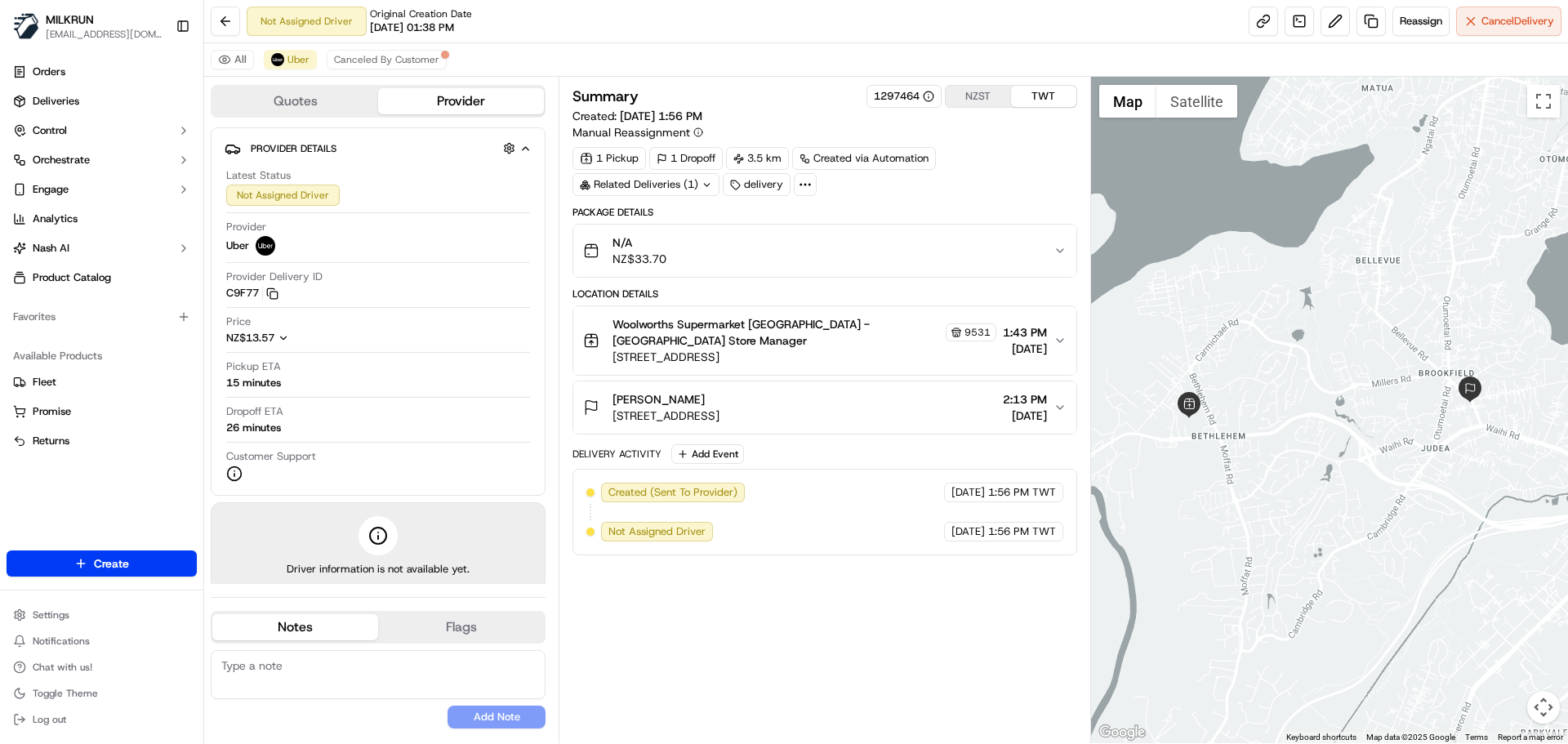
click at [1061, 569] on div "Summary 1297464 NZST TWT Created: [DATE] 1:56 PM Manual Reassignment 1 Pickup 1…" at bounding box center [824, 410] width 504 height 651
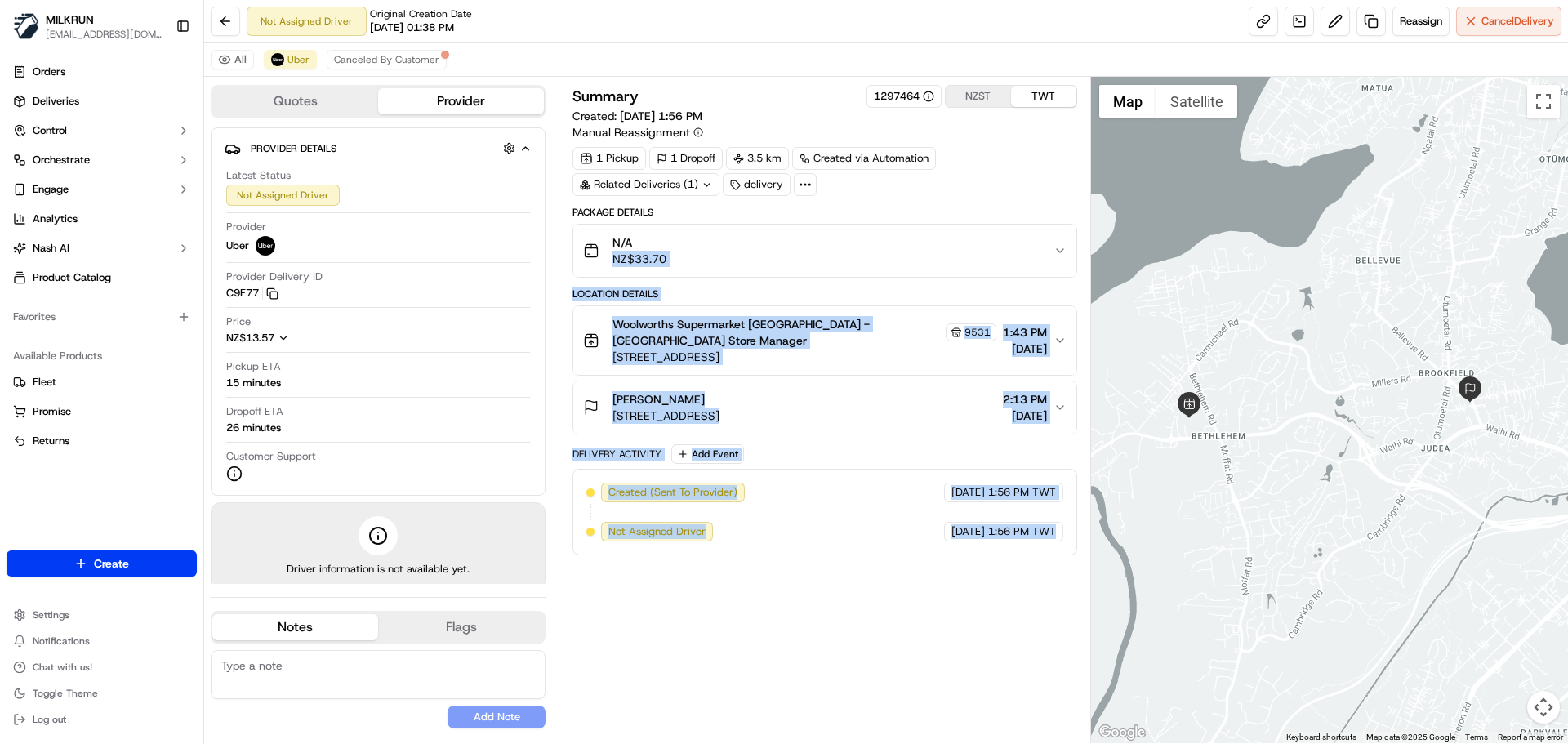
drag, startPoint x: 1061, startPoint y: 569, endPoint x: 973, endPoint y: 154, distance: 424.2
click at [973, 154] on div "Summary 1297464 NZST TWT Created: [DATE] 1:56 PM Manual Reassignment 1 Pickup 1…" at bounding box center [824, 410] width 504 height 651
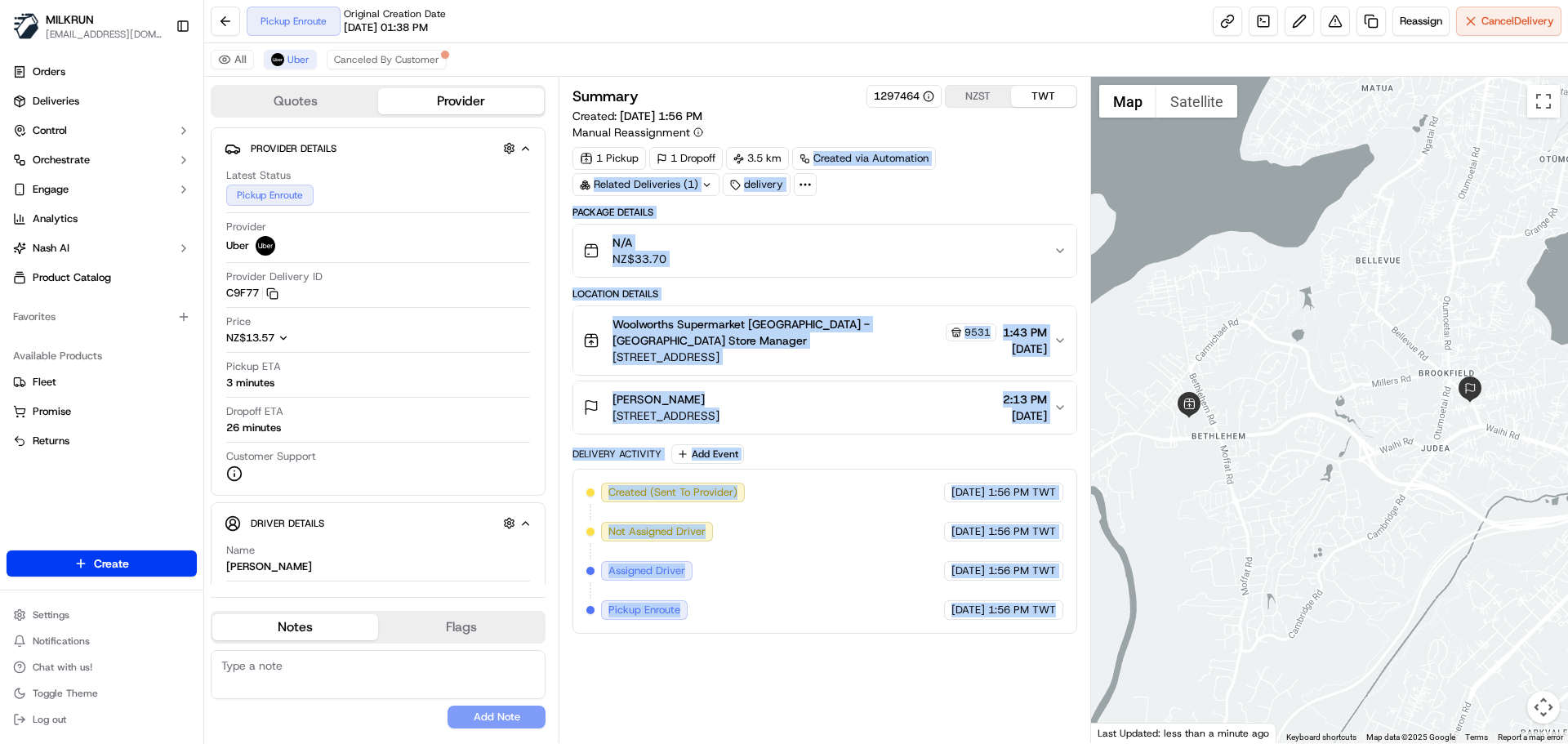
click at [1045, 667] on div "Summary 1297464 NZST TWT Created: [DATE] 1:56 PM Manual Reassignment 1 Pickup 1…" at bounding box center [824, 410] width 504 height 651
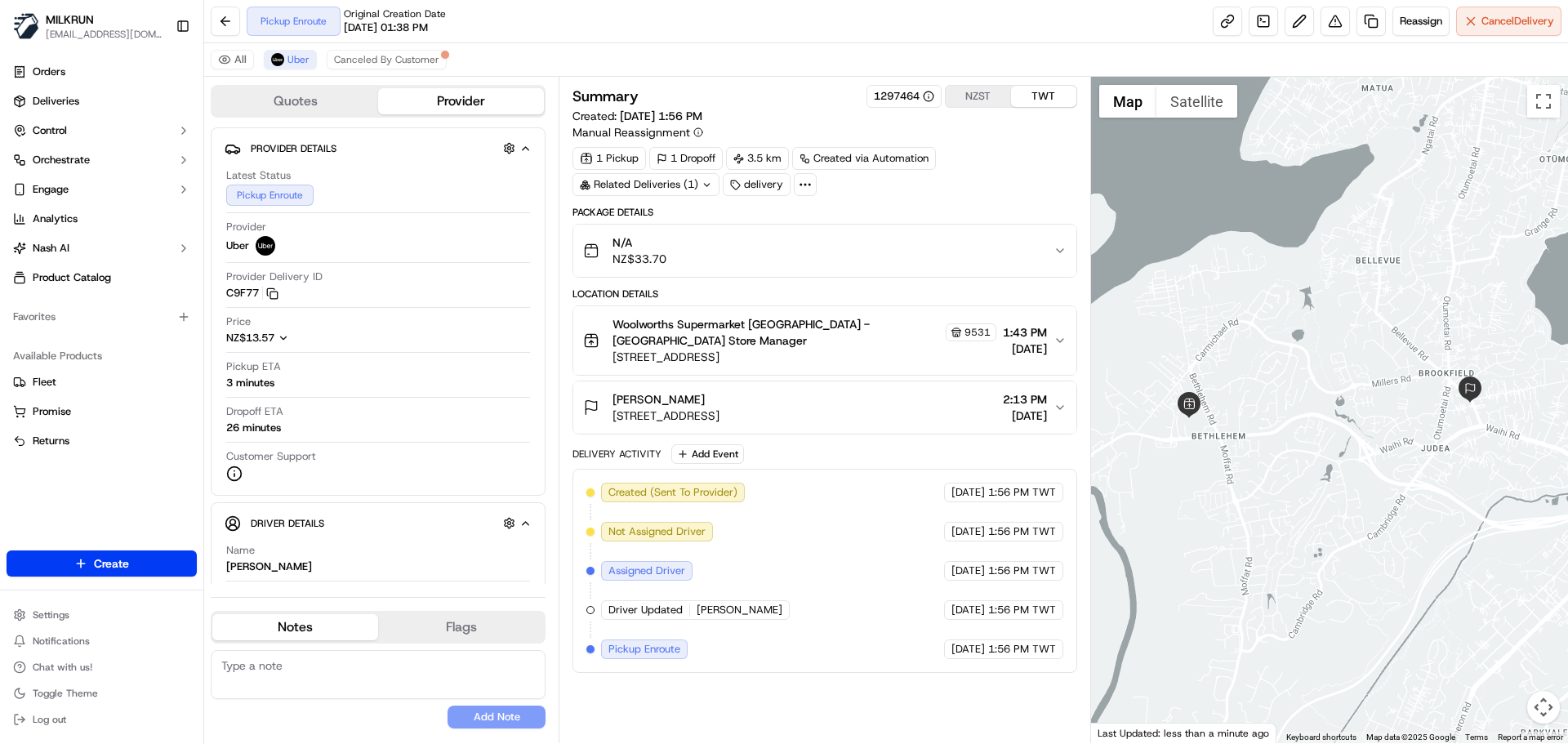
click at [700, 653] on div "Created (Sent To Provider) Uber [DATE] 1:56 PM TWT Not Assigned Driver Uber [DA…" at bounding box center [824, 571] width 504 height 204
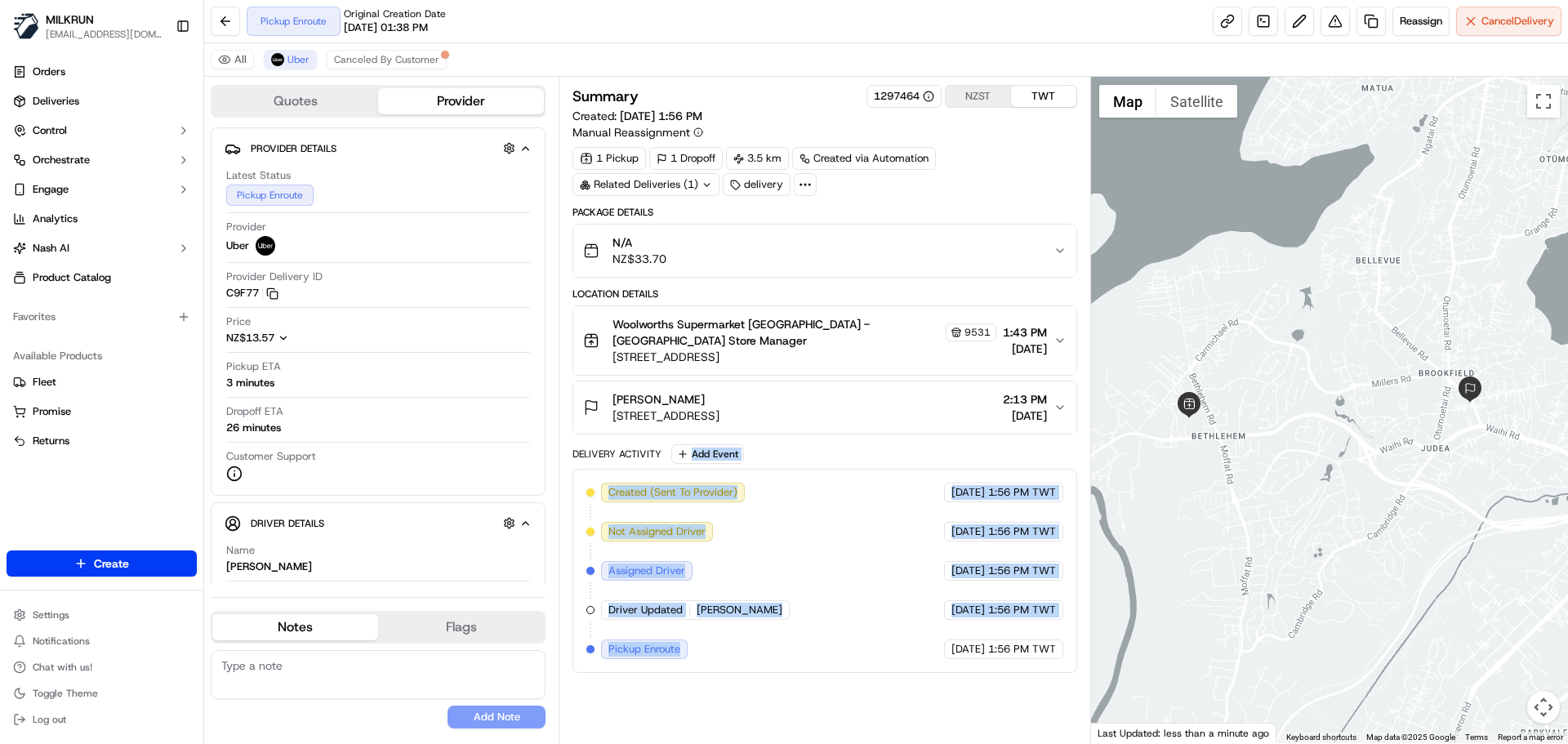
drag, startPoint x: 700, startPoint y: 653, endPoint x: 845, endPoint y: 437, distance: 260.2
click at [793, 382] on div "Package Details N/A NZ$33.70 Location Details [GEOGRAPHIC_DATA] Supermarket [GE…" at bounding box center [824, 439] width 504 height 467
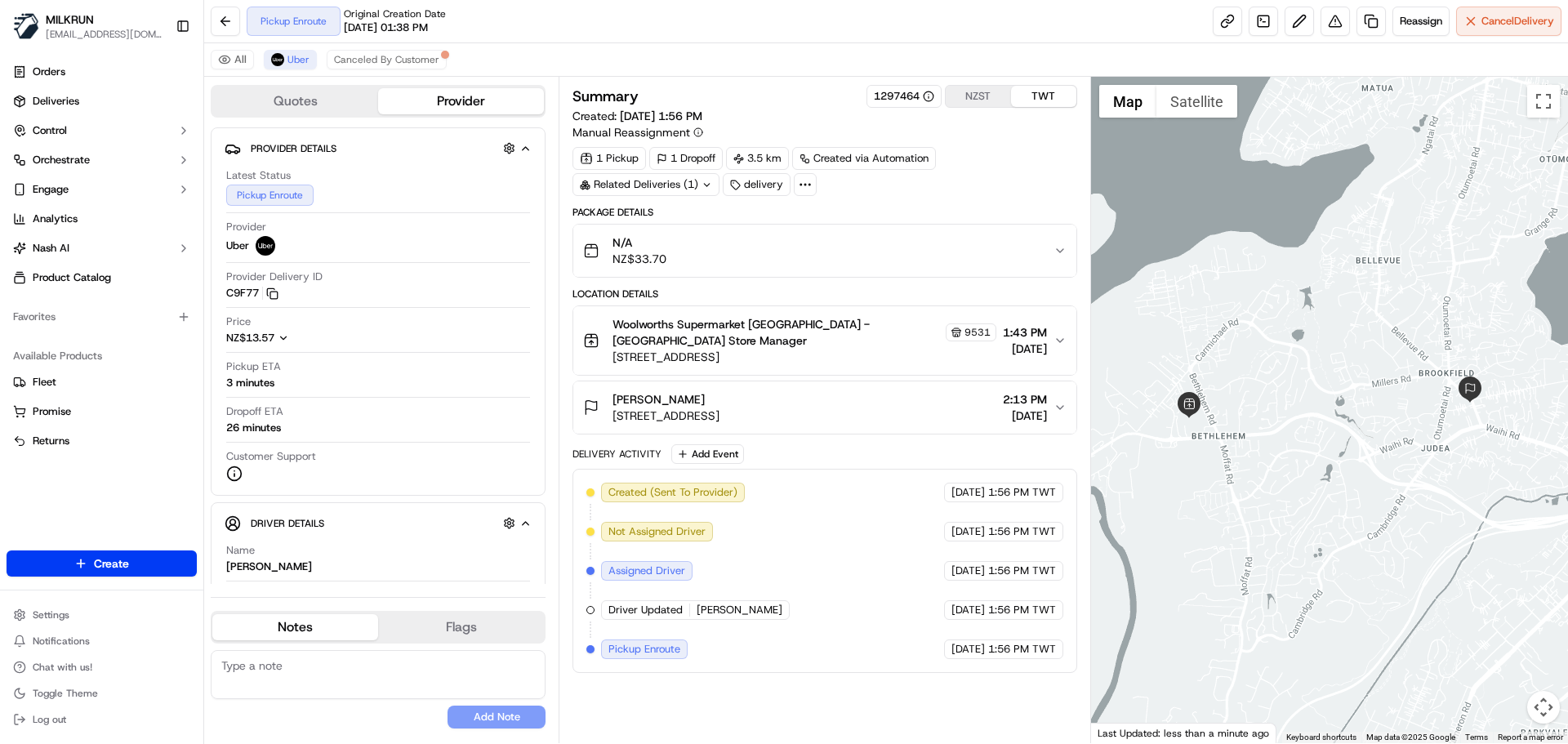
click at [1042, 671] on div "Summary 1297464 NZST TWT Created: [DATE] 1:56 PM Manual Reassignment 1 Pickup 1…" at bounding box center [824, 410] width 504 height 651
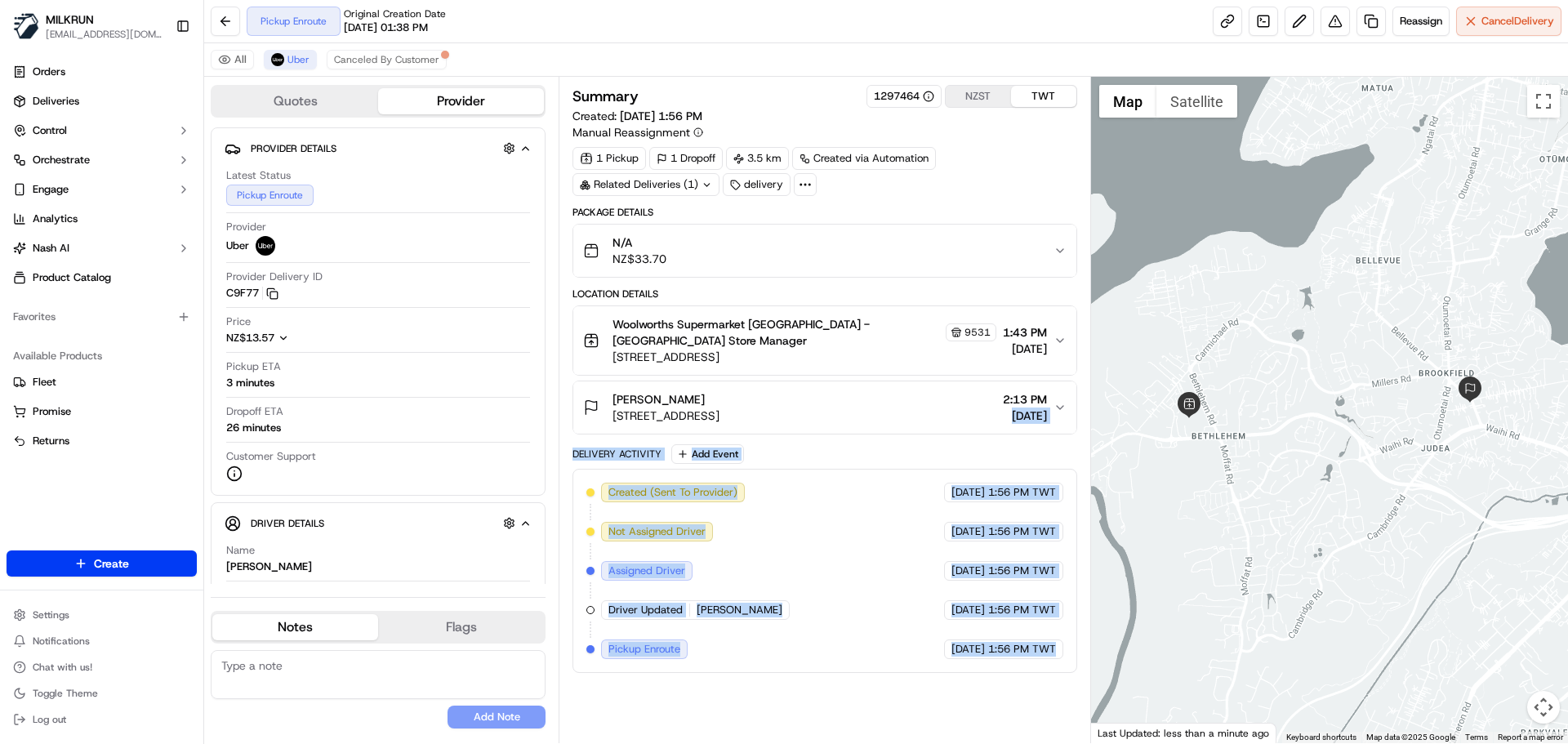
drag, startPoint x: 1042, startPoint y: 671, endPoint x: 980, endPoint y: 474, distance: 206.5
click at [977, 398] on div "Summary 1297464 NZST TWT Created: [DATE] 1:56 PM Manual Reassignment 1 Pickup 1…" at bounding box center [824, 410] width 504 height 651
click at [974, 677] on div "Summary 1297464 NZST TWT Created: [DATE] 1:56 PM Manual Reassignment 1 Pickup 1…" at bounding box center [824, 410] width 504 height 651
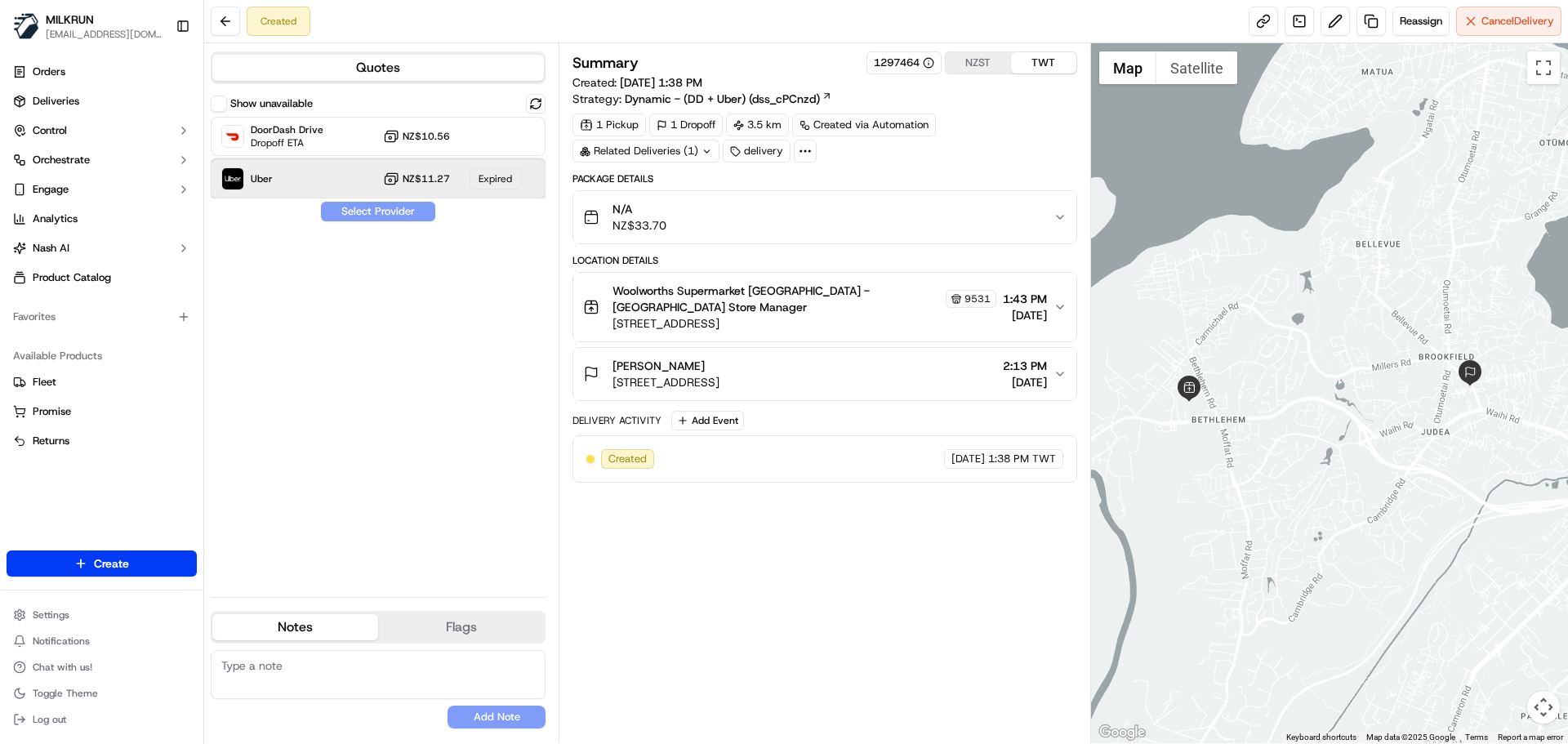
click at [327, 177] on div "Uber NZ$11.27 Expired" at bounding box center [378, 178] width 335 height 39
click at [370, 187] on div "Uber NZ$11.27 Expired" at bounding box center [378, 178] width 335 height 39
click at [536, 285] on div "Show unavailable DoorDash Drive Dropoff ETA NZ$10.56 Uber NZ$11.27 Expired Sele…" at bounding box center [378, 339] width 335 height 490
click at [1422, 23] on span "Reassign" at bounding box center [1420, 21] width 43 height 15
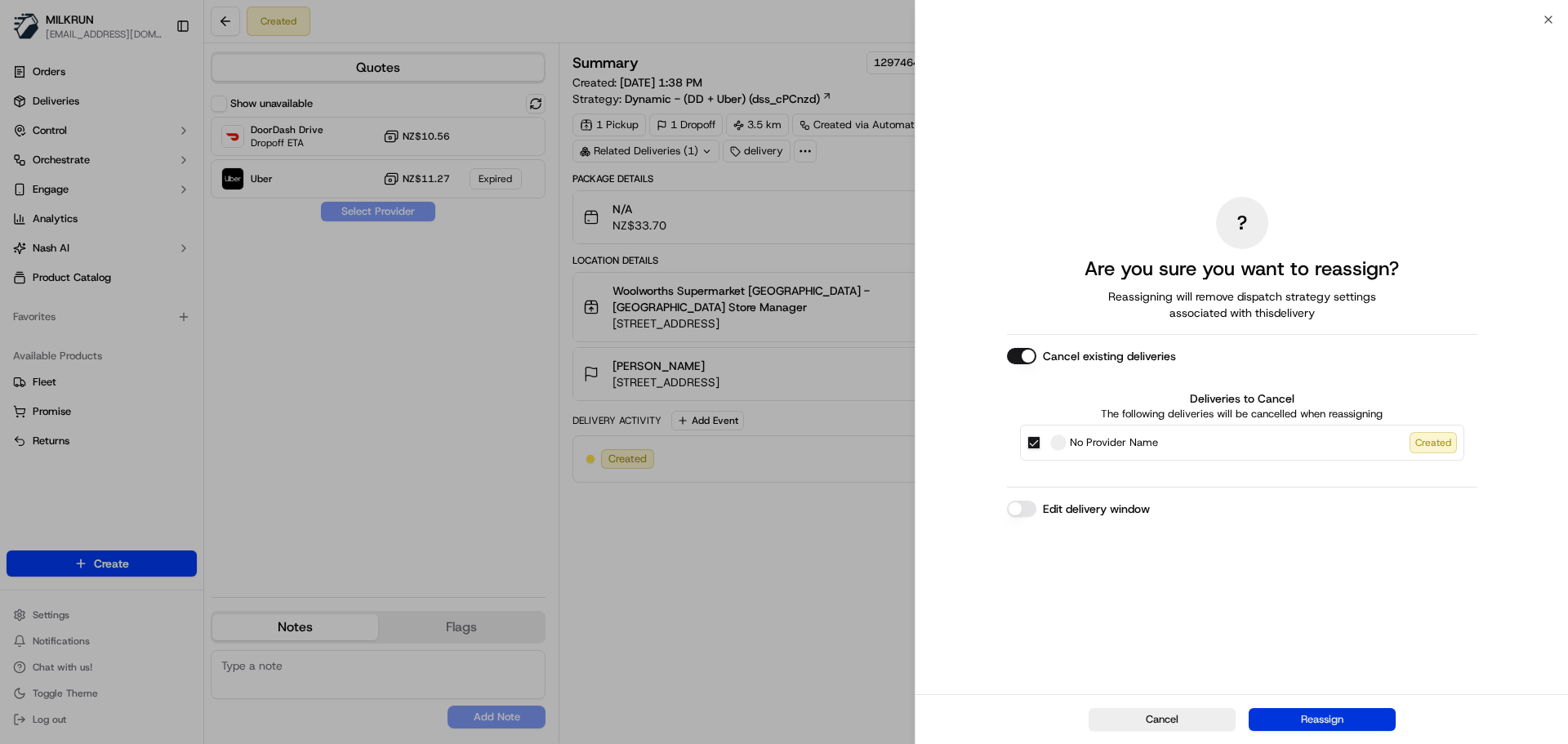
click at [1317, 720] on button "Reassign" at bounding box center [1322, 720] width 147 height 23
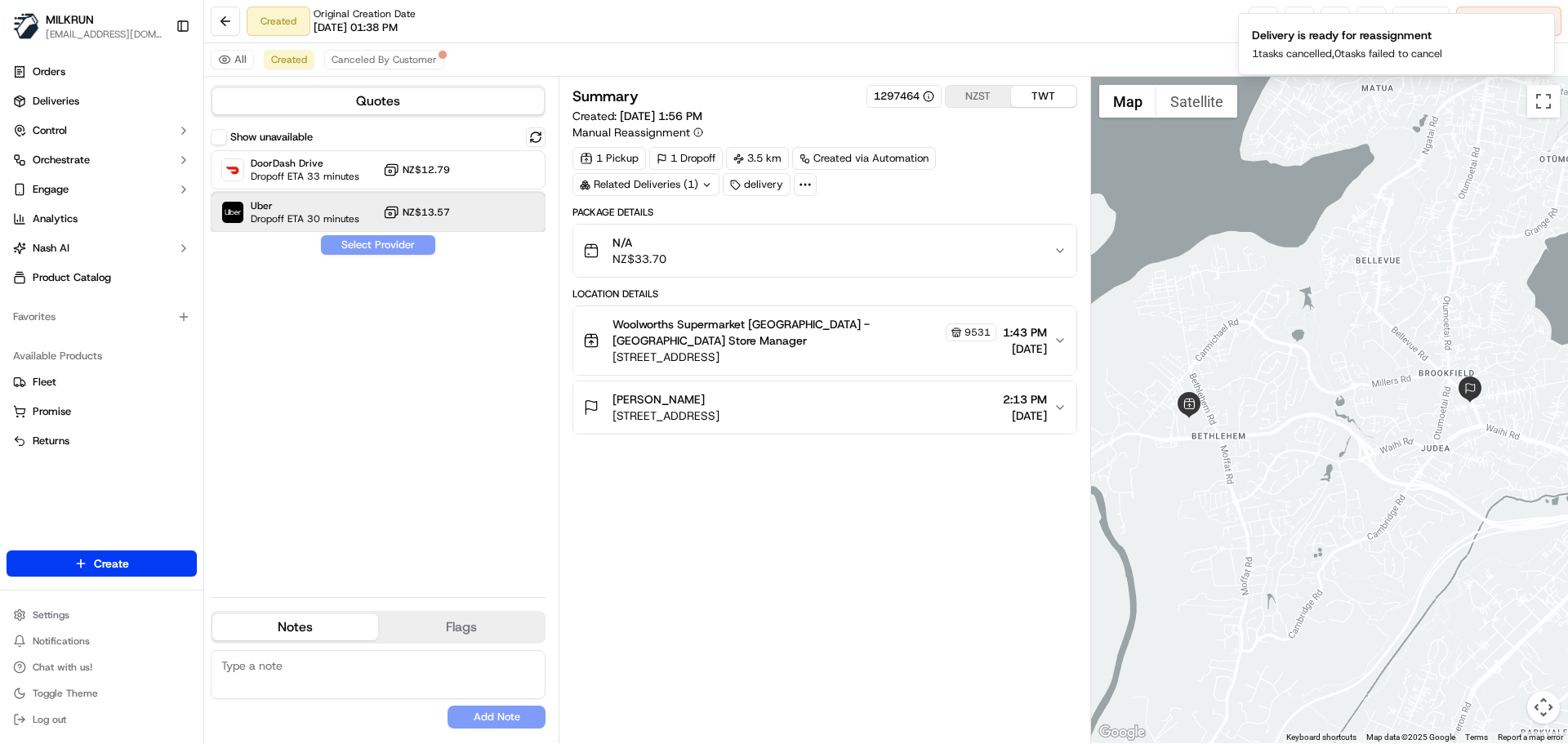
click at [362, 212] on div "Uber Dropoff ETA 30 minutes NZ$13.57" at bounding box center [378, 212] width 335 height 39
click at [400, 248] on button "Assign Provider" at bounding box center [378, 245] width 116 height 19
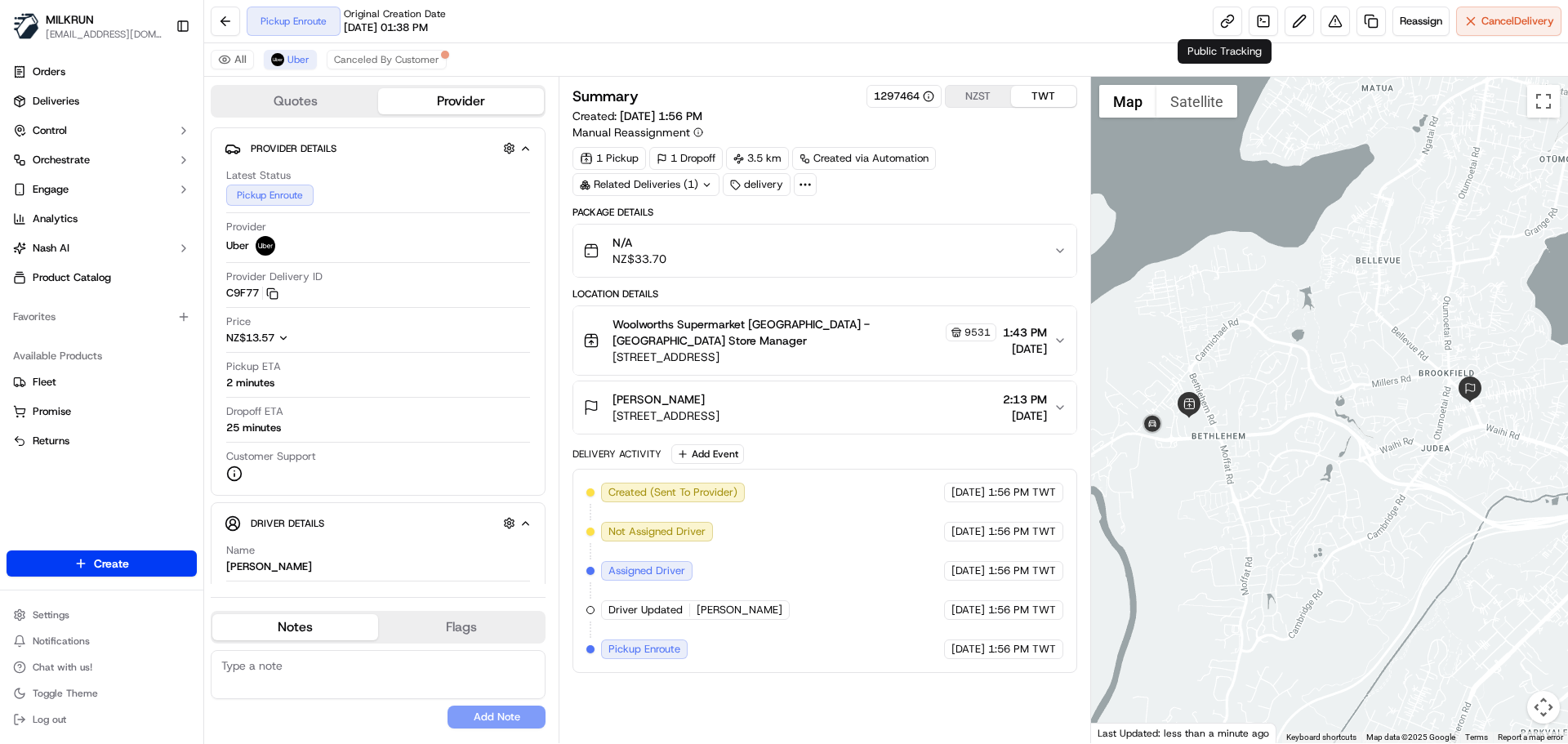
drag, startPoint x: 1221, startPoint y: 19, endPoint x: 1079, endPoint y: 5, distance: 142.7
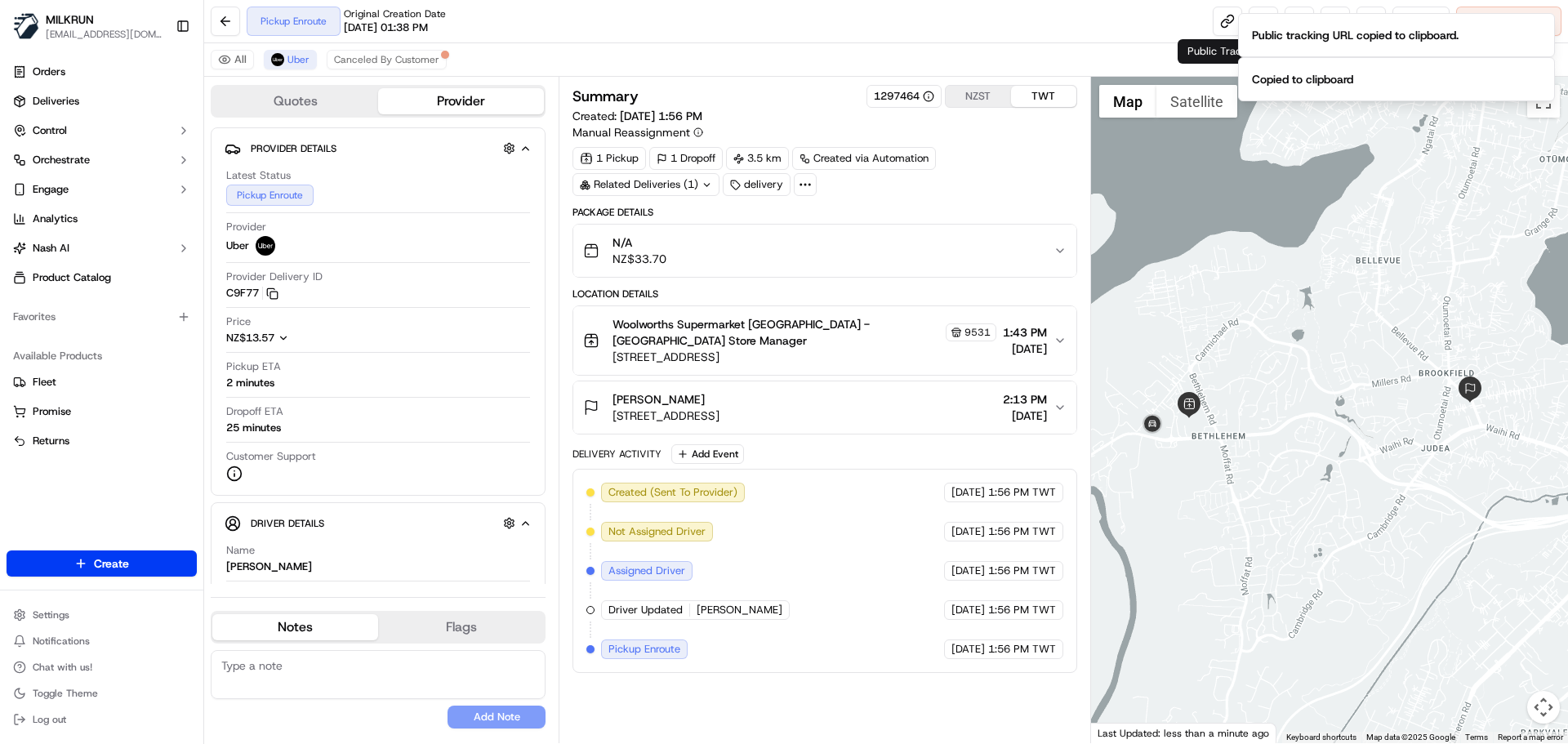
click at [952, 642] on span "[DATE]" at bounding box center [968, 649] width 33 height 15
drag, startPoint x: 933, startPoint y: 638, endPoint x: 957, endPoint y: 468, distance: 171.7
click at [955, 483] on div "Created (Sent To Provider) Uber [DATE] 1:56 PM TWT Not Assigned Driver Uber [DA…" at bounding box center [824, 571] width 476 height 176
click at [996, 619] on div "Created (Sent To Provider) Uber [DATE] 1:56 PM TWT Not Assigned Driver Uber [DA…" at bounding box center [824, 571] width 476 height 176
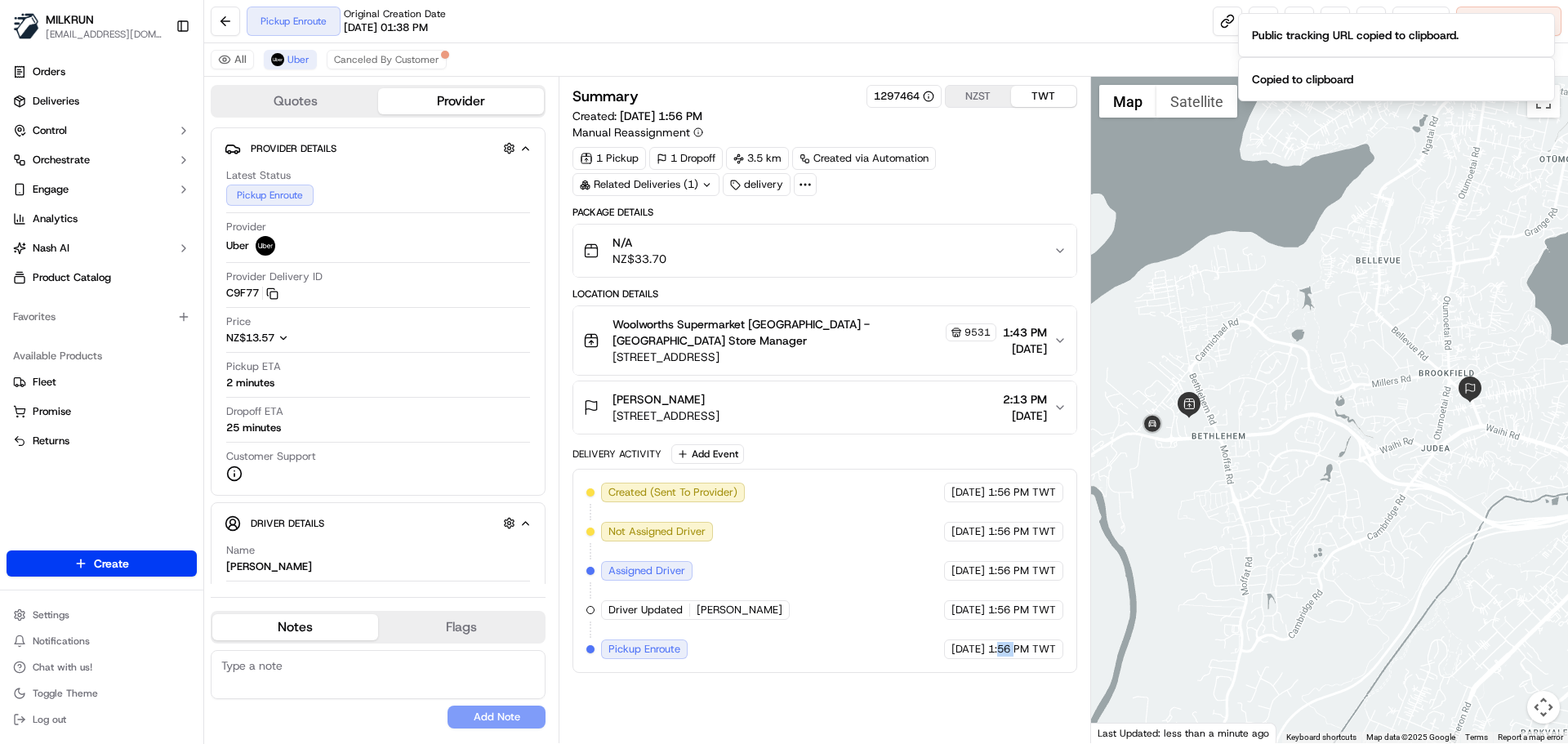
click at [996, 619] on div "Created (Sent To Provider) Uber [DATE] 1:56 PM TWT Not Assigned Driver Uber [DA…" at bounding box center [824, 571] width 476 height 176
drag, startPoint x: 996, startPoint y: 619, endPoint x: 1030, endPoint y: 663, distance: 55.6
click at [1028, 660] on div "Summary 1297464 NZST TWT Created: [DATE] 1:56 PM Manual Reassignment 1 Pickup 1…" at bounding box center [824, 410] width 504 height 651
click at [1030, 663] on div "Summary 1297464 NZST TWT Created: [DATE] 1:56 PM Manual Reassignment 1 Pickup 1…" at bounding box center [824, 410] width 504 height 651
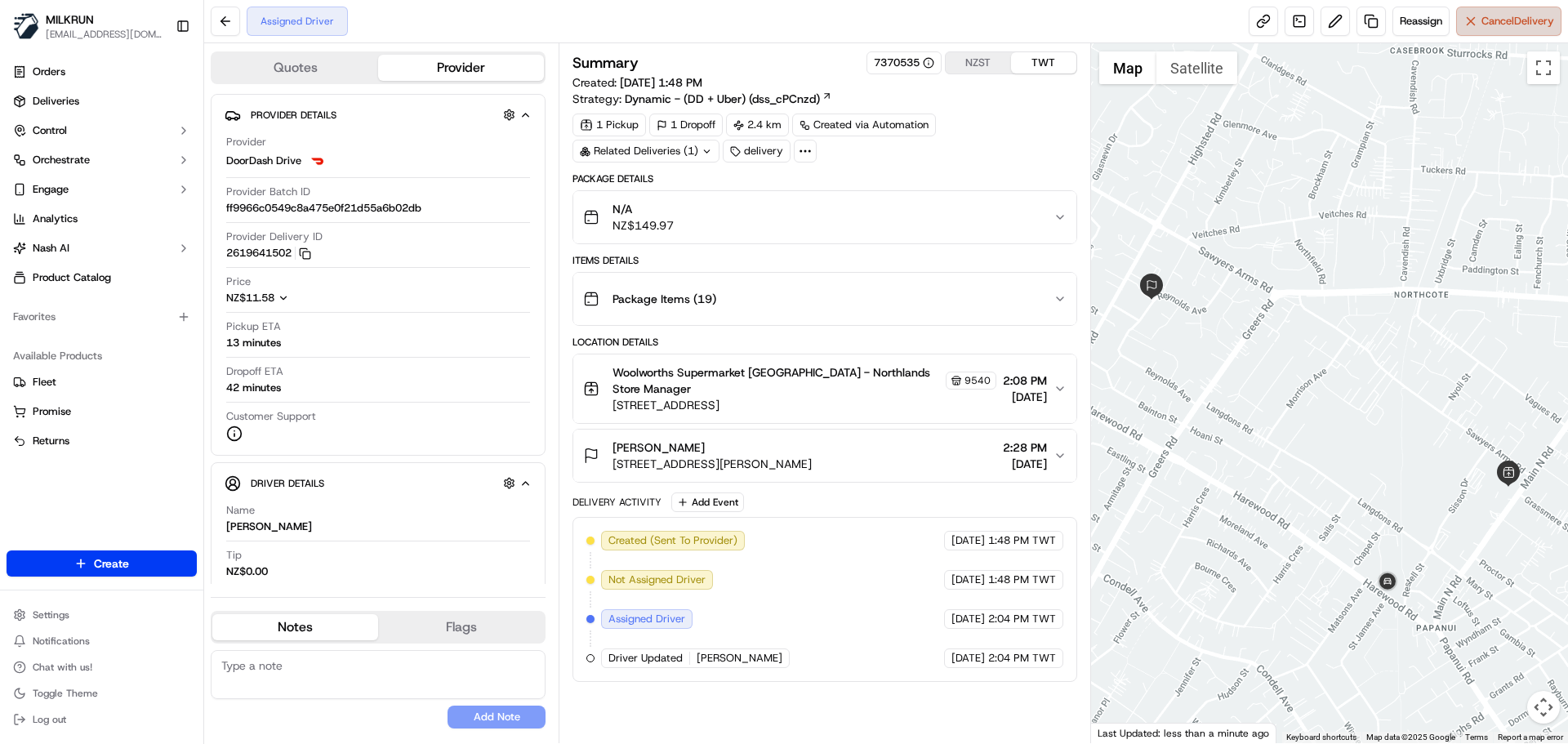
click at [1506, 9] on button "Cancel Delivery" at bounding box center [1509, 21] width 106 height 30
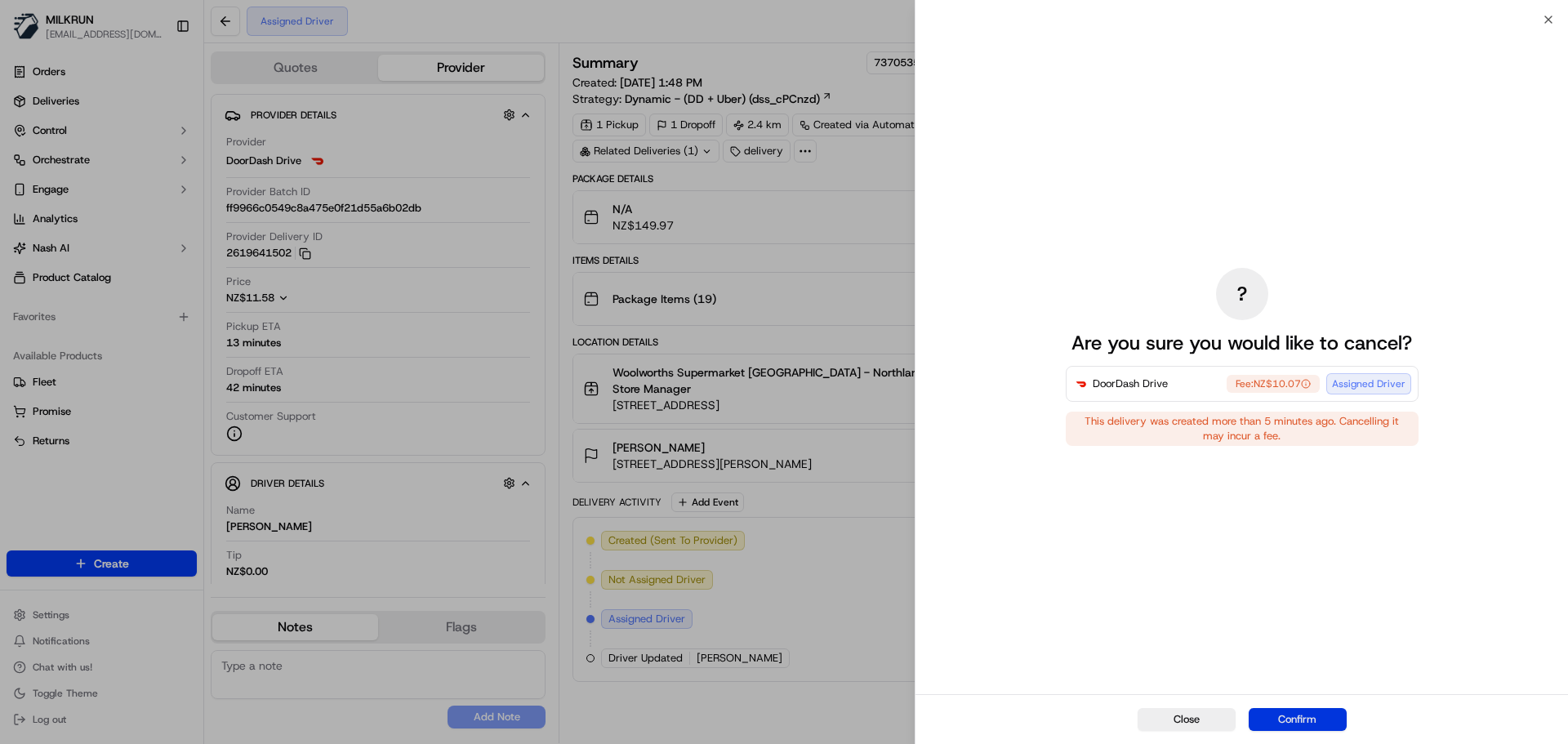
click at [1299, 721] on button "Confirm" at bounding box center [1297, 720] width 98 height 23
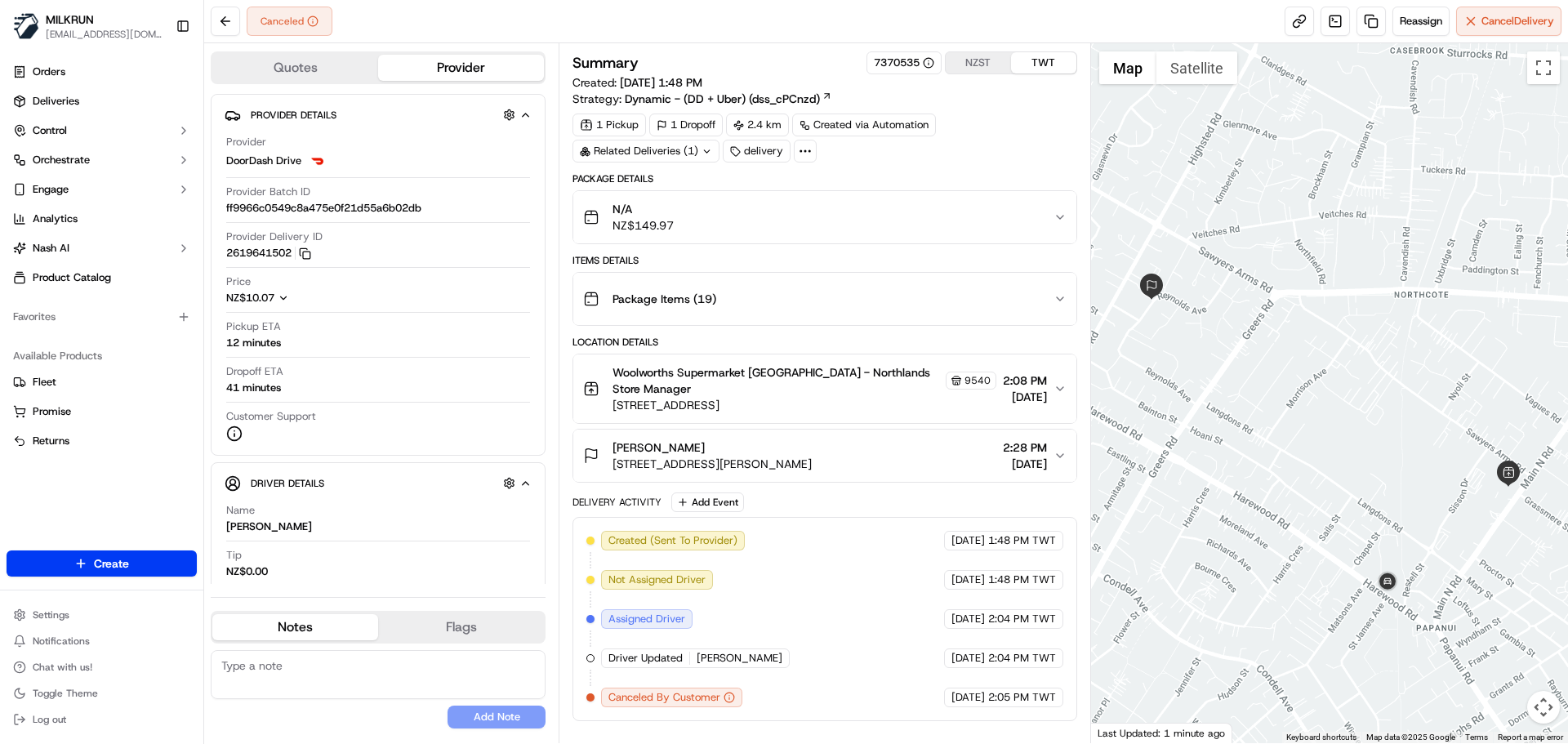
click at [742, 612] on div "Created (Sent To Provider) DoorDash Drive [DATE] 1:48 PM TWT Not Assigned Drive…" at bounding box center [824, 619] width 476 height 176
click at [882, 664] on div "Created (Sent To Provider) DoorDash Drive [DATE] 1:48 PM TWT Not Assigned Drive…" at bounding box center [824, 619] width 476 height 176
